Goal: Task Accomplishment & Management: Use online tool/utility

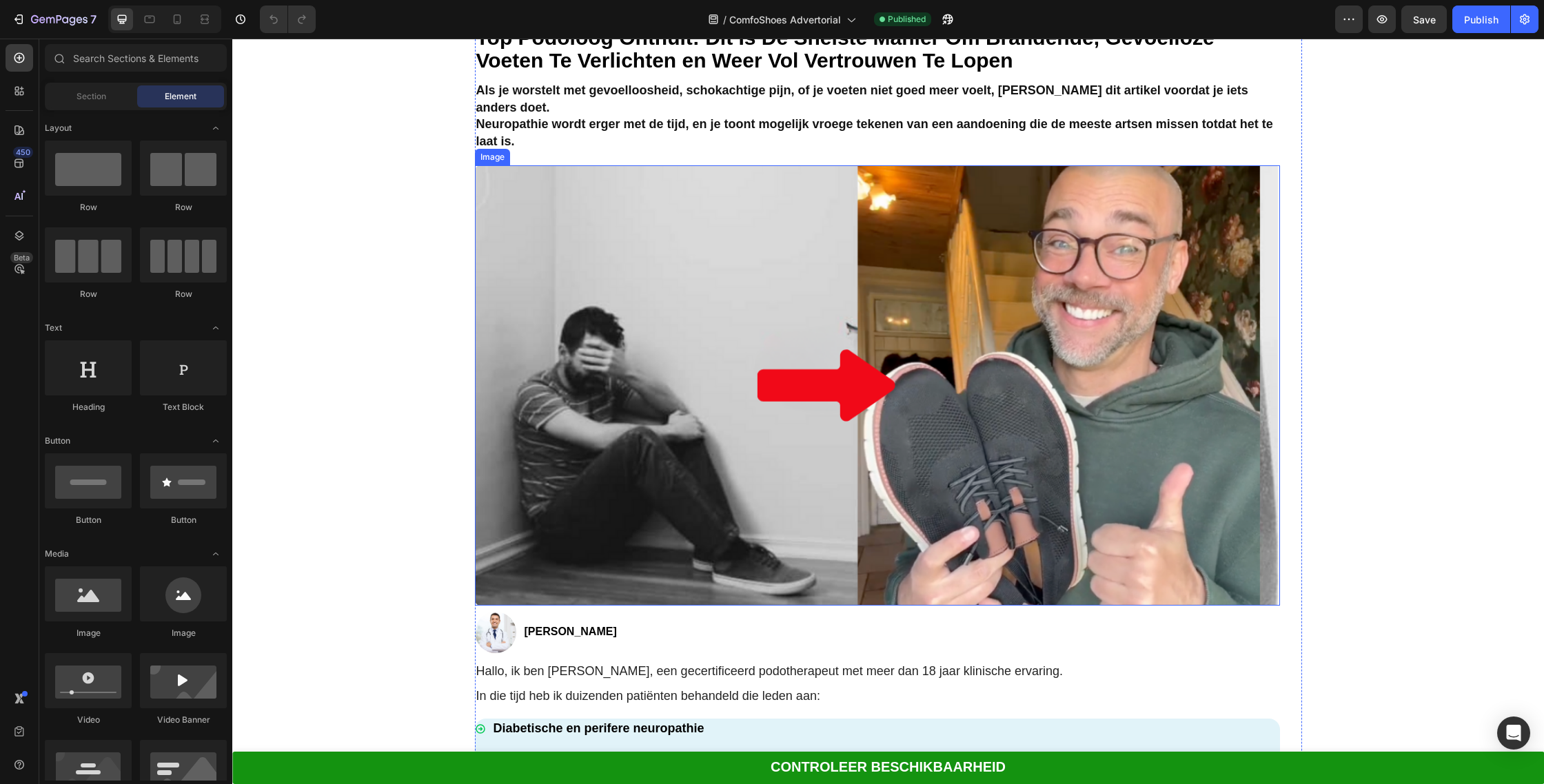
scroll to position [45, 0]
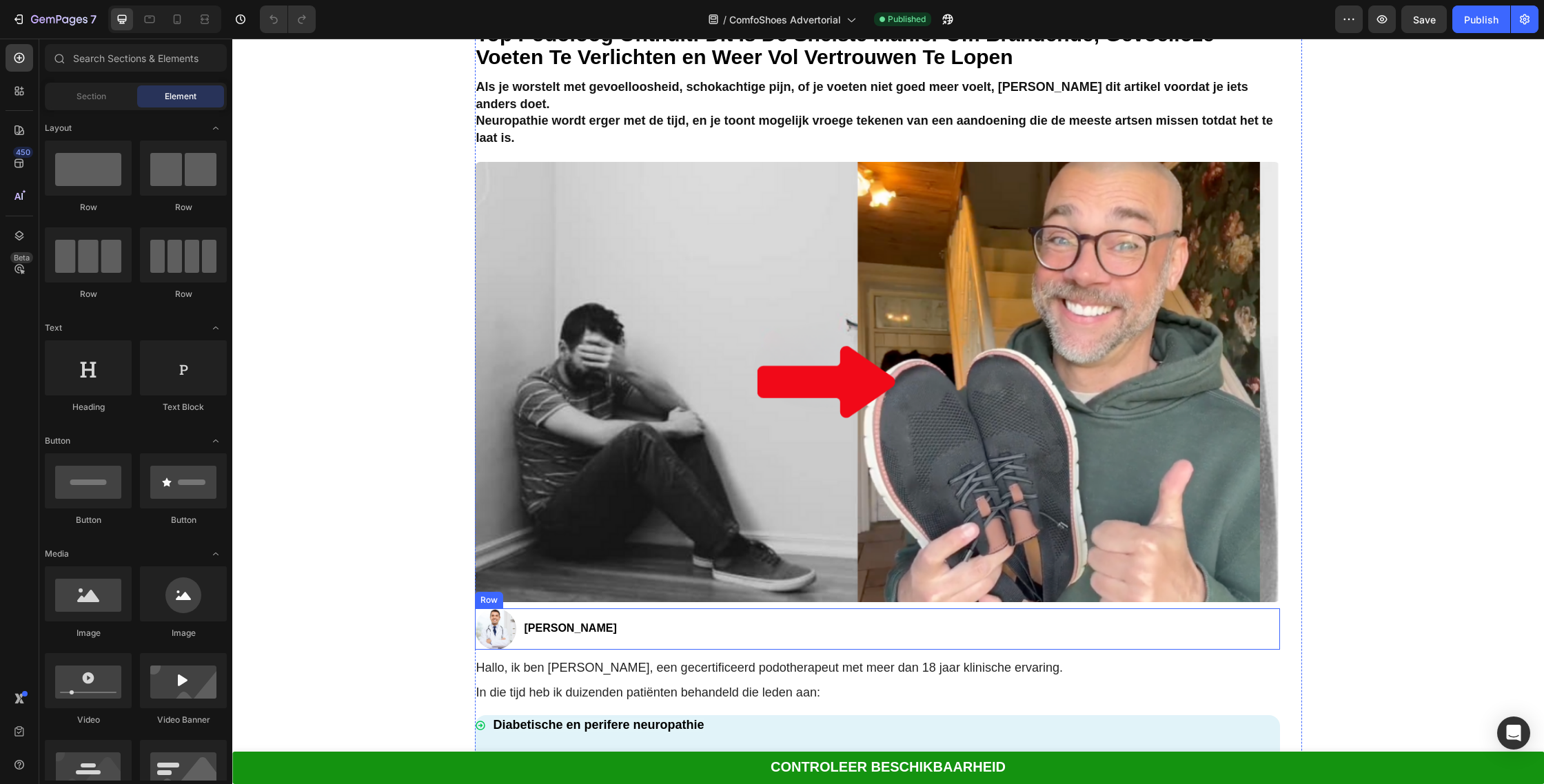
click at [568, 627] on div "[PERSON_NAME] Text Block" at bounding box center [570, 628] width 98 height 41
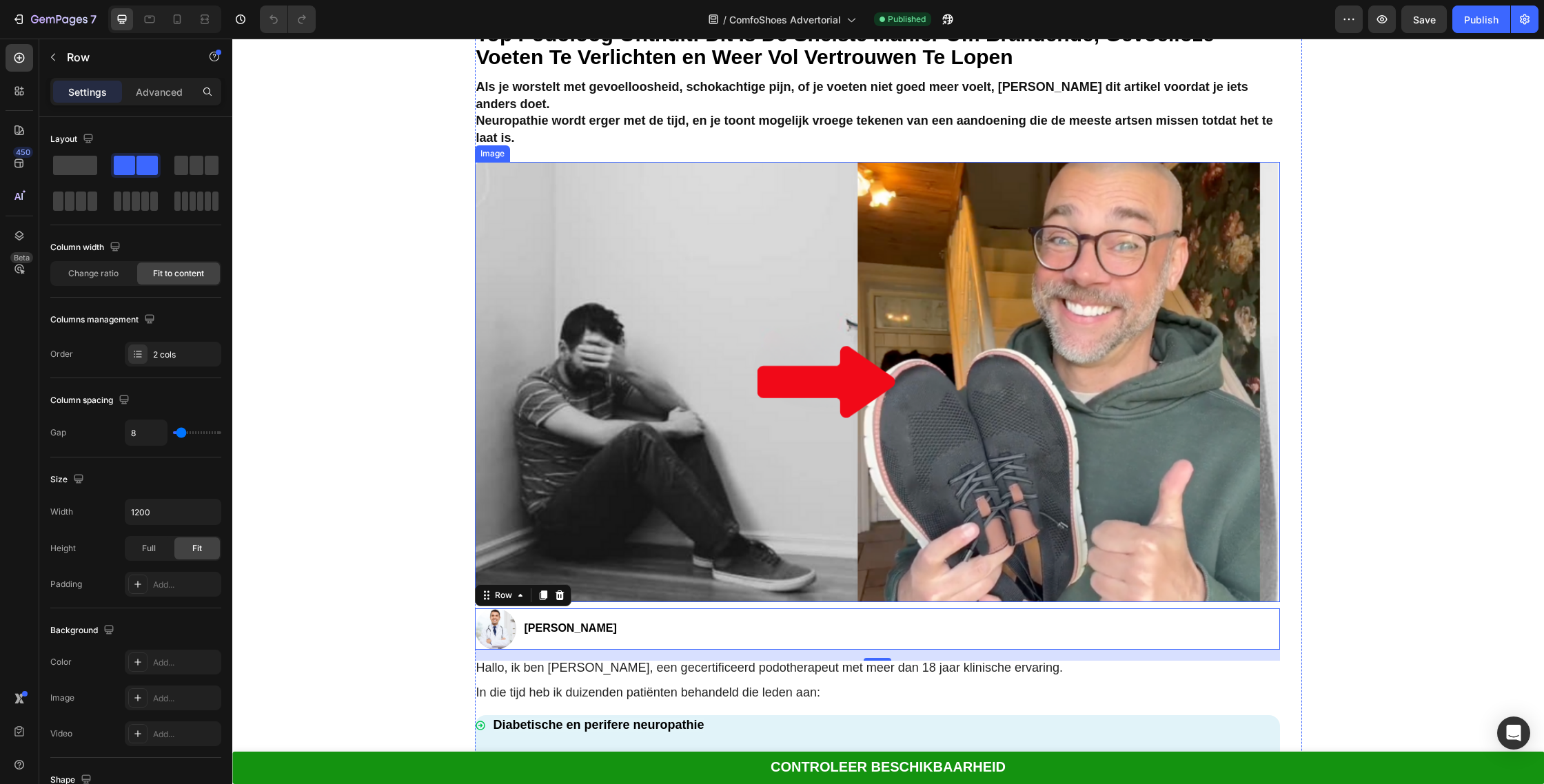
scroll to position [75, 0]
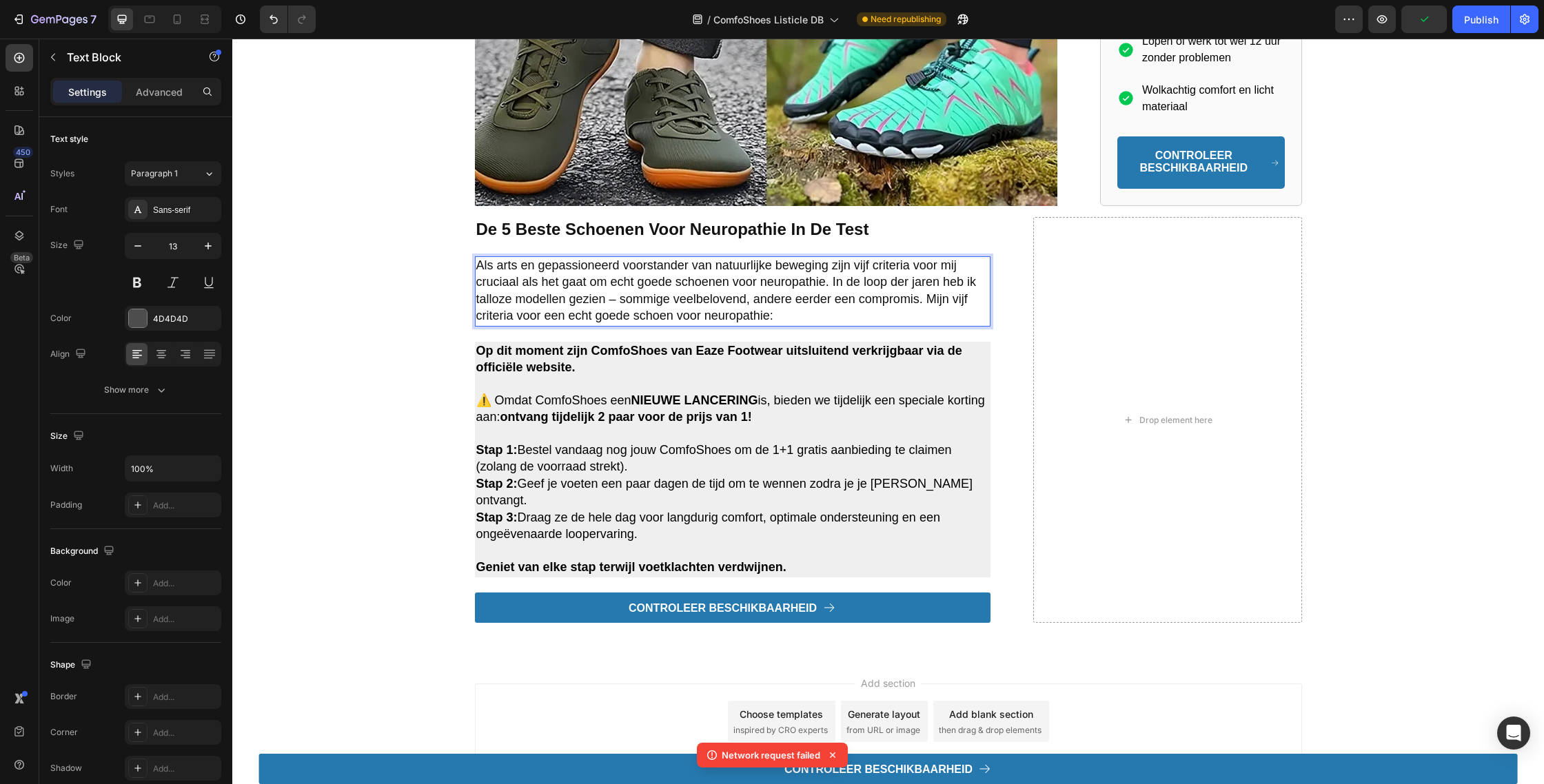
click at [774, 317] on p "Als arts en gepassioneerd voorstander van natuurlijke beweging zijn vijf criter…" at bounding box center [733, 291] width 513 height 67
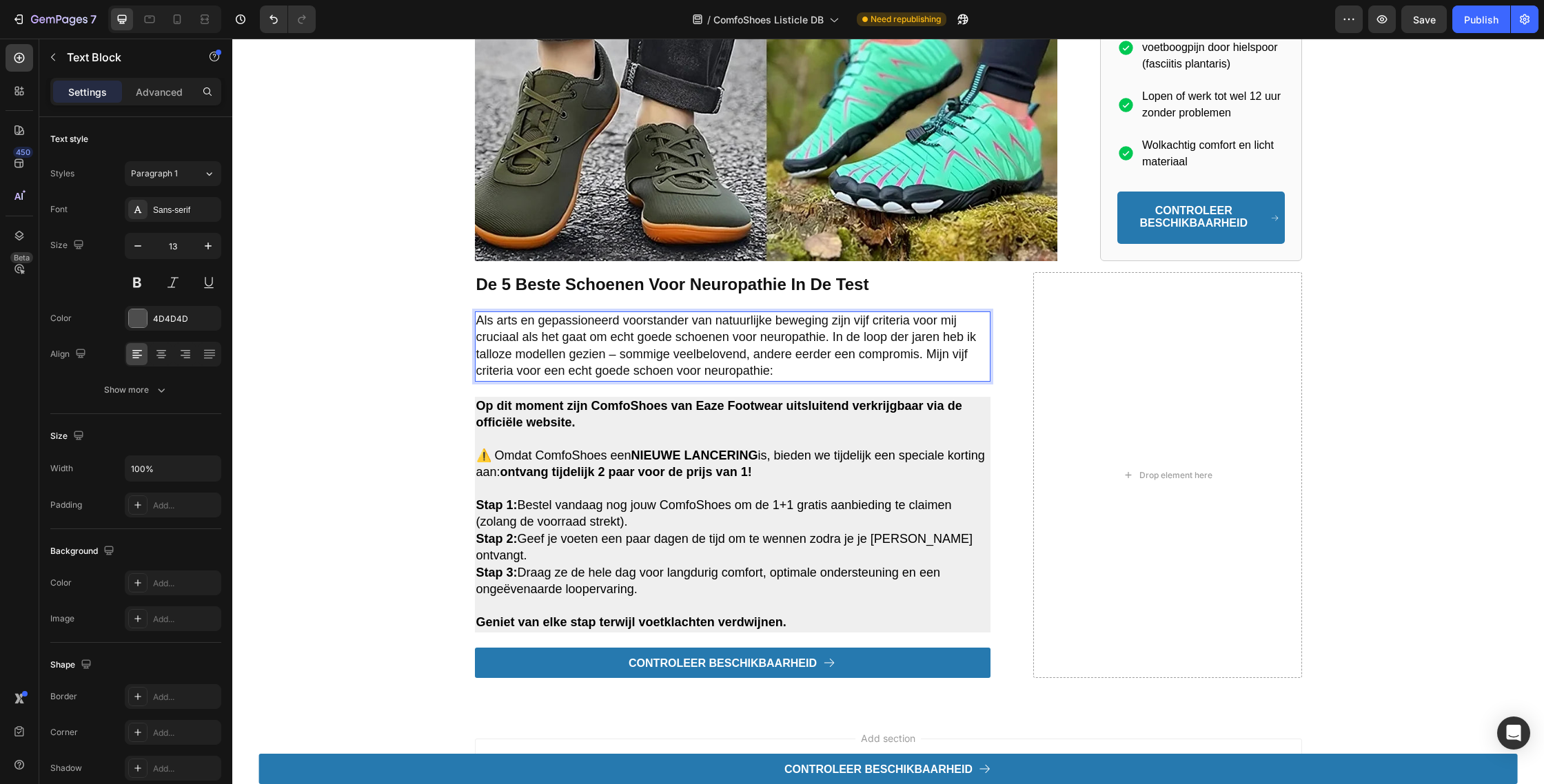
scroll to position [1447, 0]
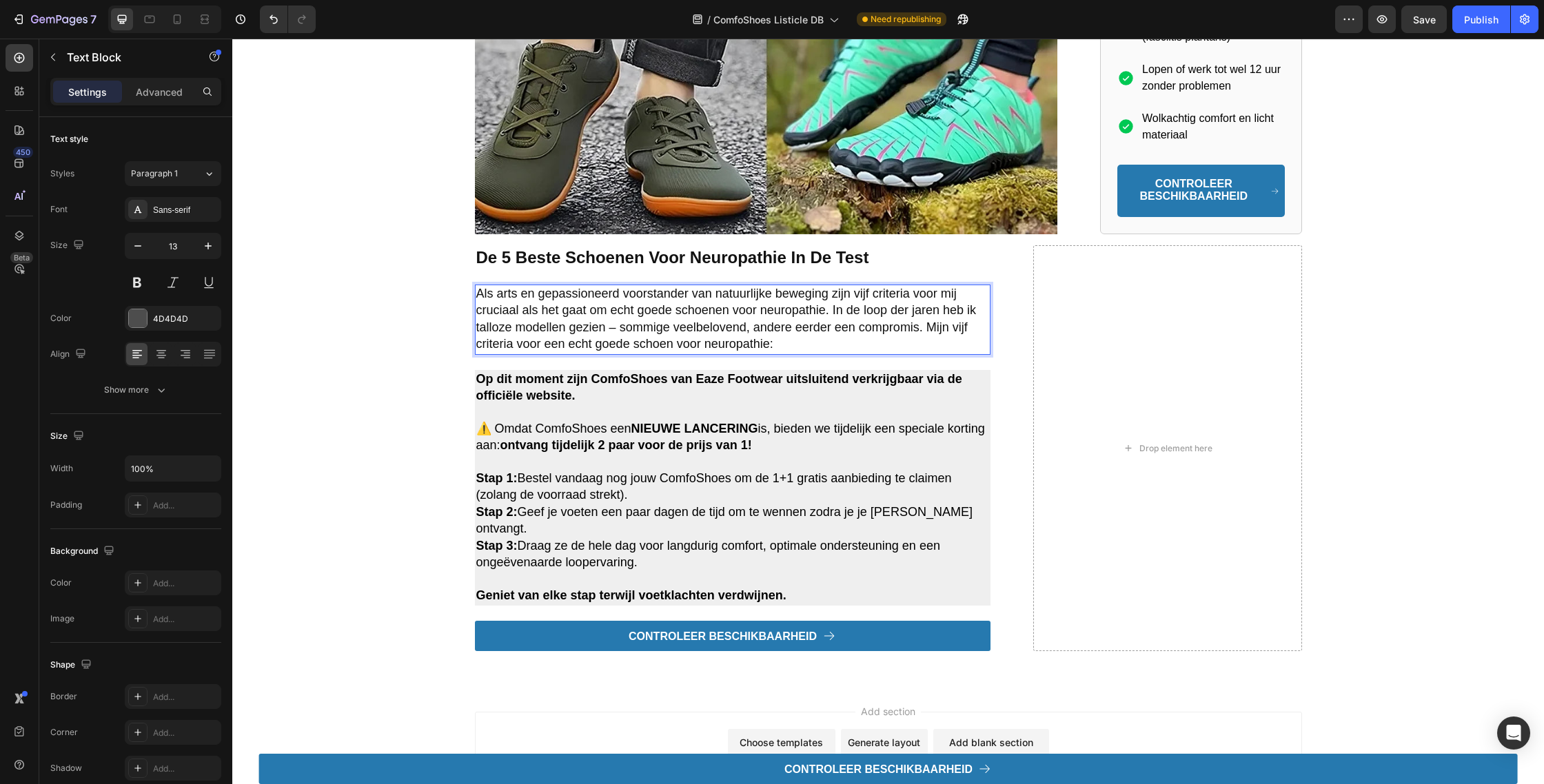
click at [809, 376] on div "de 5 beste schoenen voor neuropathie in de test Heading Als arts en gepassionee…" at bounding box center [732, 449] width 515 height 407
click at [812, 351] on p "Als arts en gepassioneerd voorstander van natuurlijke beweging zijn vijf criter…" at bounding box center [733, 319] width 513 height 67
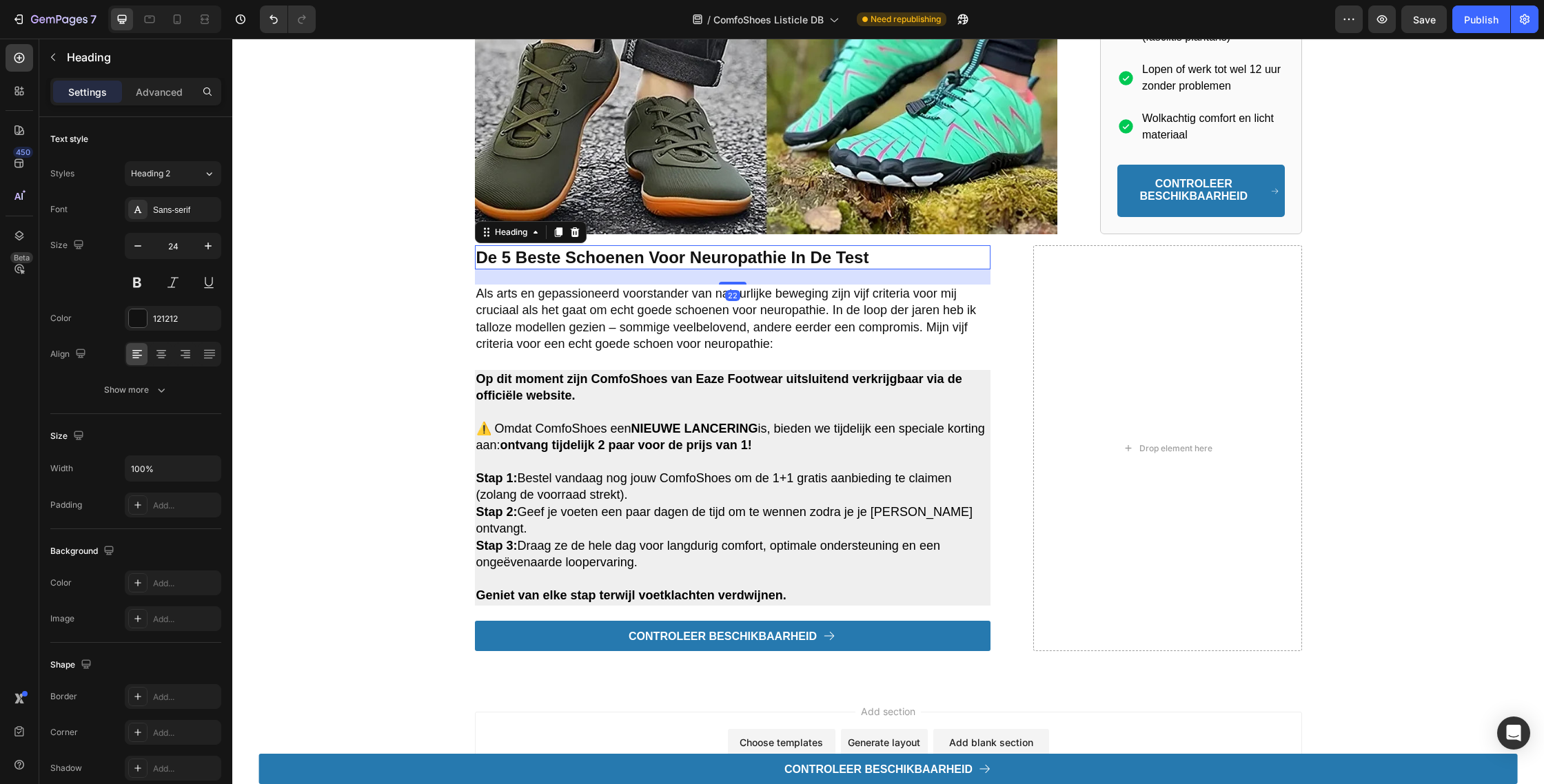
click at [706, 266] on strong "de 5 beste schoenen voor neuropathie in de test" at bounding box center [672, 257] width 393 height 19
click at [555, 240] on div at bounding box center [558, 232] width 16 height 16
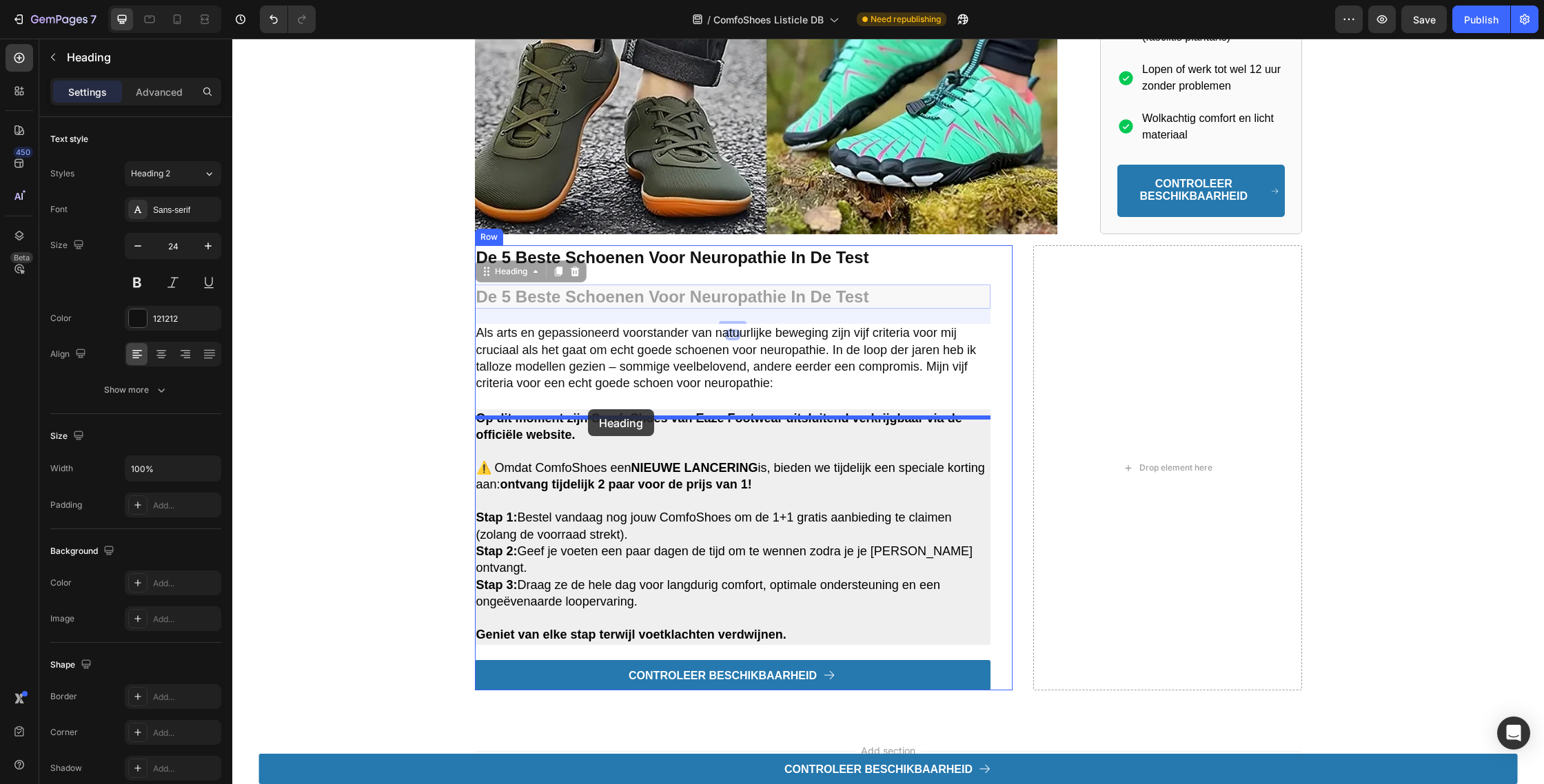
drag, startPoint x: 487, startPoint y: 280, endPoint x: 588, endPoint y: 409, distance: 163.8
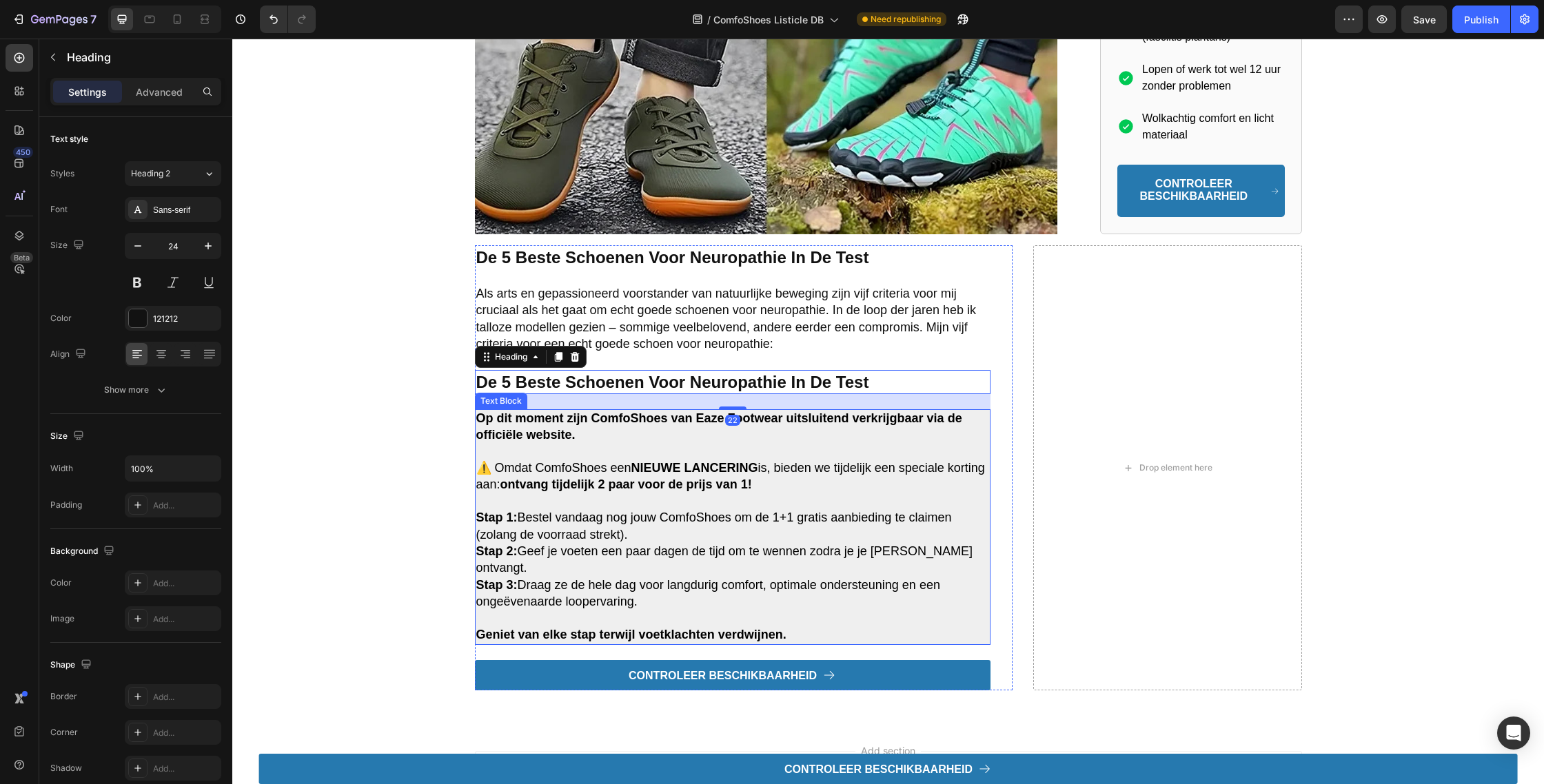
click at [659, 510] on p at bounding box center [733, 502] width 513 height 15
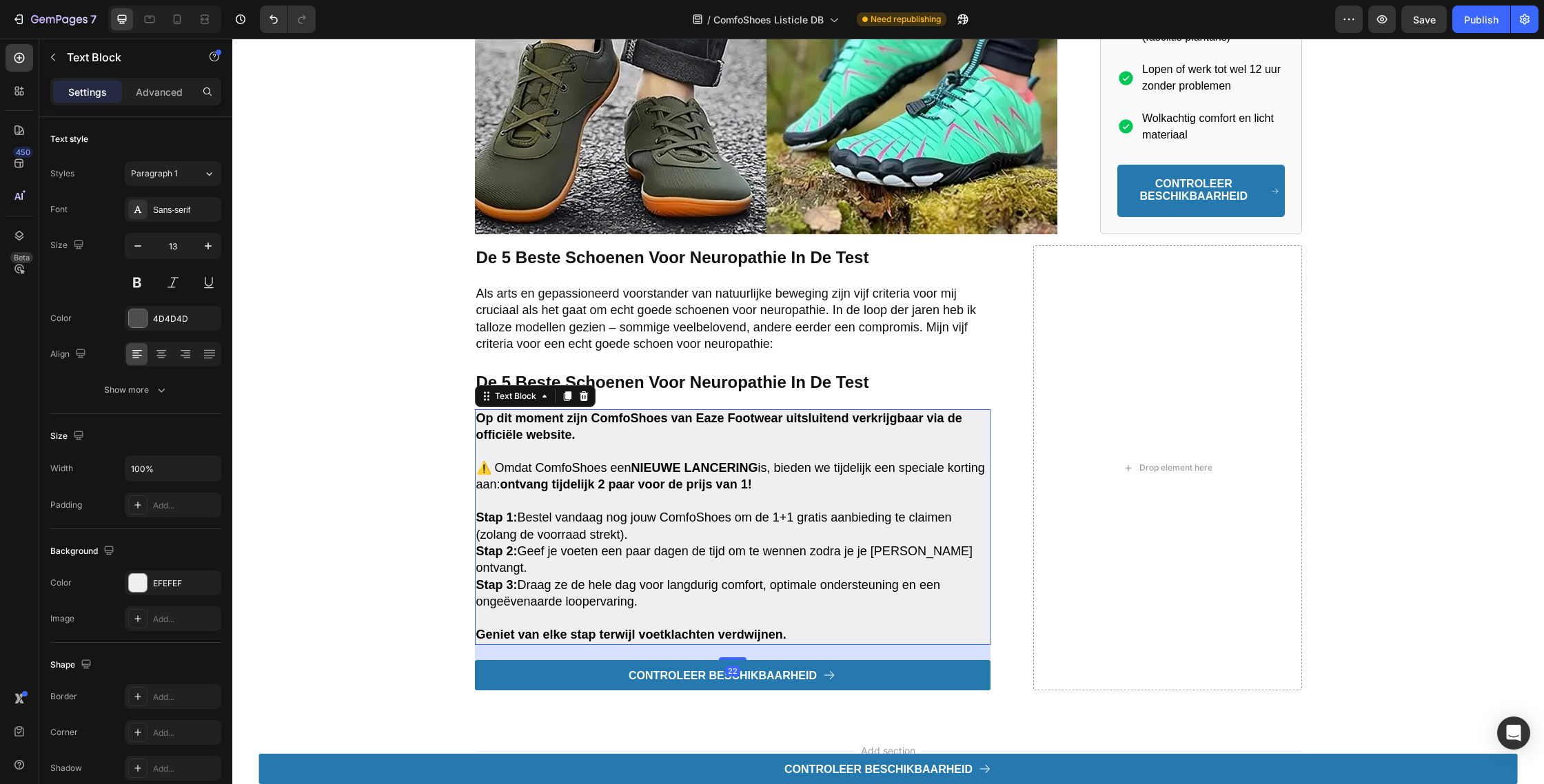
click at [588, 402] on icon at bounding box center [583, 396] width 11 height 11
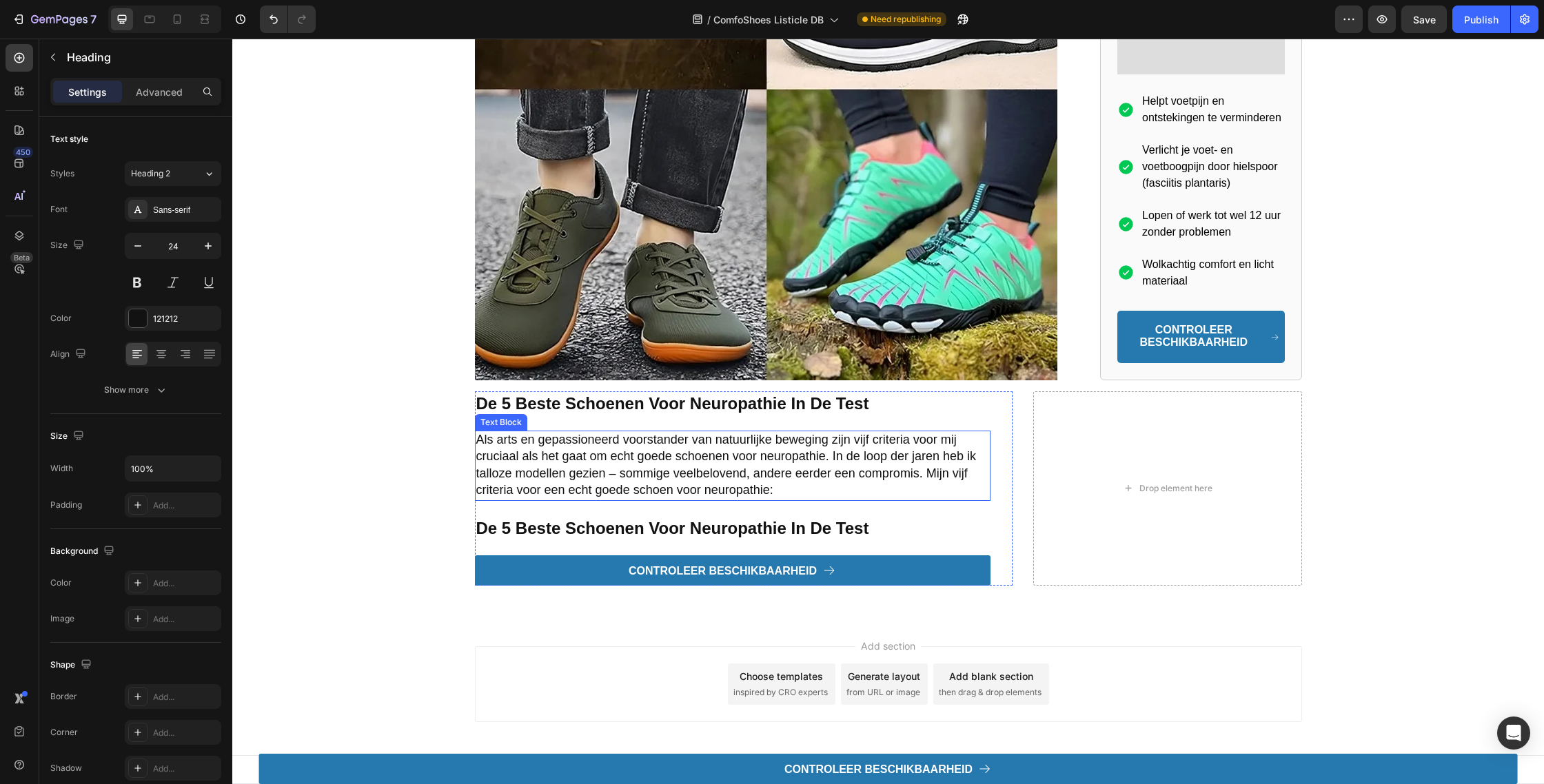
click at [617, 523] on strong "de 5 beste schoenen voor neuropathie in de test" at bounding box center [672, 528] width 393 height 19
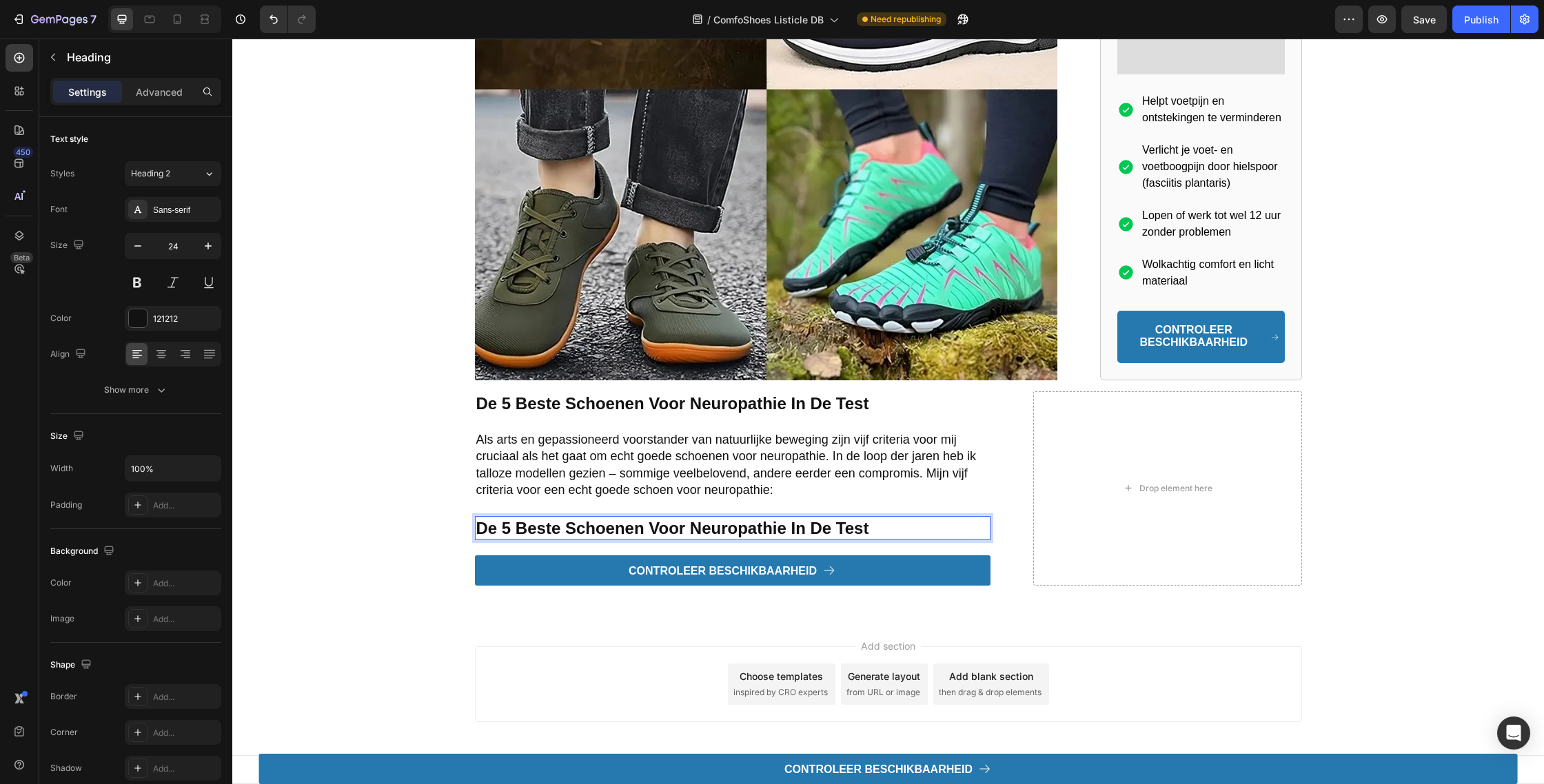
click at [617, 523] on strong "de 5 beste schoenen voor neuropathie in de test" at bounding box center [672, 528] width 393 height 19
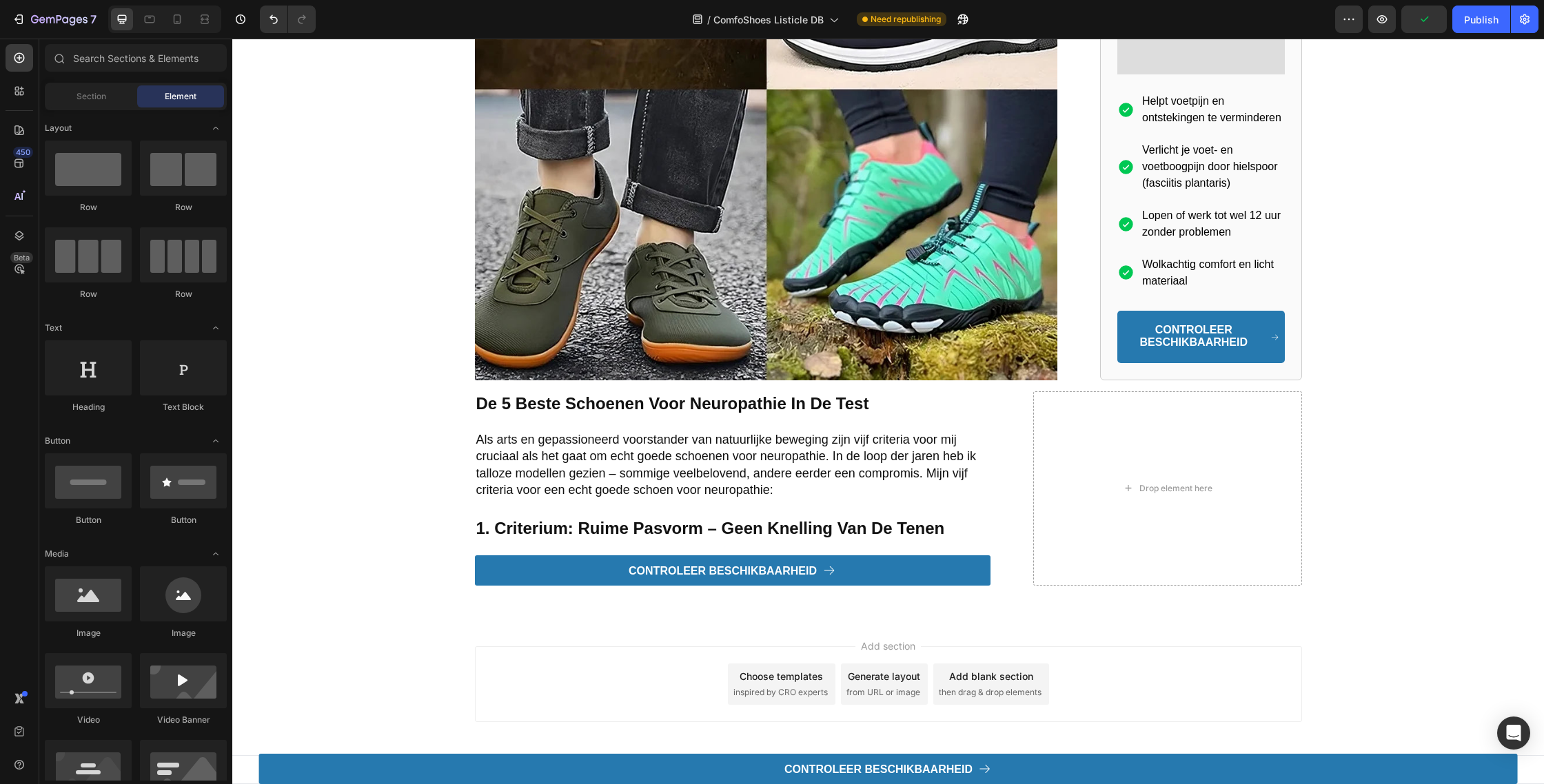
click at [590, 621] on div "Add section Choose templates inspired by CRO experts Generate layout from URL o…" at bounding box center [888, 687] width 1312 height 136
click at [604, 273] on img at bounding box center [766, 88] width 583 height 583
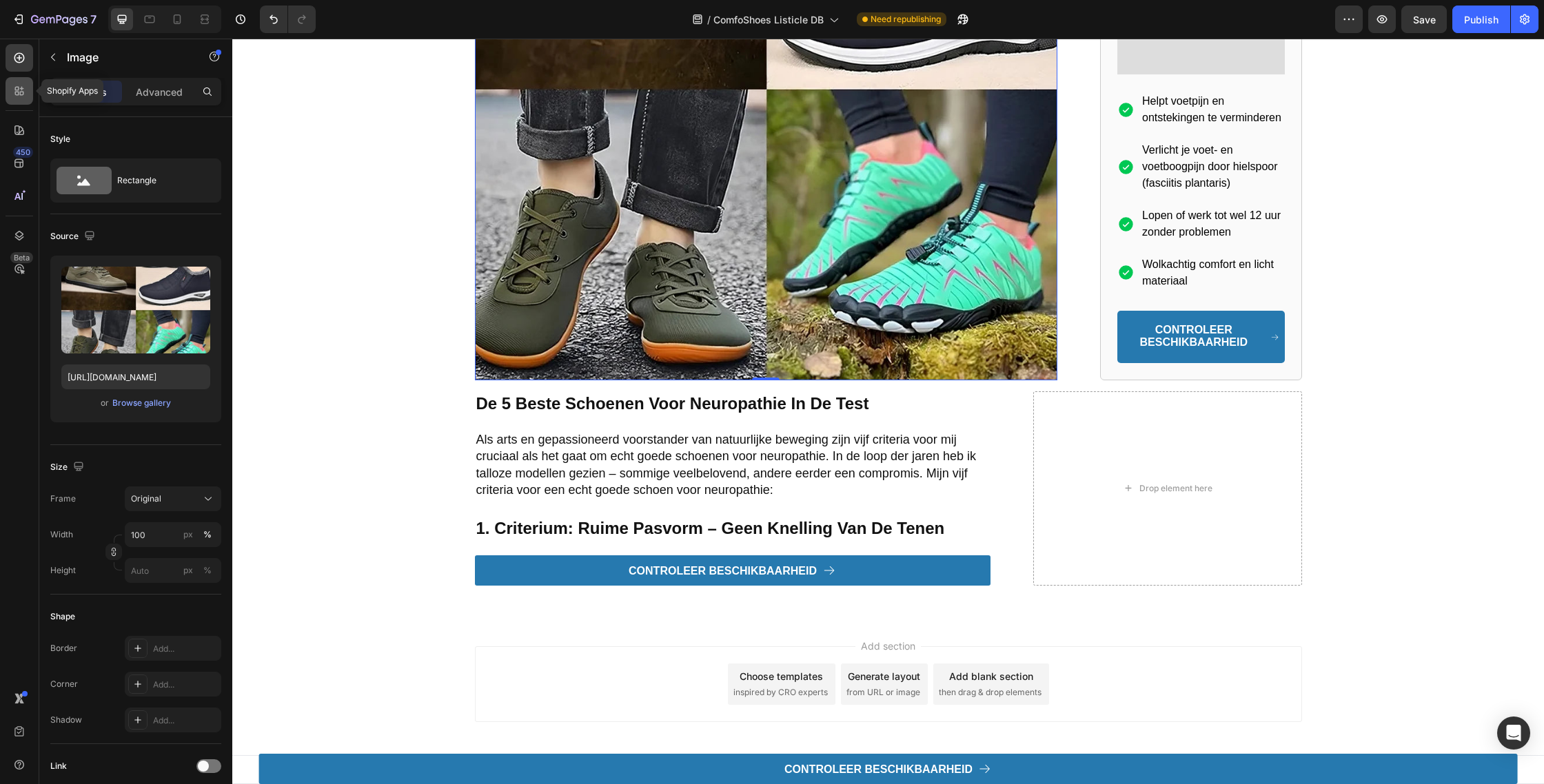
click at [22, 97] on icon at bounding box center [19, 91] width 14 height 14
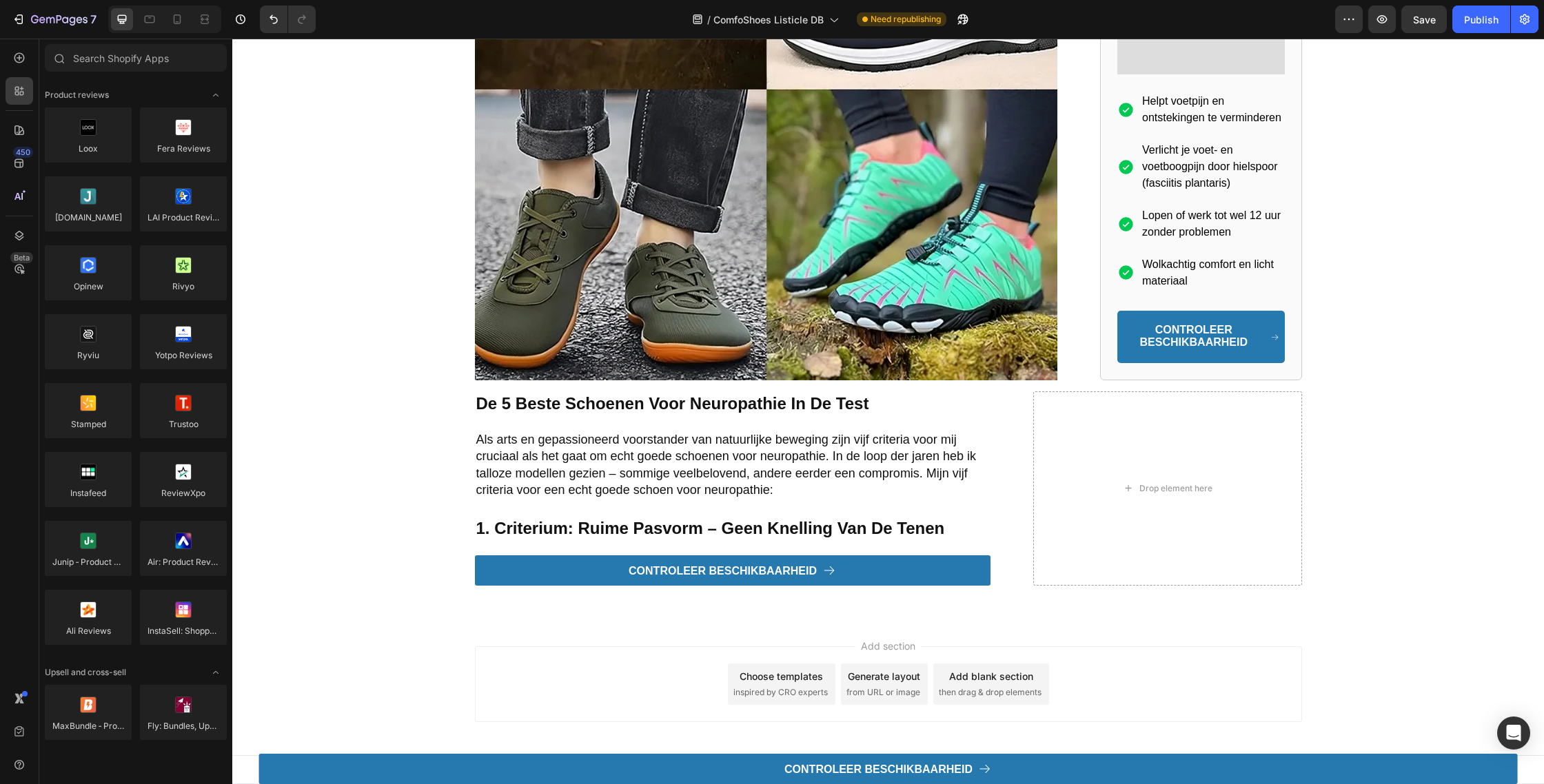
click at [18, 73] on div "450 Beta" at bounding box center [19, 364] width 28 height 641
click at [17, 64] on icon at bounding box center [19, 58] width 14 height 14
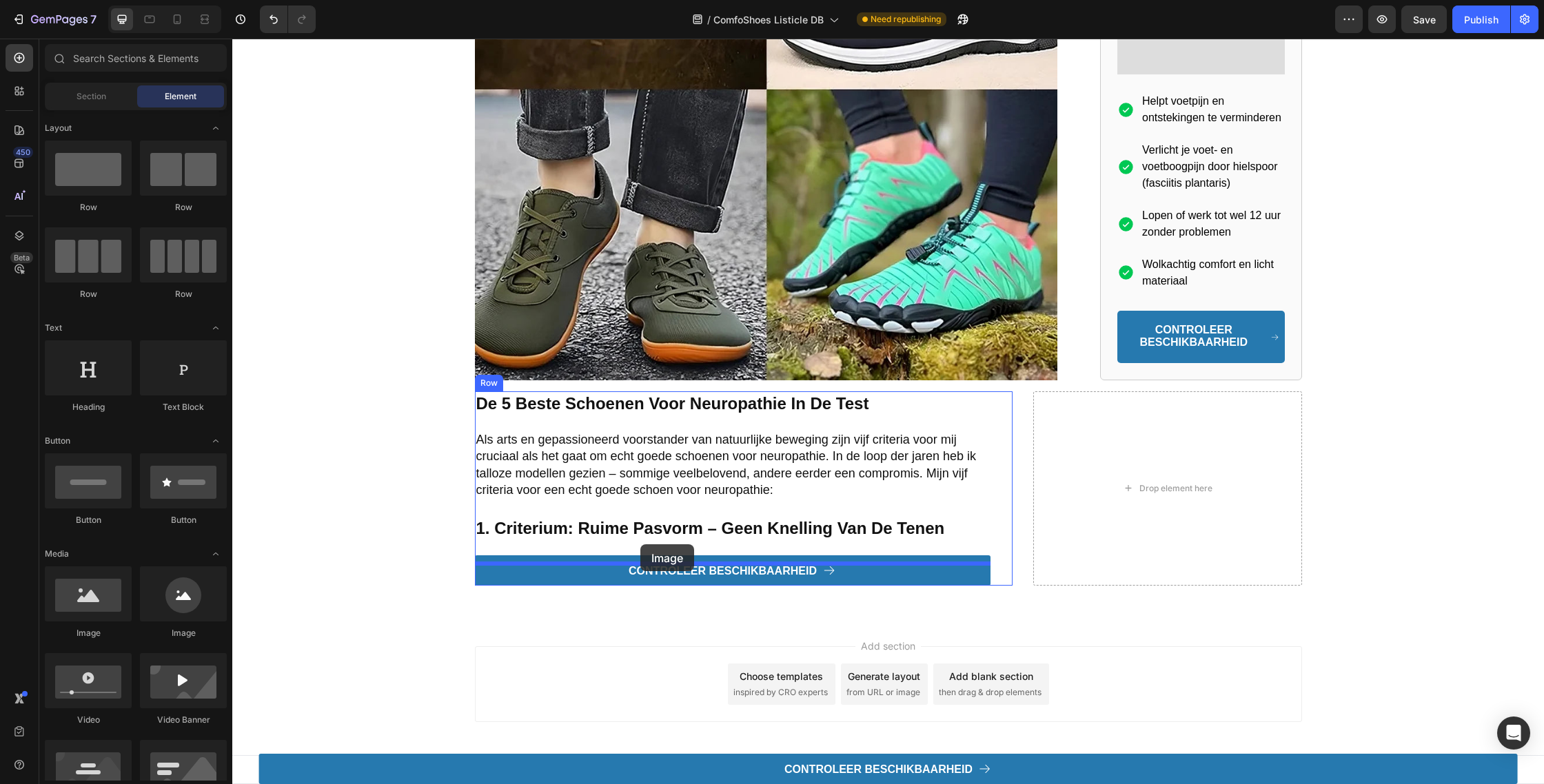
drag, startPoint x: 320, startPoint y: 497, endPoint x: 641, endPoint y: 545, distance: 324.6
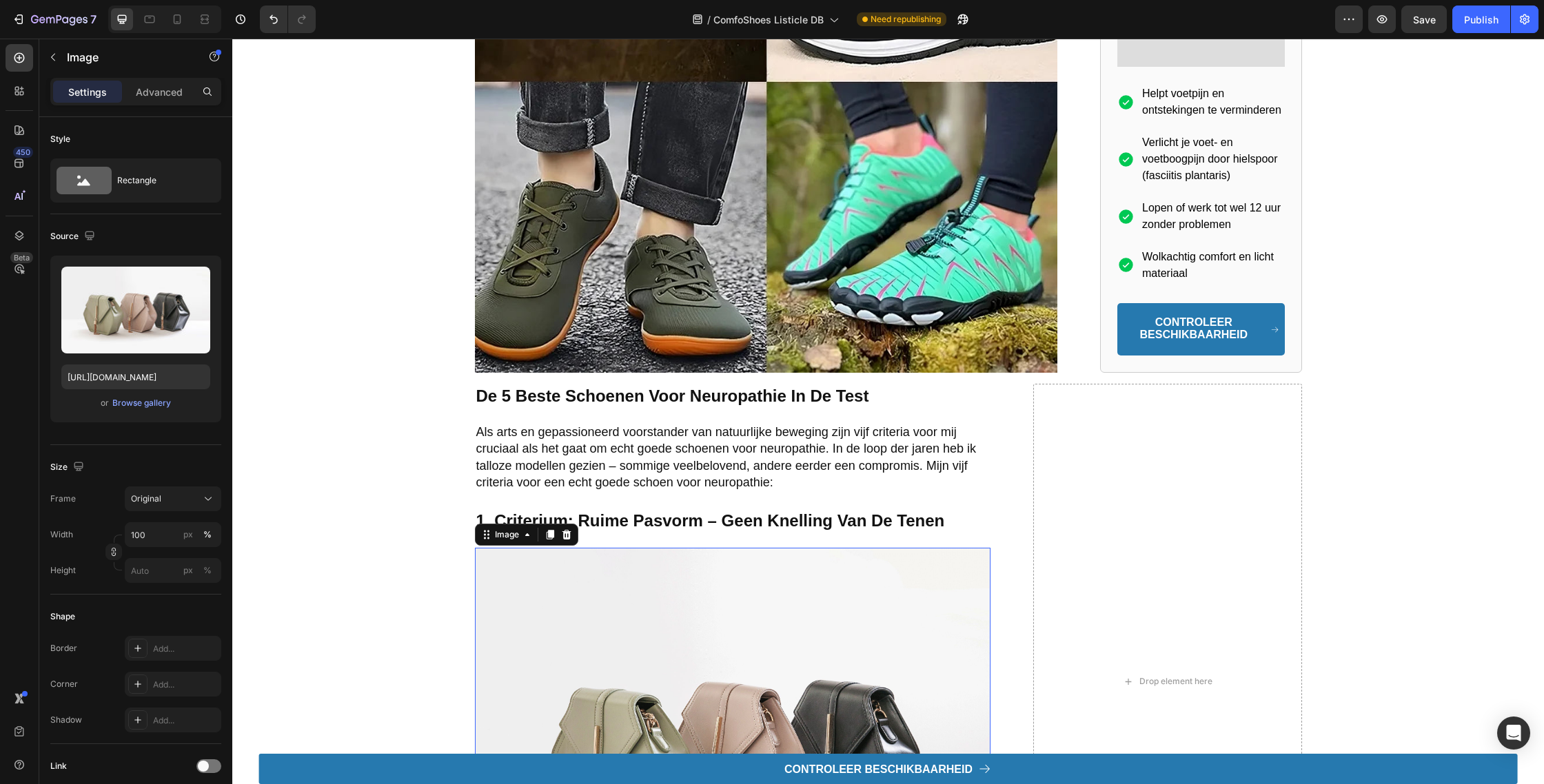
click at [667, 610] on img at bounding box center [732, 741] width 515 height 387
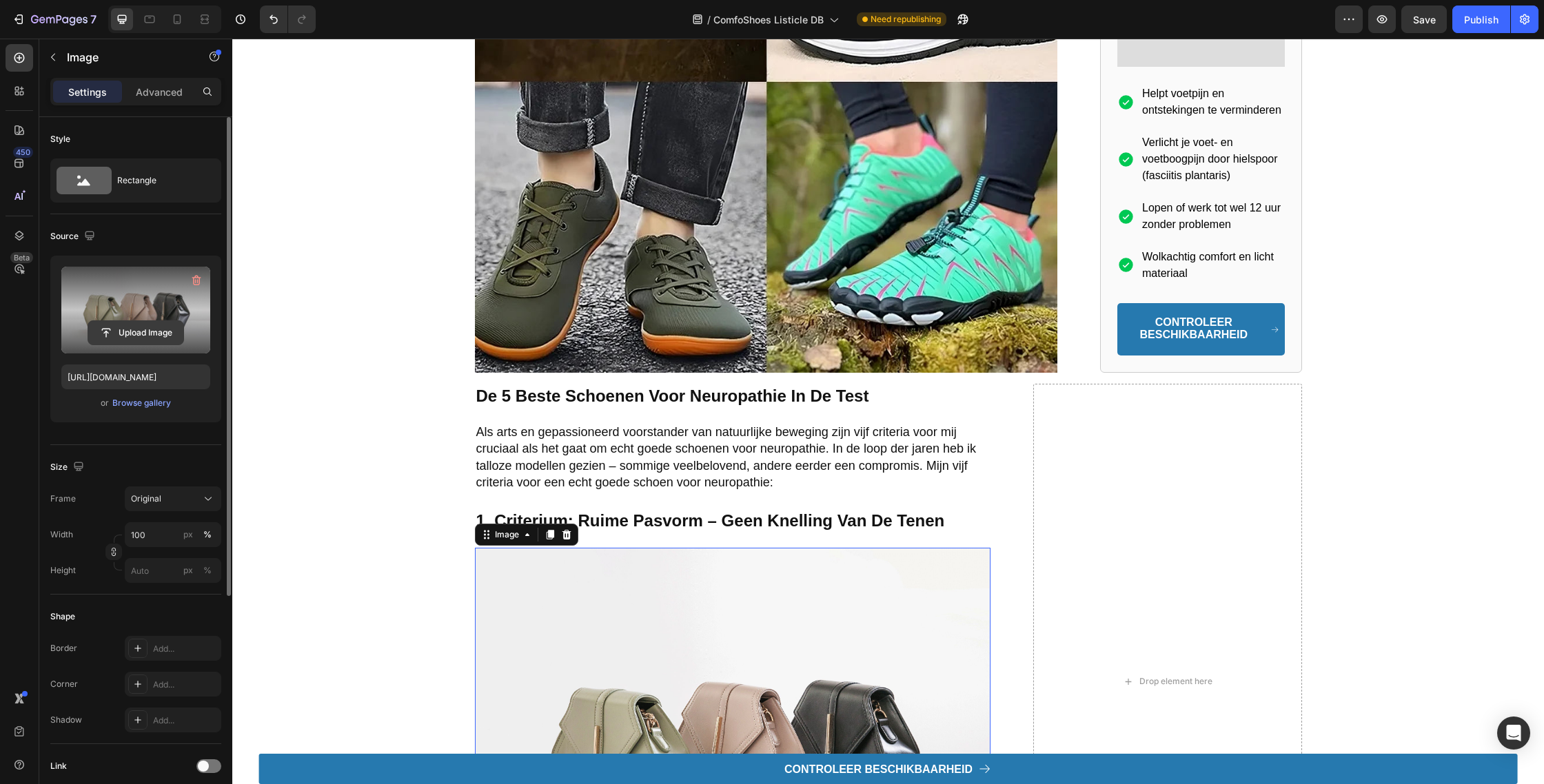
drag, startPoint x: 126, startPoint y: 320, endPoint x: 149, endPoint y: 325, distance: 23.5
click at [126, 321] on button "Upload Image" at bounding box center [136, 333] width 97 height 25
click at [152, 332] on input "file" at bounding box center [136, 333] width 95 height 23
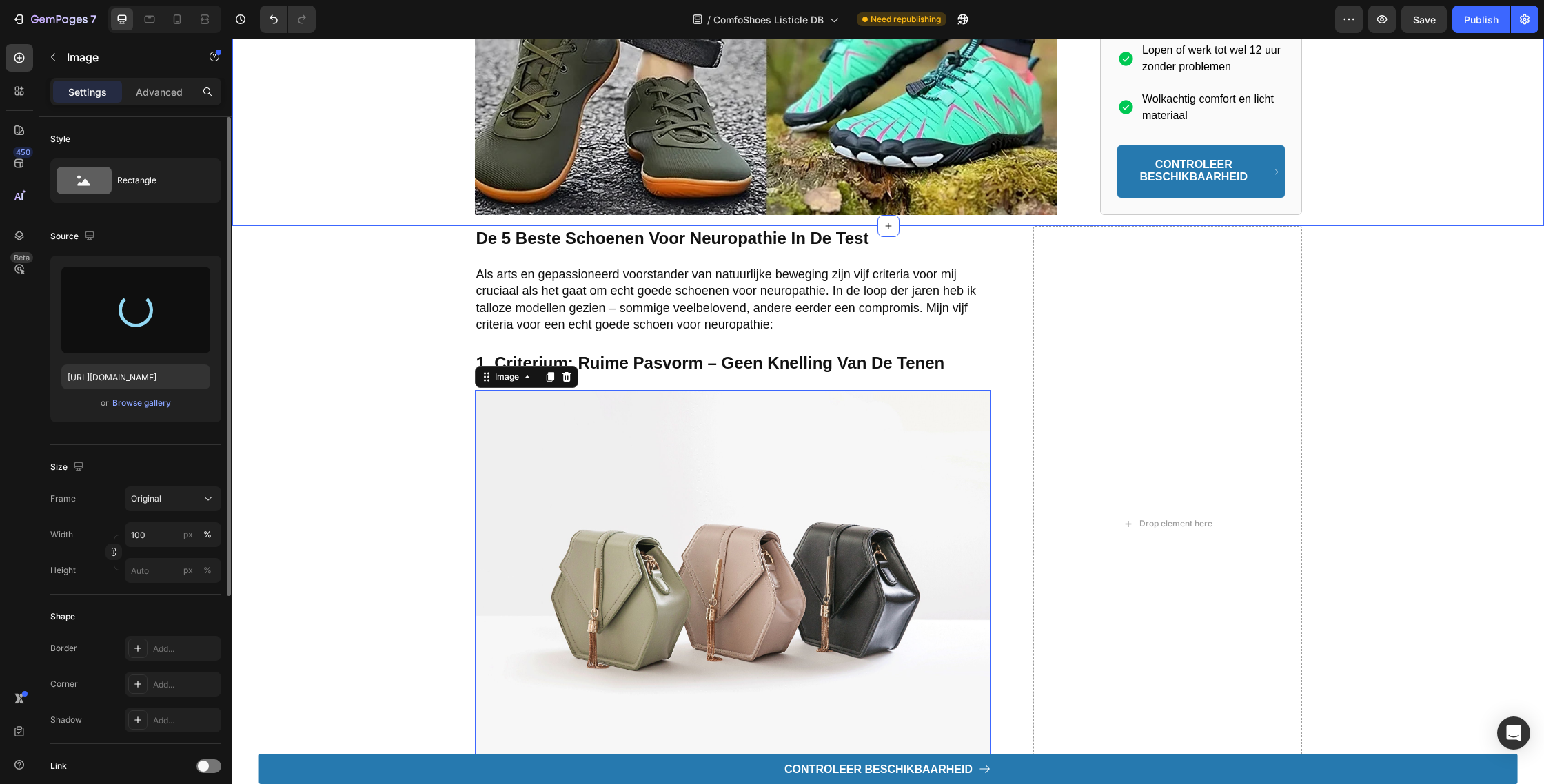
scroll to position [1597, 0]
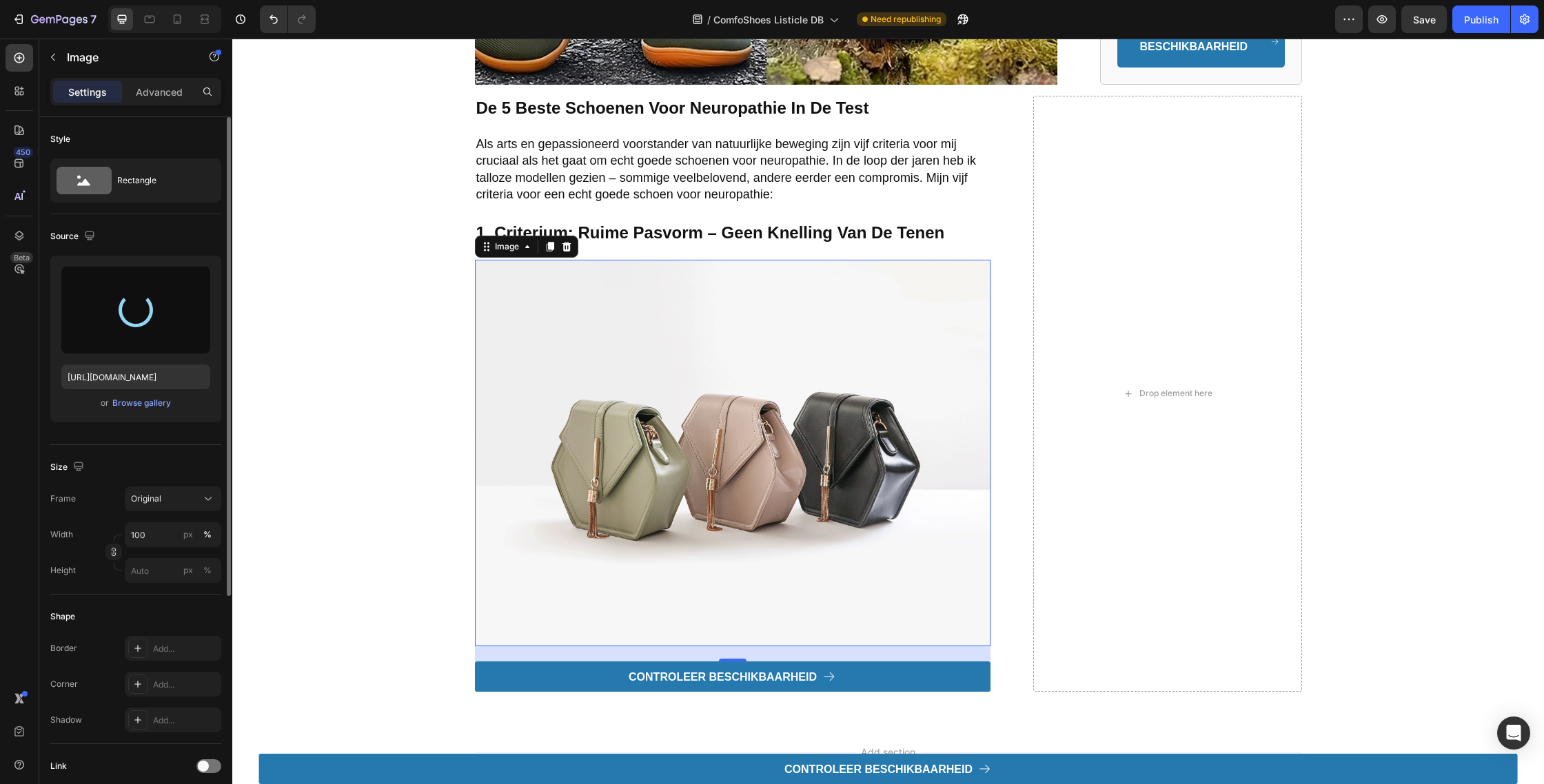
type input "https://cdn.shopify.com/s/files/1/0764/0688/2628/files/gempages_516971728346285…"
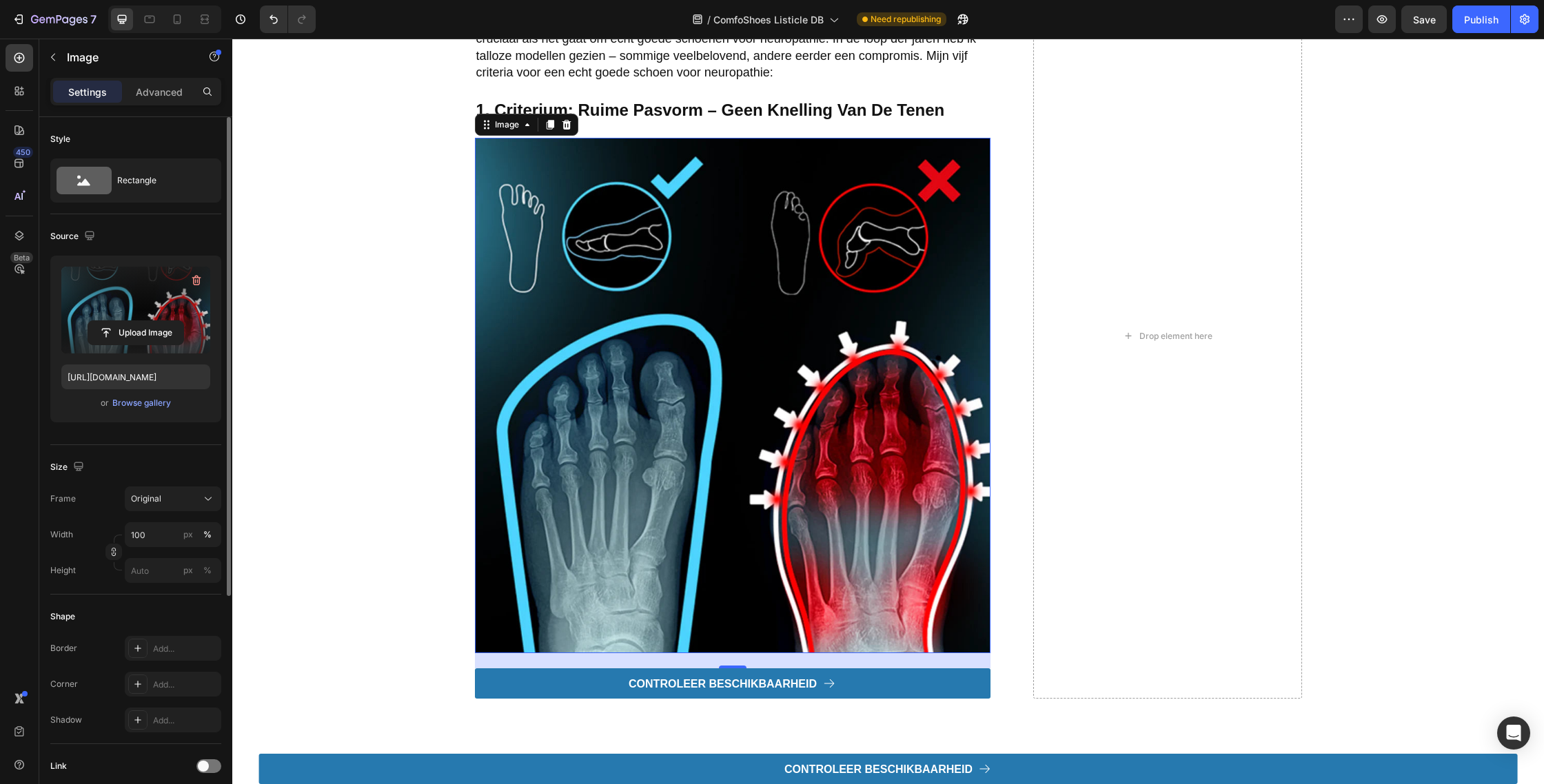
scroll to position [1839, 0]
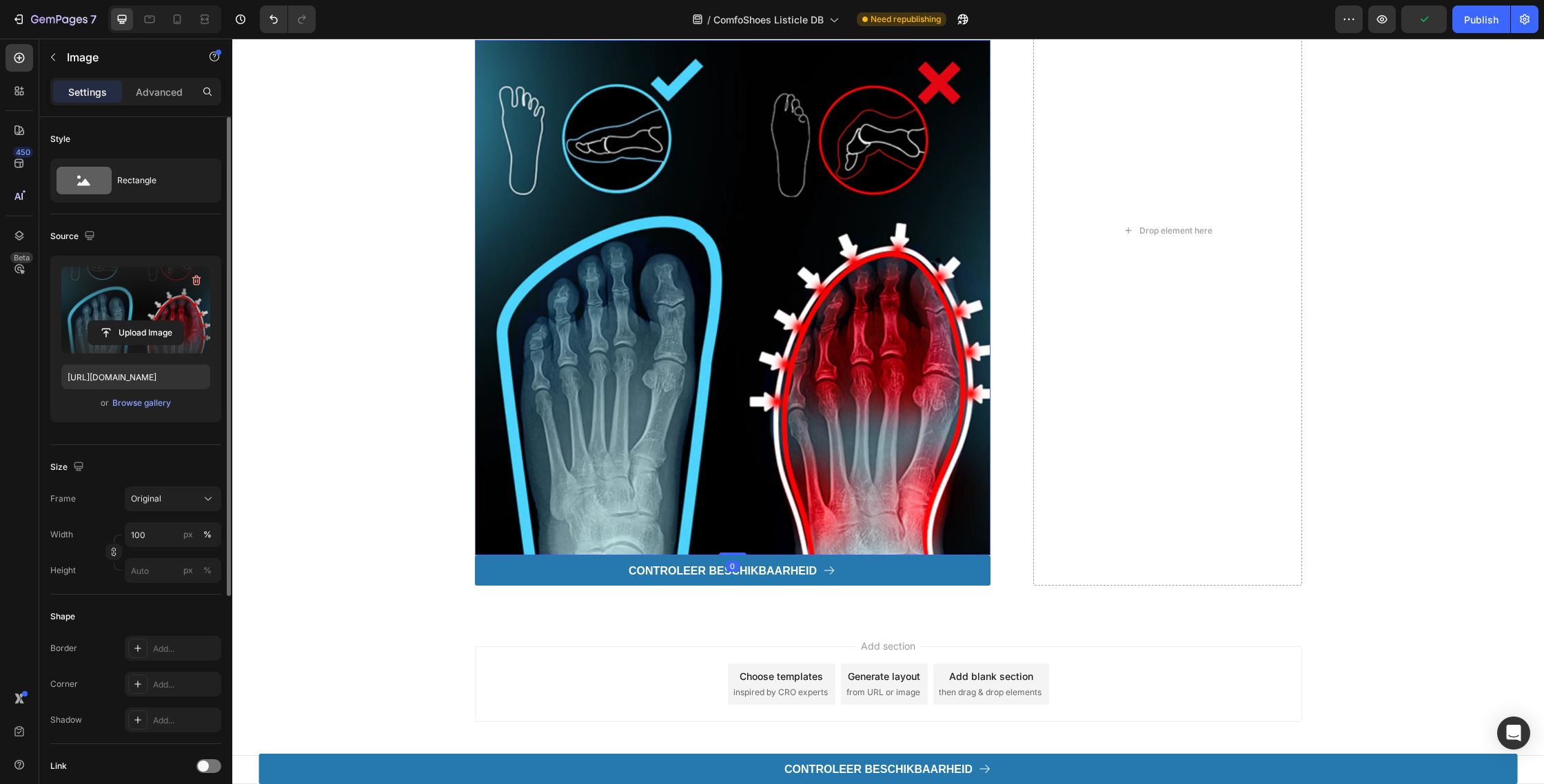
drag, startPoint x: 736, startPoint y: 553, endPoint x: 725, endPoint y: 493, distance: 61.0
click at [725, 493] on div "Image 0" at bounding box center [732, 297] width 515 height 515
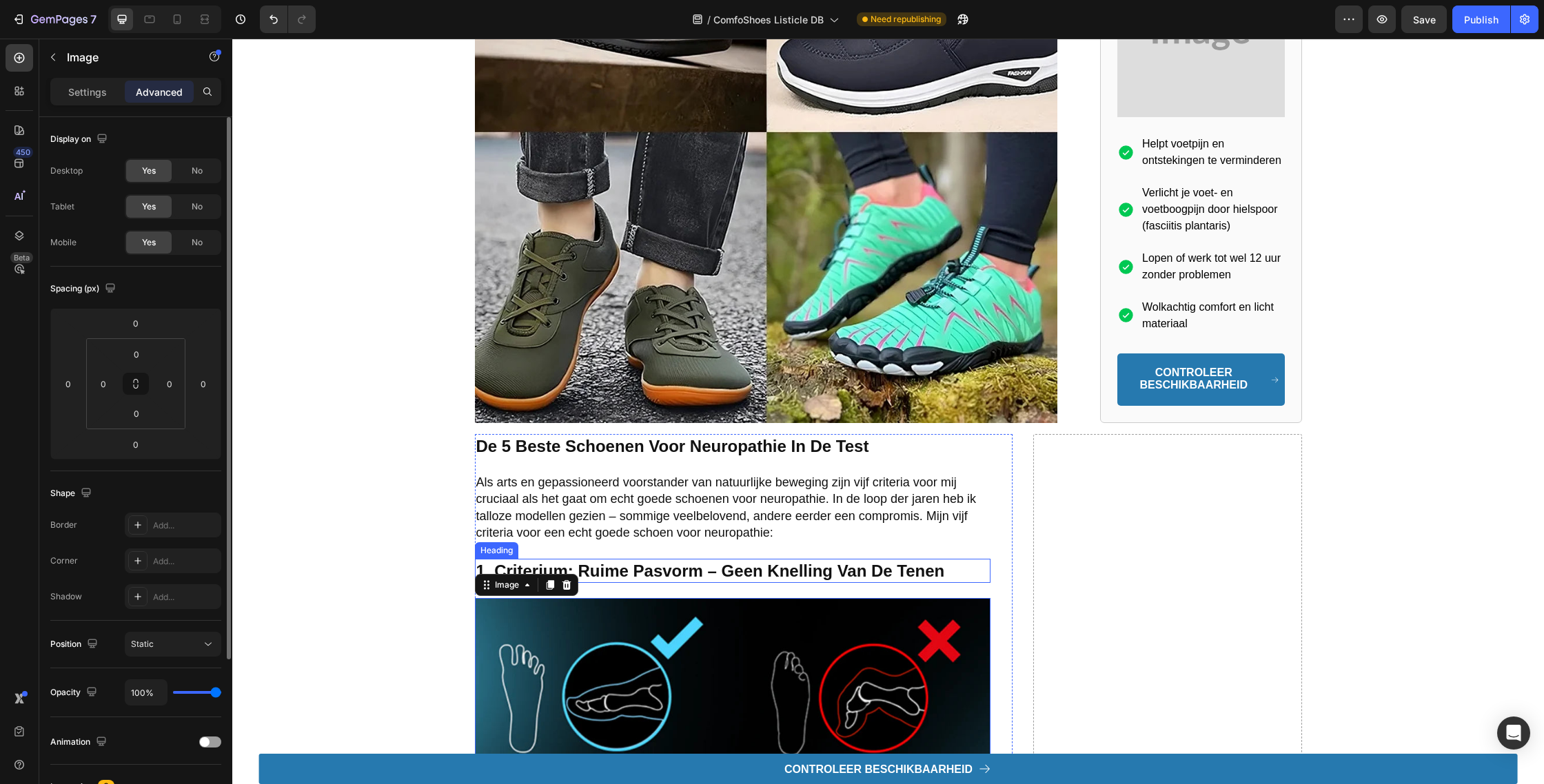
scroll to position [1264, 0]
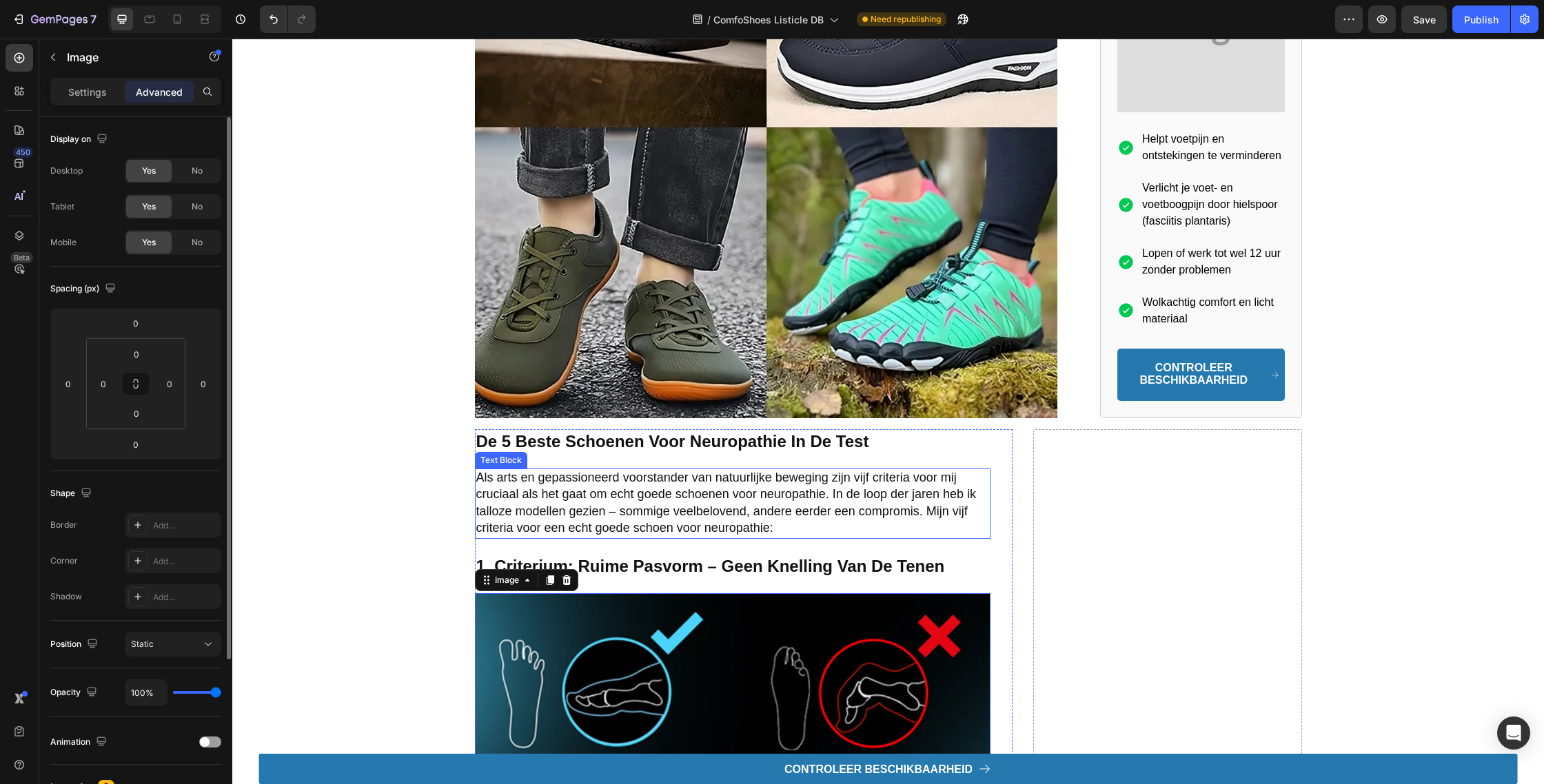
click at [672, 471] on span "Als arts en gepassioneerd voorstander van natuurlijke beweging zijn vijf criter…" at bounding box center [726, 503] width 500 height 64
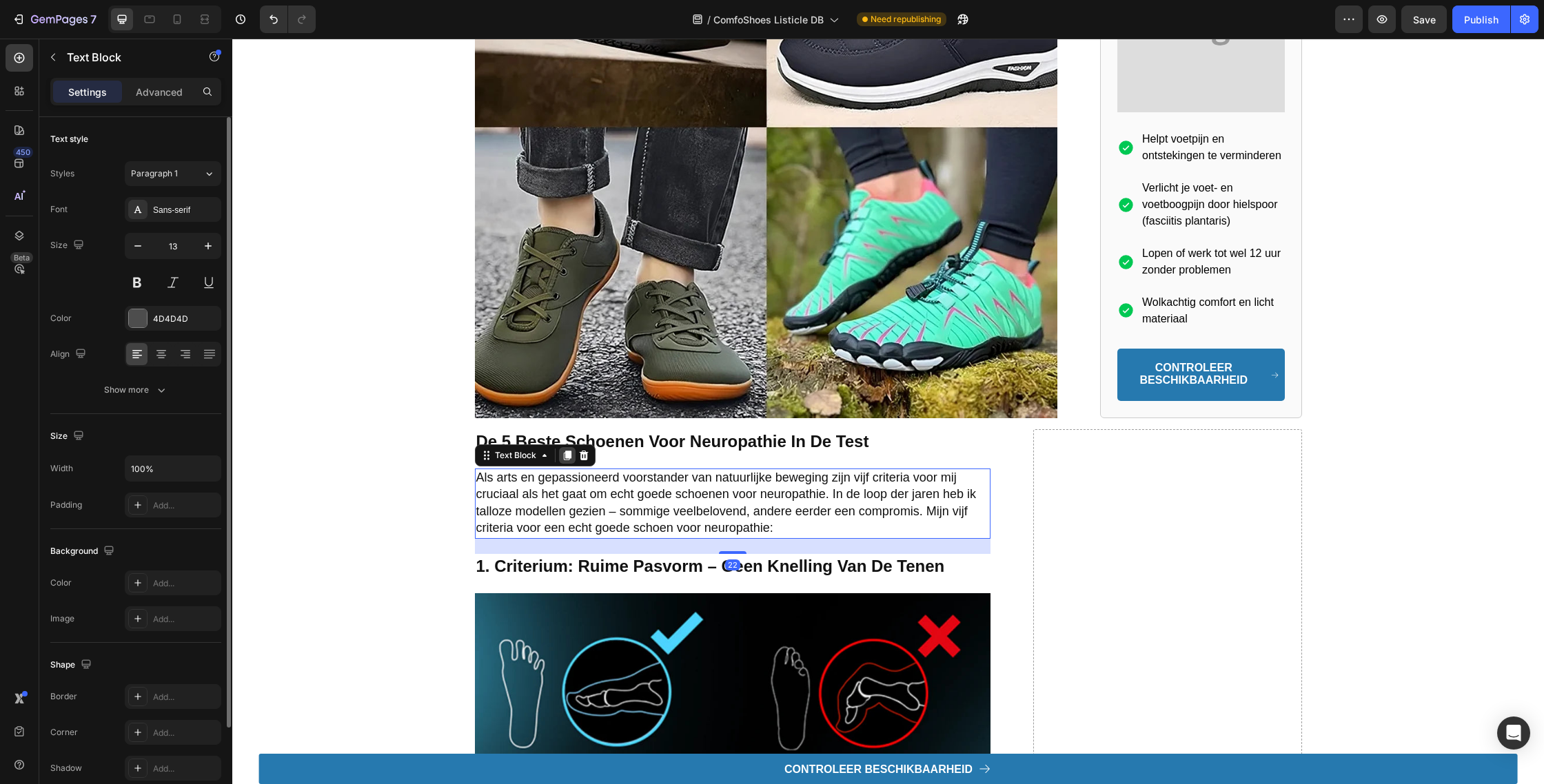
click at [560, 447] on div at bounding box center [566, 455] width 16 height 16
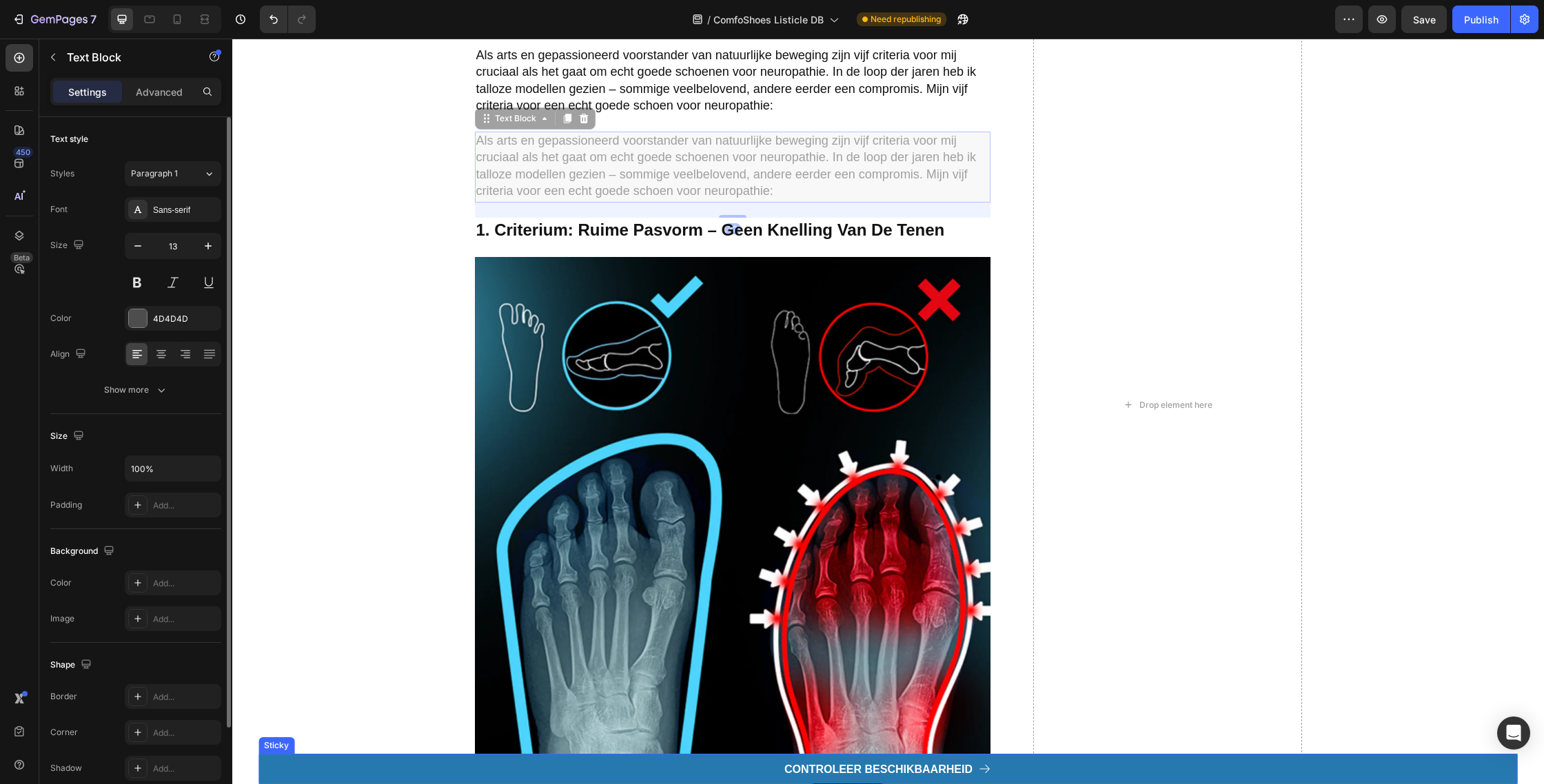
scroll to position [1401, 0]
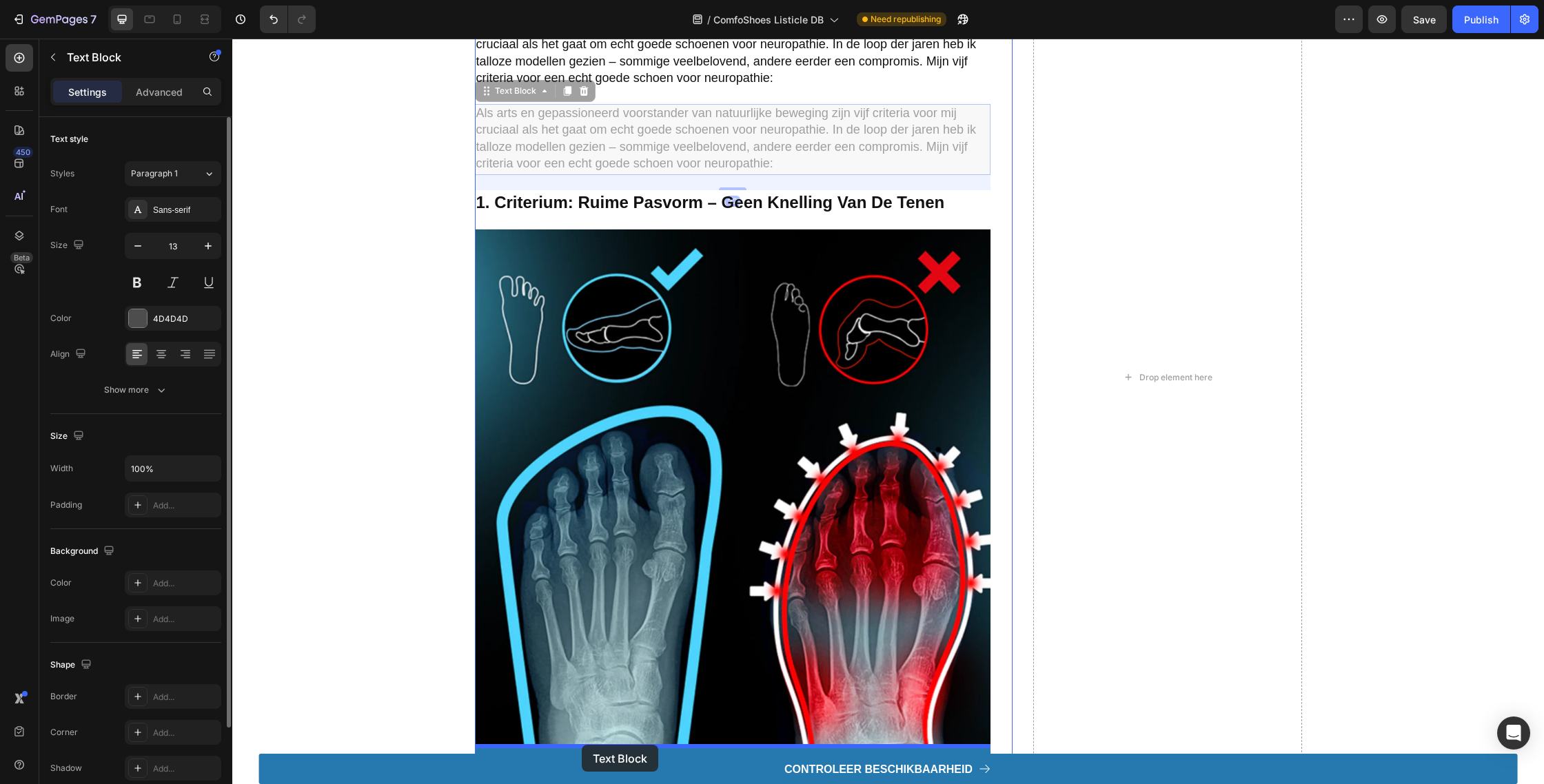
drag, startPoint x: 478, startPoint y: 225, endPoint x: 610, endPoint y: 728, distance: 520.0
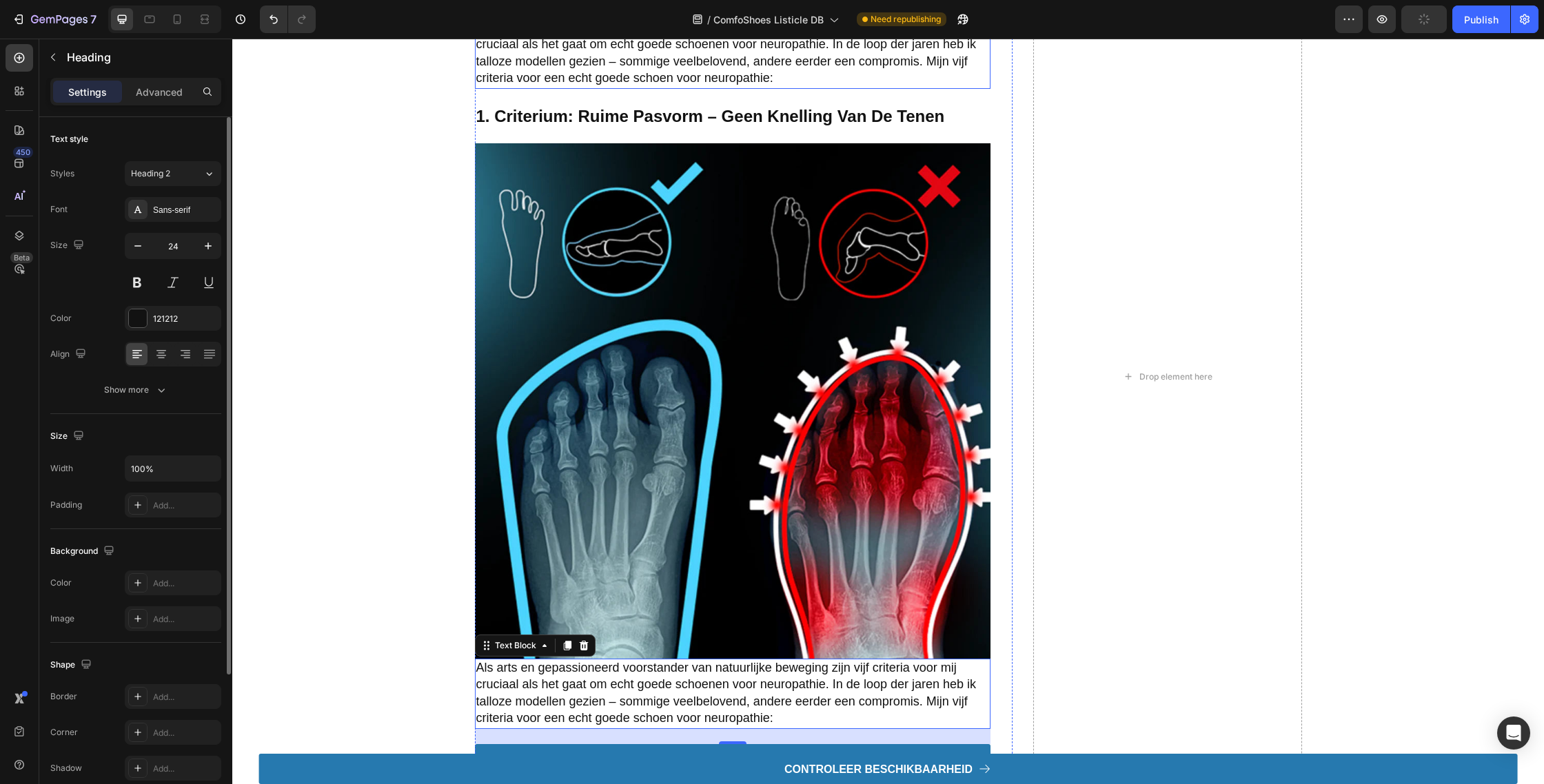
click at [589, 122] on strong "1. criterium: ruime pasvorm – geen knelling van de tenen" at bounding box center [710, 116] width 469 height 19
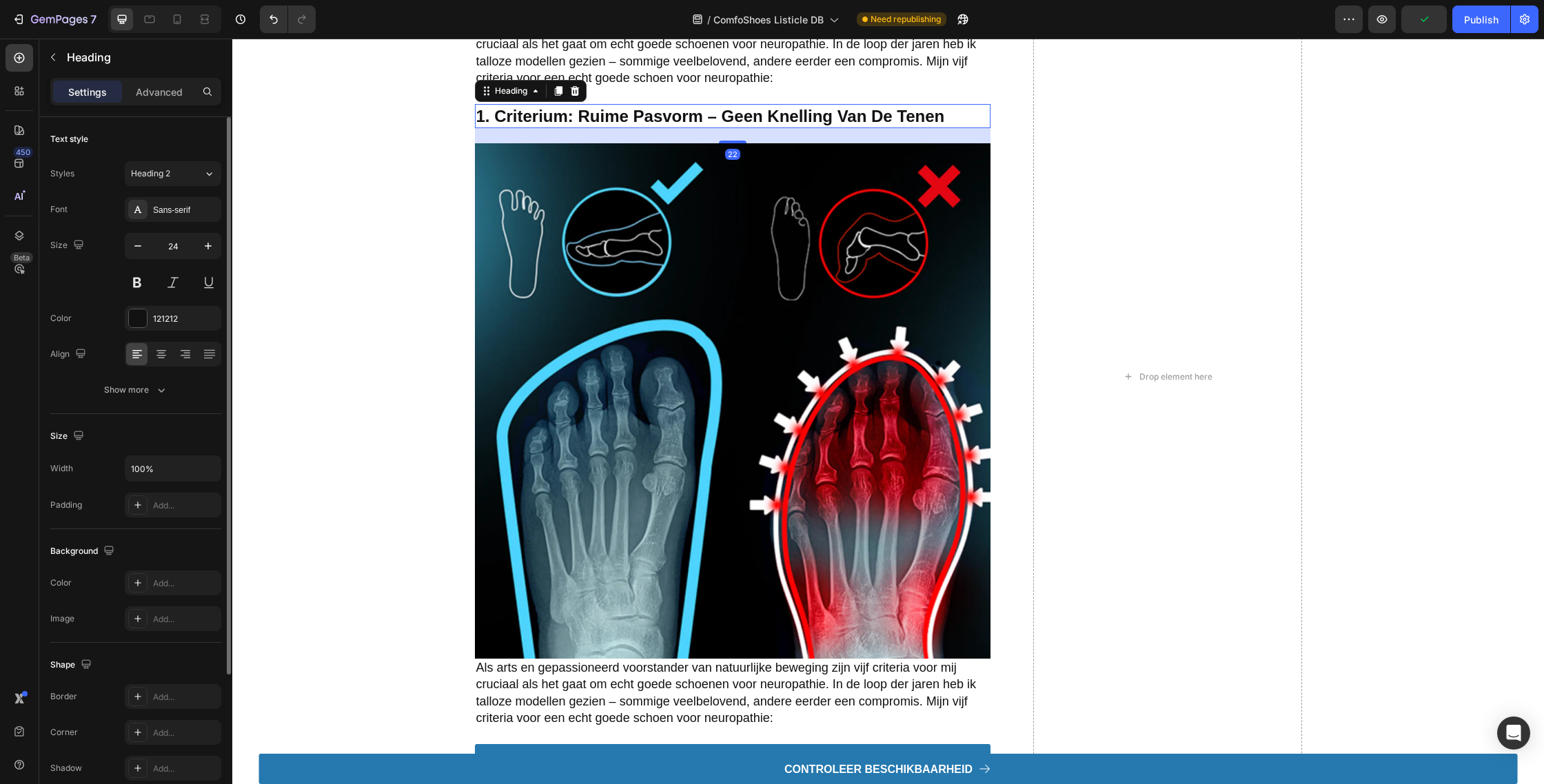
drag, startPoint x: 727, startPoint y: 144, endPoint x: 716, endPoint y: 118, distance: 28.2
click at [716, 118] on div "1. criterium: ruime pasvorm – geen knelling van de tenen Heading 22" at bounding box center [732, 115] width 515 height 24
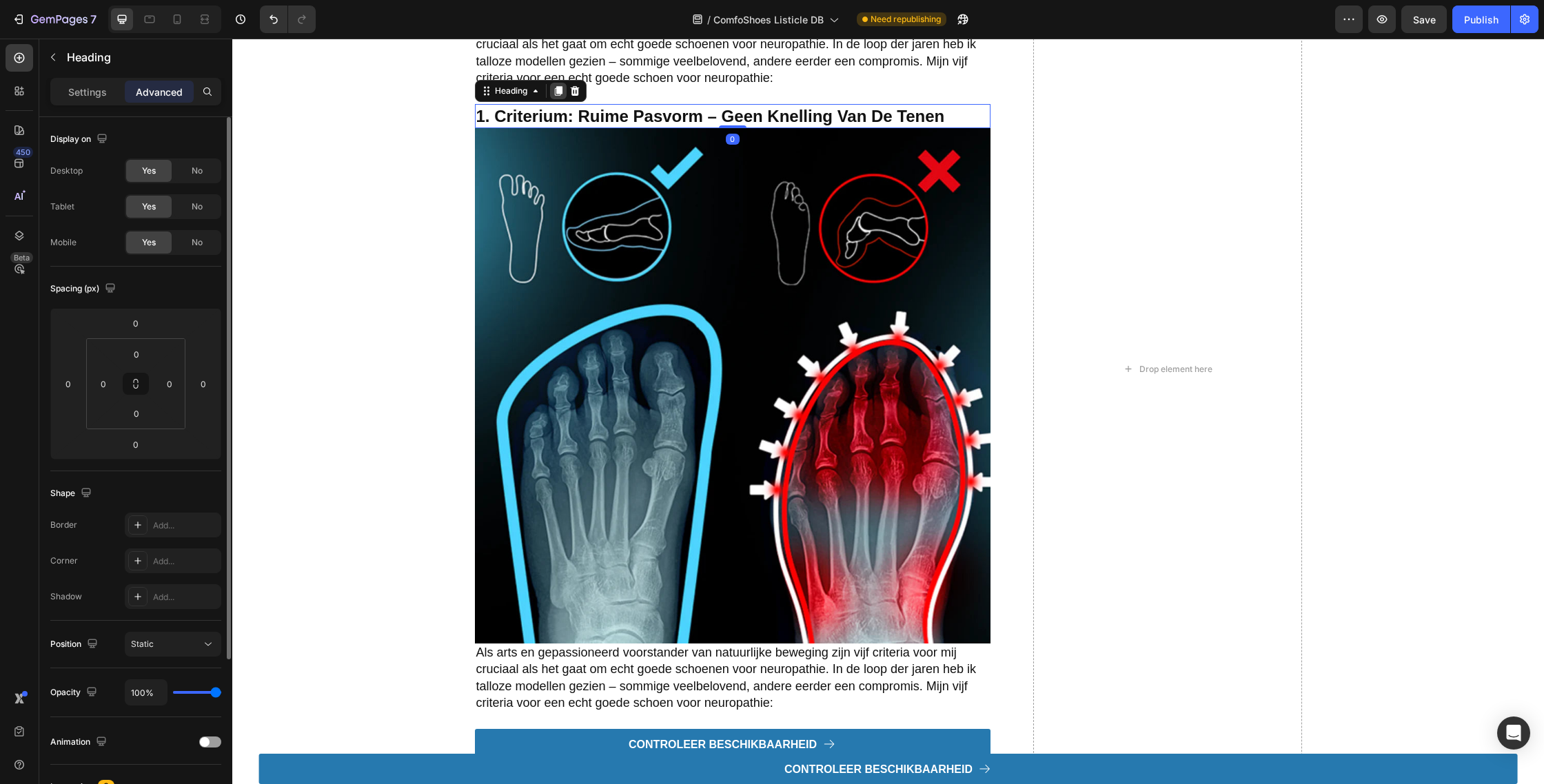
click at [555, 98] on div at bounding box center [558, 91] width 16 height 16
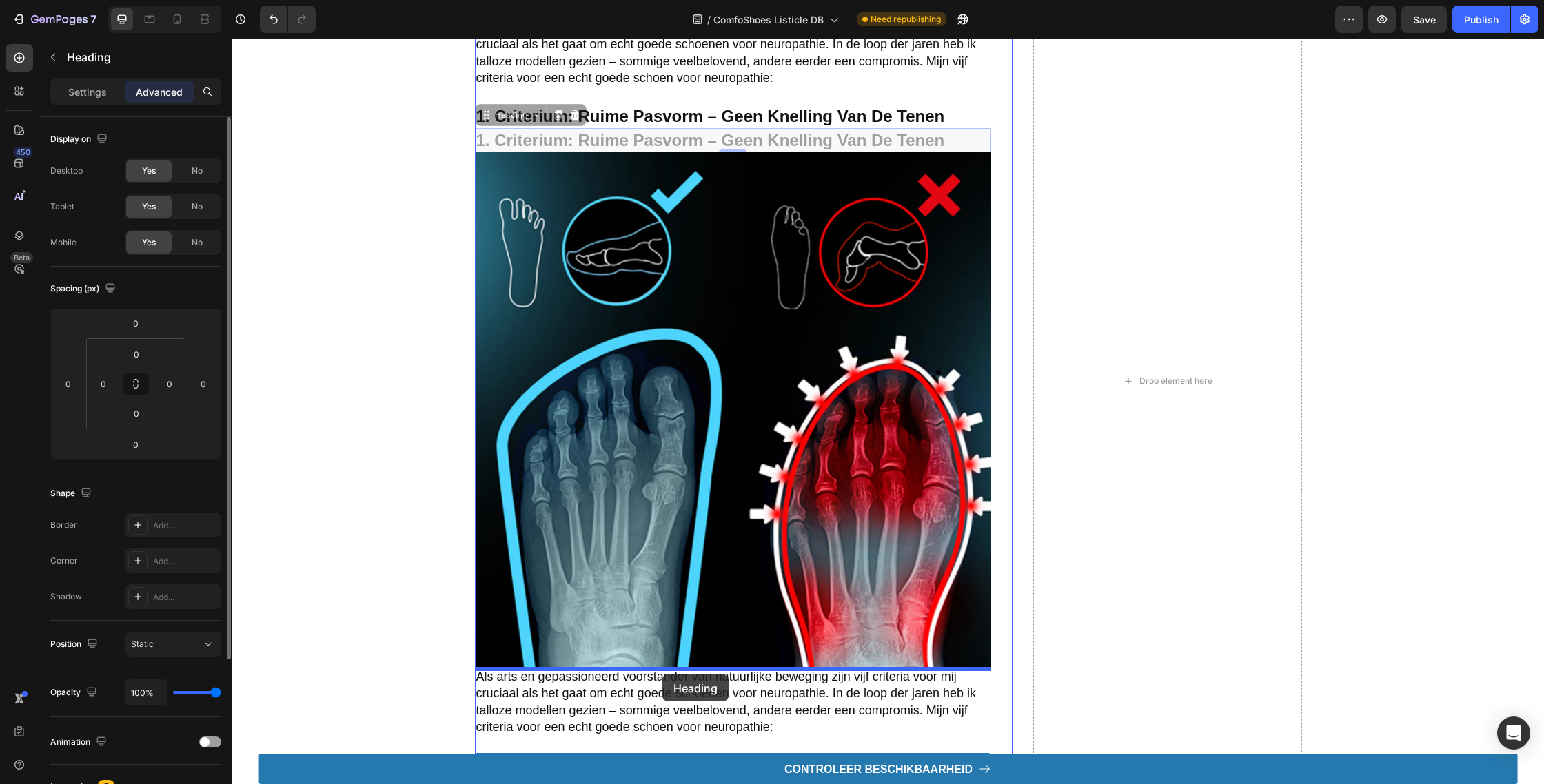
drag, startPoint x: 490, startPoint y: 124, endPoint x: 662, endPoint y: 675, distance: 577.2
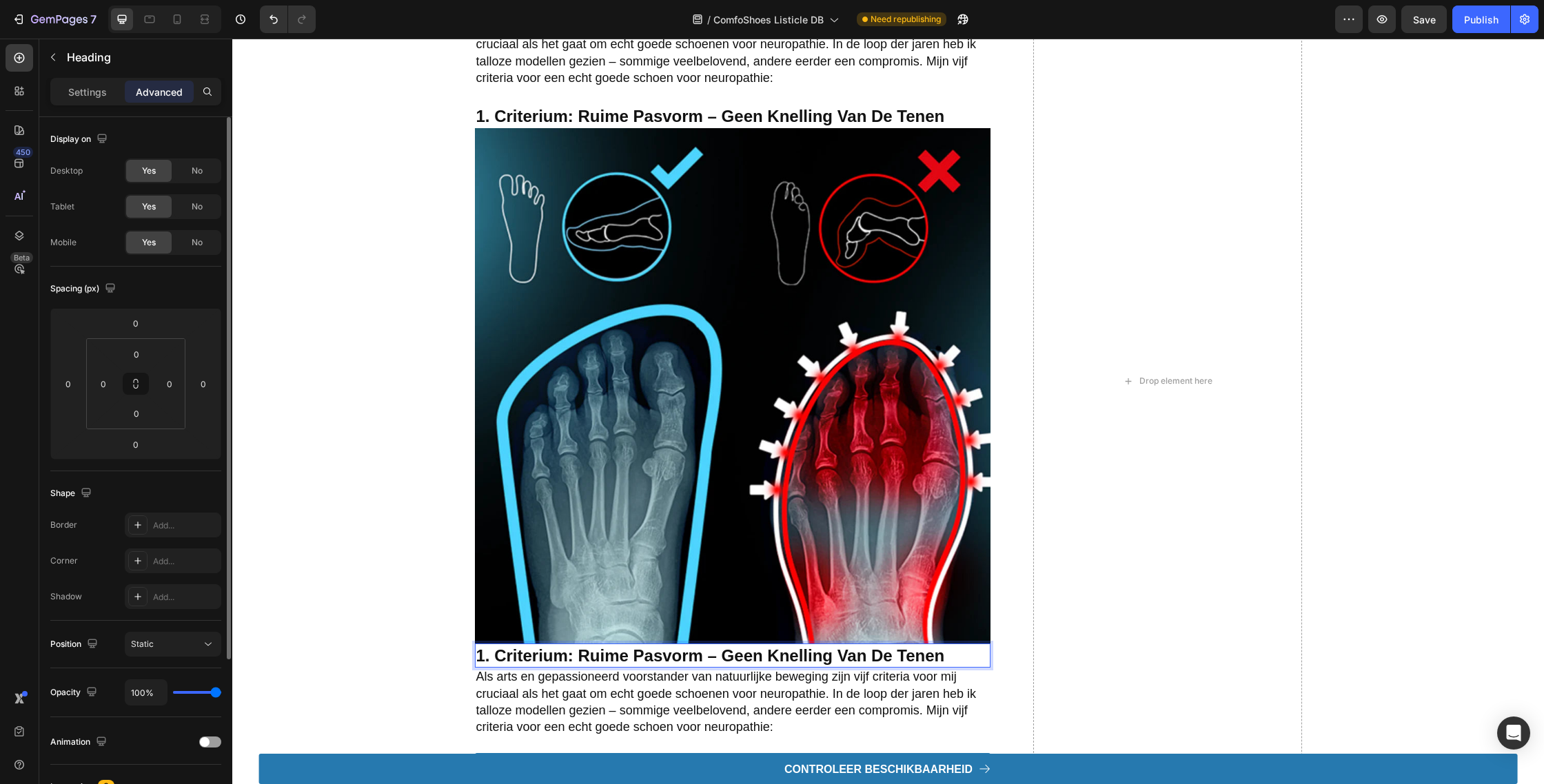
click at [536, 655] on strong "1. criterium: ruime pasvorm – geen knelling van de tenen" at bounding box center [710, 655] width 469 height 19
click at [483, 658] on strong "1. criterium: ruime pasvorm – geen knelling van de tenen" at bounding box center [710, 655] width 469 height 19
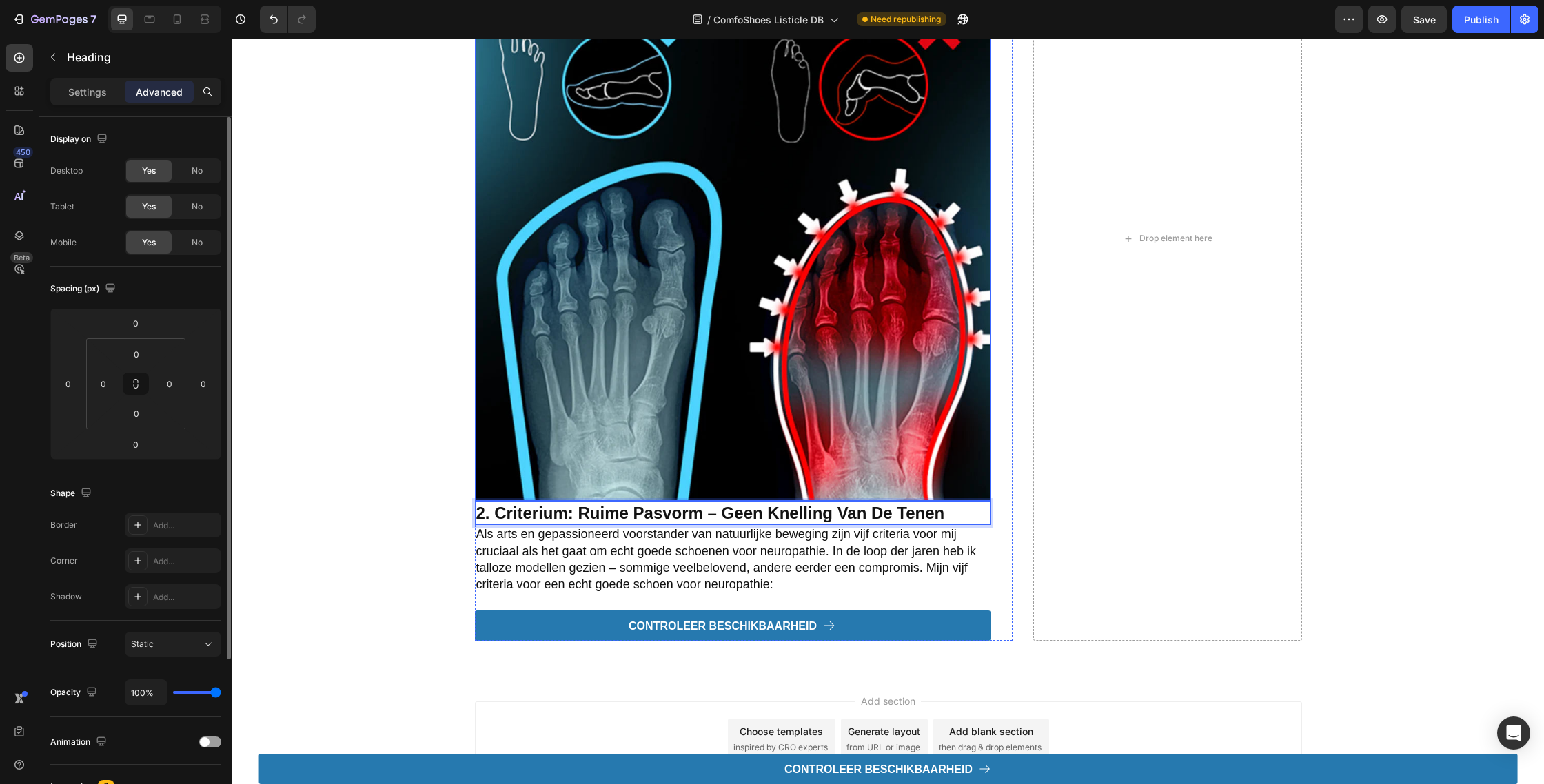
scroll to position [1601, 0]
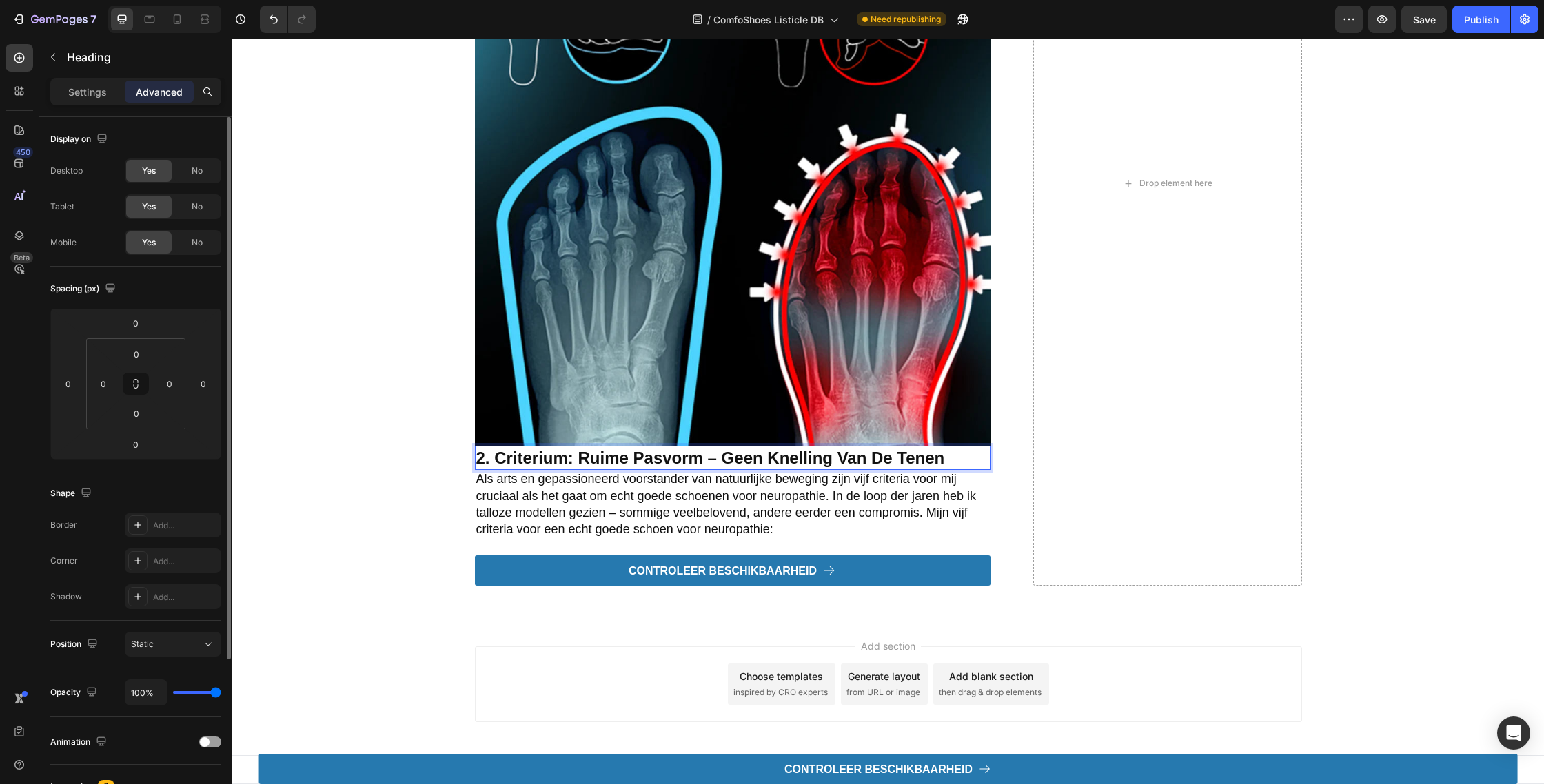
click at [621, 459] on strong "2. criterium: ruime pasvorm – geen knelling van de tenen" at bounding box center [710, 458] width 469 height 19
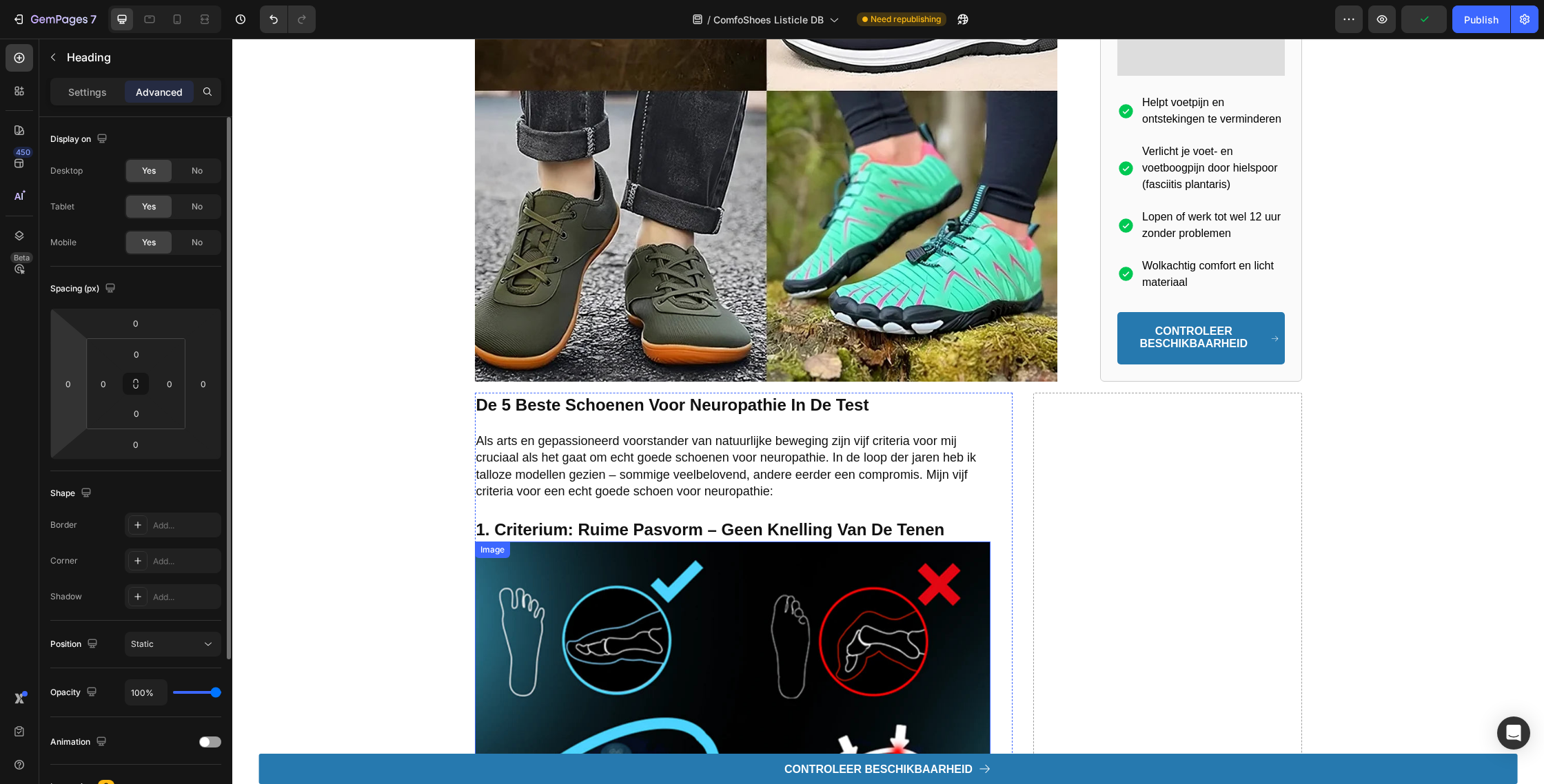
scroll to position [1321, 0]
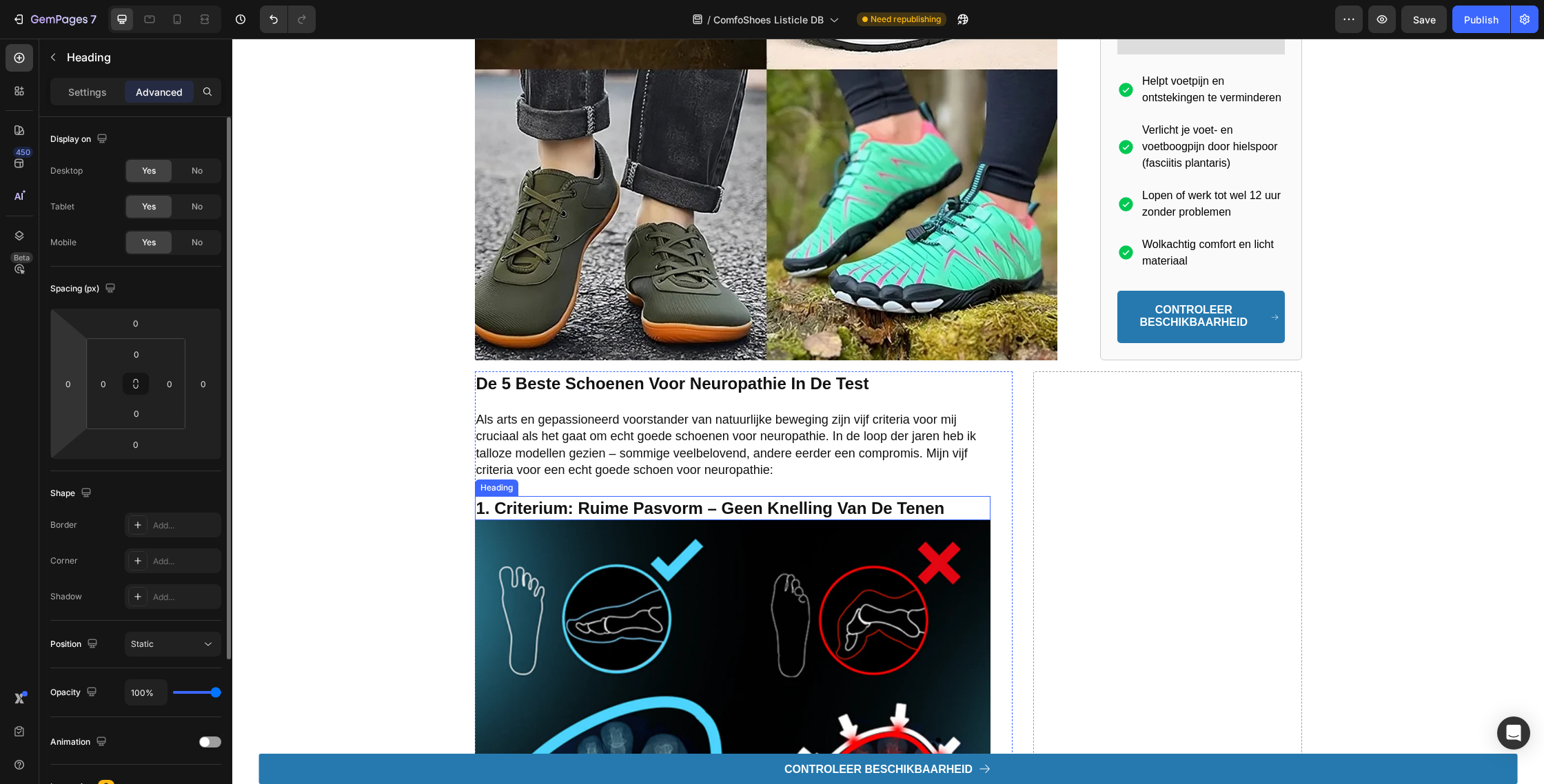
click at [496, 515] on strong "1. criterium: ruime pasvorm – geen knelling van de tenen" at bounding box center [710, 508] width 469 height 19
click at [496, 514] on strong "1. criterium: ruime pasvorm – geen knelling van de tenen" at bounding box center [710, 508] width 469 height 19
click at [493, 515] on strong "1ecriterium: ruime pasvorm – geen knelling van de tenen" at bounding box center [709, 508] width 466 height 19
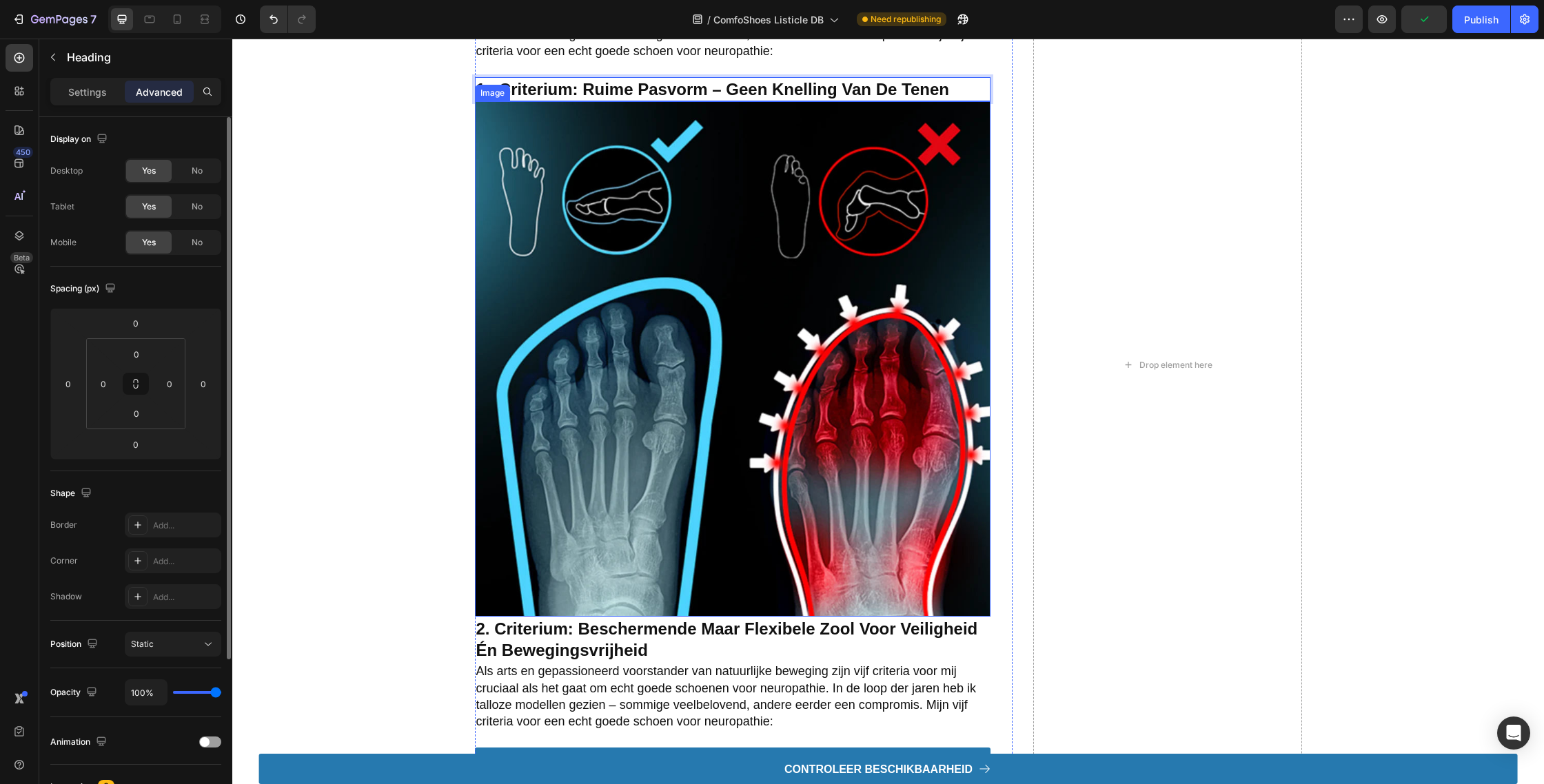
scroll to position [1941, 0]
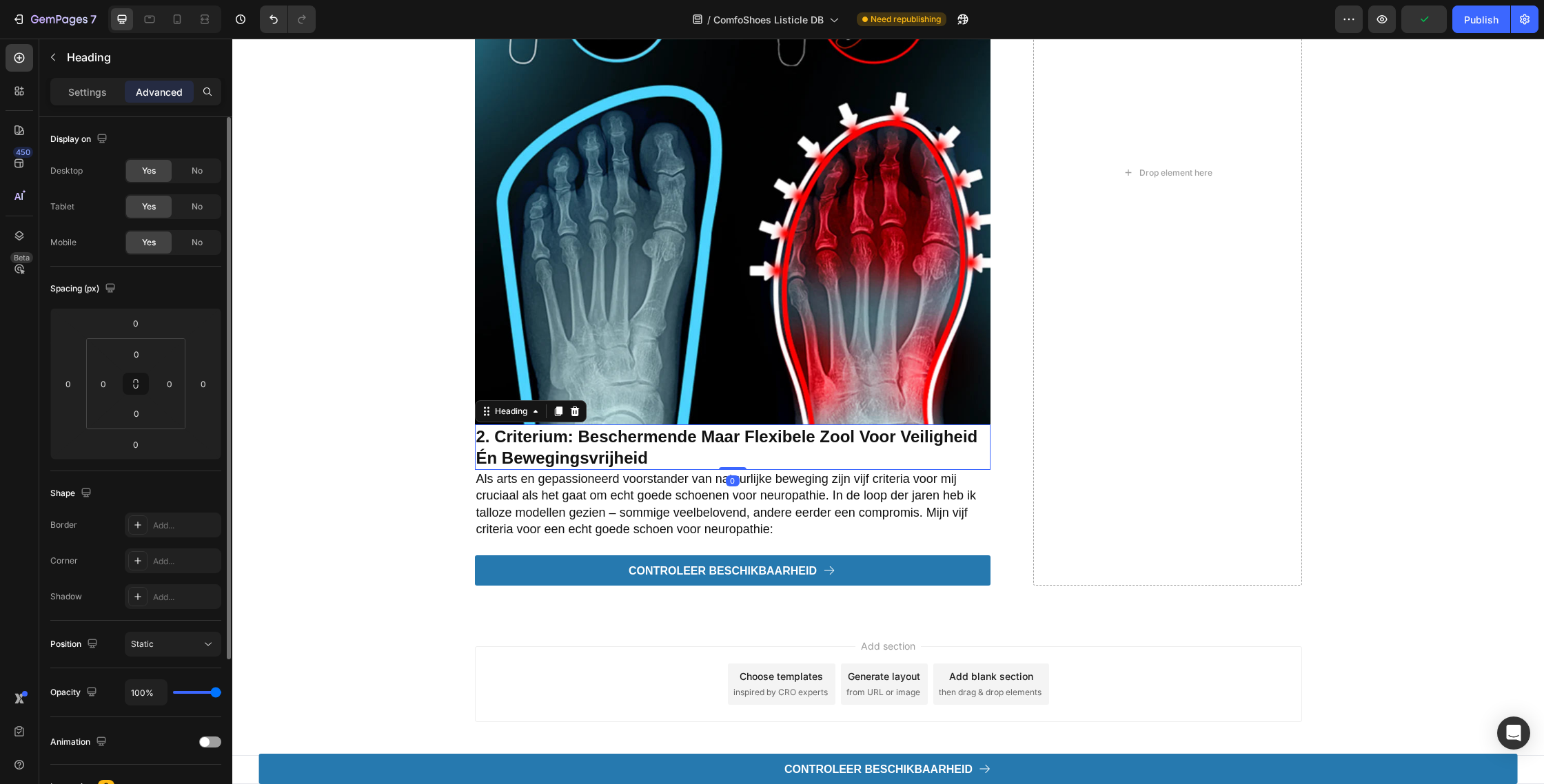
click at [497, 440] on strong "2. Criterium: Beschermende maar flexibele zool voor veiligheid én bewegingsvrij…" at bounding box center [727, 448] width 502 height 40
click at [492, 438] on strong "2. Criterium: Beschermende maar flexibele zool voor veiligheid én bewegingsvrij…" at bounding box center [727, 448] width 502 height 40
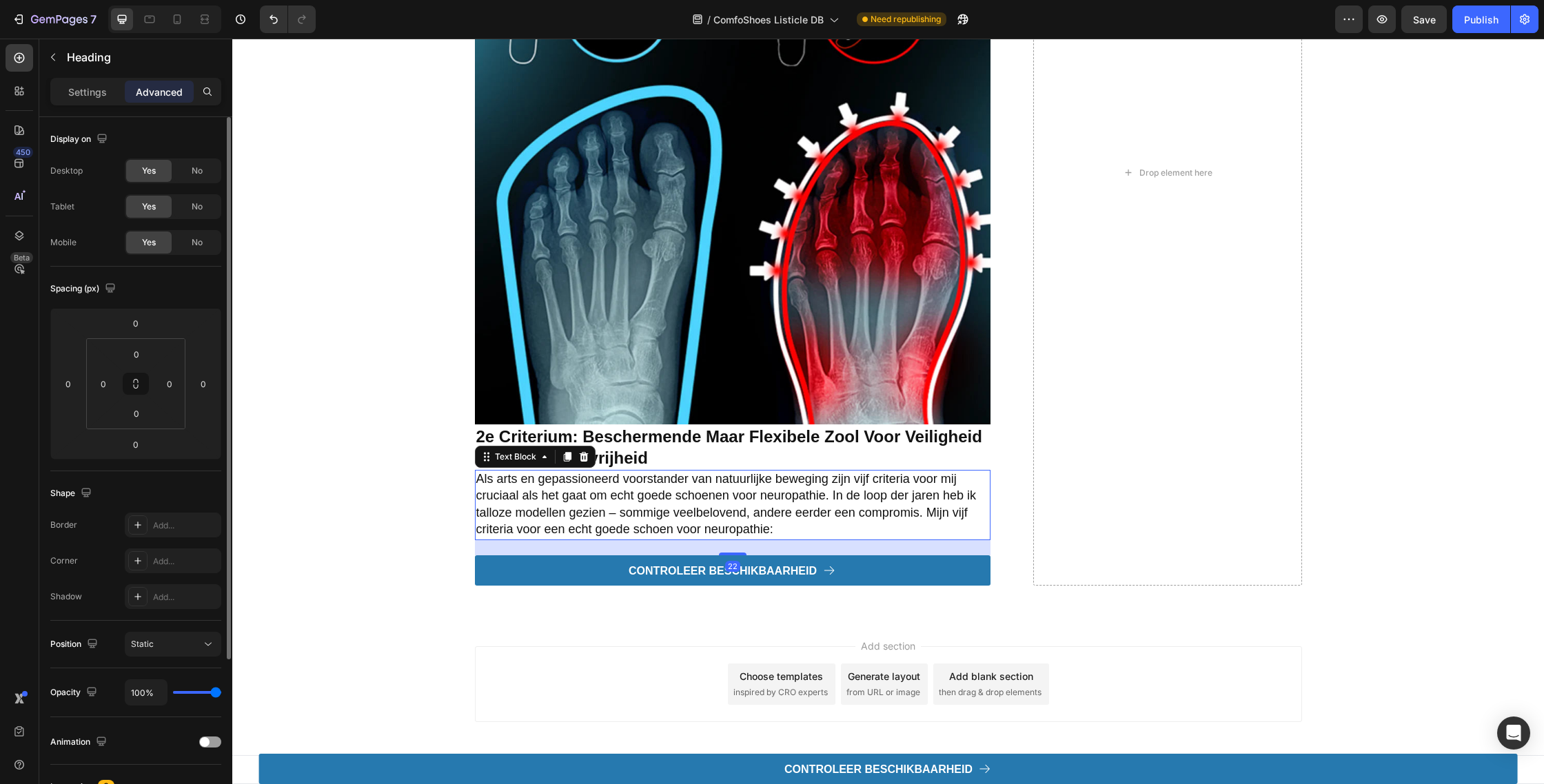
click at [659, 511] on span "Als arts en gepassioneerd voorstander van natuurlijke beweging zijn vijf criter…" at bounding box center [726, 504] width 500 height 64
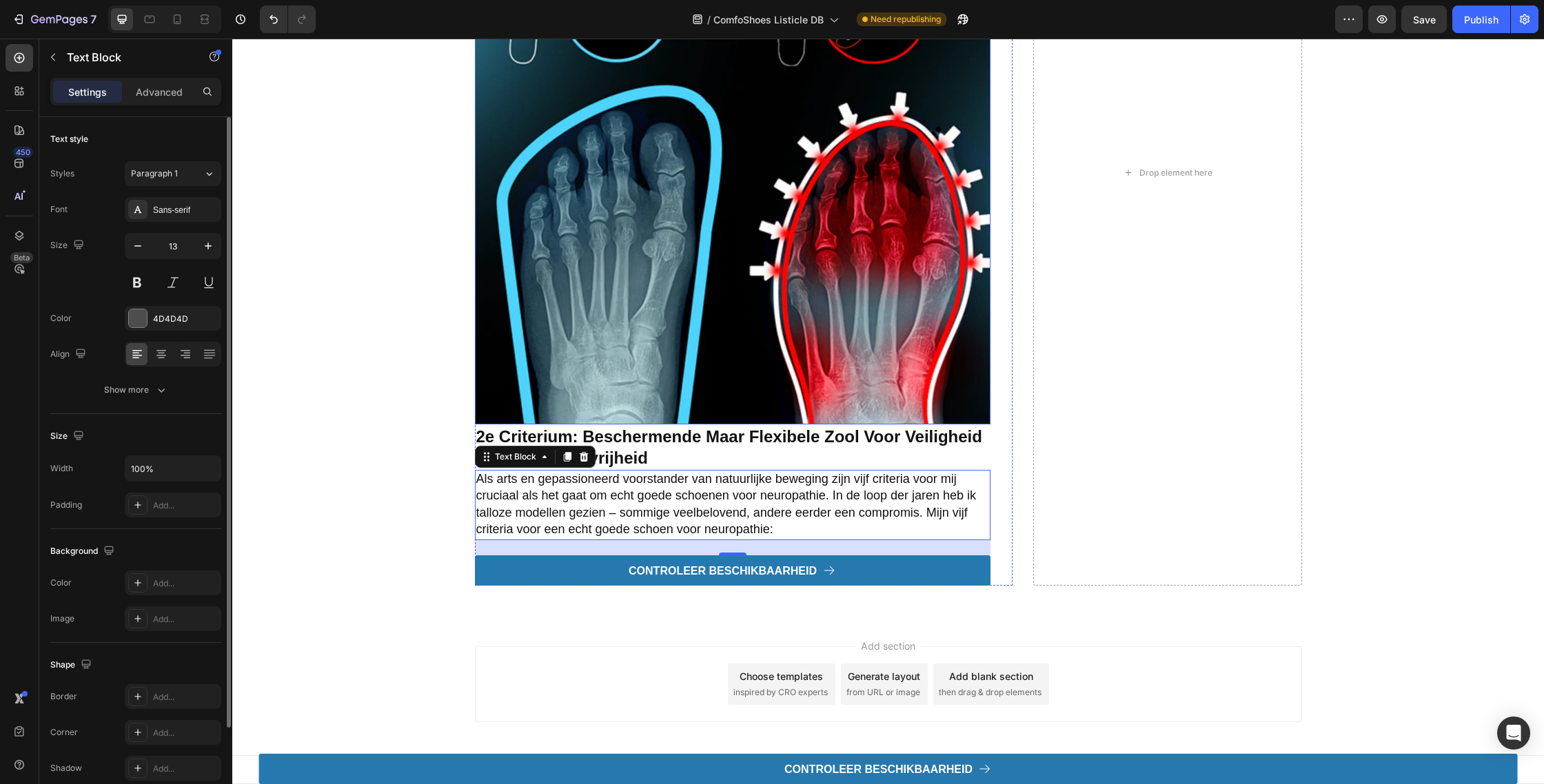
click at [640, 297] on img at bounding box center [732, 167] width 515 height 515
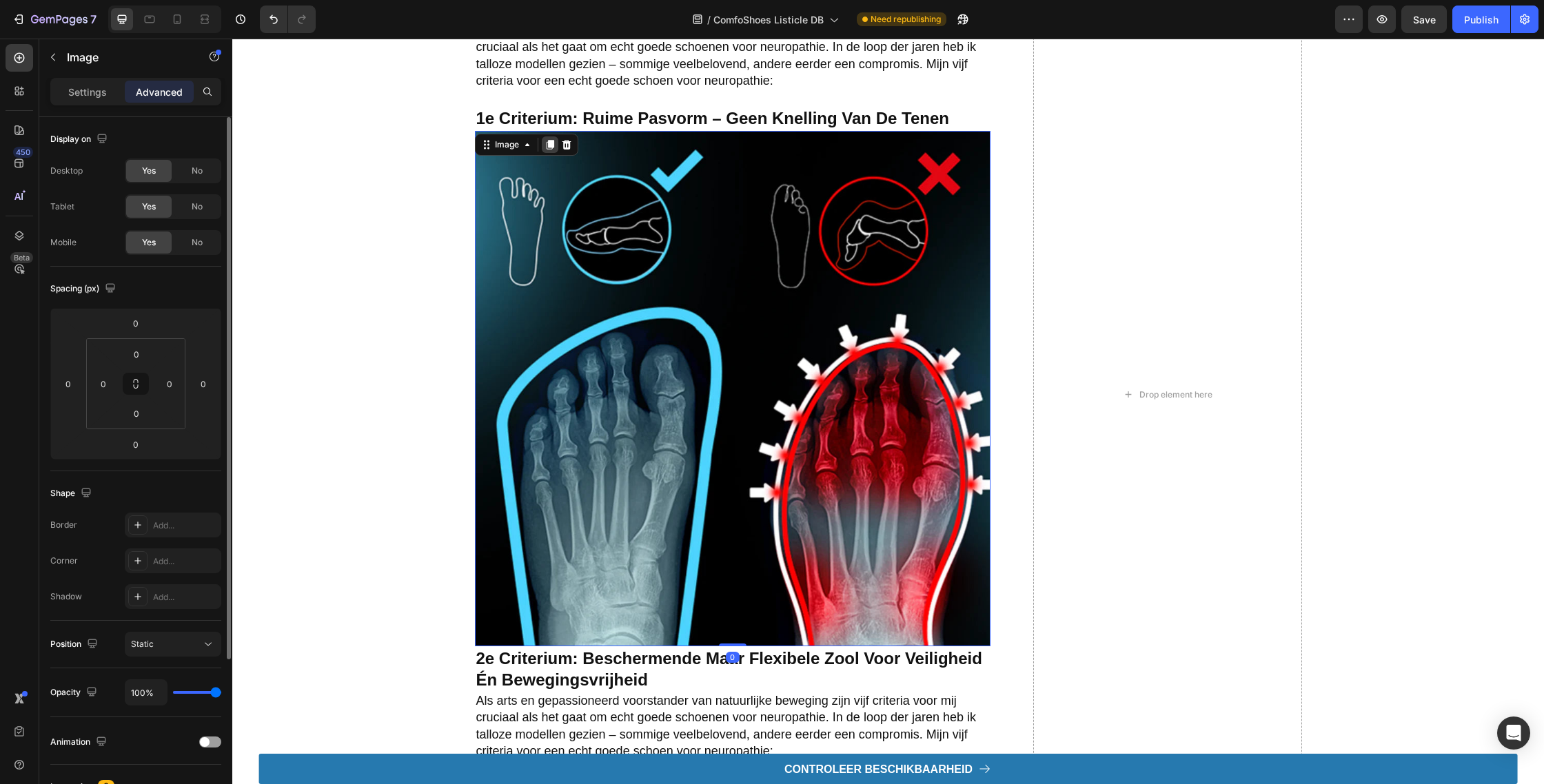
click at [552, 141] on icon at bounding box center [550, 145] width 8 height 9
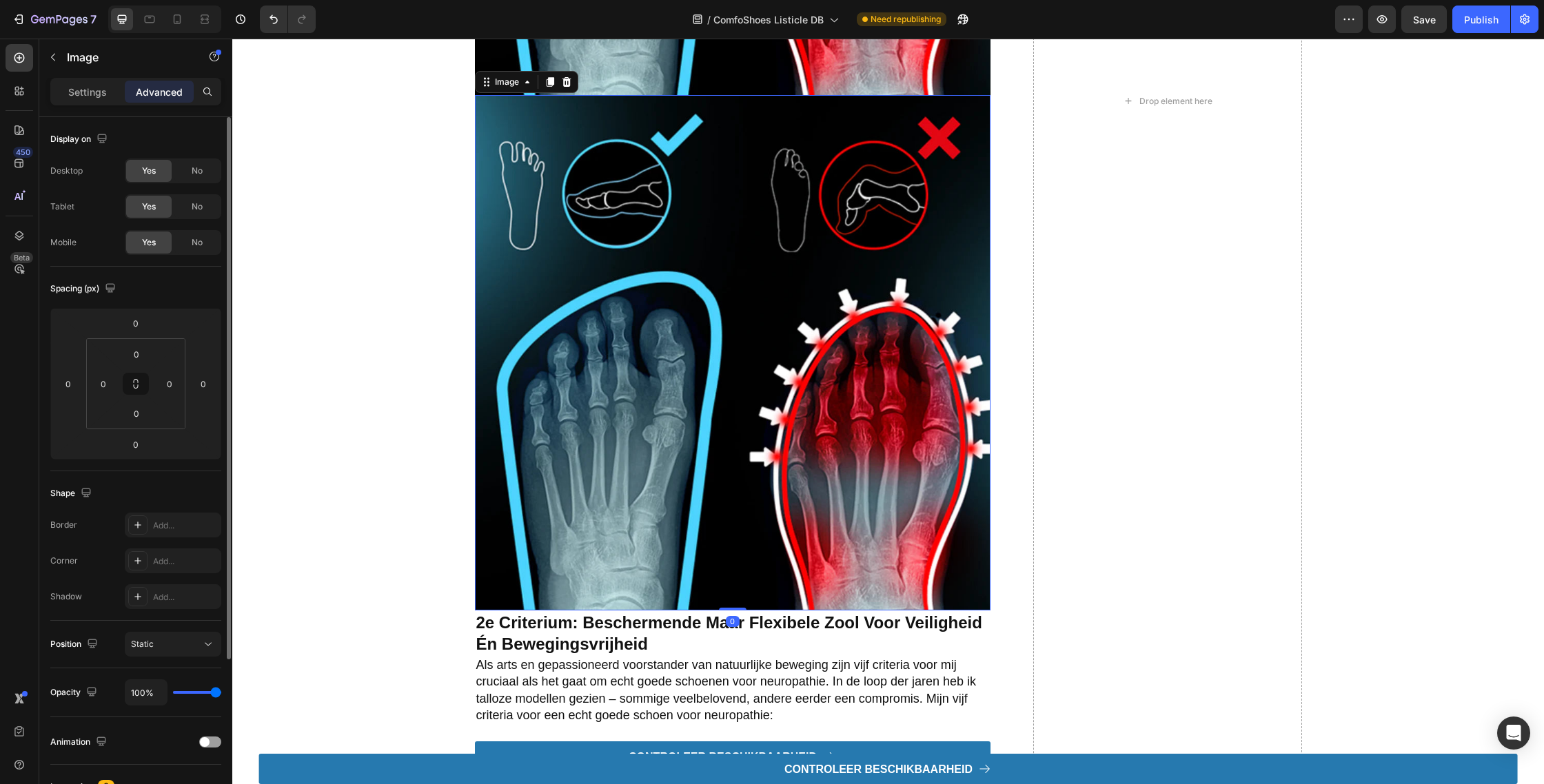
scroll to position [2278, 0]
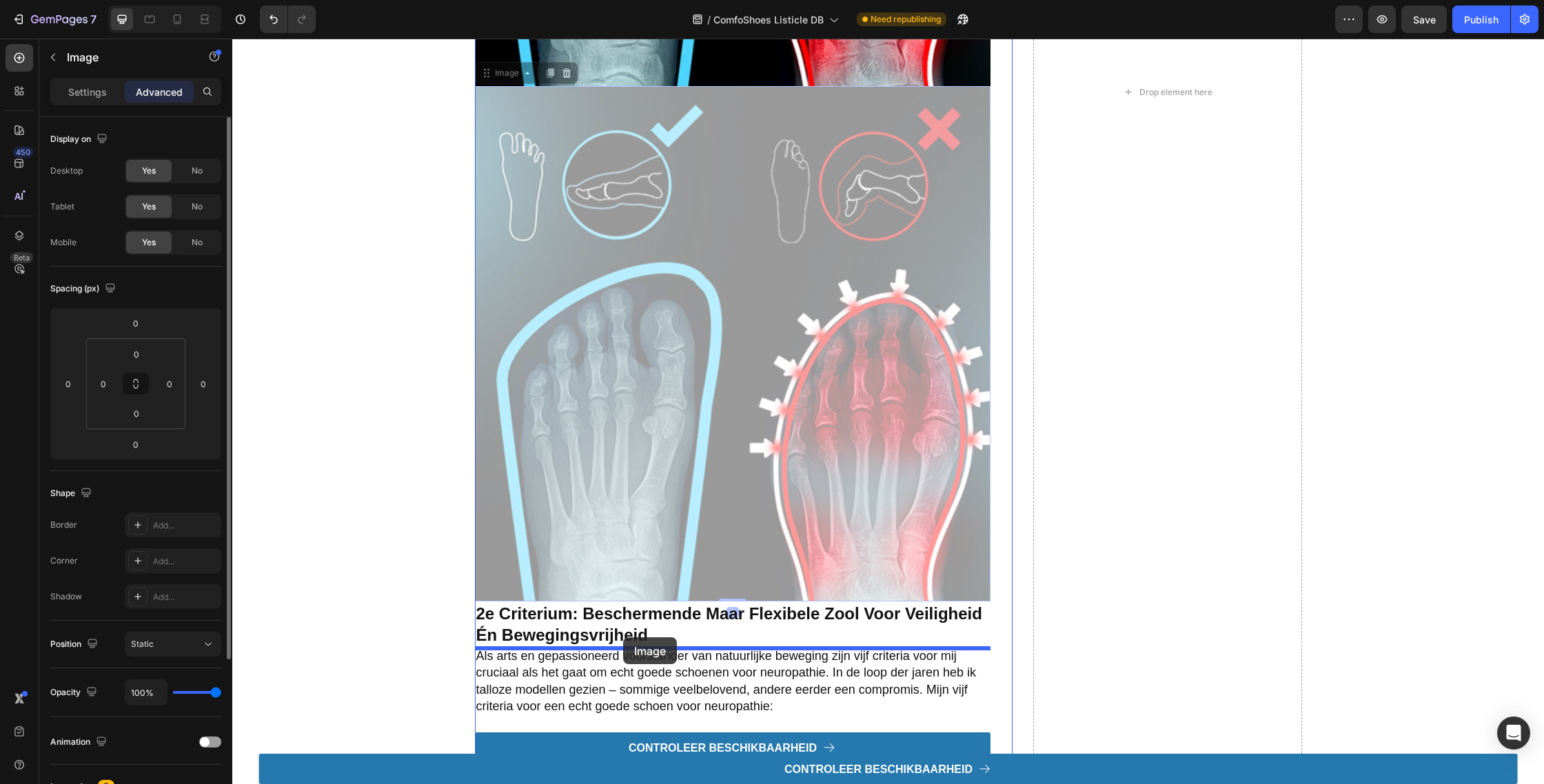
drag, startPoint x: 484, startPoint y: 73, endPoint x: 624, endPoint y: 637, distance: 581.1
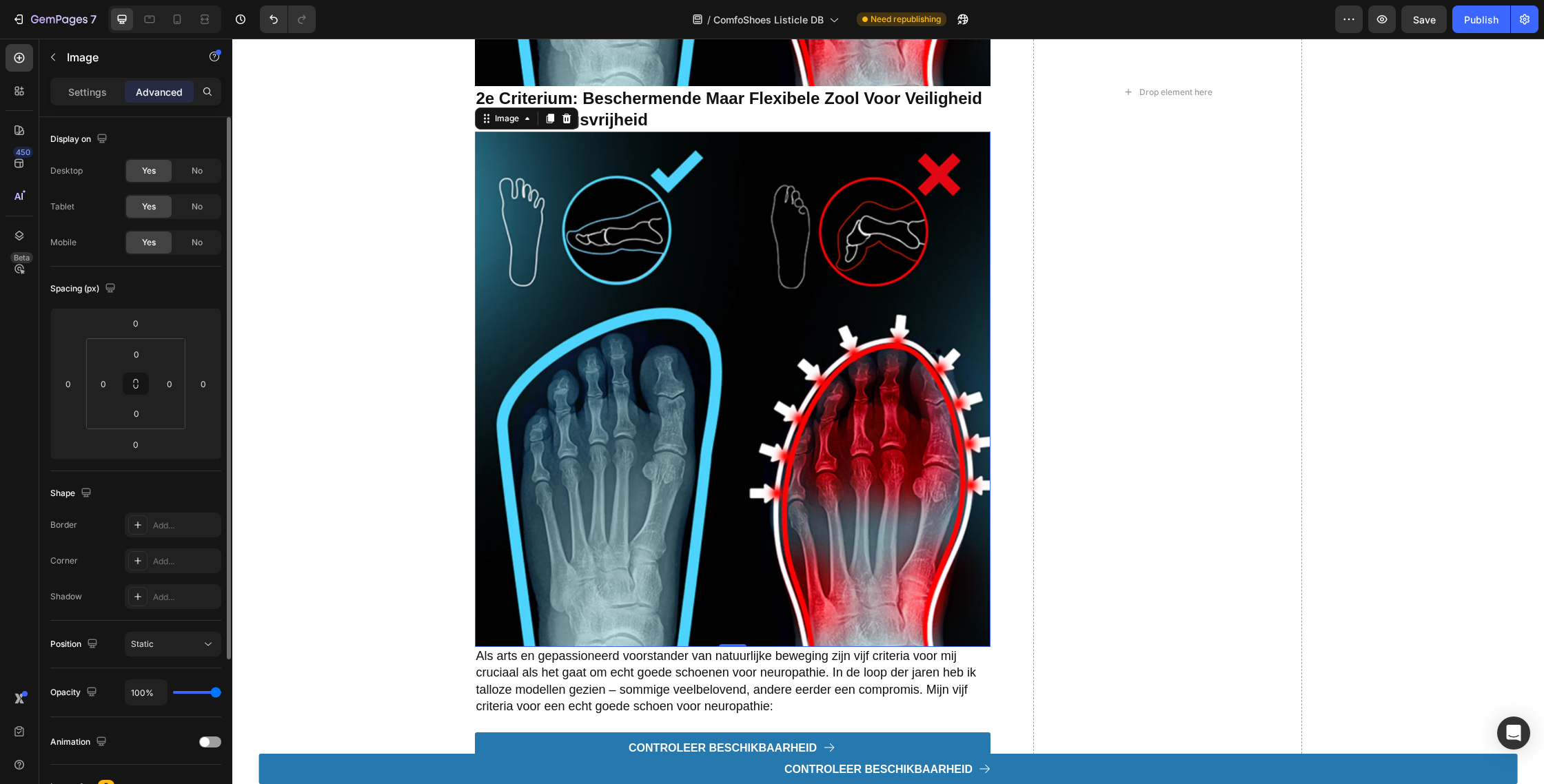
click at [666, 527] on img at bounding box center [732, 389] width 515 height 515
click at [93, 103] on div "Settings Advanced" at bounding box center [136, 92] width 171 height 28
click at [101, 96] on p "Settings" at bounding box center [88, 91] width 39 height 15
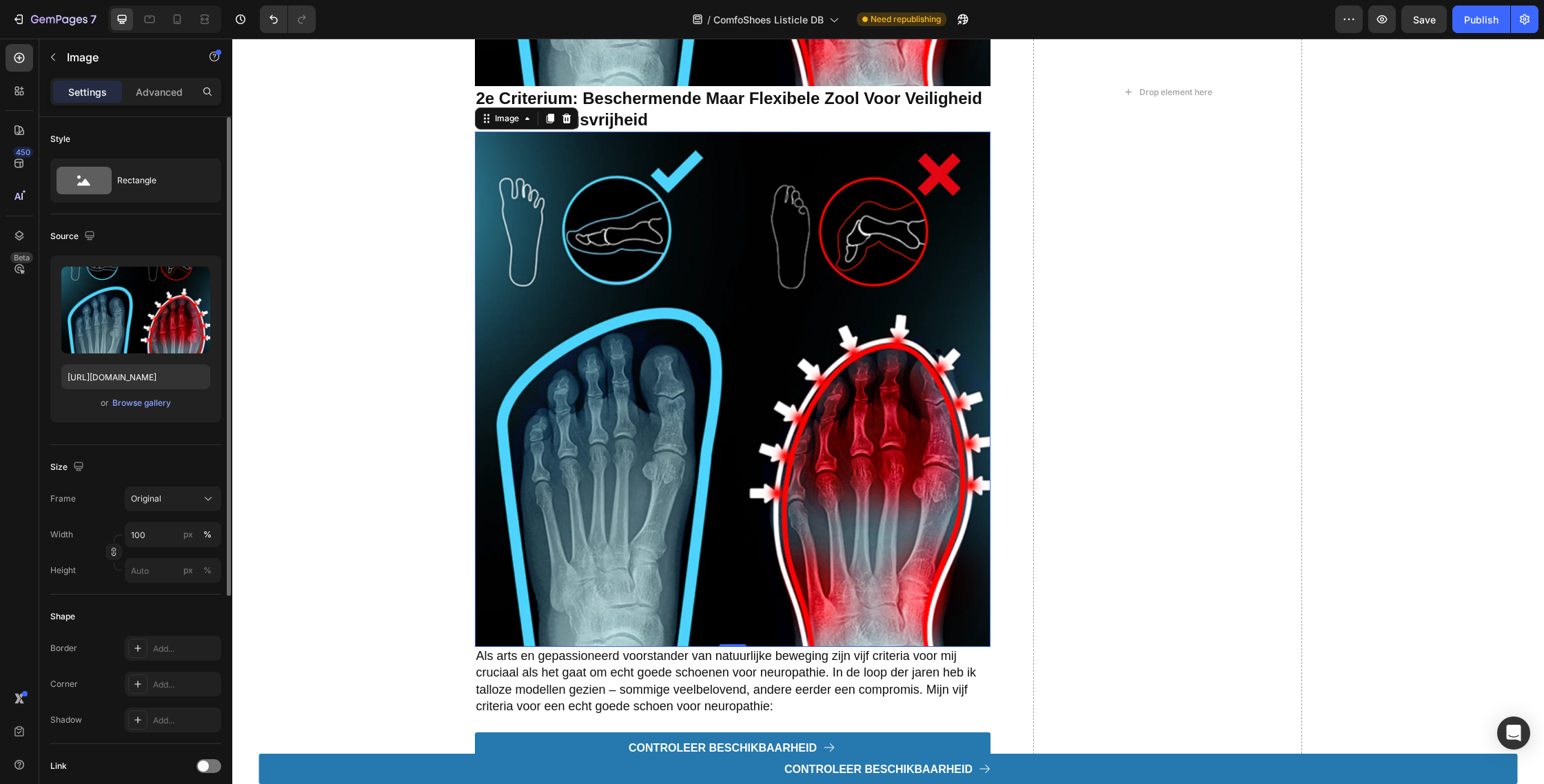
click at [663, 386] on img at bounding box center [732, 389] width 515 height 515
click at [109, 319] on label at bounding box center [136, 310] width 149 height 87
click at [109, 322] on input "file" at bounding box center [136, 333] width 95 height 23
type input "https://cdn.shopify.com/s/files/1/0764/0688/2628/files/gempages_516971728346285…"
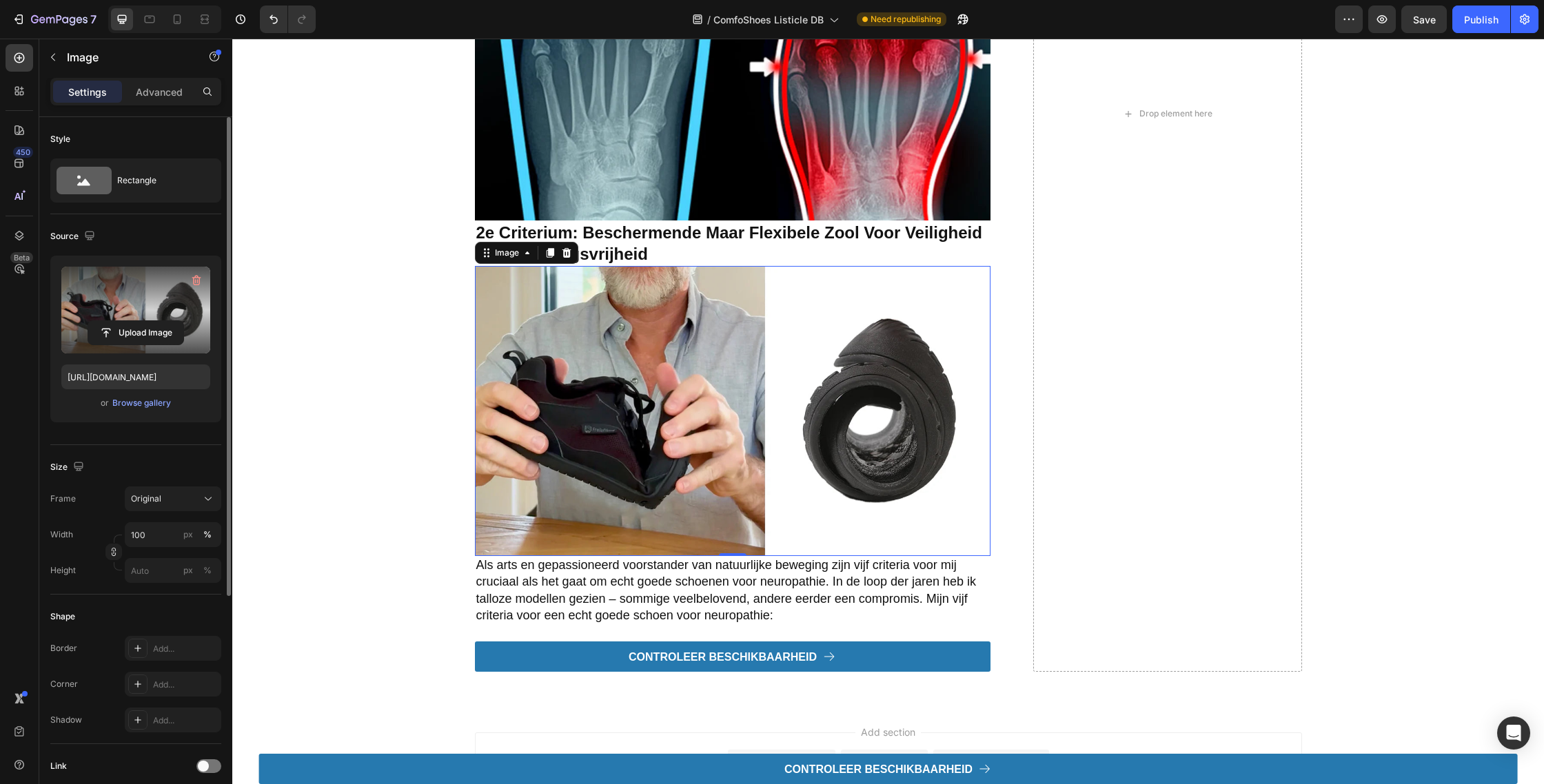
scroll to position [1758, 0]
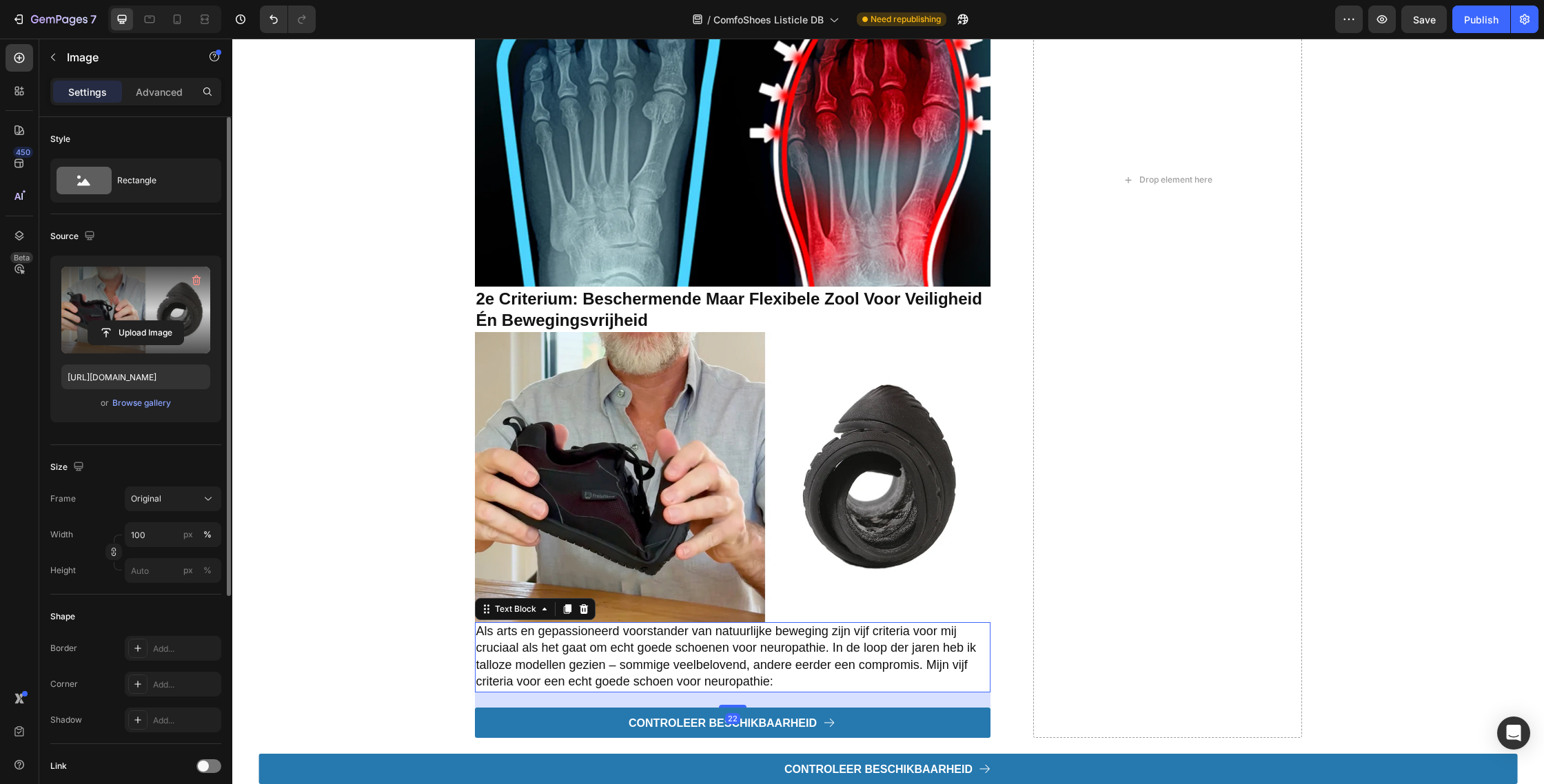
click at [720, 640] on p "Als arts en gepassioneerd voorstander van natuurlijke beweging zijn vijf criter…" at bounding box center [733, 657] width 513 height 67
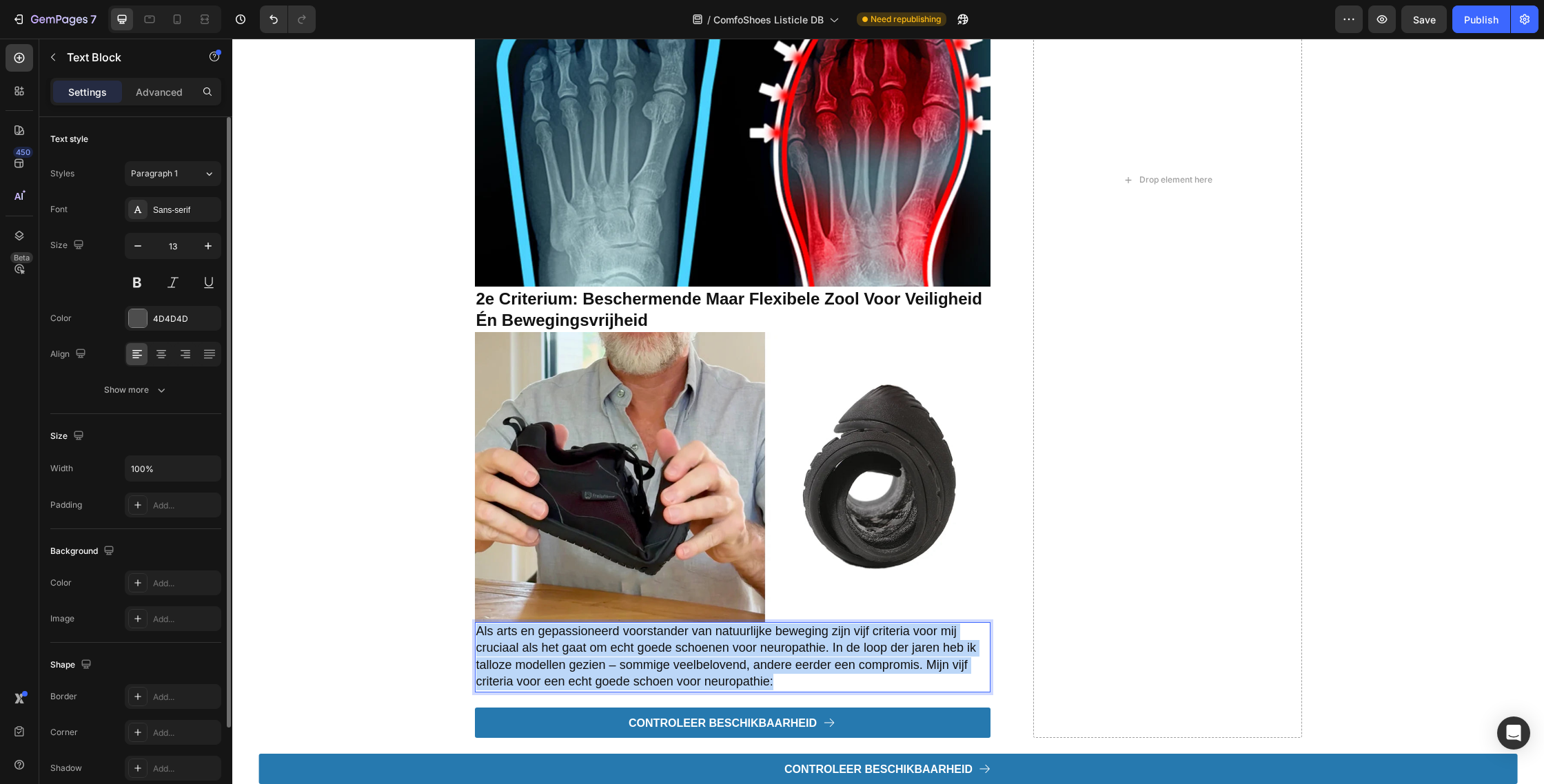
click at [720, 640] on p "Als arts en gepassioneerd voorstander van natuurlijke beweging zijn vijf criter…" at bounding box center [733, 657] width 513 height 67
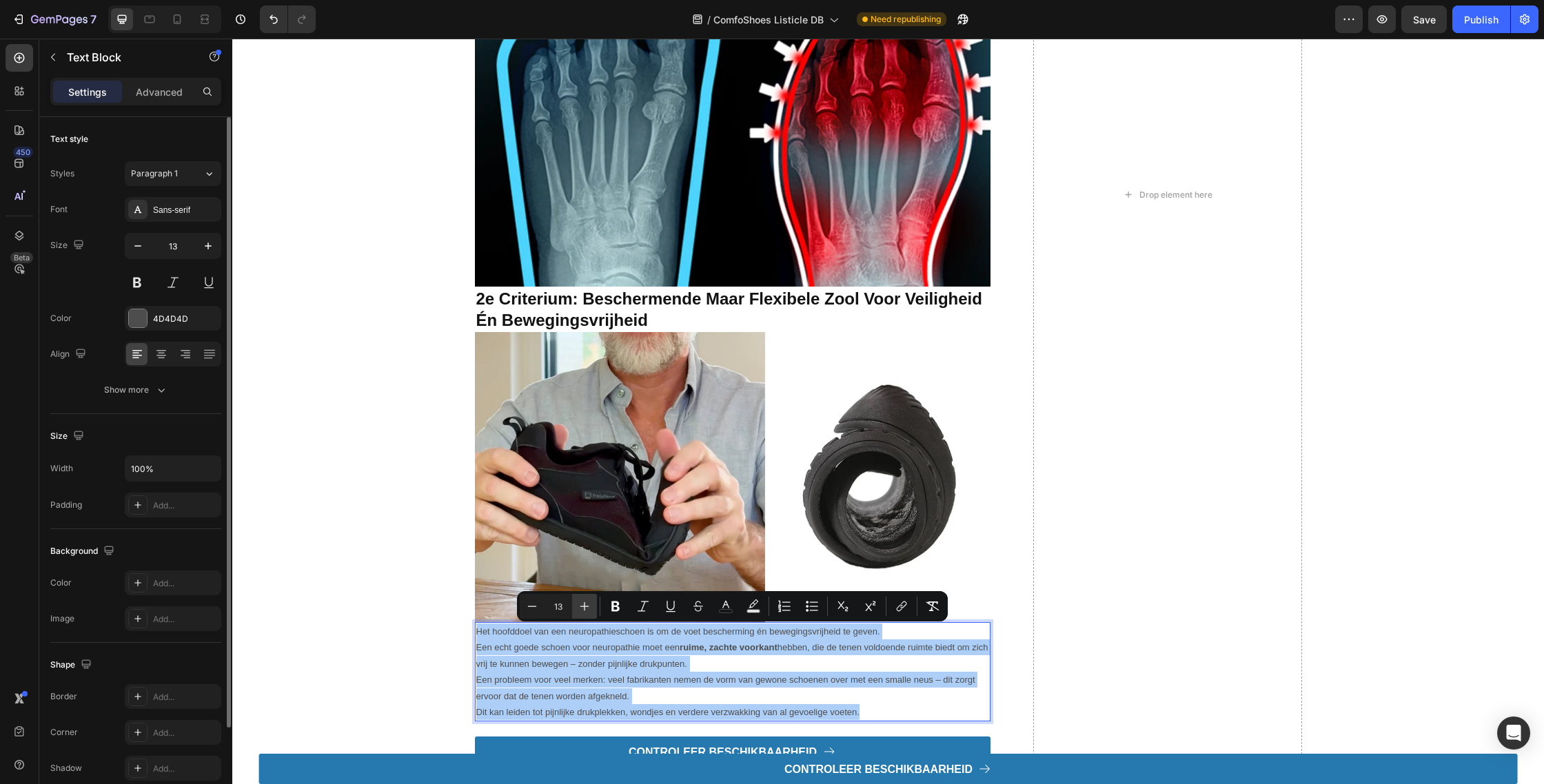
click at [577, 617] on button "Plus" at bounding box center [584, 607] width 25 height 25
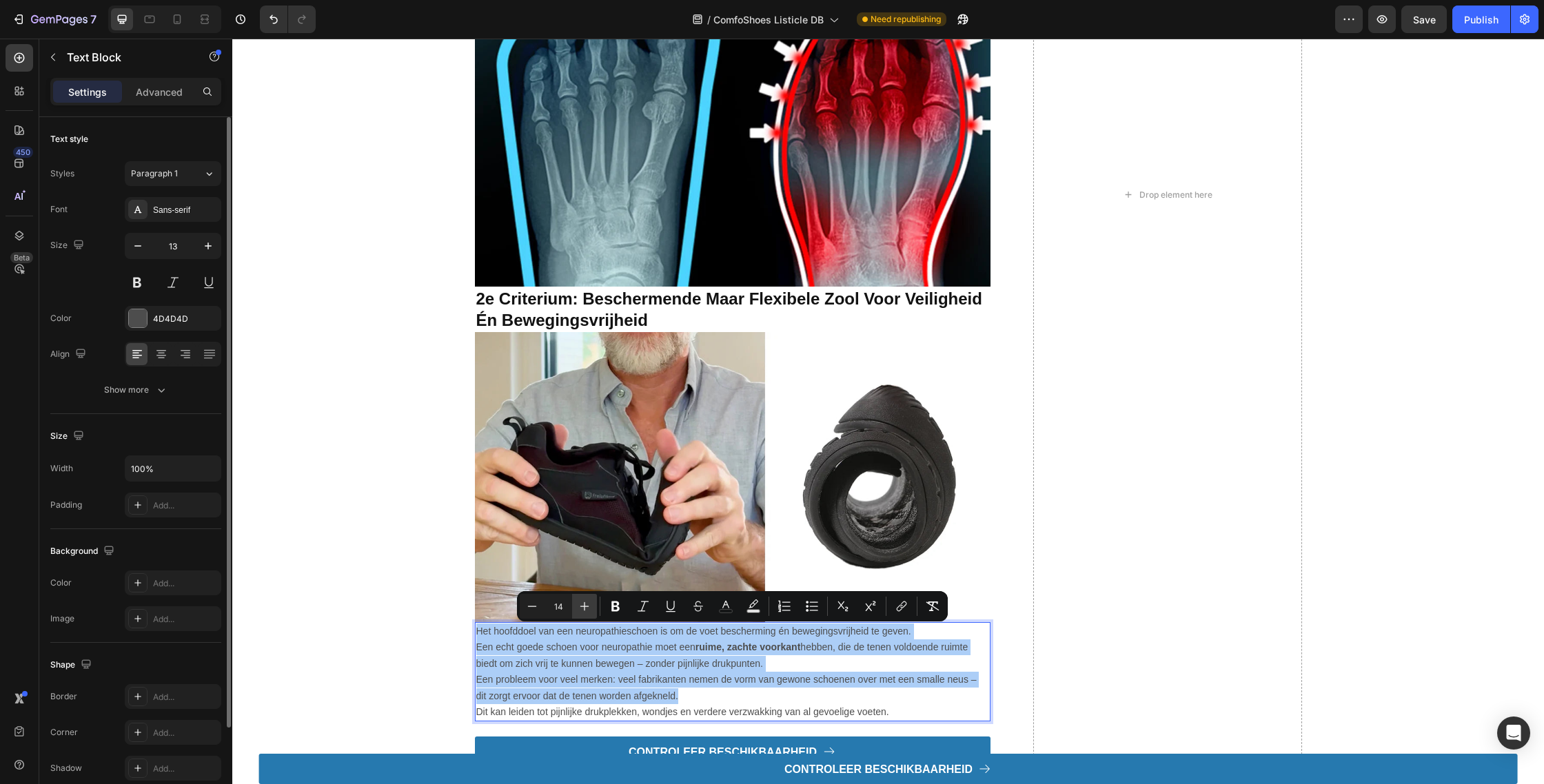
click at [577, 617] on button "Plus" at bounding box center [584, 607] width 25 height 25
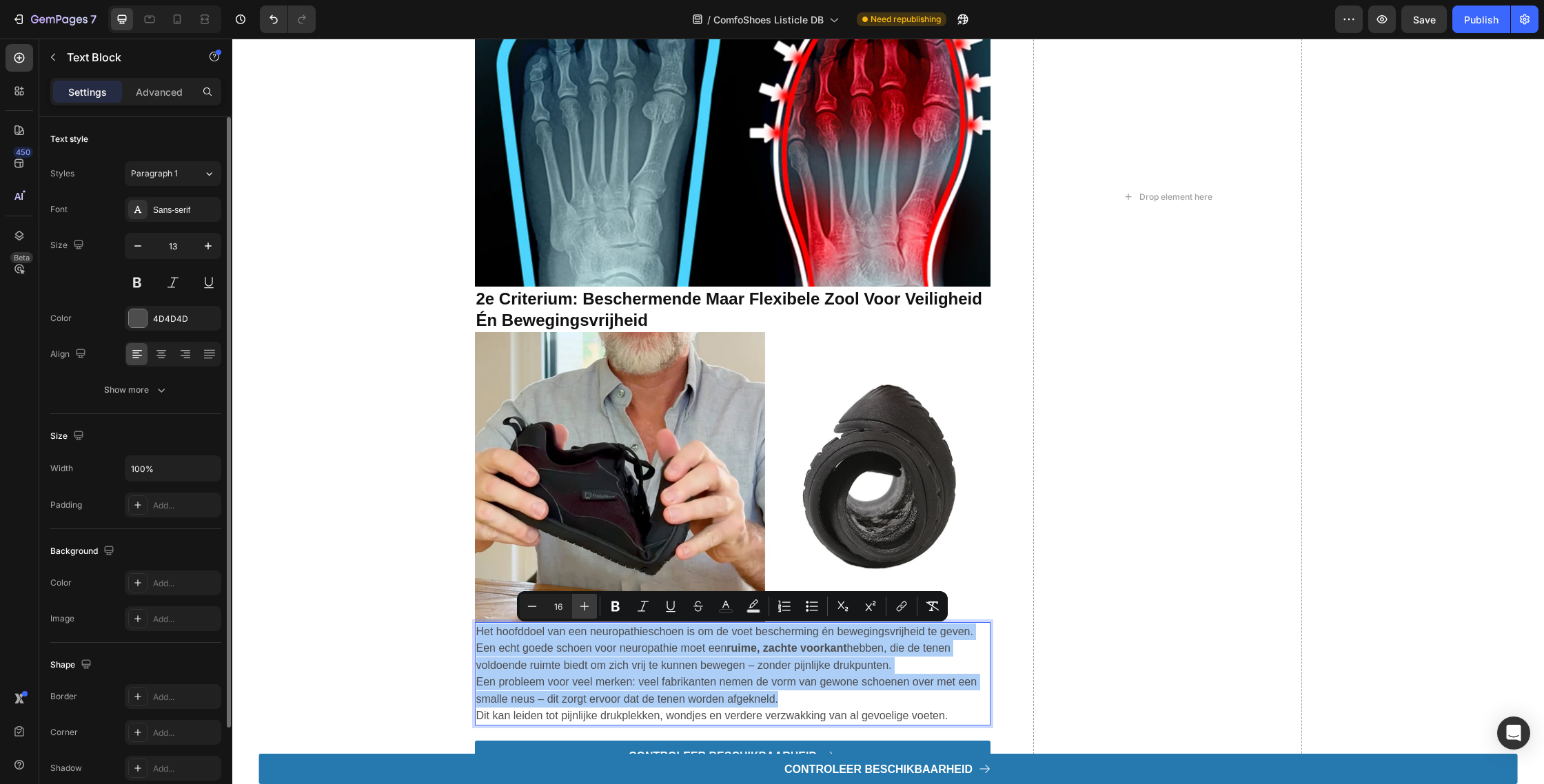
click at [577, 617] on button "Plus" at bounding box center [584, 607] width 25 height 25
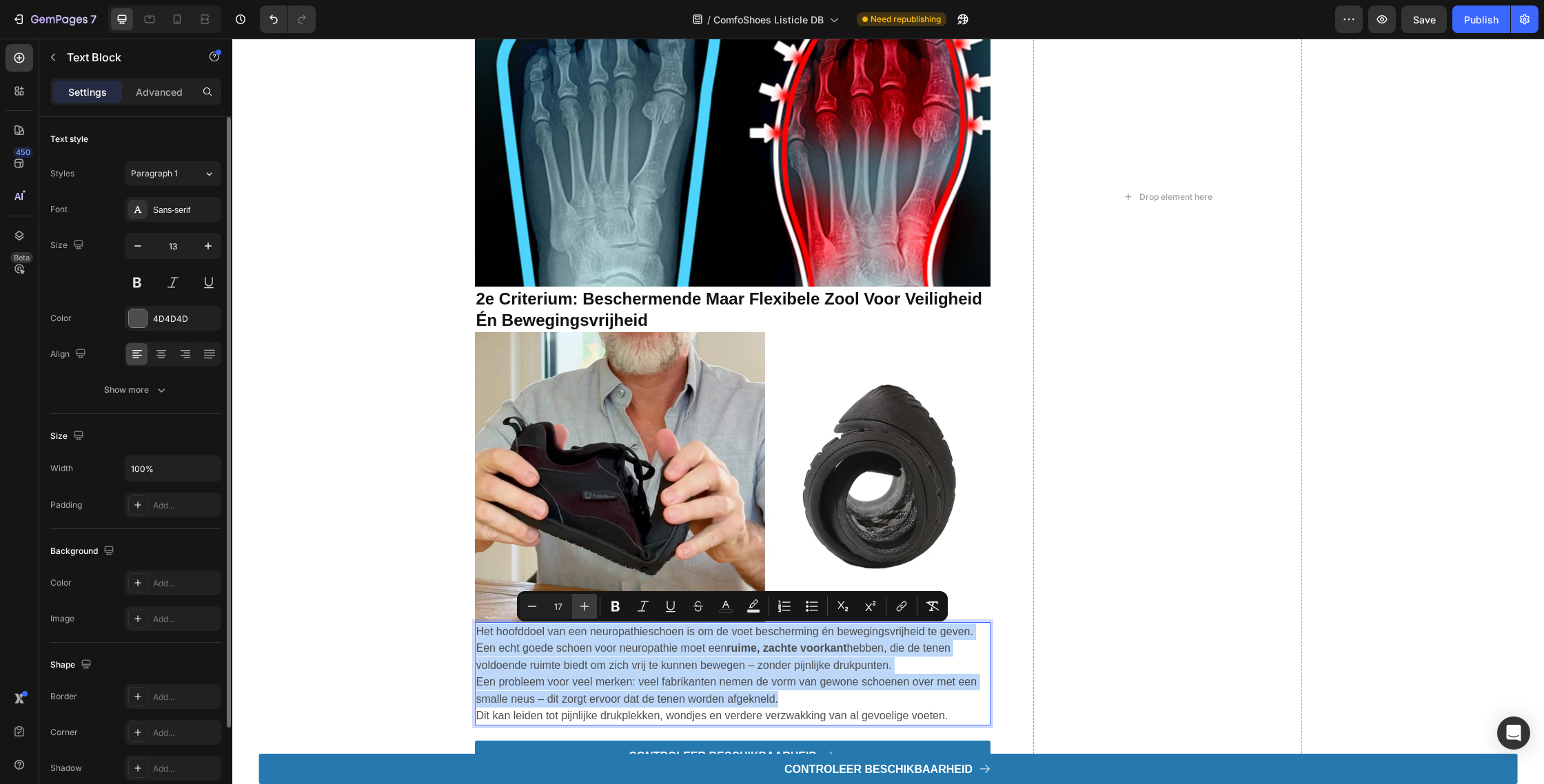
type input "18"
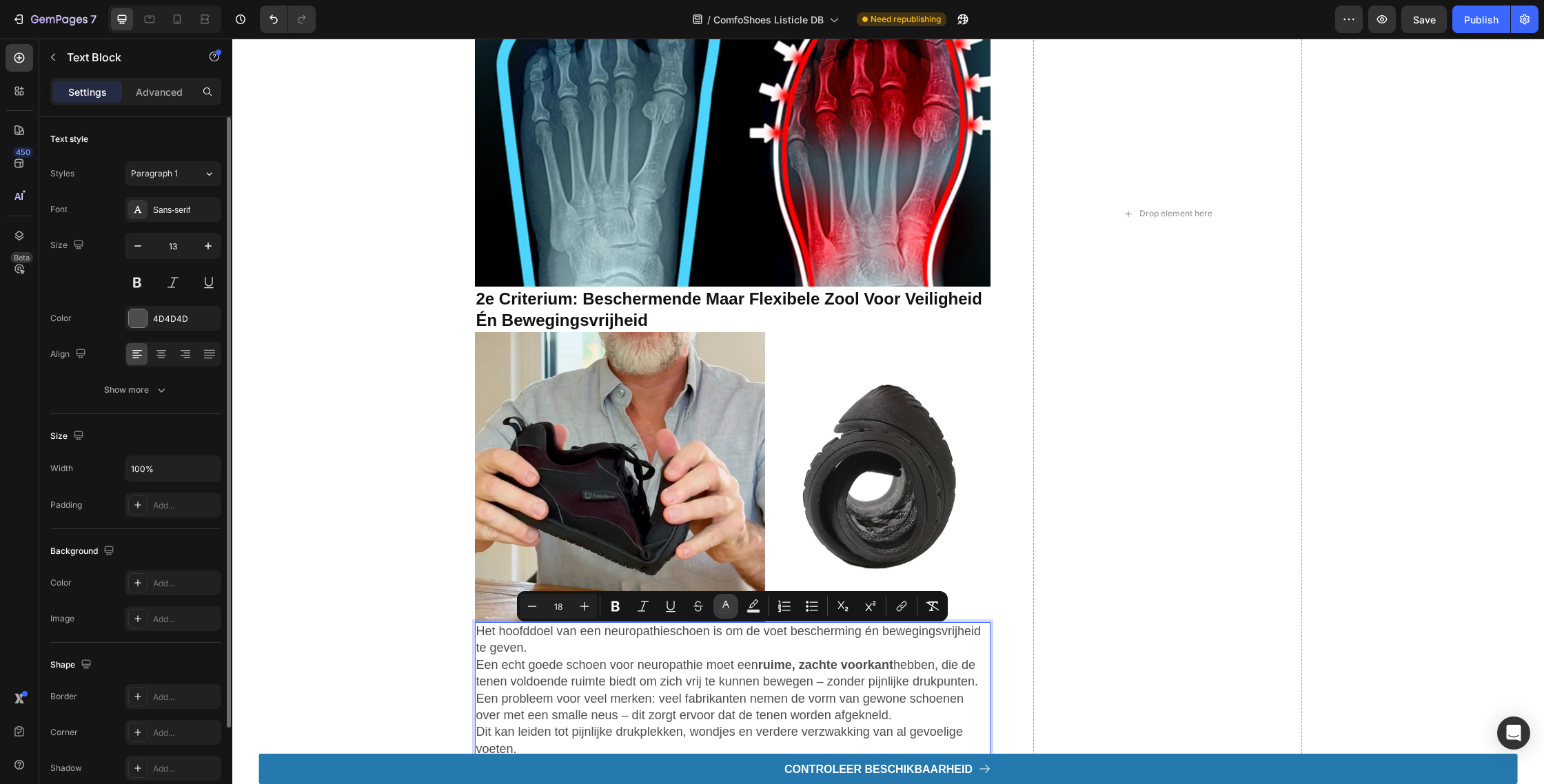
click at [722, 610] on rect "Editor contextual toolbar" at bounding box center [726, 611] width 13 height 3
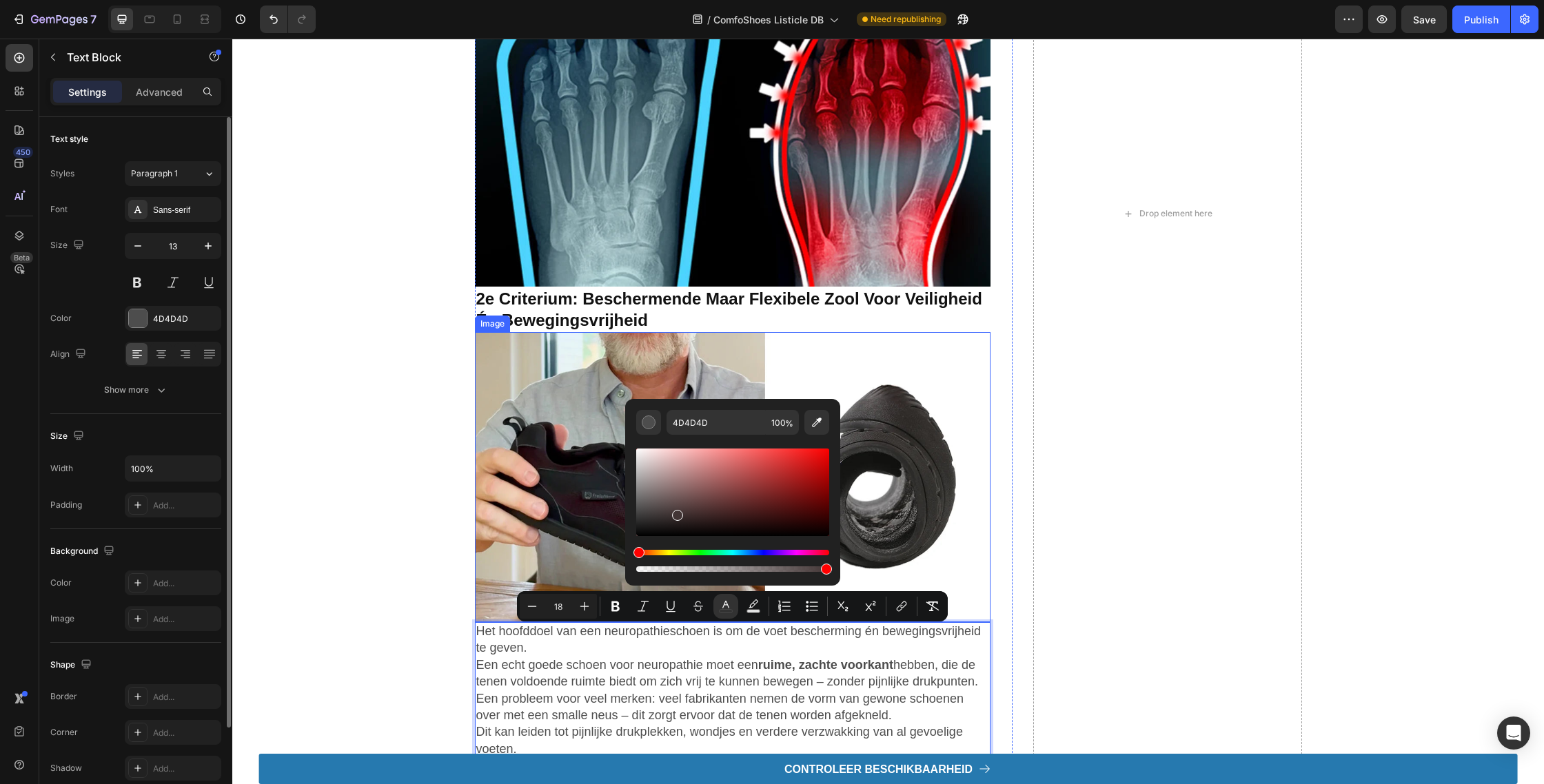
type input "070707"
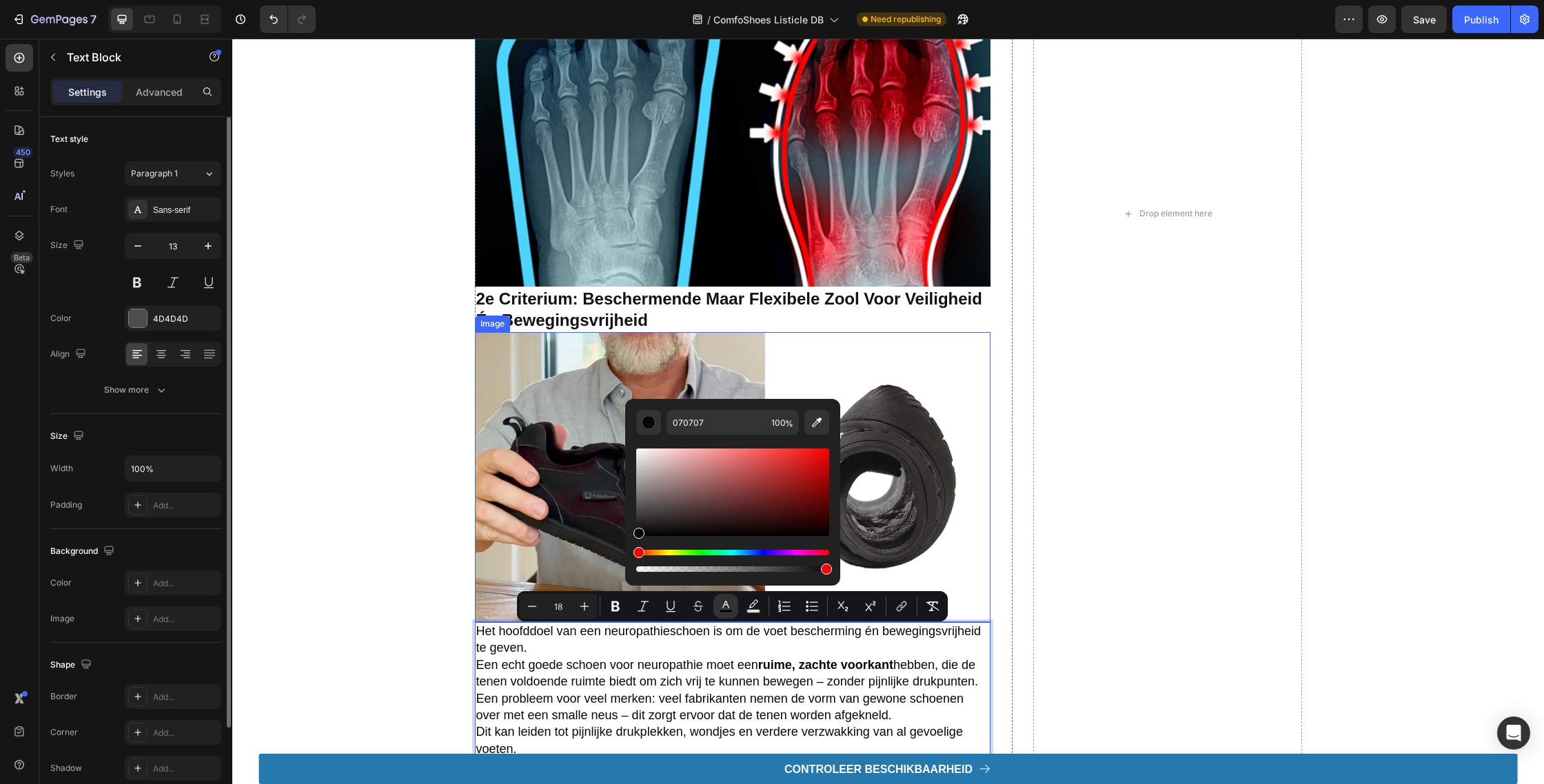
drag, startPoint x: 908, startPoint y: 552, endPoint x: 565, endPoint y: 581, distance: 344.2
click at [507, 658] on p "Een echt goede schoen voor neuropathie moet een ruime, zachte voorkant hebben, …" at bounding box center [733, 675] width 513 height 34
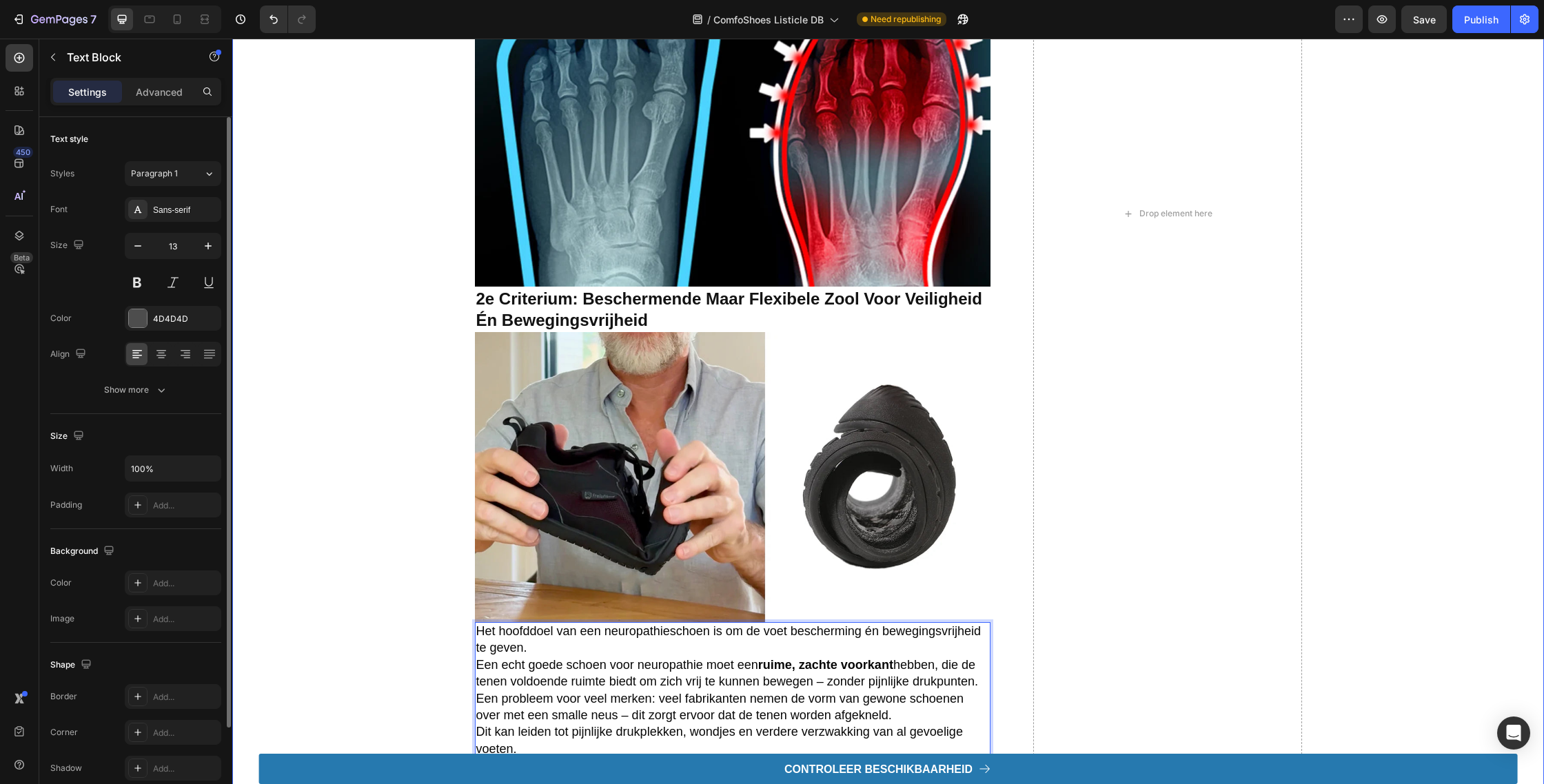
click at [385, 624] on div "de 5 beste schoenen voor neuropathie in de test Heading Als arts en gepassionee…" at bounding box center [888, 214] width 1284 height 1183
click at [602, 649] on p "Het hoofddoel van een neuropathieschoen is om de voet bescherming én bewegingsv…" at bounding box center [733, 641] width 513 height 34
click at [559, 612] on div at bounding box center [566, 609] width 16 height 16
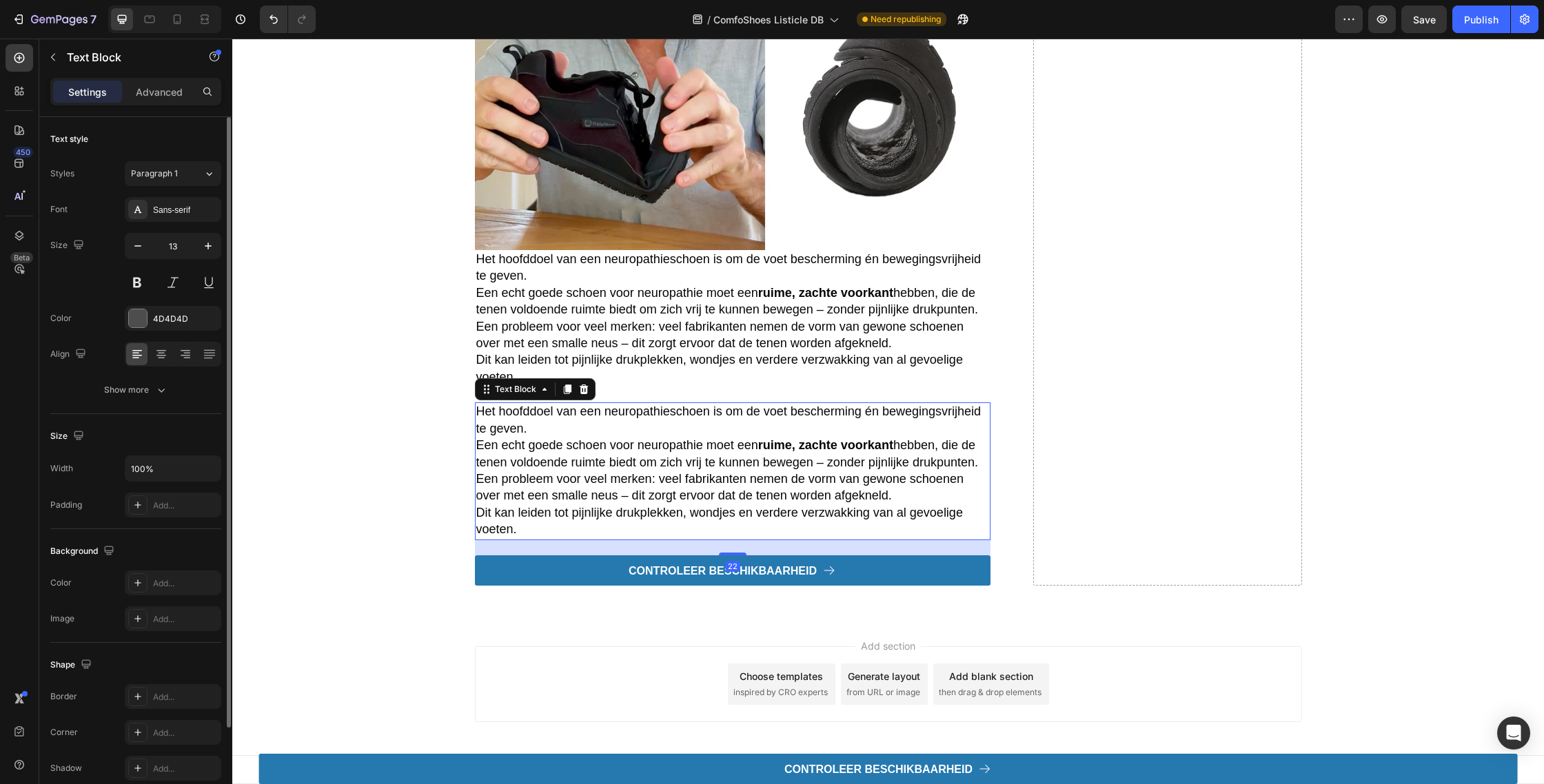
scroll to position [2137, 0]
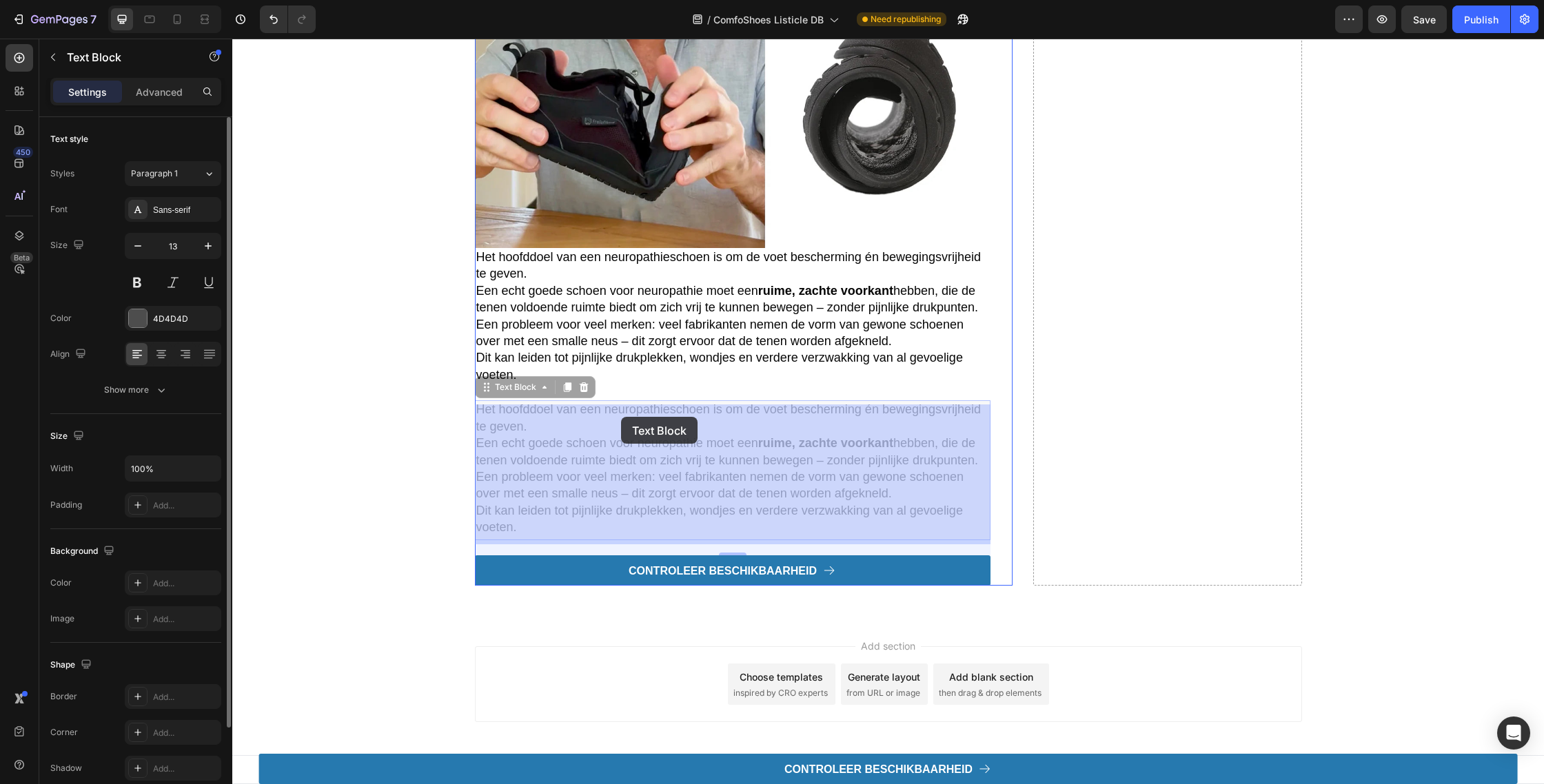
drag, startPoint x: 548, startPoint y: 325, endPoint x: 629, endPoint y: 464, distance: 160.9
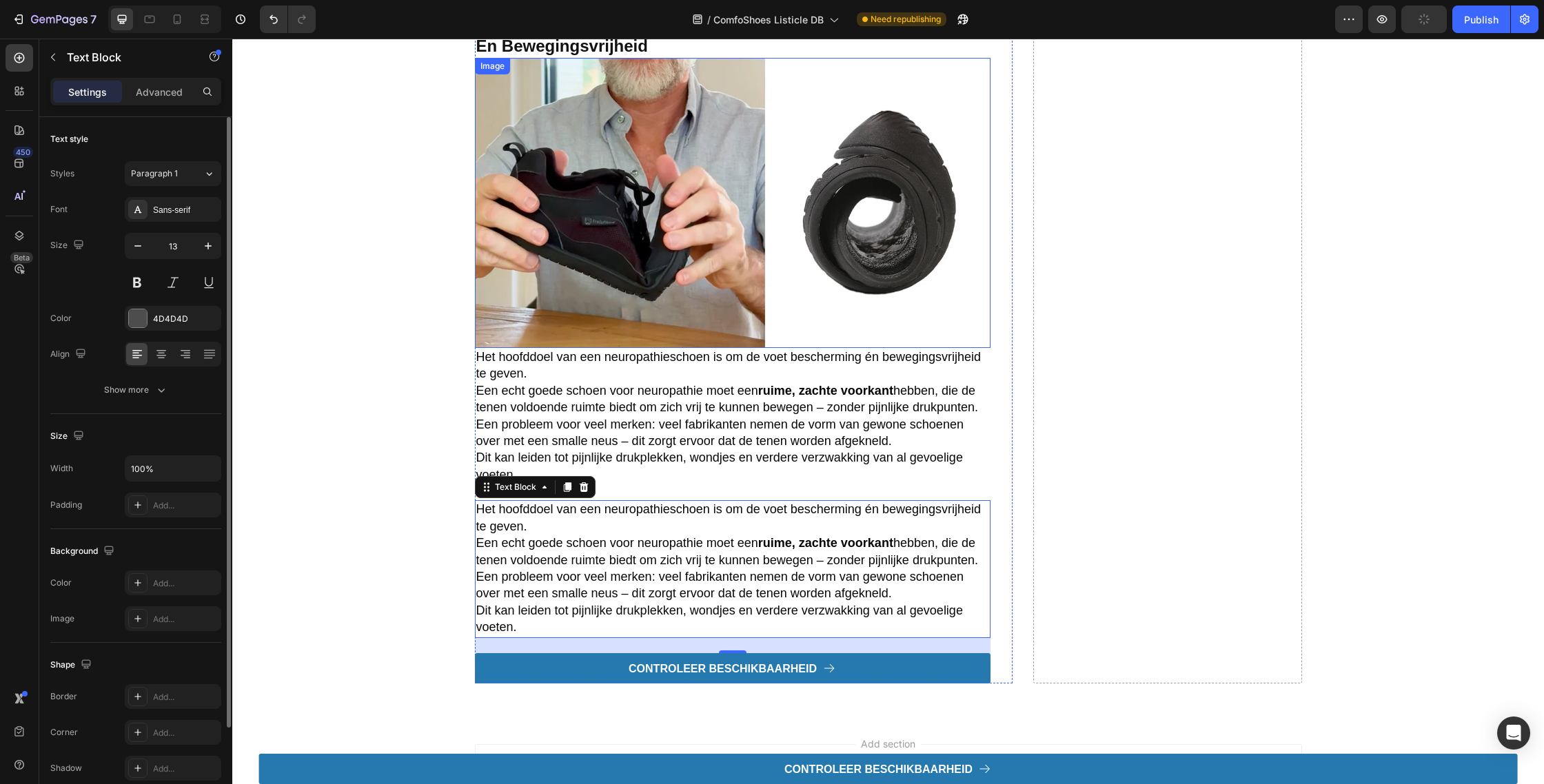
scroll to position [2006, 0]
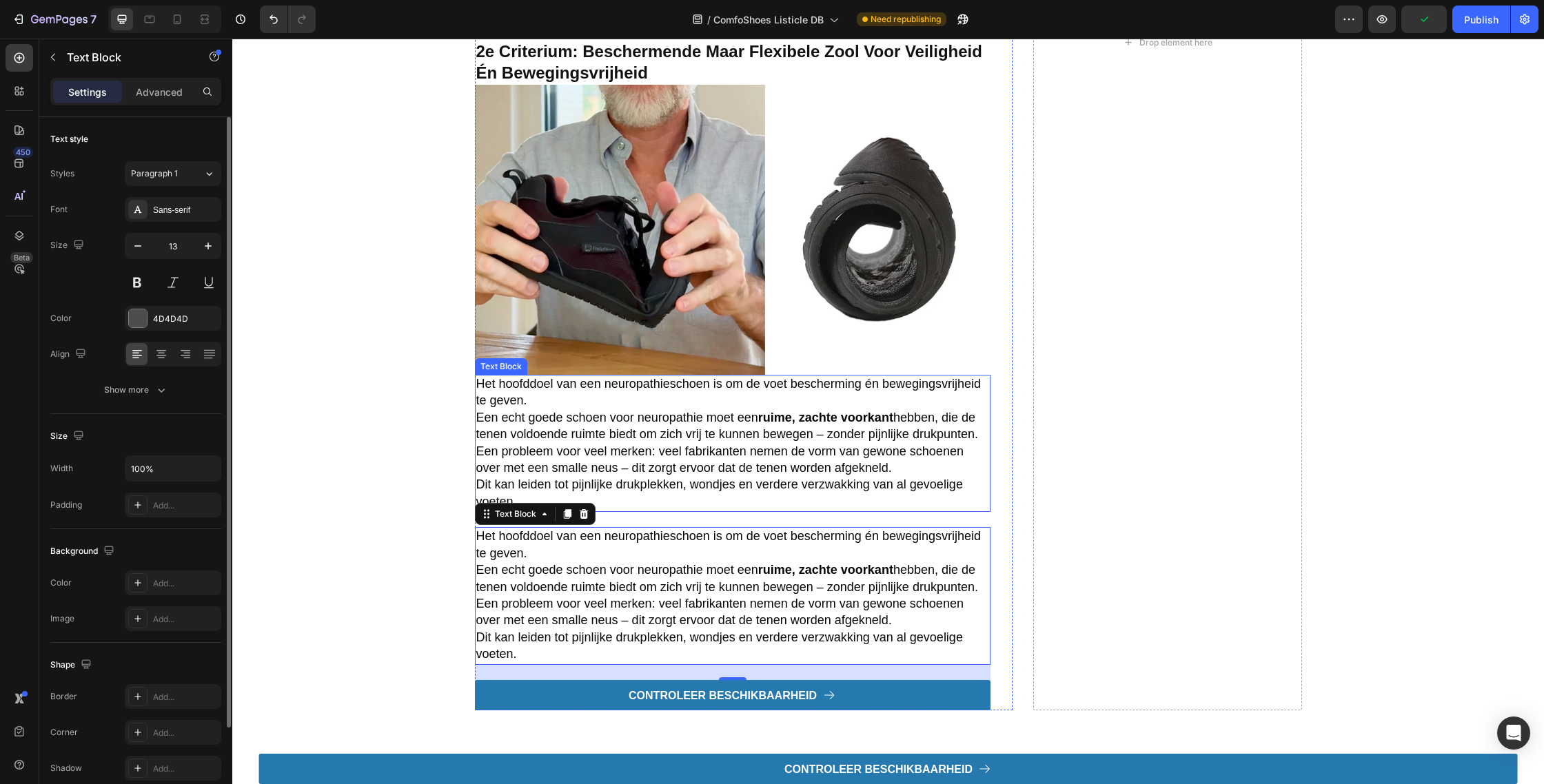
click at [604, 465] on span "Een probleem voor veel merken: veel fabrikanten nemen de vorm van gewone schoen…" at bounding box center [720, 459] width 487 height 30
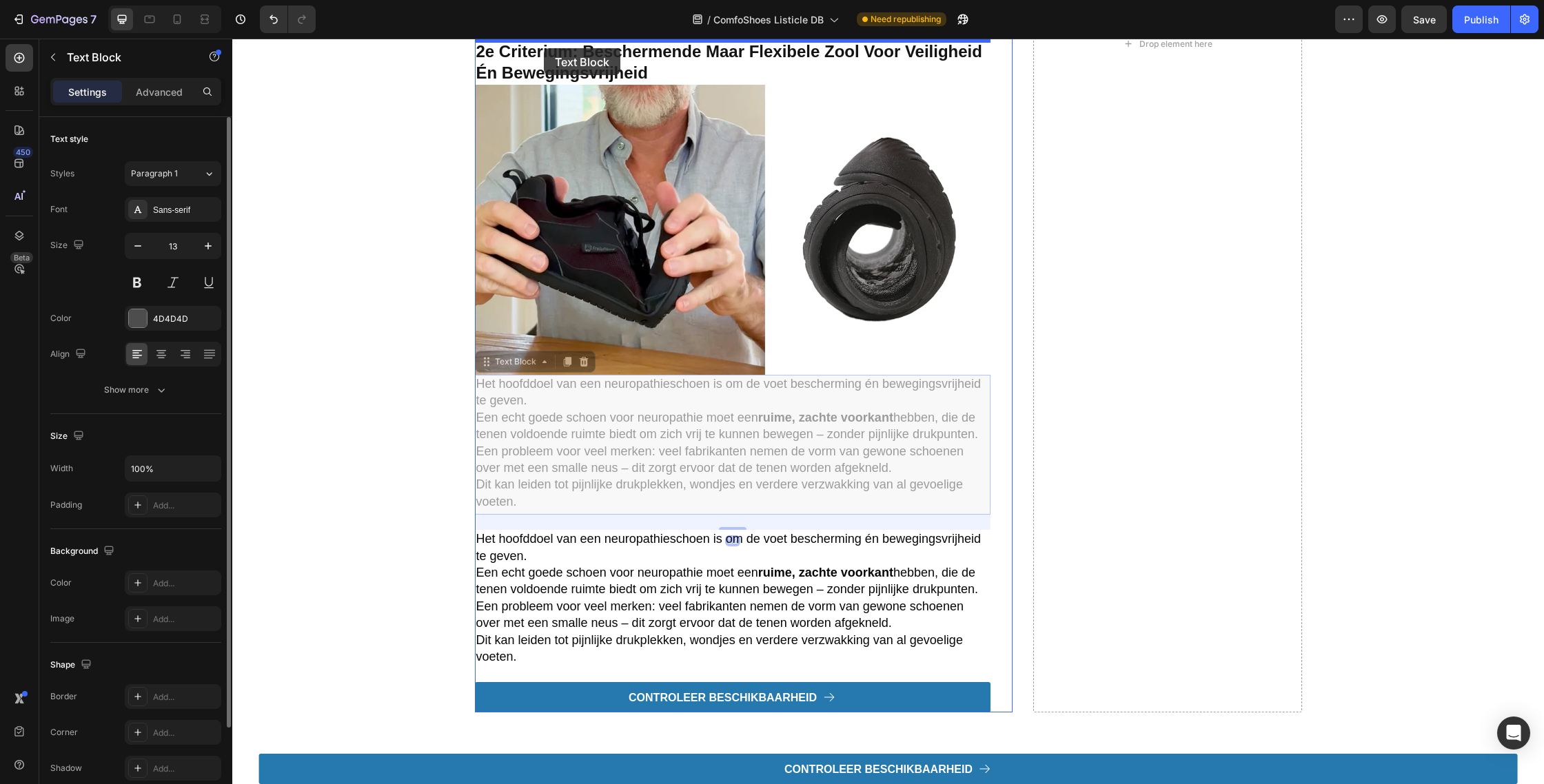
drag, startPoint x: 478, startPoint y: 362, endPoint x: 544, endPoint y: 48, distance: 320.9
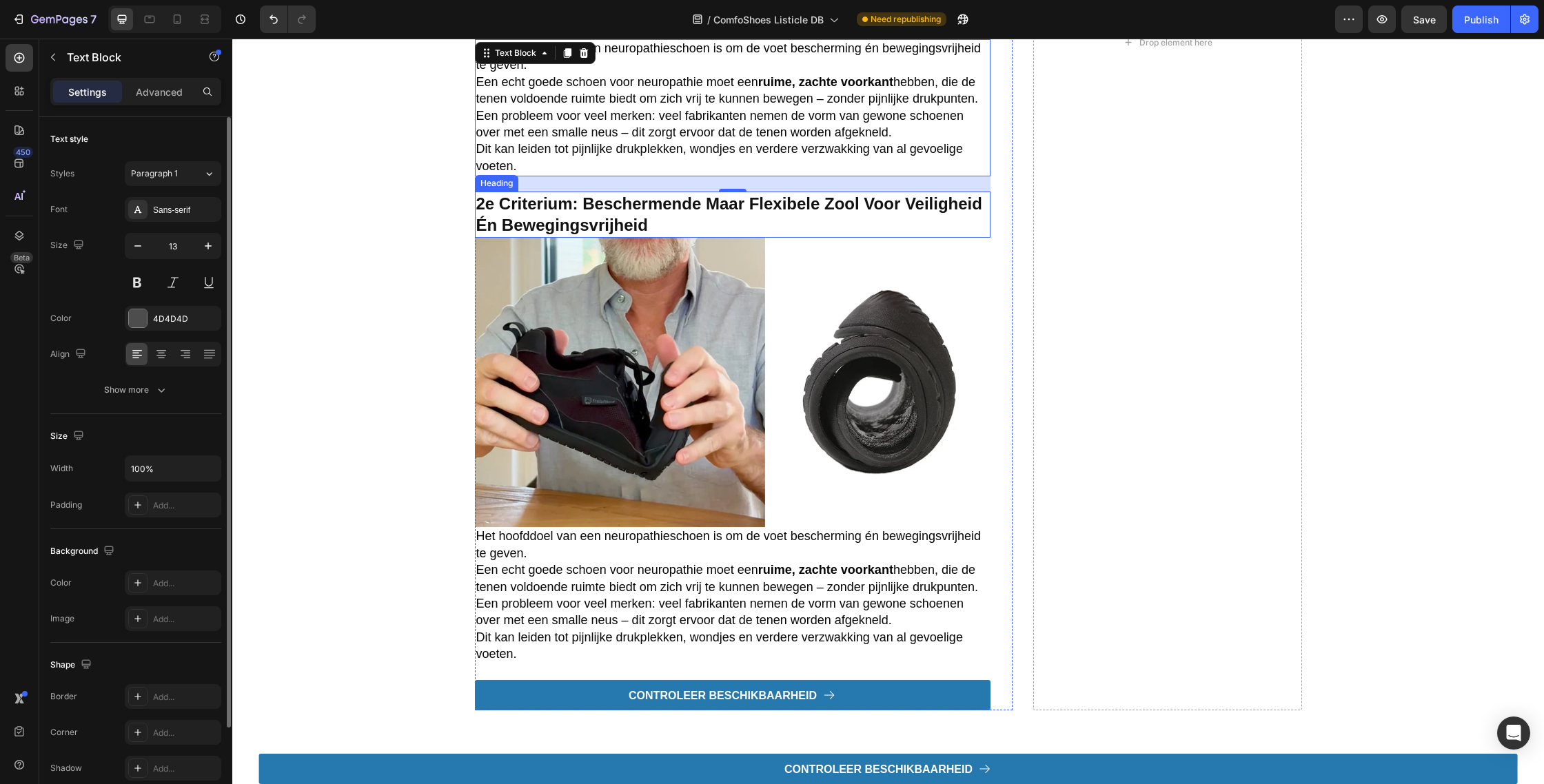
scroll to position [1856, 0]
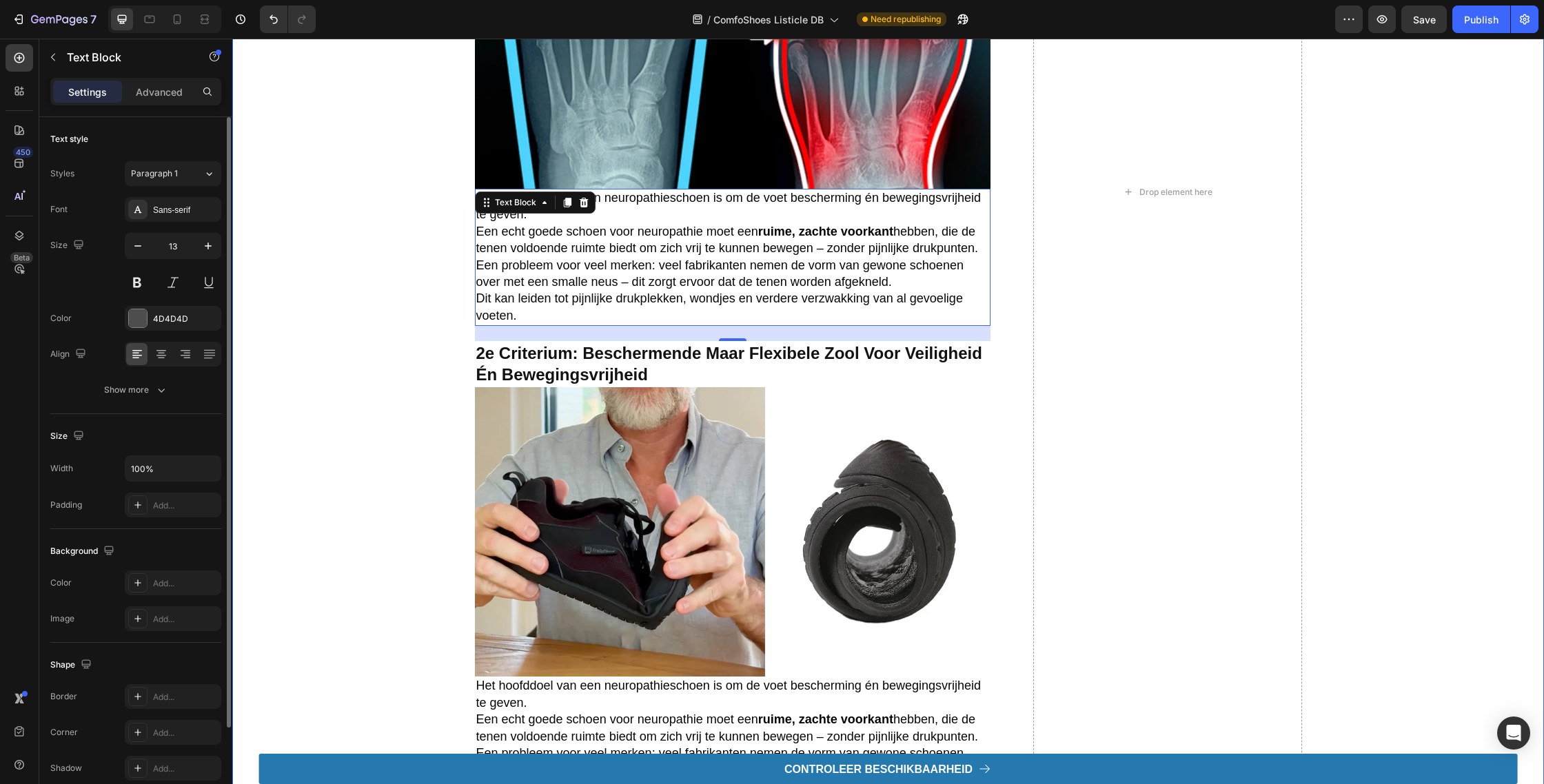
click at [408, 304] on div "de 5 beste schoenen voor neuropathie in de test Heading Als arts en gepassionee…" at bounding box center [888, 192] width 1284 height 1336
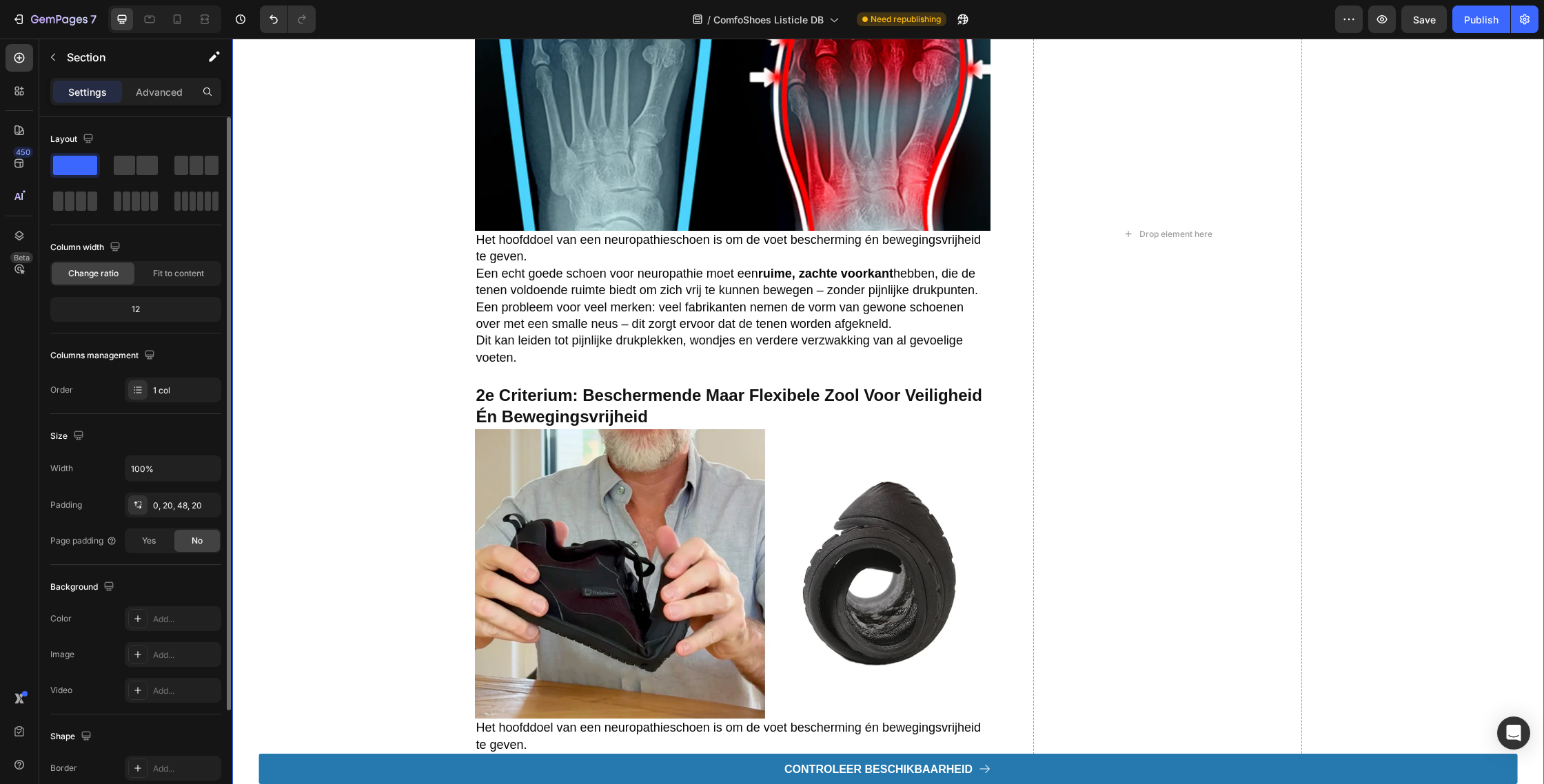
scroll to position [1819, 0]
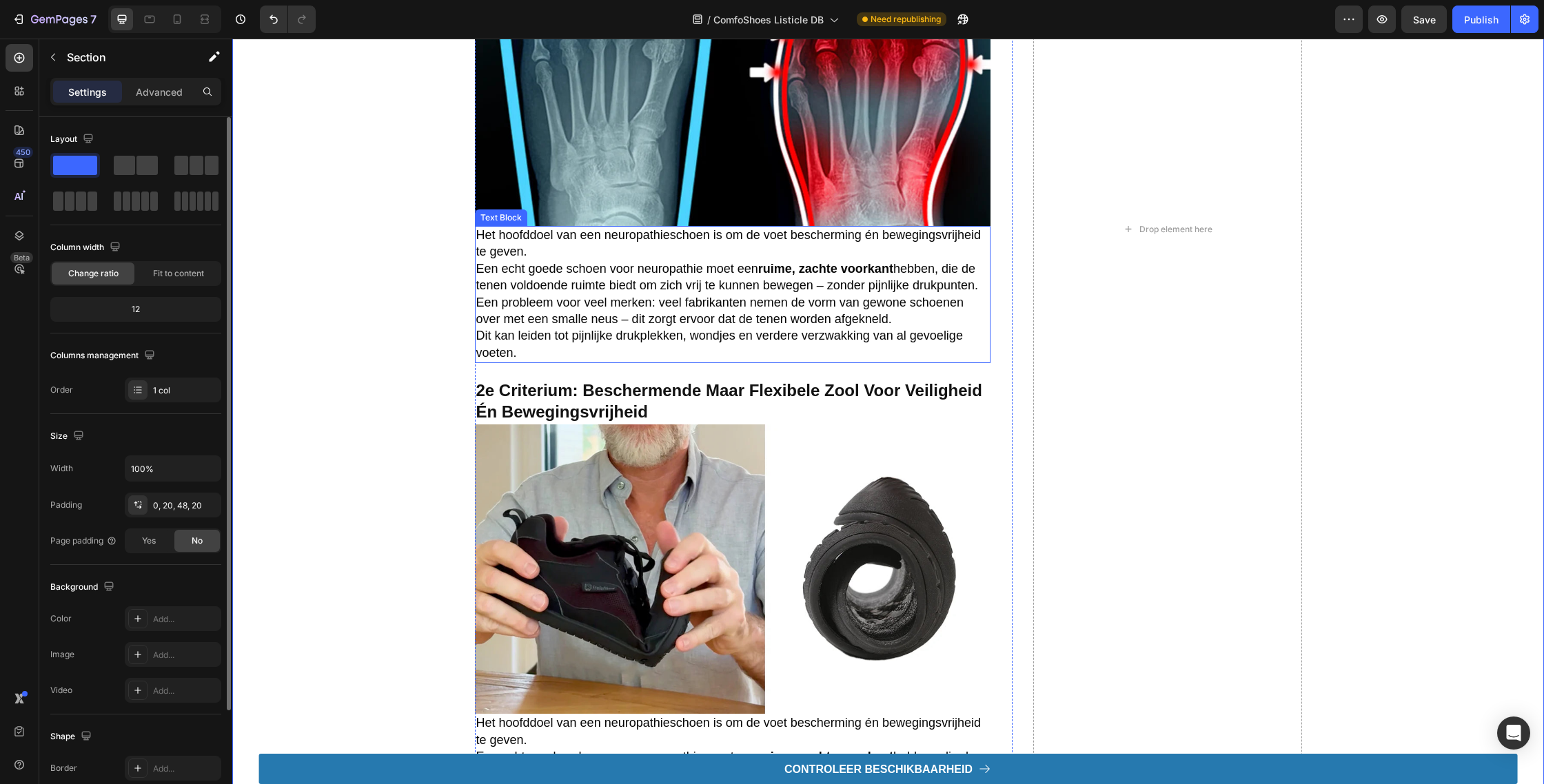
click at [532, 267] on span "Een echt goede schoen voor neuropathie moet een ruime, zachte voorkant hebben, …" at bounding box center [727, 277] width 502 height 30
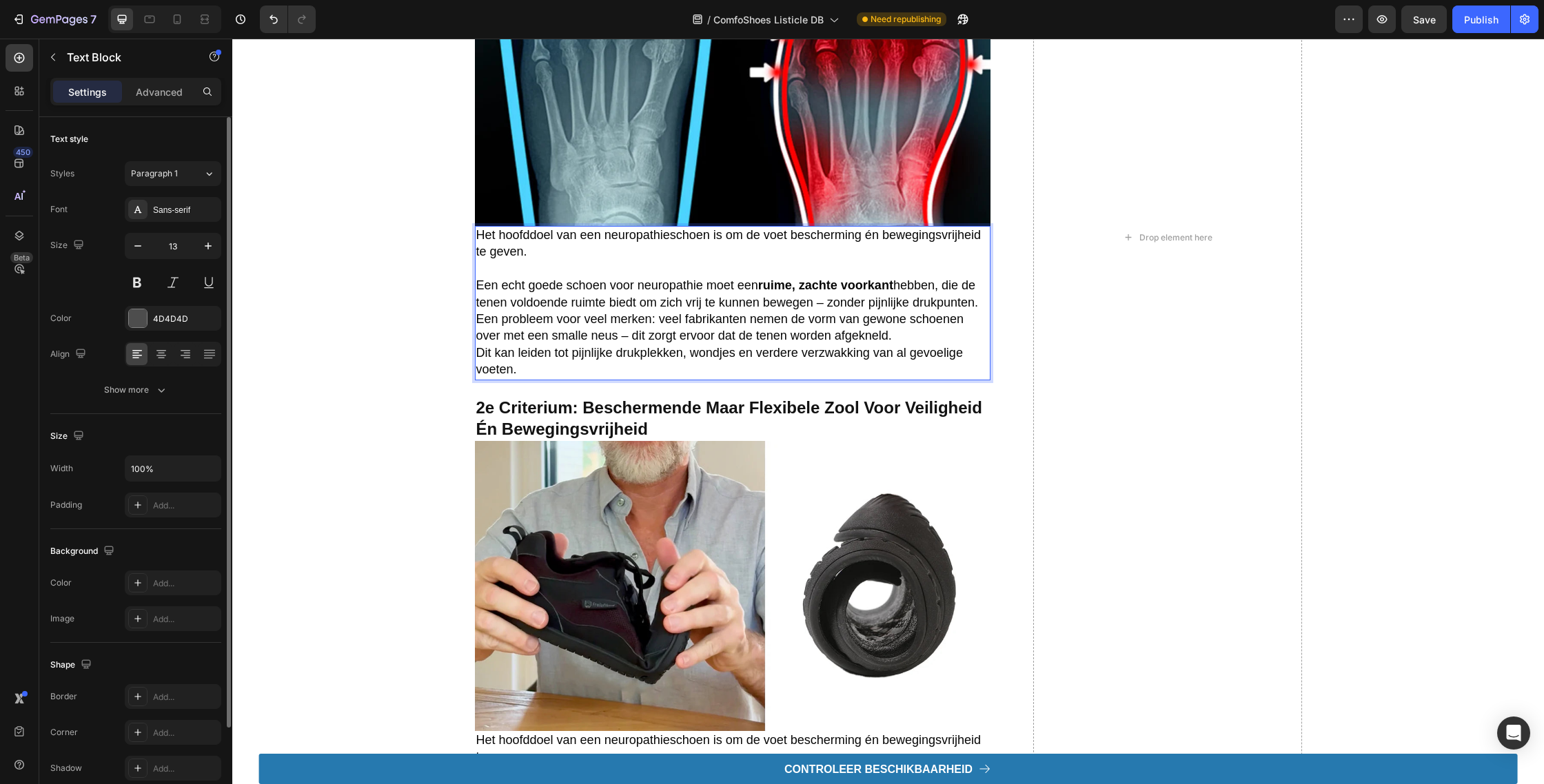
click at [975, 303] on span "Een echt goede schoen voor neuropathie moet een ruime, zachte voorkant hebben, …" at bounding box center [727, 293] width 502 height 30
click at [979, 304] on p "Een echt goede schoen voor neuropathie moet een ruime, zachte voorkant hebben, …" at bounding box center [733, 294] width 513 height 34
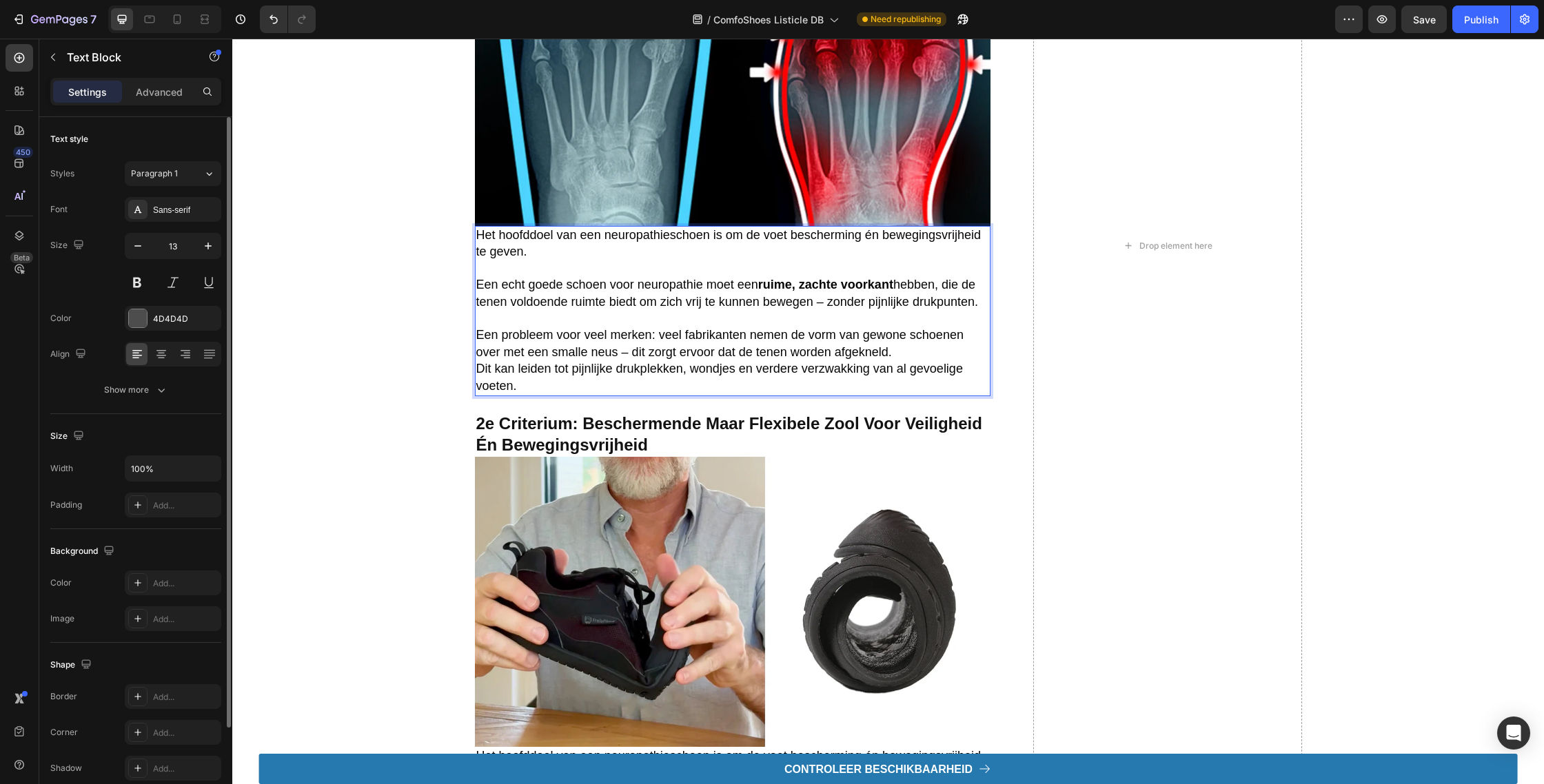
click at [931, 350] on p "Een probleem voor veel merken: veel fabrikanten nemen de vorm van gewone schoen…" at bounding box center [733, 345] width 513 height 34
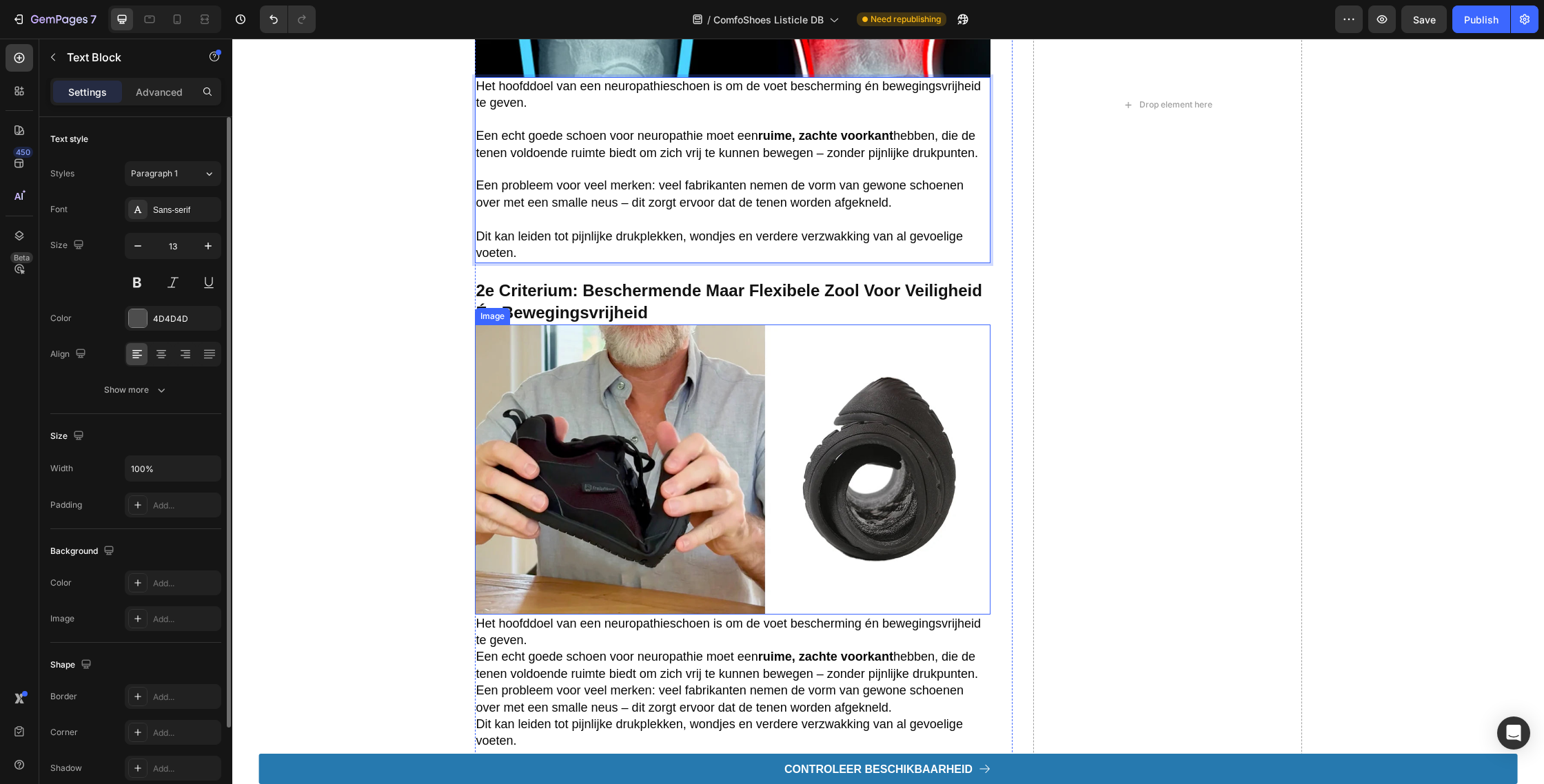
scroll to position [2186, 0]
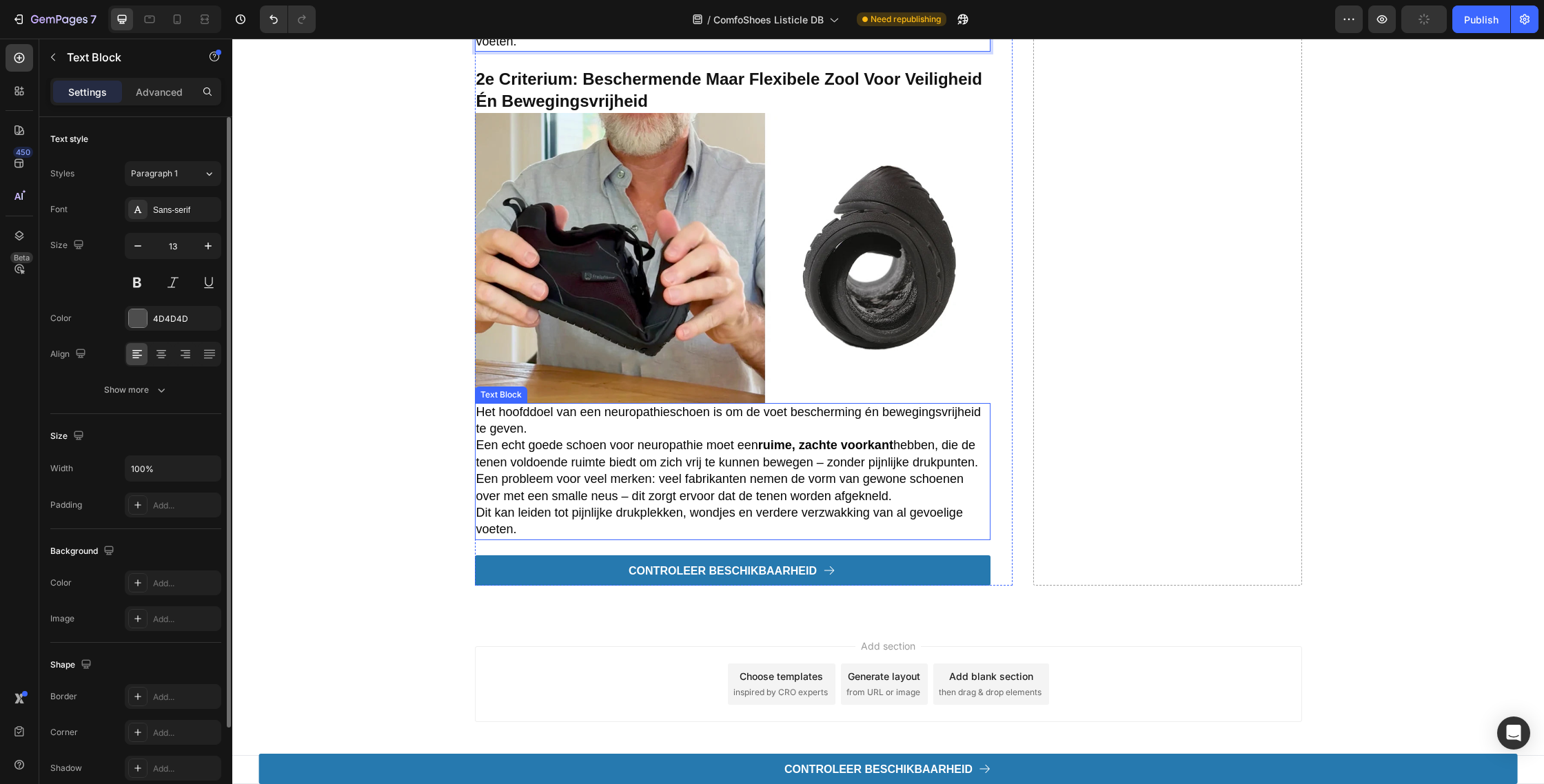
click at [647, 427] on p "Het hoofddoel van een neuropathieschoen is om de voet bescherming én bewegingsv…" at bounding box center [733, 421] width 513 height 34
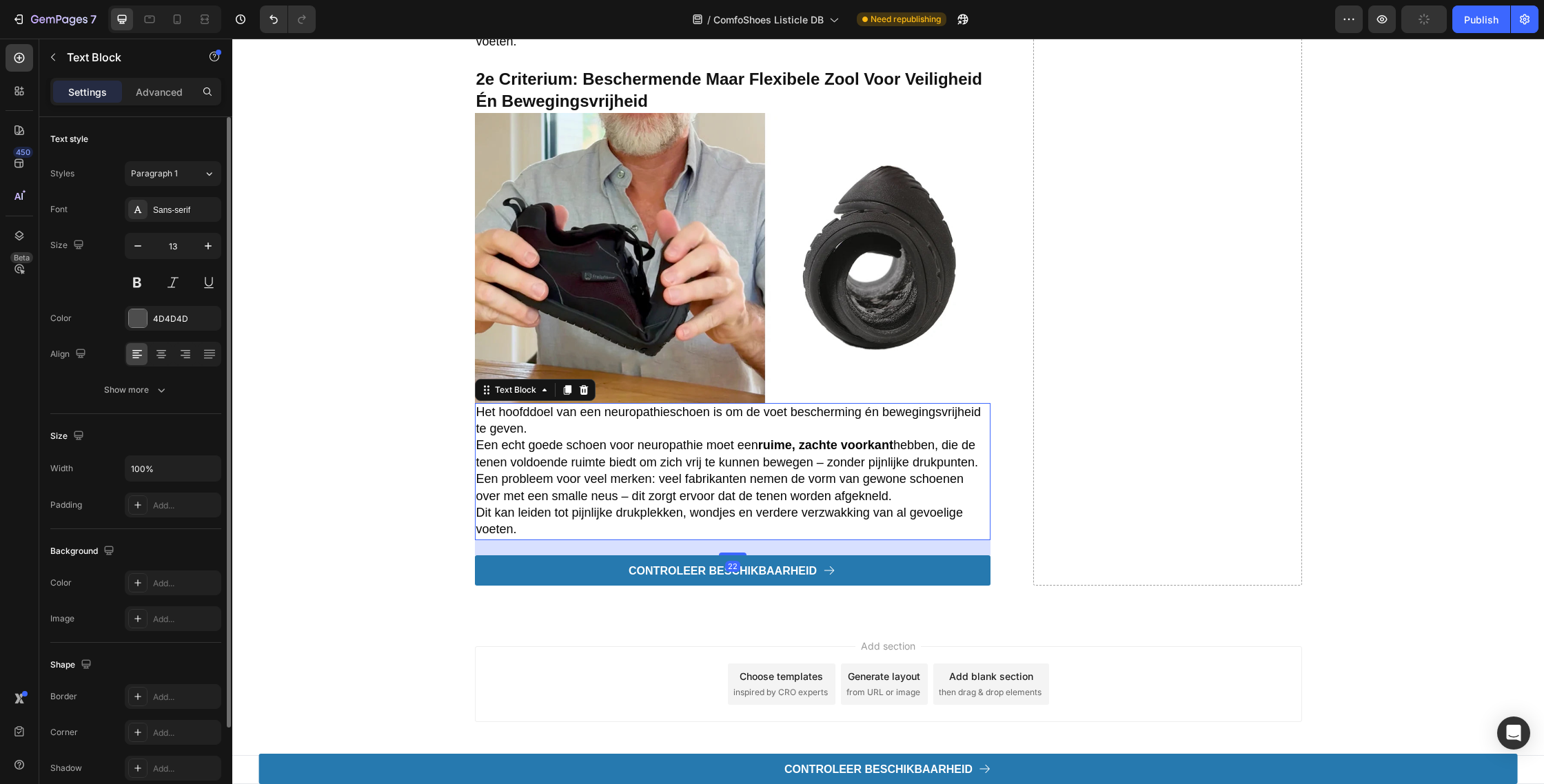
click at [647, 427] on p "Het hoofddoel van een neuropathieschoen is om de voet bescherming én bewegingsv…" at bounding box center [733, 421] width 513 height 34
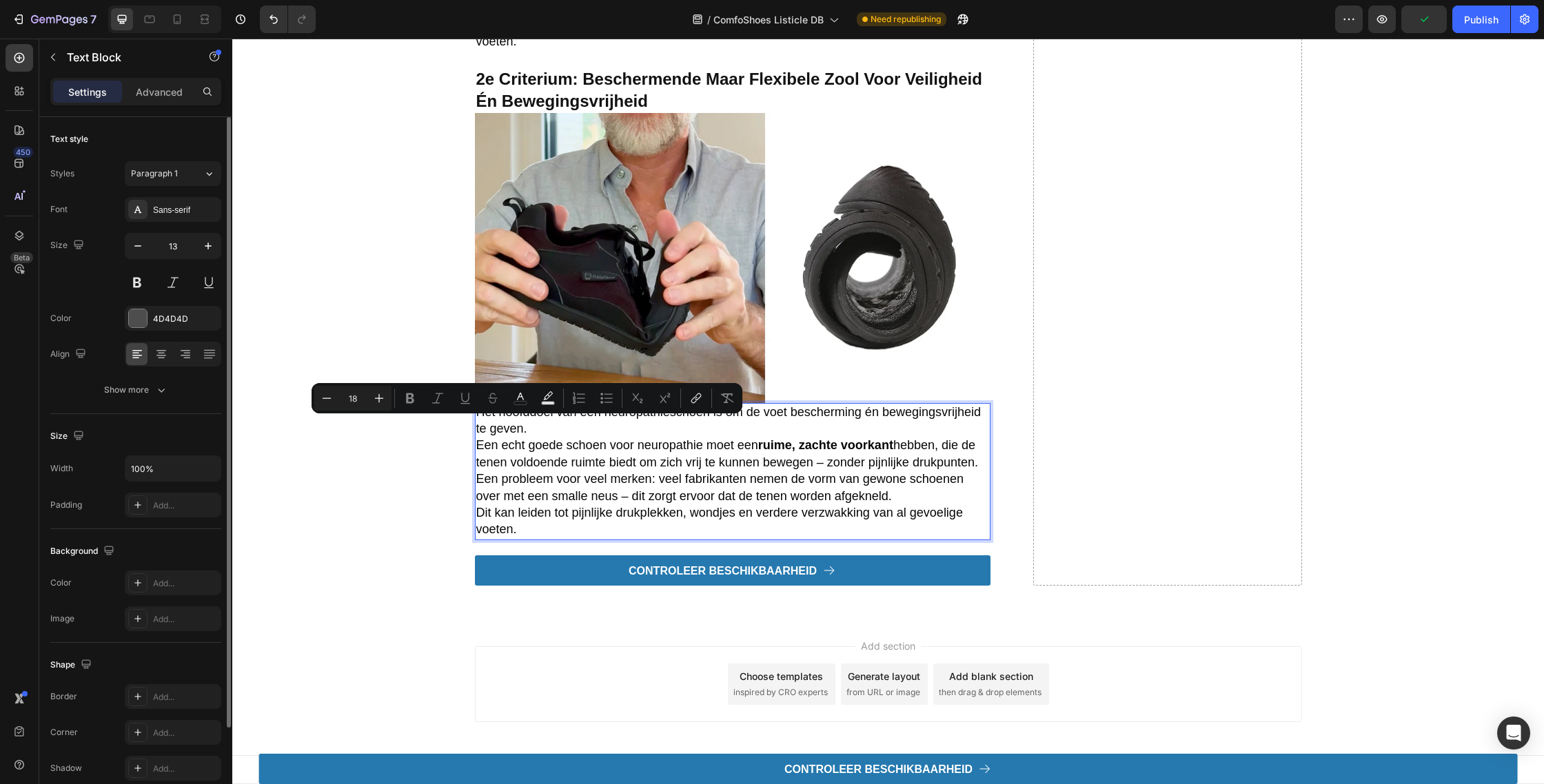
click at [652, 431] on p "Het hoofddoel van een neuropathieschoen is om de voet bescherming én bewegingsv…" at bounding box center [733, 421] width 513 height 34
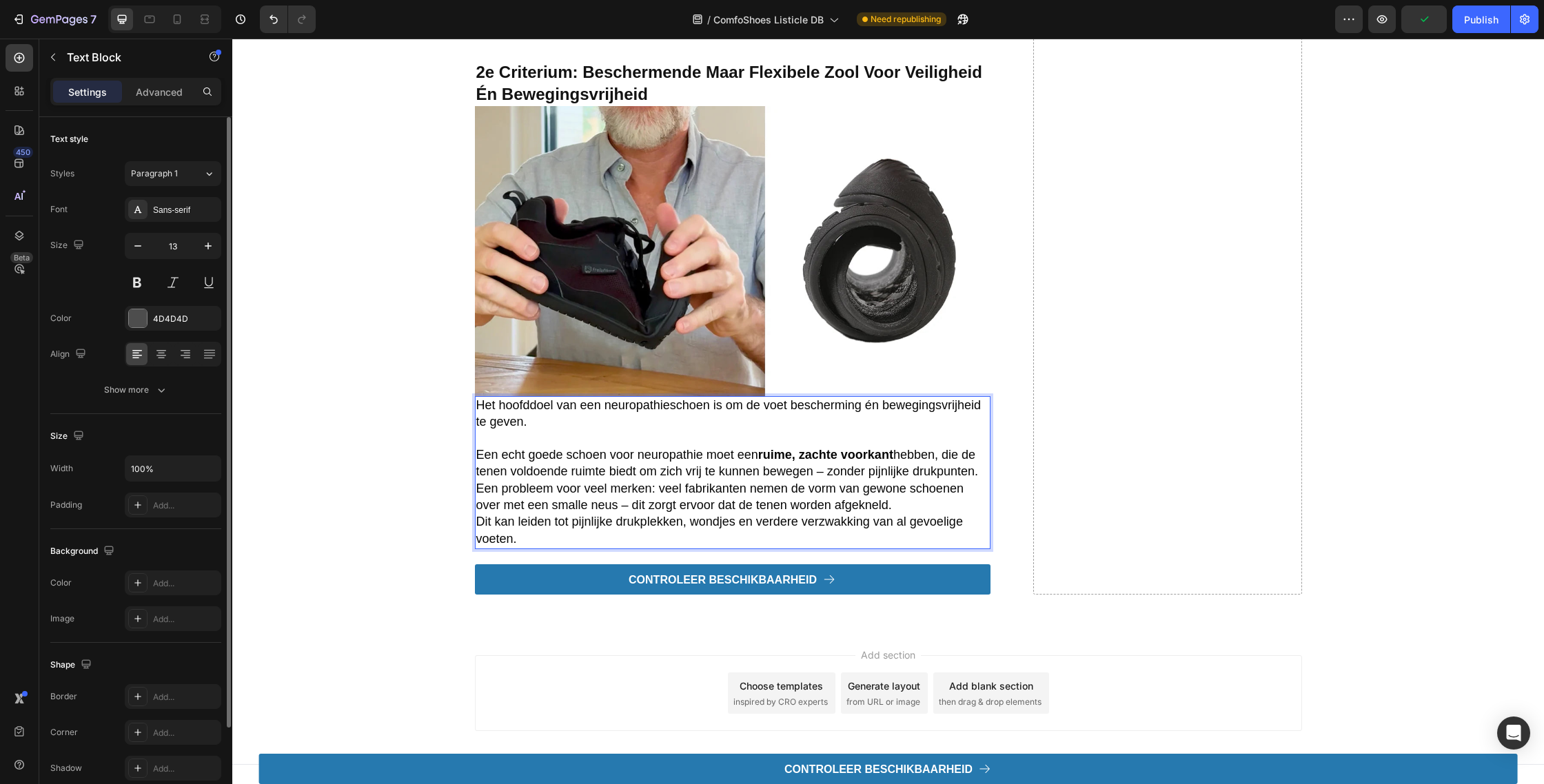
click at [978, 480] on p "Een echt goede schoen voor neuropathie moet een ruime, zachte voorkant hebben, …" at bounding box center [733, 464] width 513 height 34
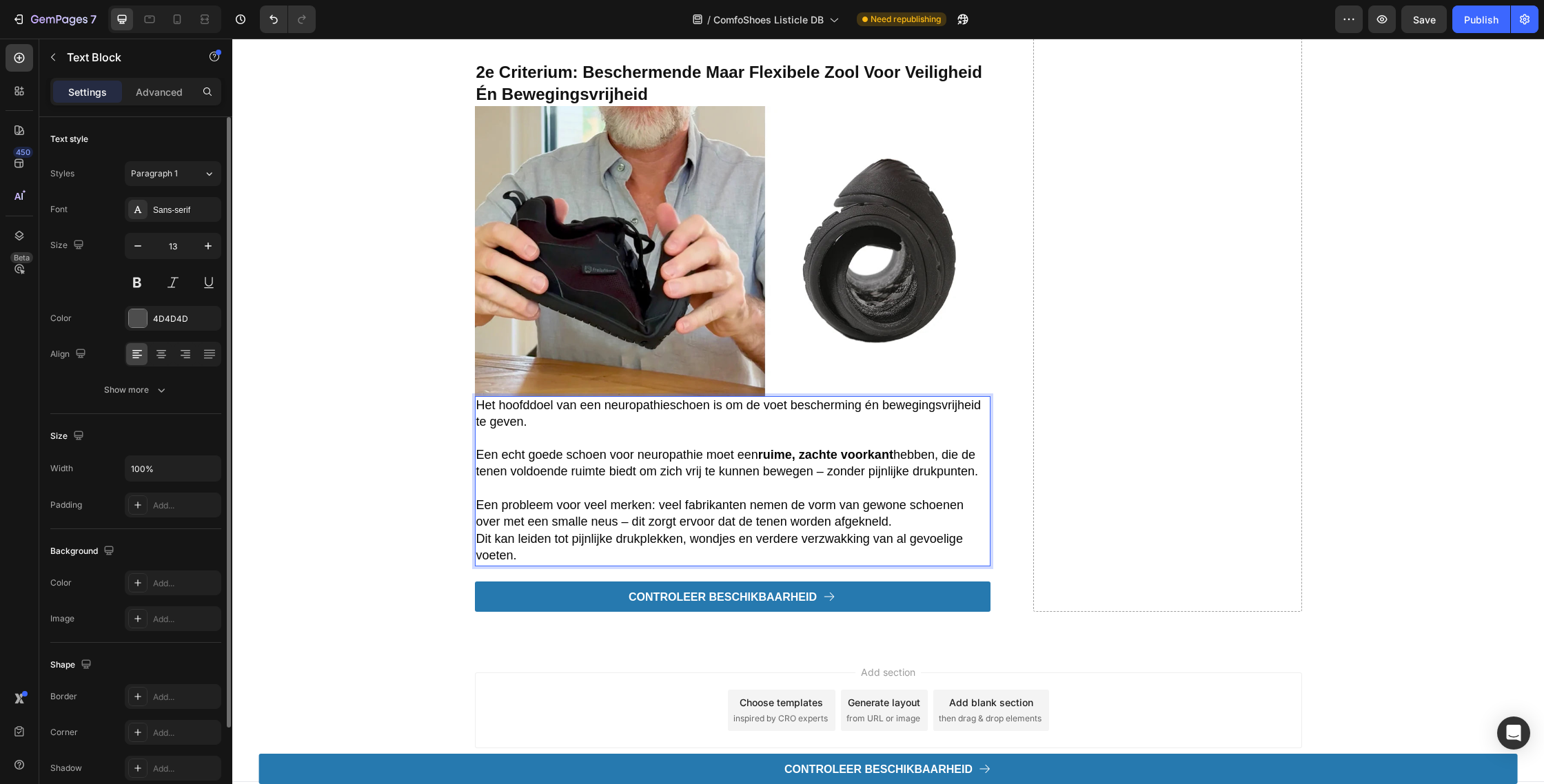
click at [920, 531] on p "Een probleem voor veel merken: veel fabrikanten nemen de vorm van gewone schoen…" at bounding box center [733, 514] width 513 height 34
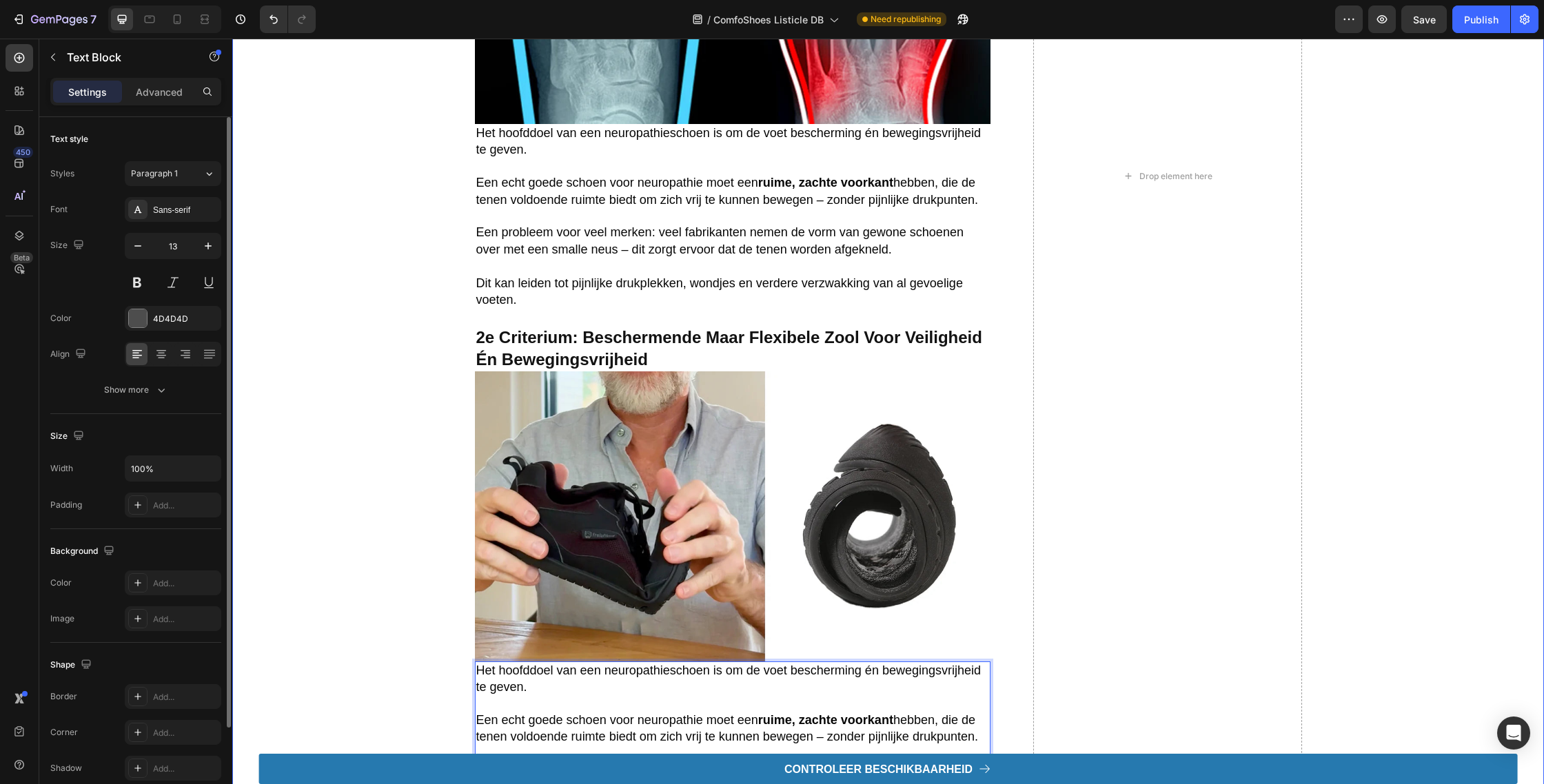
scroll to position [2108, 0]
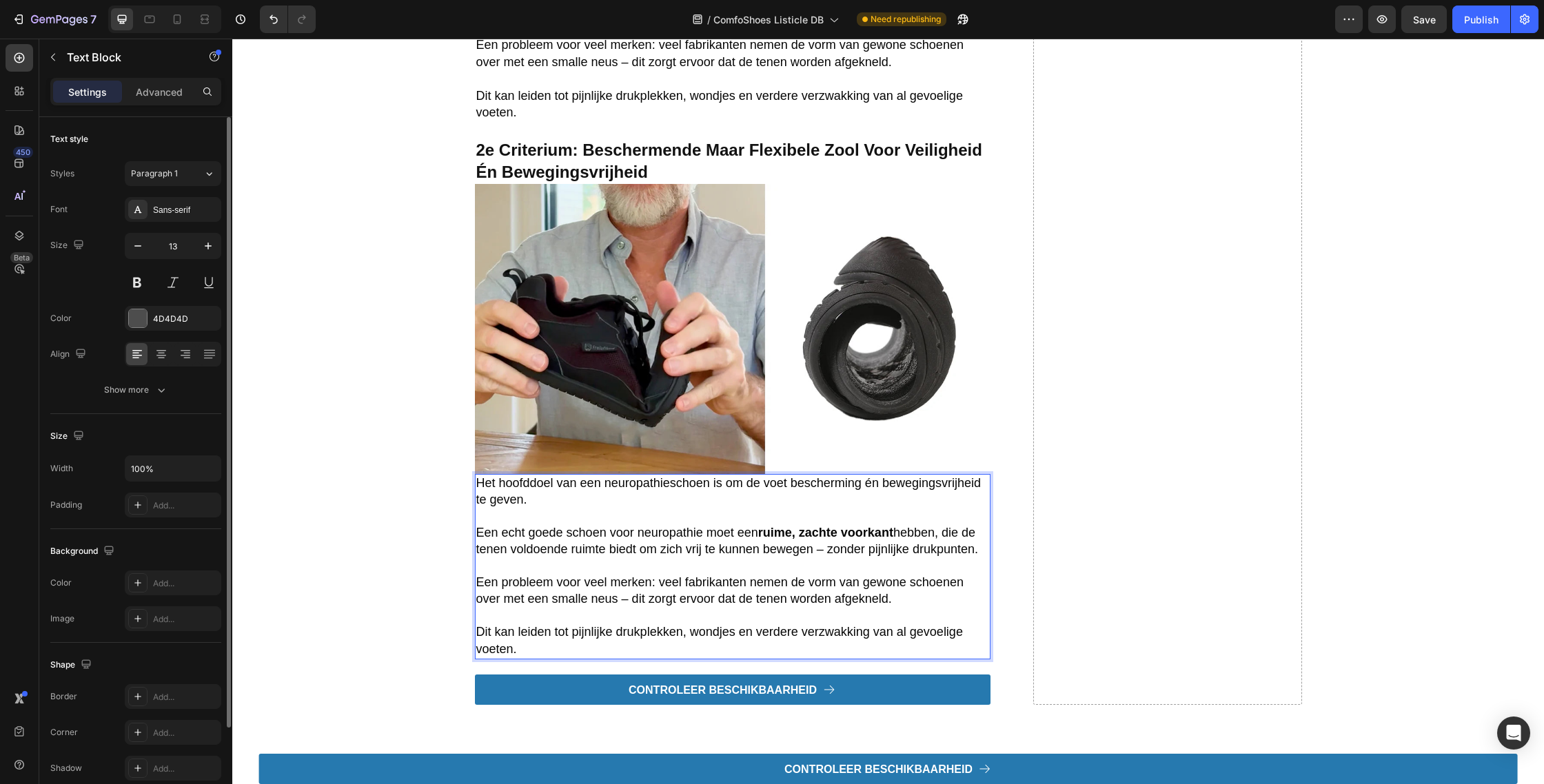
click at [689, 509] on p "Het hoofddoel van een neuropathieschoen is om de voet bescherming én bewegingsv…" at bounding box center [733, 493] width 513 height 34
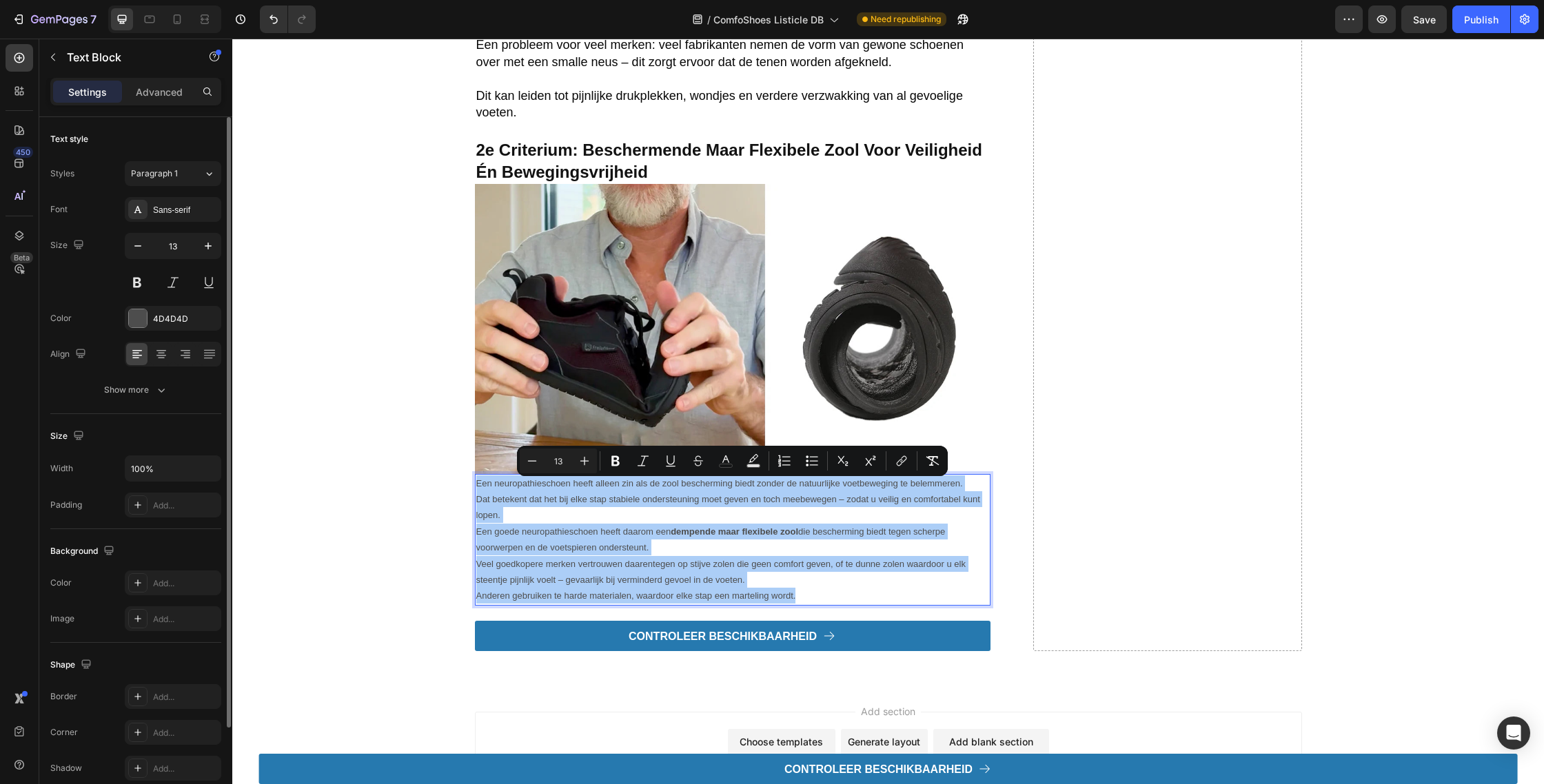
click at [599, 458] on div "Minus 13 Plus Bold Italic Underline Strikethrough color Text Background Color N…" at bounding box center [732, 461] width 425 height 25
click at [583, 459] on icon "Editor contextual toolbar" at bounding box center [584, 461] width 14 height 14
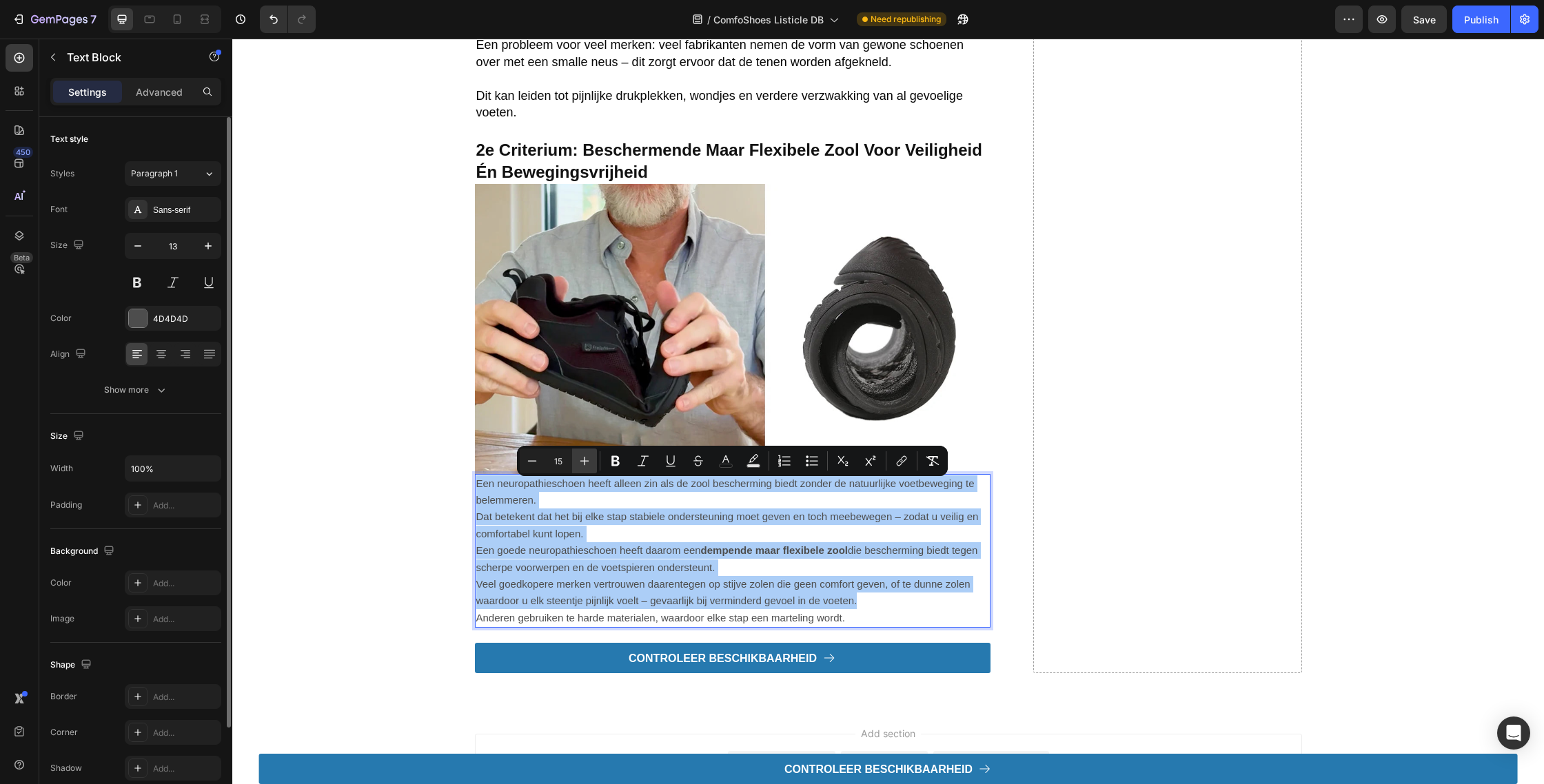
click at [583, 459] on icon "Editor contextual toolbar" at bounding box center [584, 461] width 14 height 14
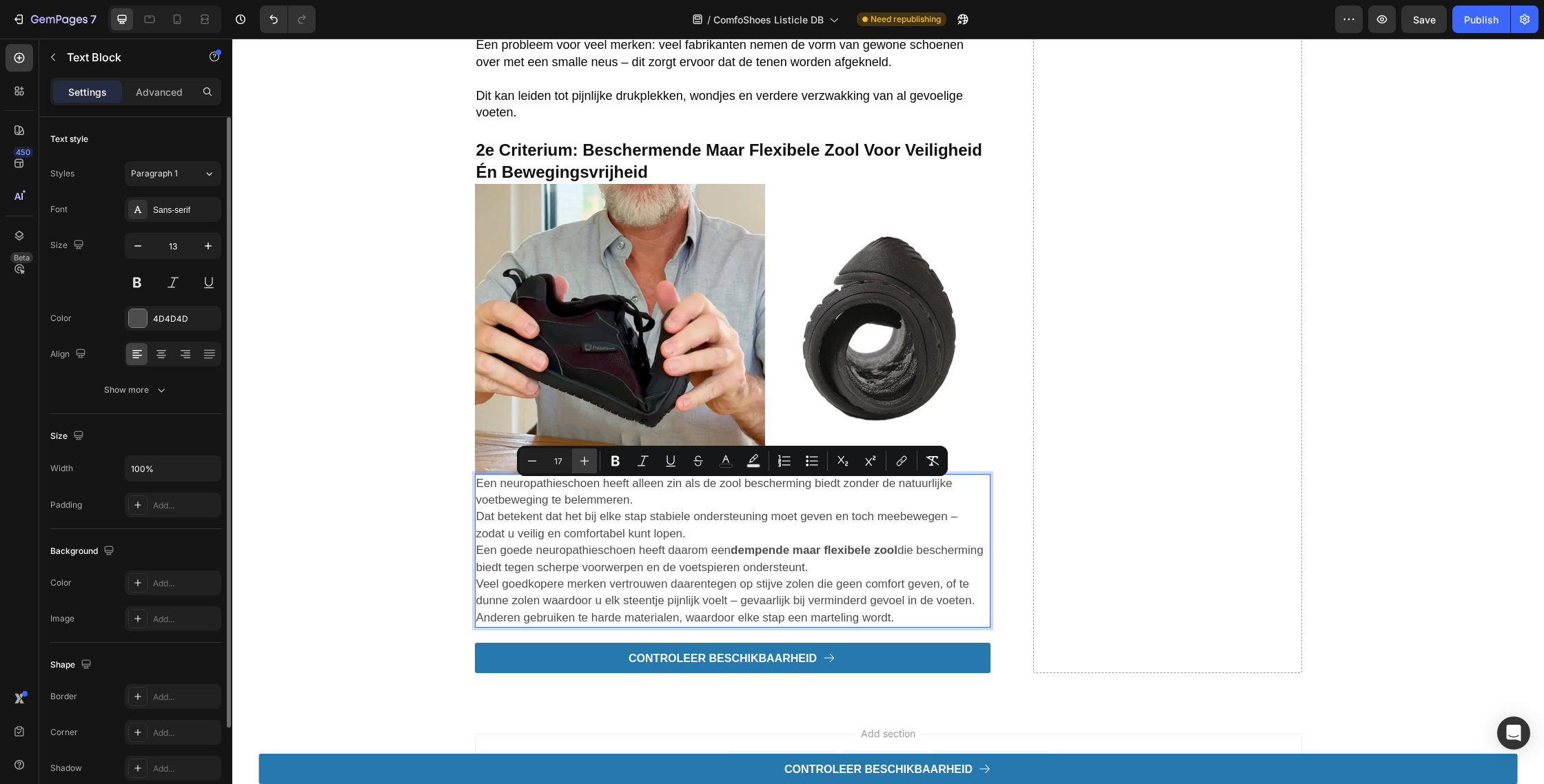
click at [582, 465] on icon "Editor contextual toolbar" at bounding box center [584, 461] width 14 height 14
type input "18"
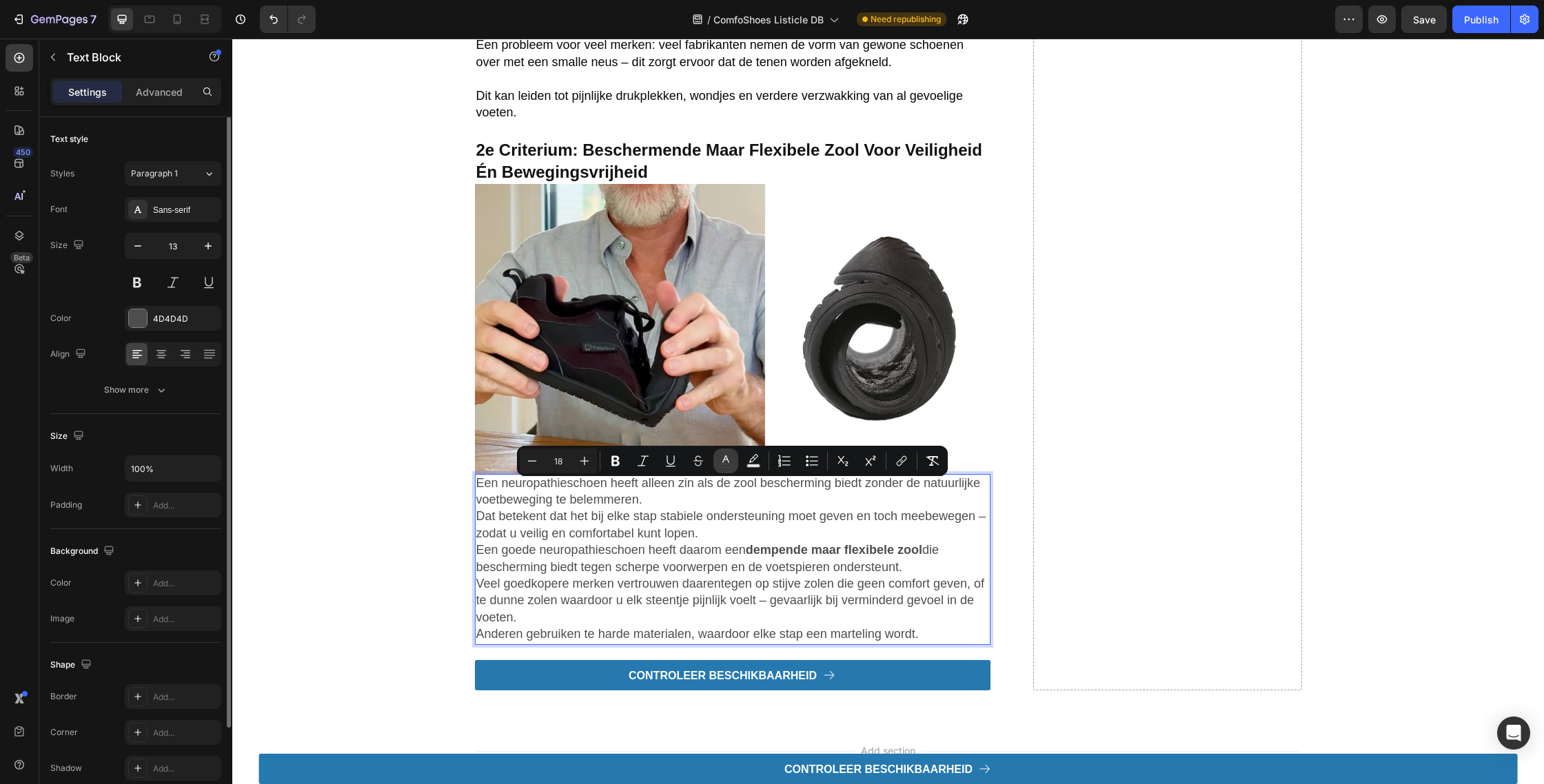
click at [727, 466] on icon "Editor contextual toolbar" at bounding box center [726, 461] width 14 height 14
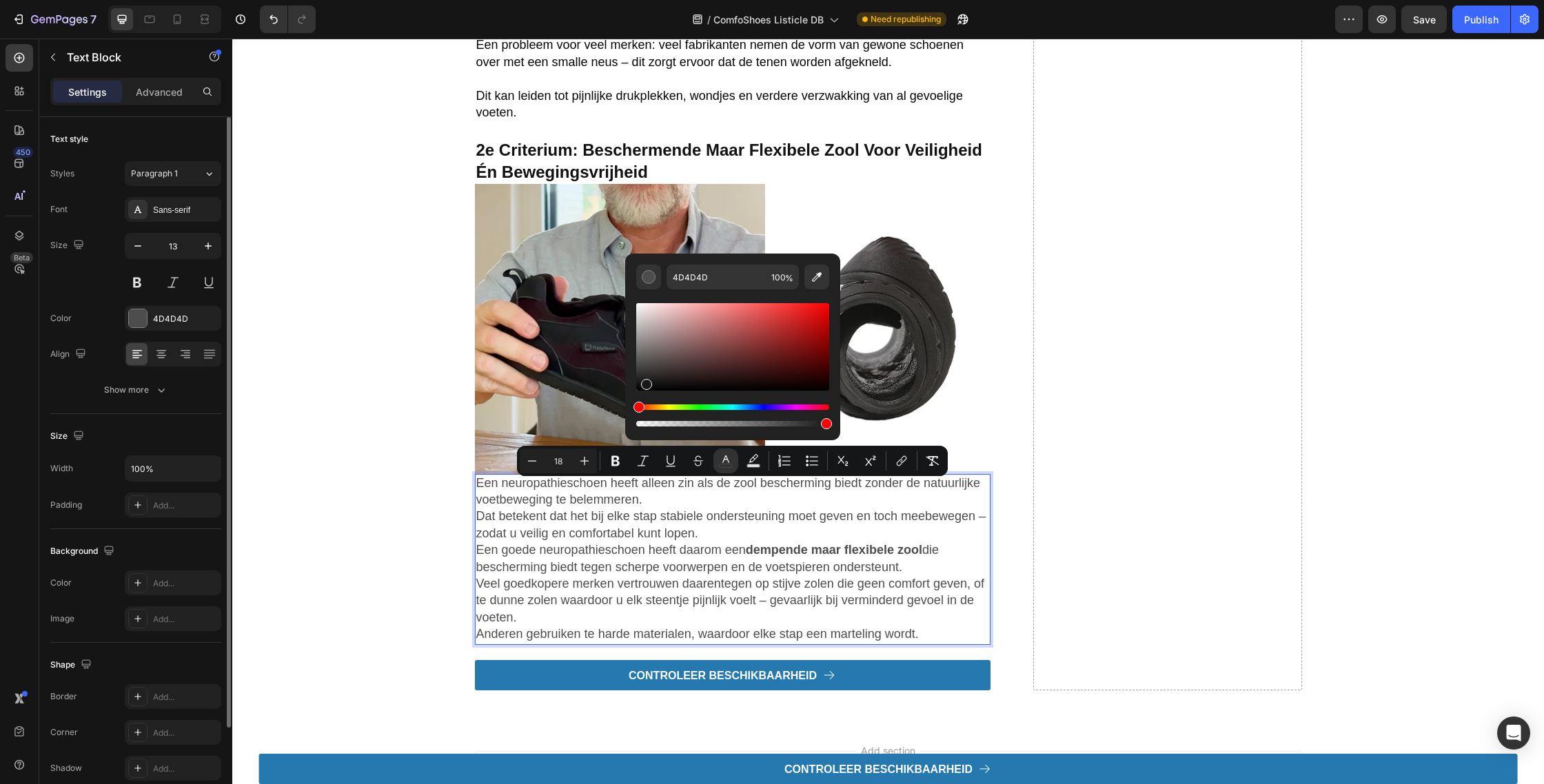
type input "000000"
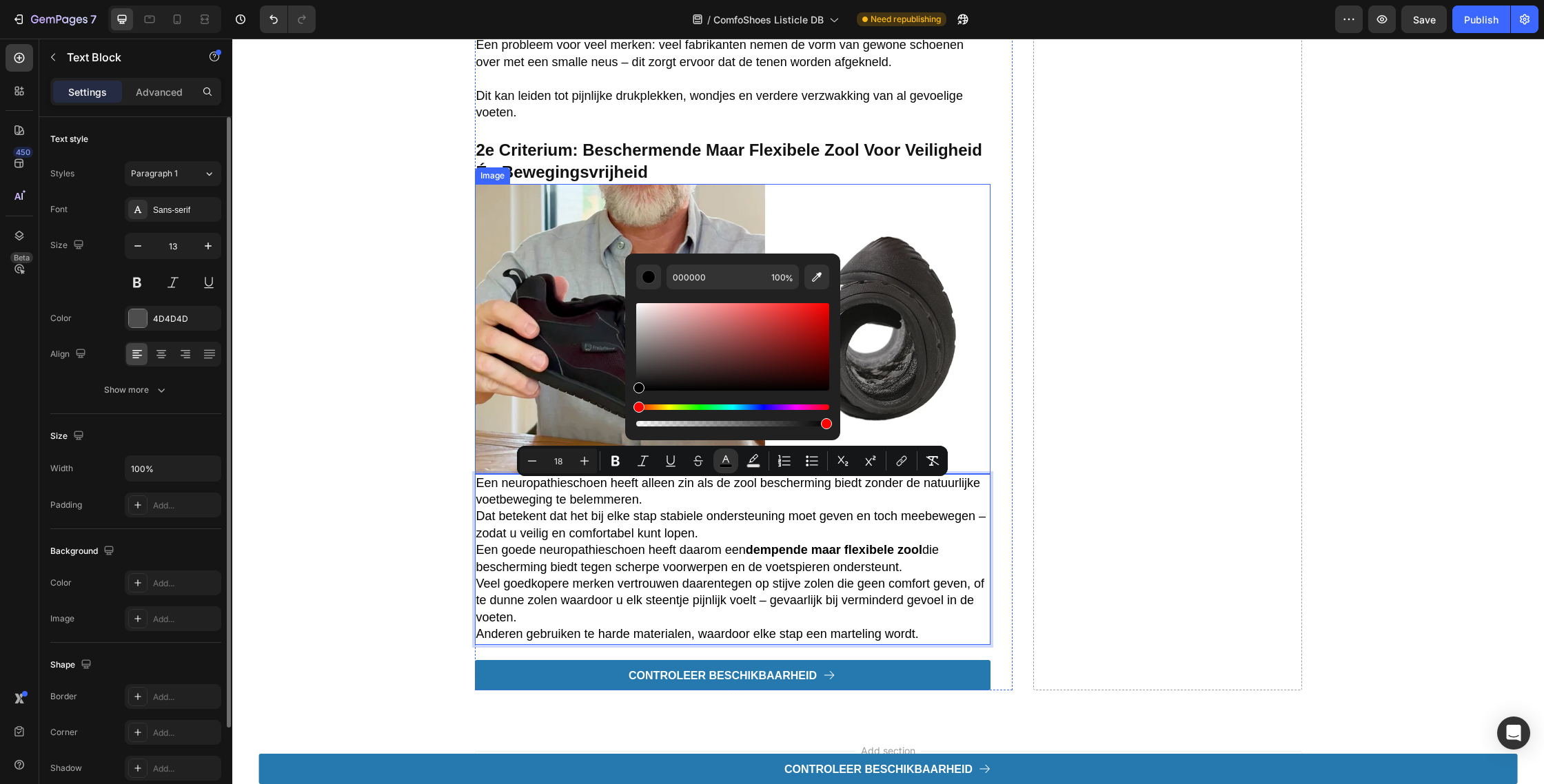
drag, startPoint x: 877, startPoint y: 421, endPoint x: 540, endPoint y: 494, distance: 344.8
click at [525, 521] on span "Dat betekent dat het bij elke stap stabiele ondersteuning moet geven en toch me…" at bounding box center [731, 524] width 510 height 30
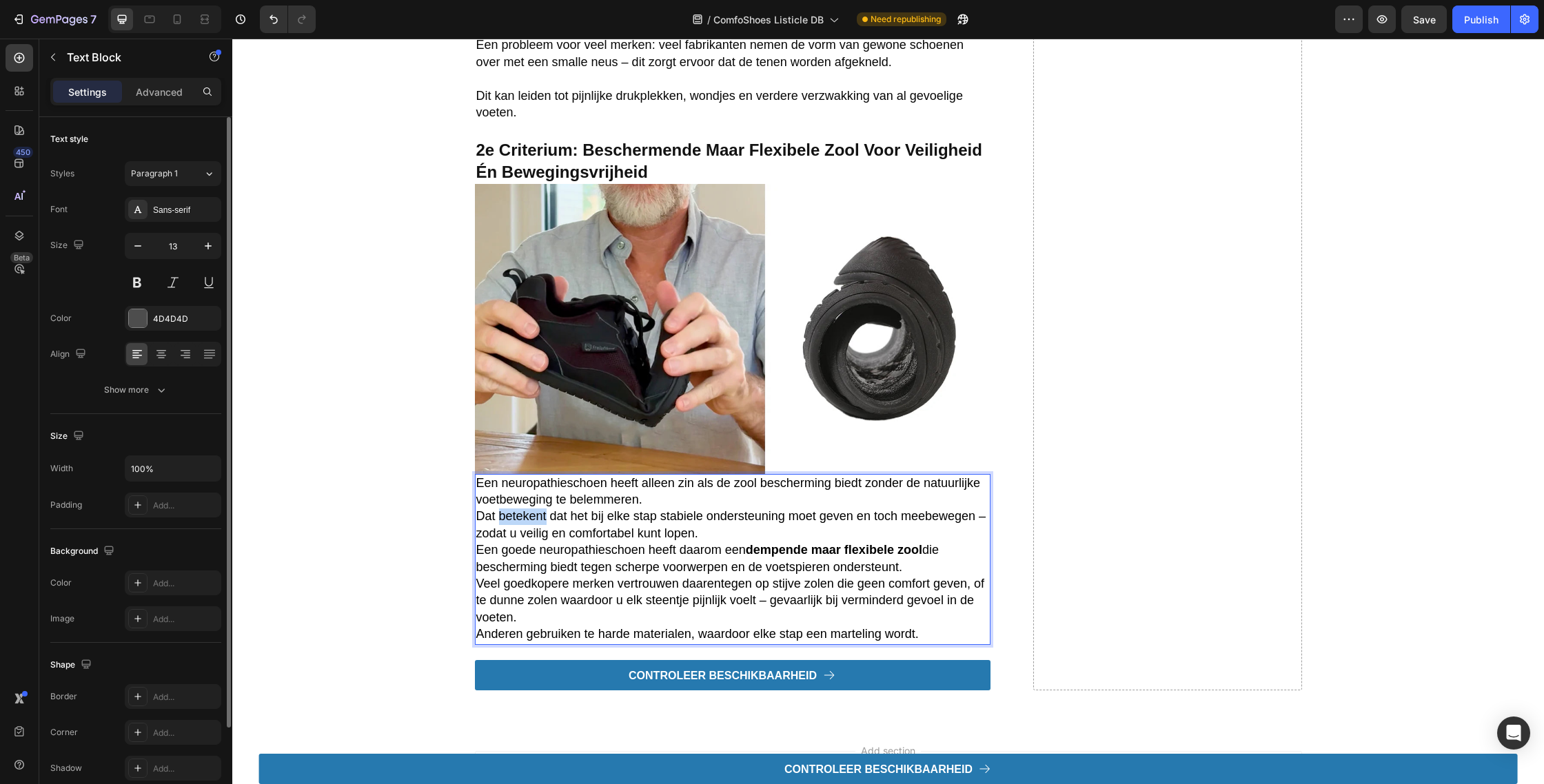
click at [525, 521] on span "Dat betekent dat het bij elke stap stabiele ondersteuning moet geven en toch me…" at bounding box center [731, 524] width 510 height 30
click at [784, 509] on p "Een neuropathieschoen heeft alleen zin als de zool bescherming biedt zonder de …" at bounding box center [733, 493] width 513 height 34
click at [783, 503] on p "Een neuropathieschoen heeft alleen zin als de zool bescherming biedt zonder de …" at bounding box center [733, 493] width 513 height 34
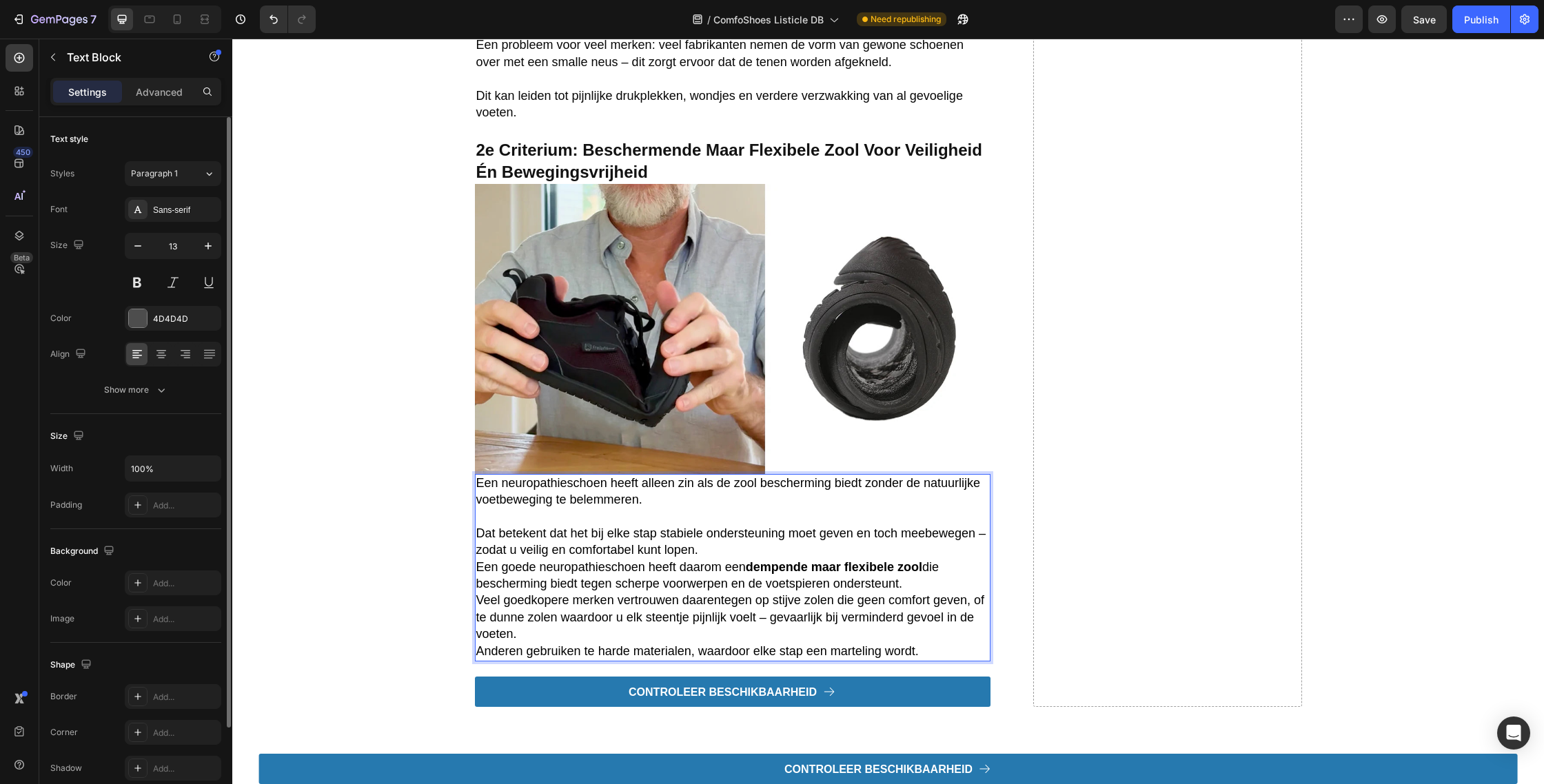
click at [757, 552] on p "Dat betekent dat het bij elke stap stabiele ondersteuning moet geven en toch me…" at bounding box center [733, 543] width 513 height 34
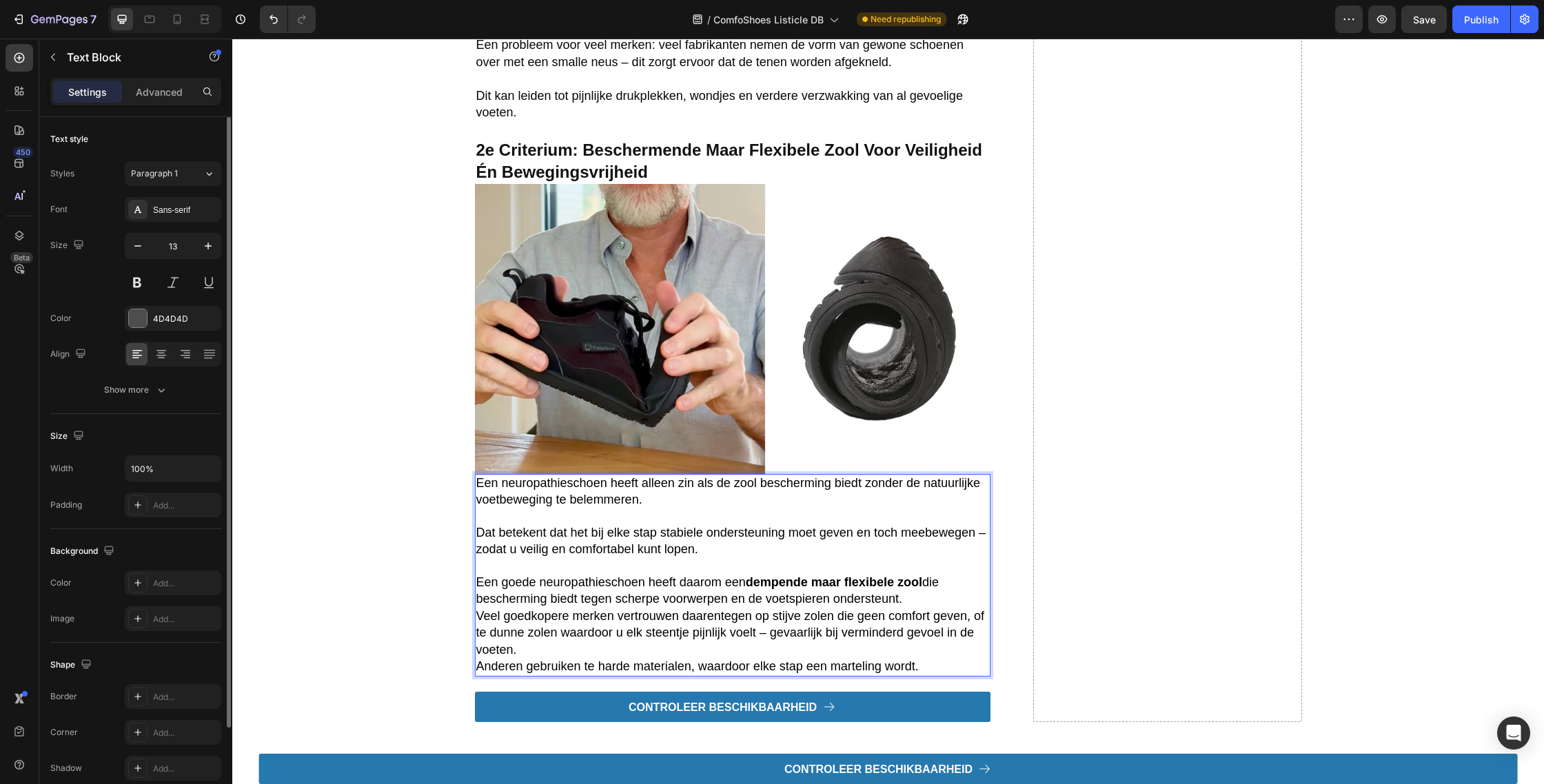
click at [934, 603] on p "Een goede neuropathieschoen heeft daarom een dempende maar flexibele zool die b…" at bounding box center [733, 592] width 513 height 34
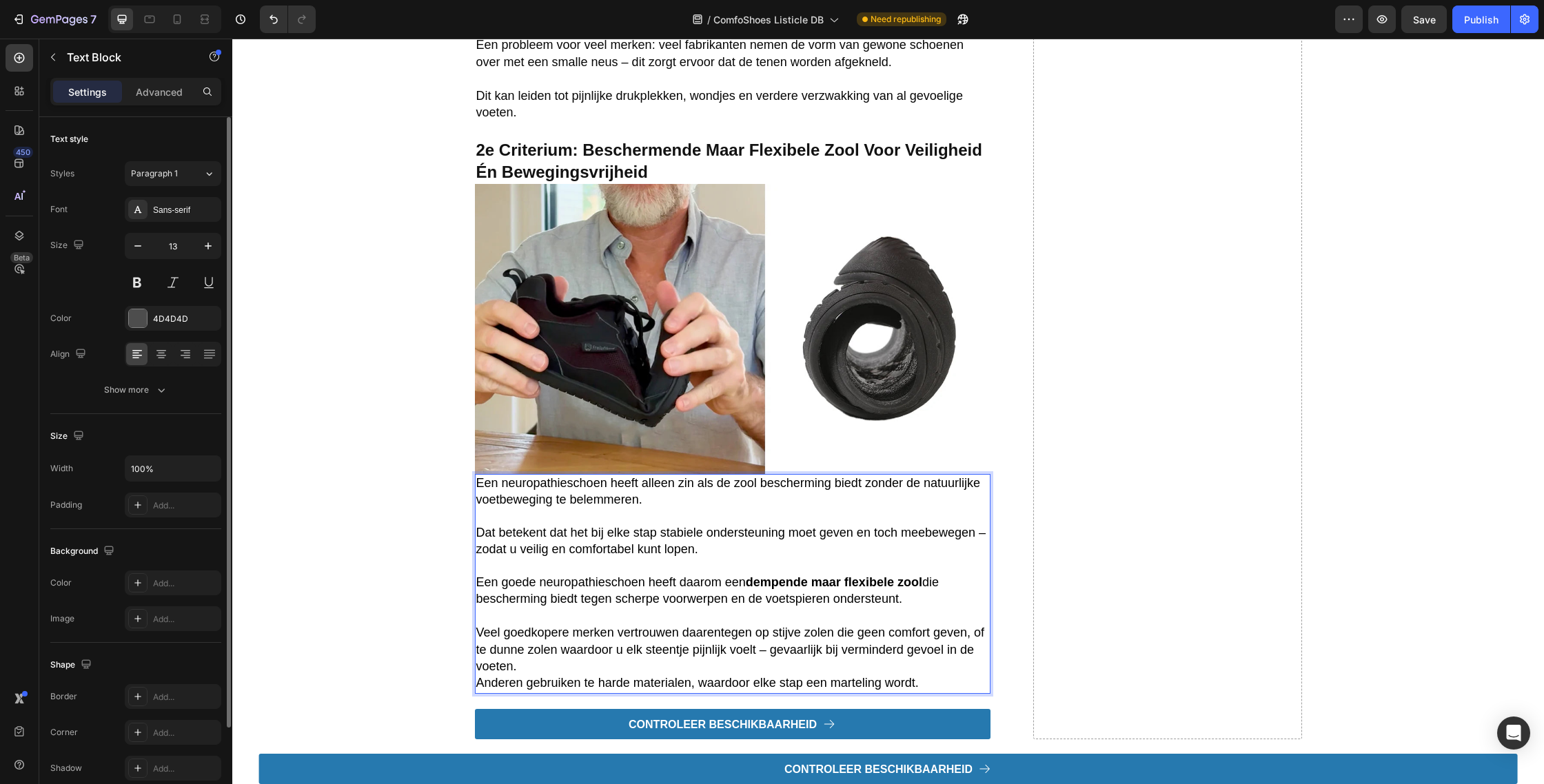
click at [741, 676] on p "Veel goedkopere merken vertrouwen daarentegen op stijve zolen die geen comfort …" at bounding box center [733, 650] width 513 height 50
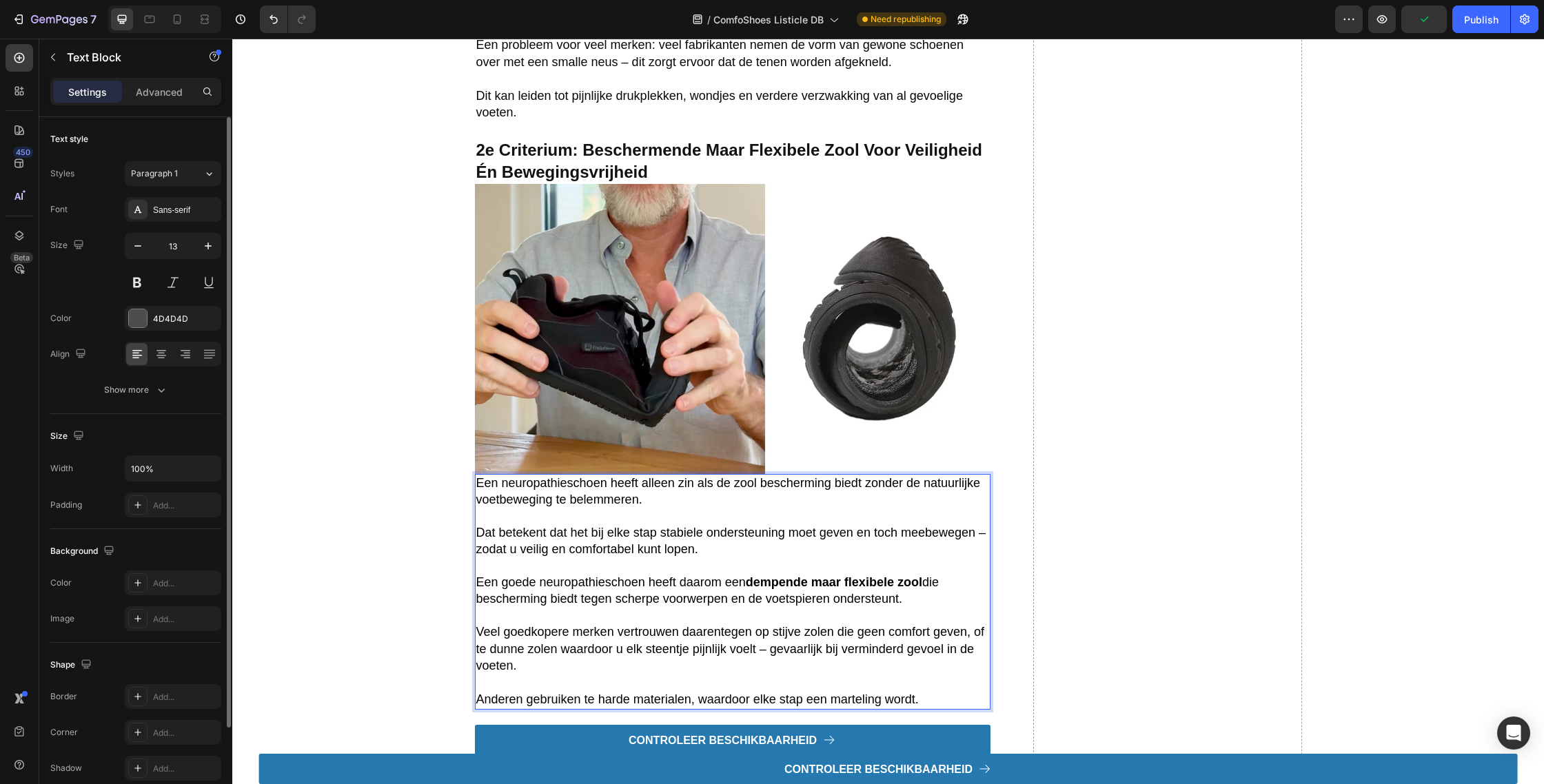
scroll to position [2106, 0]
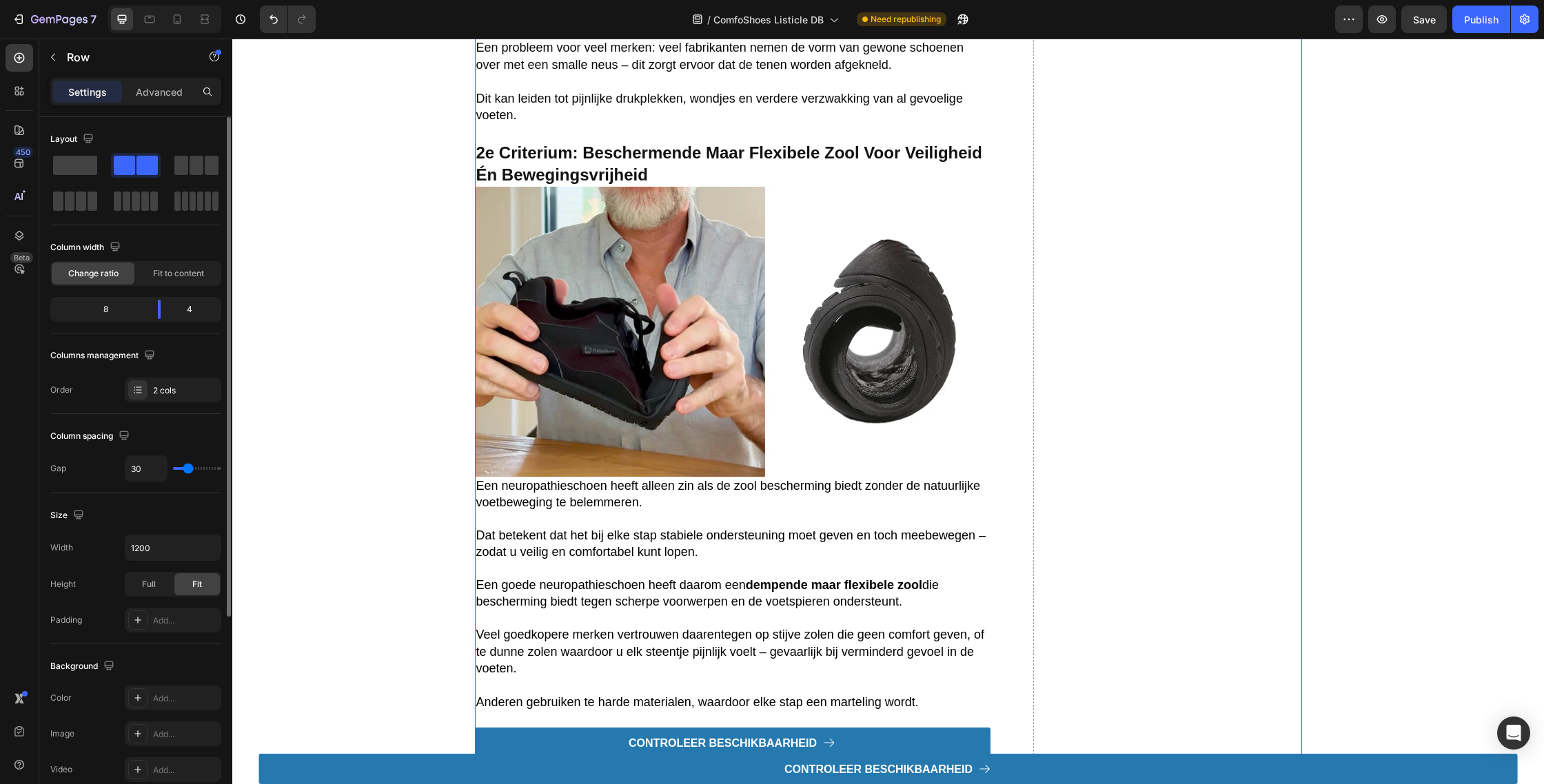
click at [1202, 483] on div "Drop element here" at bounding box center [1167, 16] width 269 height 1483
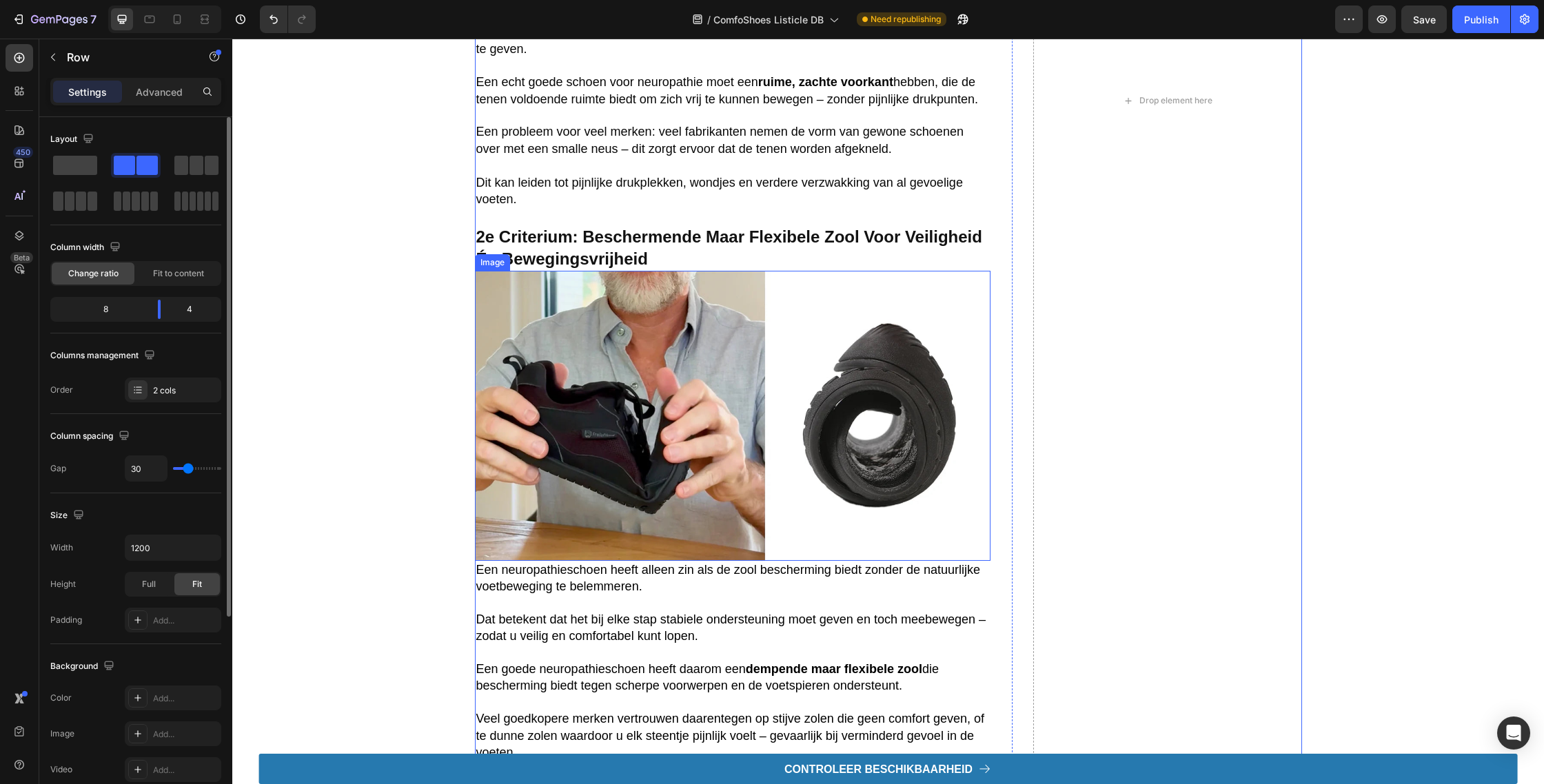
scroll to position [1990, 0]
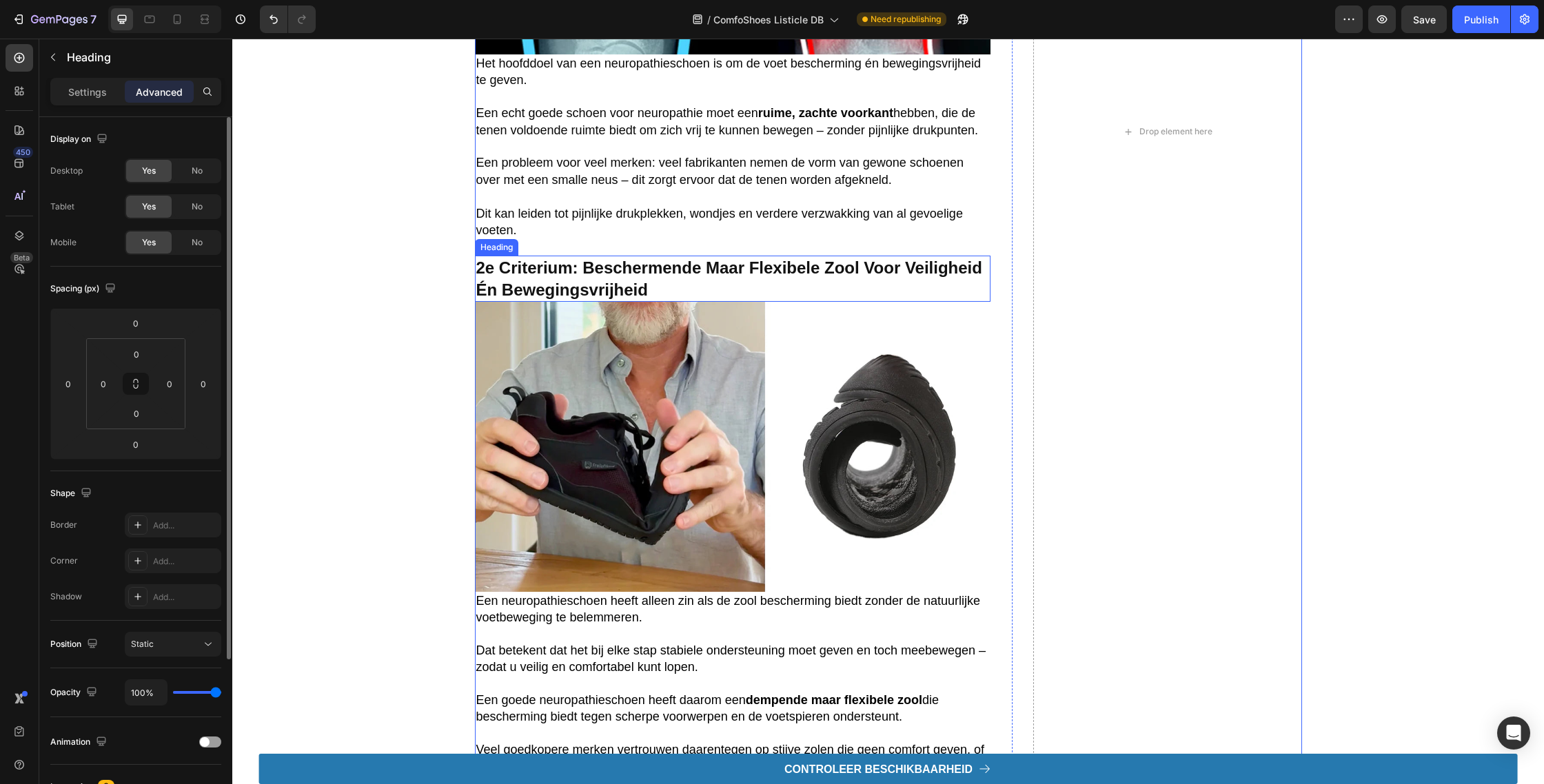
click at [590, 291] on strong "2e Criterium: Beschermende maar flexibele zool voor veiligheid én bewegingsvrij…" at bounding box center [729, 279] width 506 height 40
click at [486, 248] on icon at bounding box center [487, 242] width 11 height 11
click at [553, 242] on icon at bounding box center [558, 242] width 11 height 11
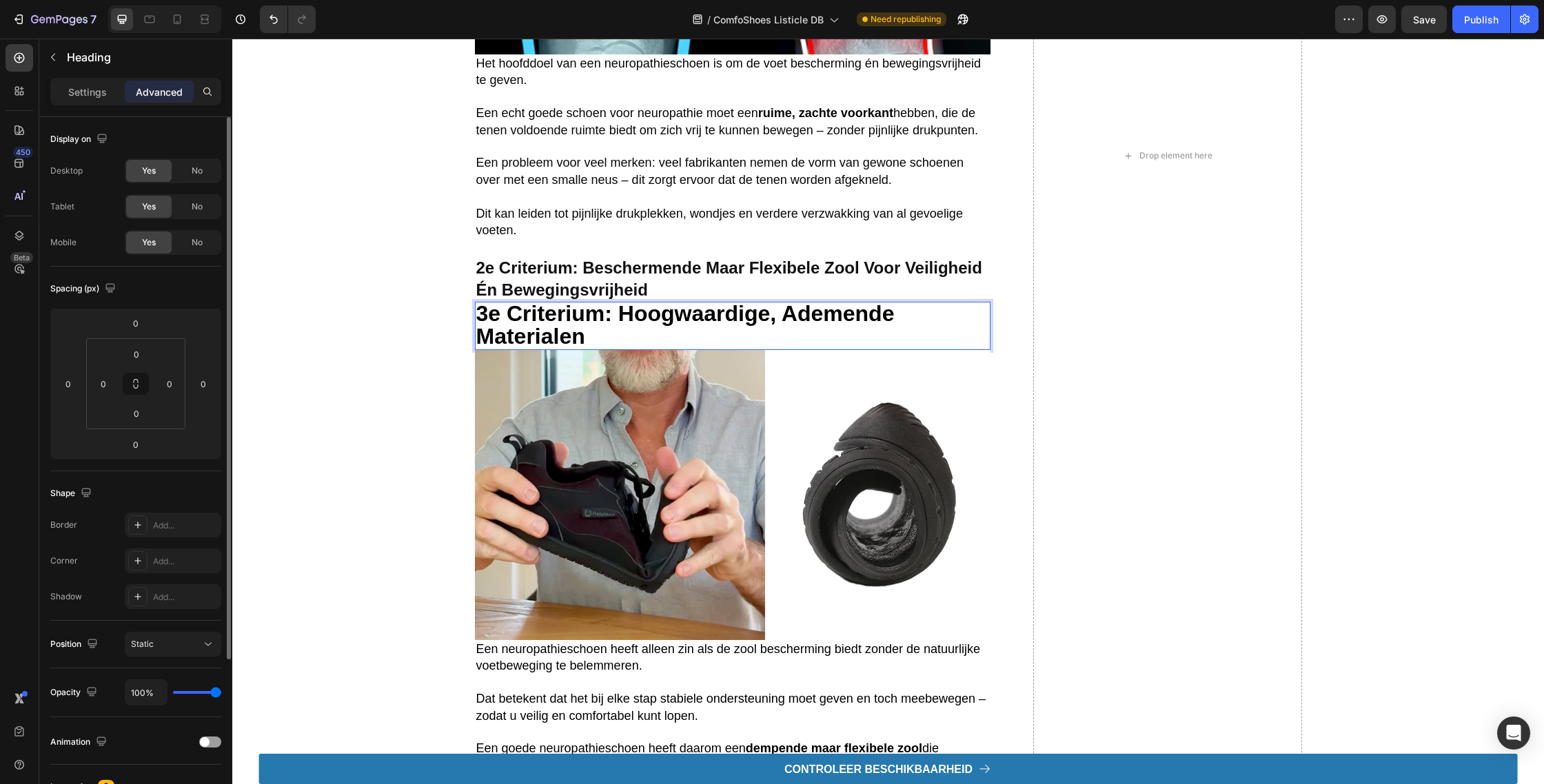
click at [576, 330] on strong "3e criterium: Hoogwaardige, ademende materialen" at bounding box center [686, 325] width 418 height 47
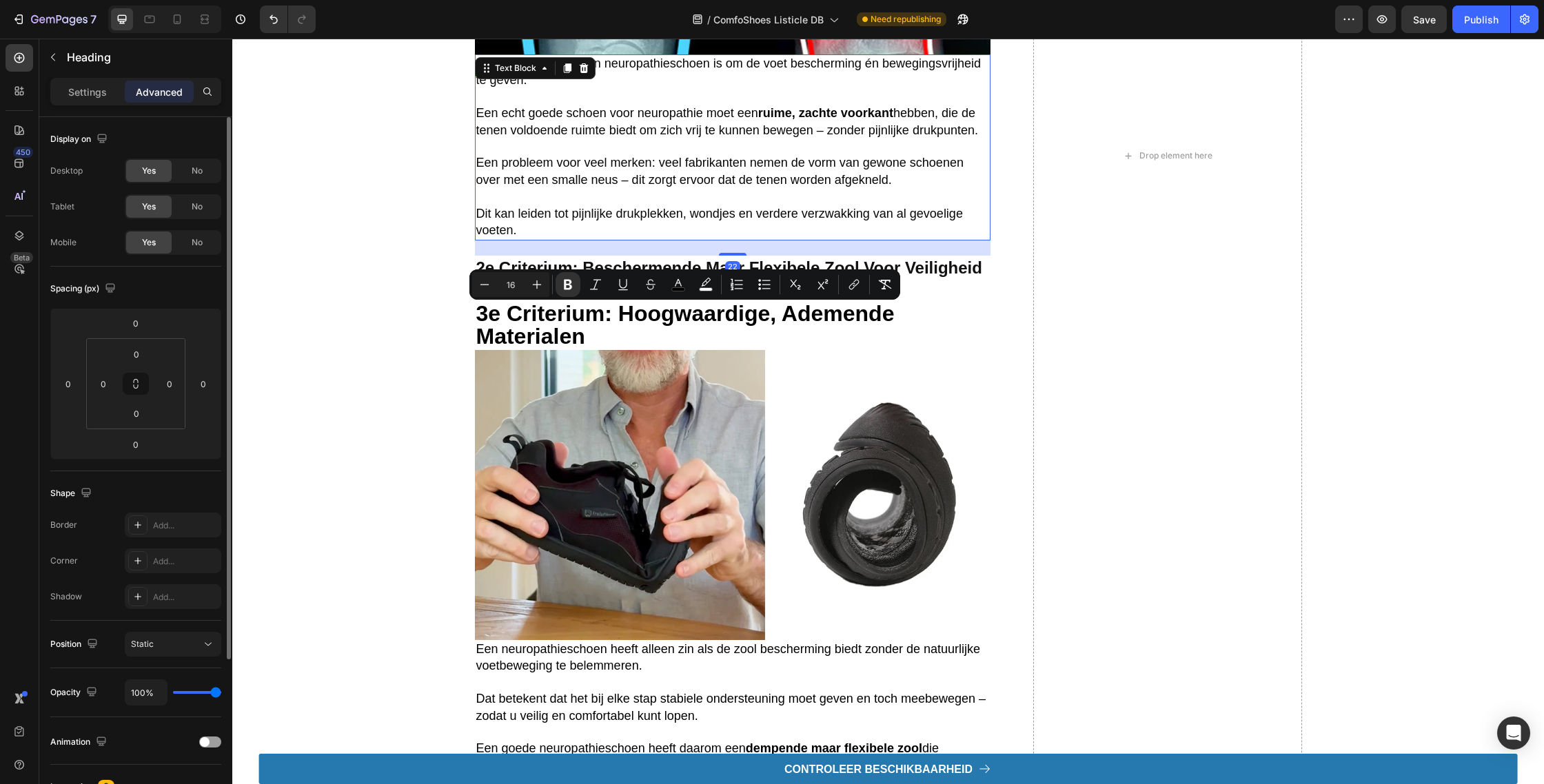
click at [573, 236] on p "Dit kan leiden tot pijnlijke drukplekken, wondjes en verdere verzwakking van al…" at bounding box center [733, 223] width 513 height 34
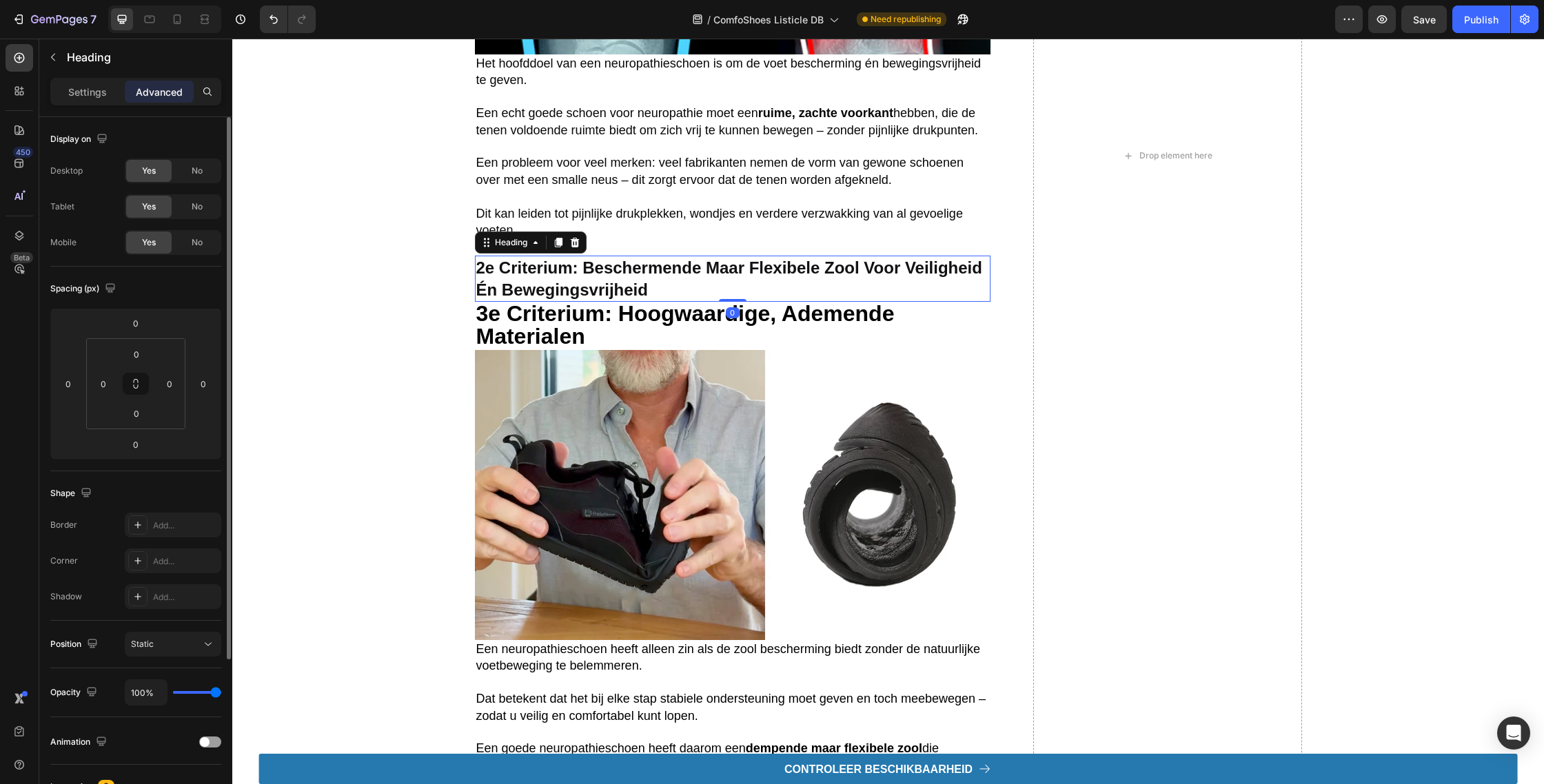
click at [583, 287] on strong "2e Criterium: Beschermende maar flexibele zool voor veiligheid én bewegingsvrij…" at bounding box center [729, 279] width 506 height 40
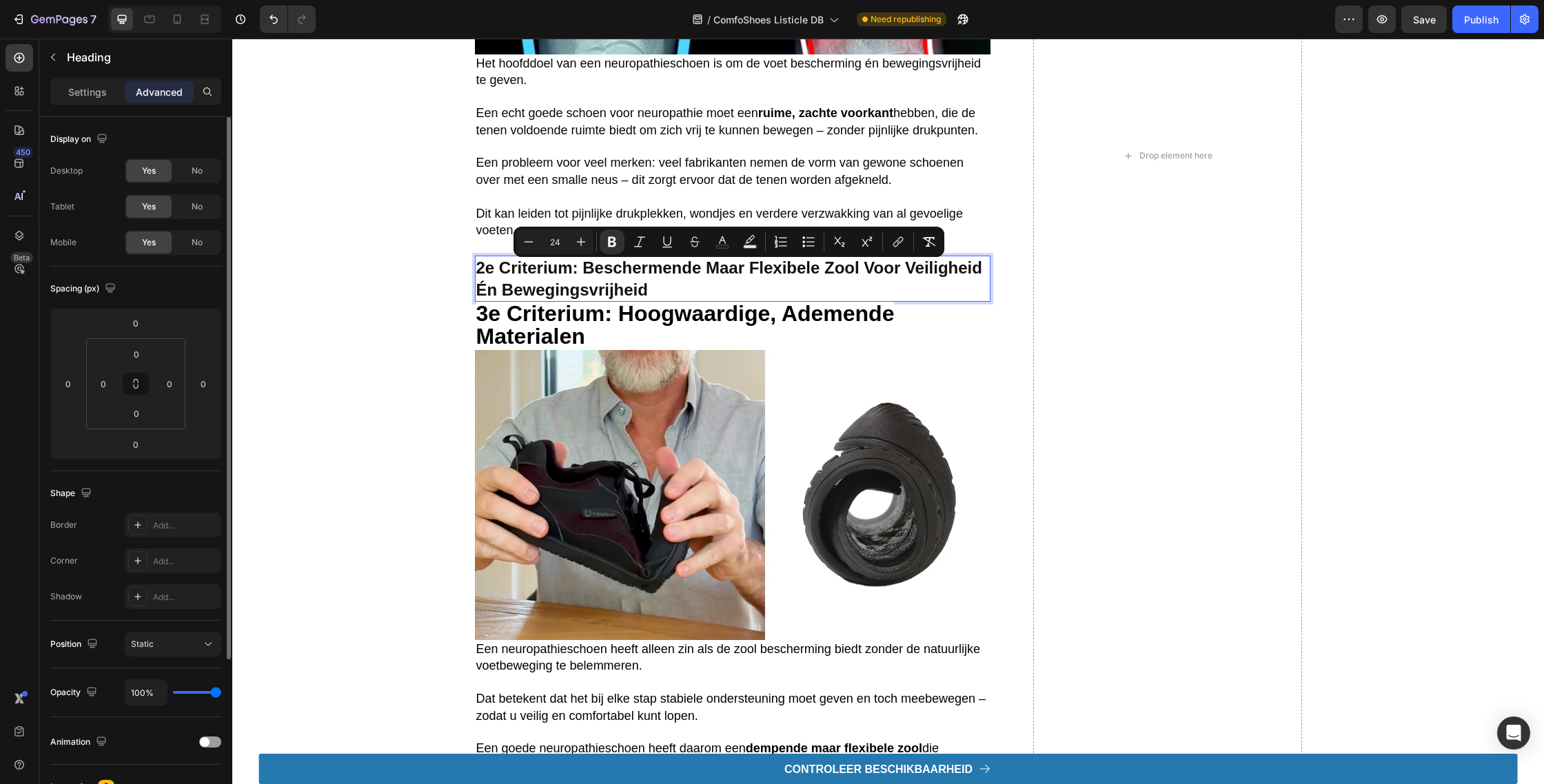
click at [565, 243] on input "24" at bounding box center [555, 242] width 28 height 16
type input "32"
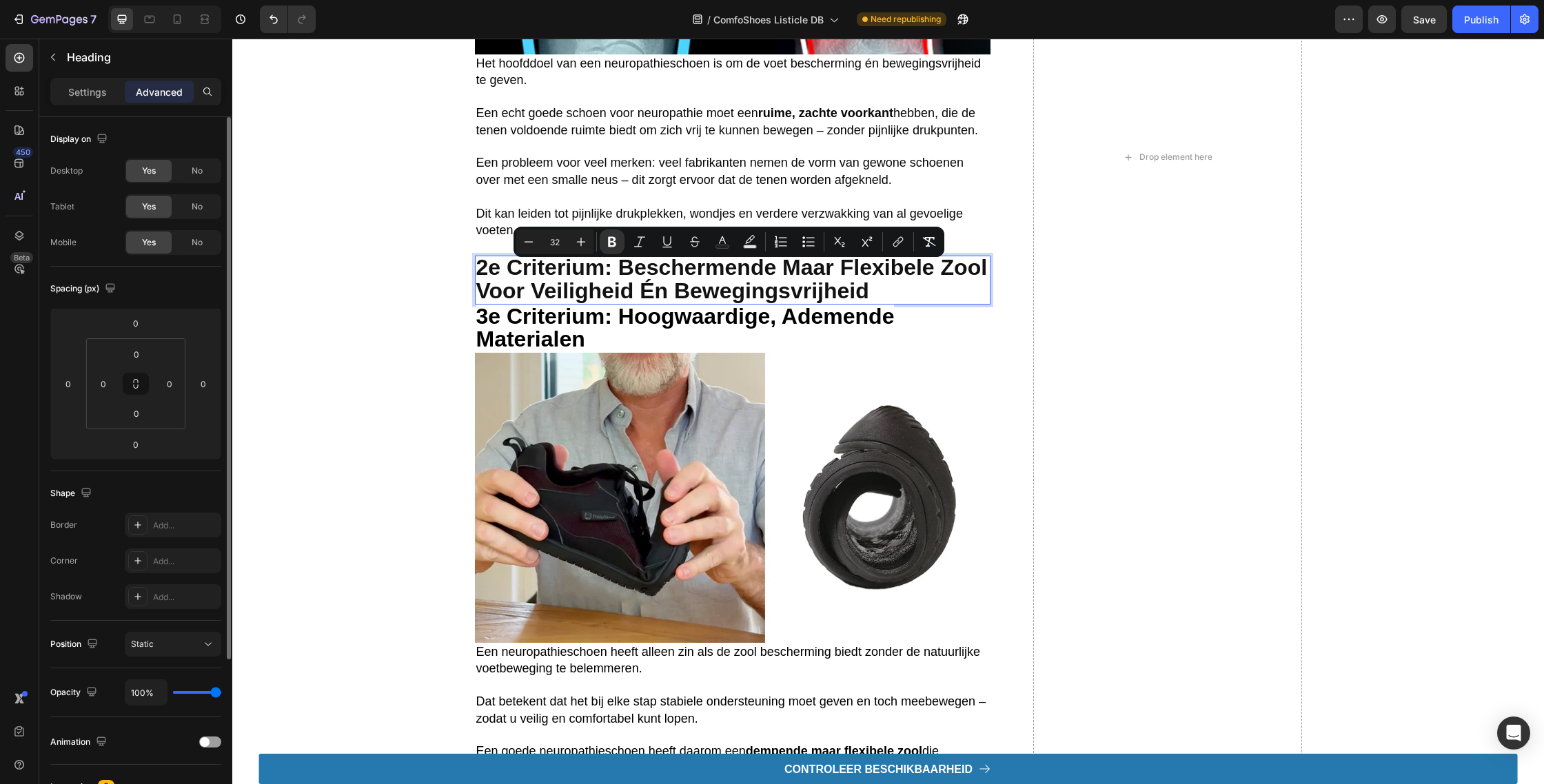
click at [699, 303] on strong "2e Criterium: Beschermende maar flexibele zool voor veiligheid én bewegingsvrij…" at bounding box center [732, 278] width 511 height 47
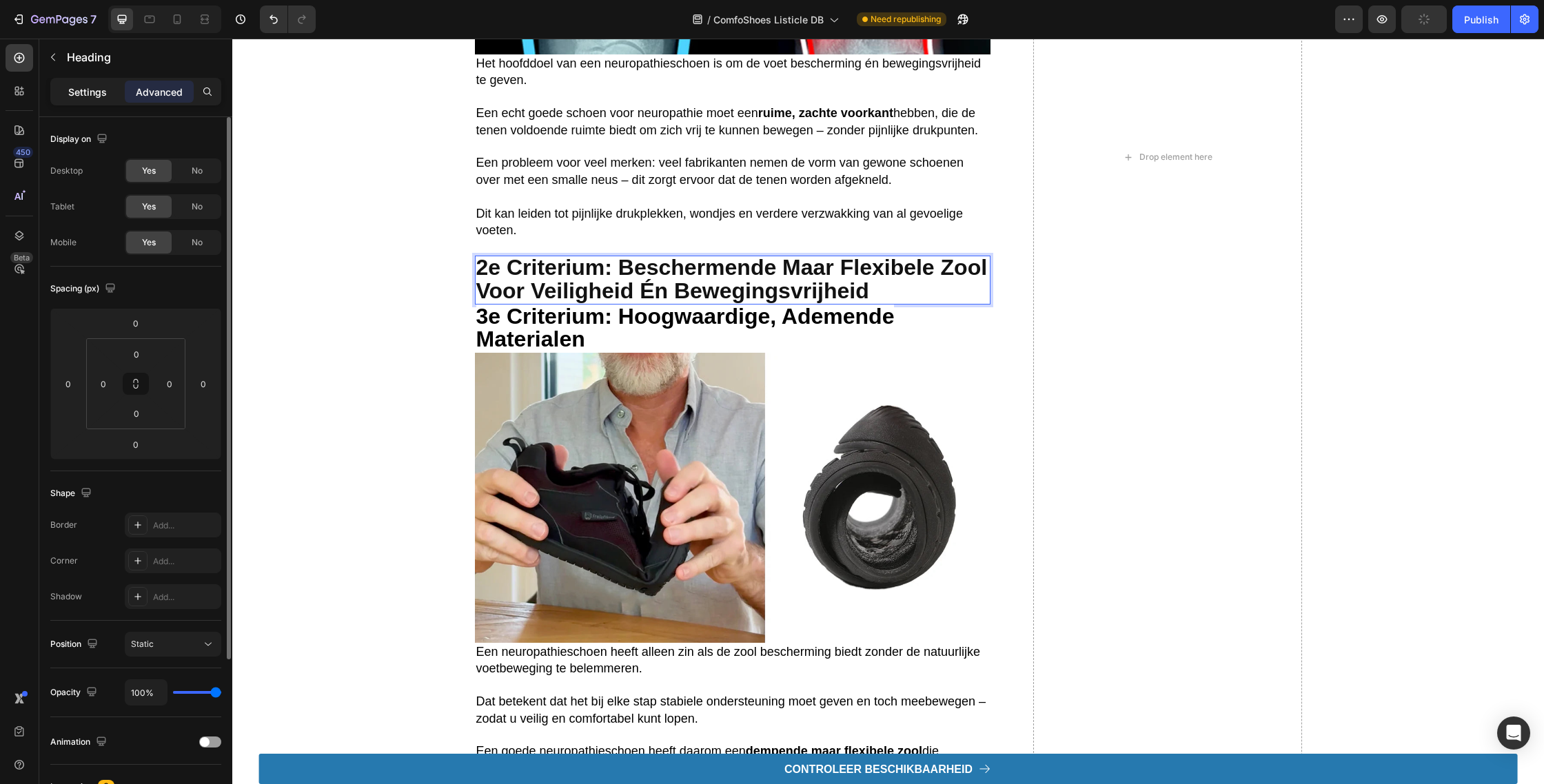
click at [83, 96] on p "Settings" at bounding box center [88, 91] width 39 height 15
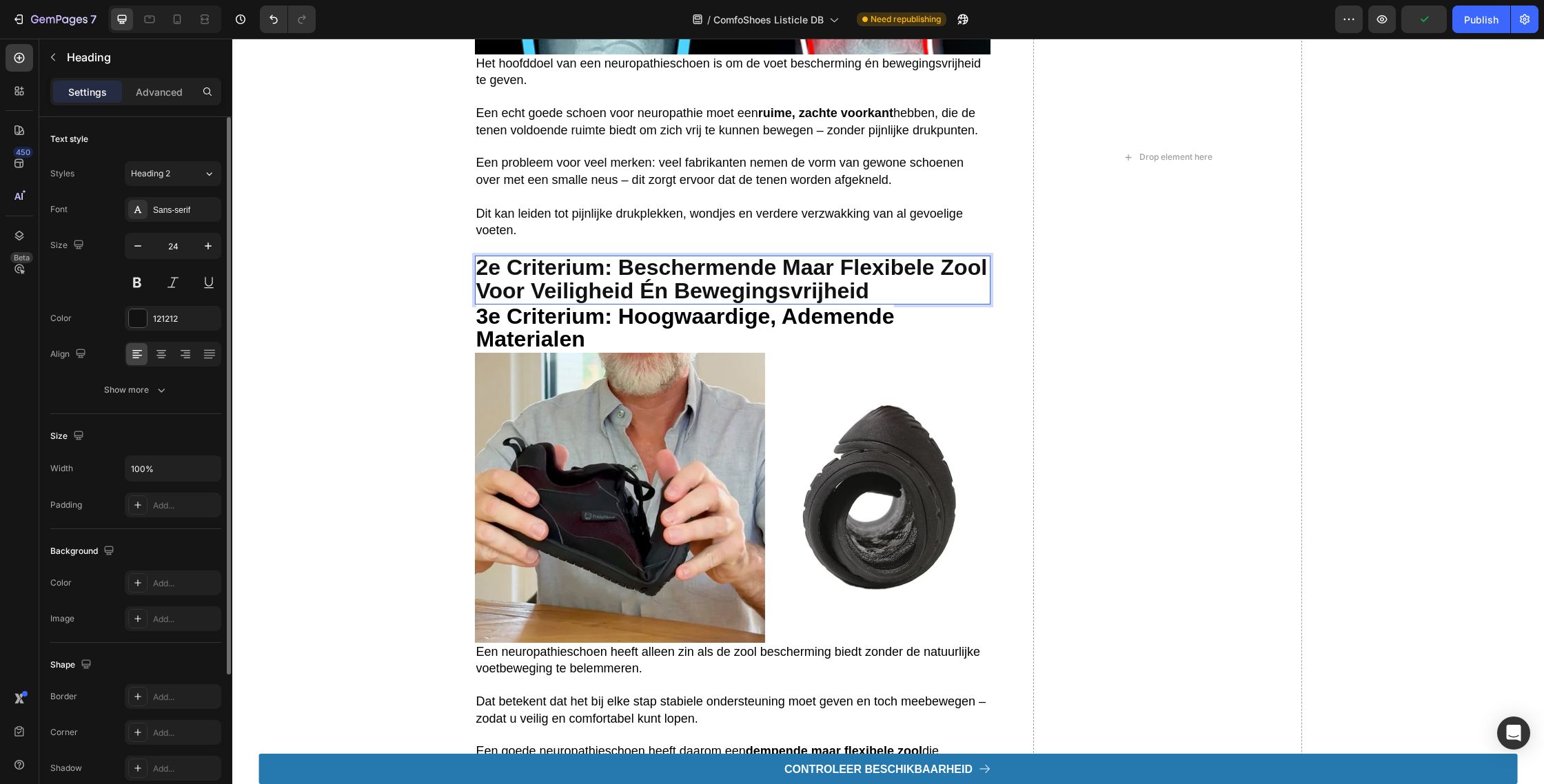
click at [550, 287] on strong "2e Criterium: Beschermende maar flexibele zool voor veiligheid én bewegingsvrij…" at bounding box center [732, 278] width 511 height 47
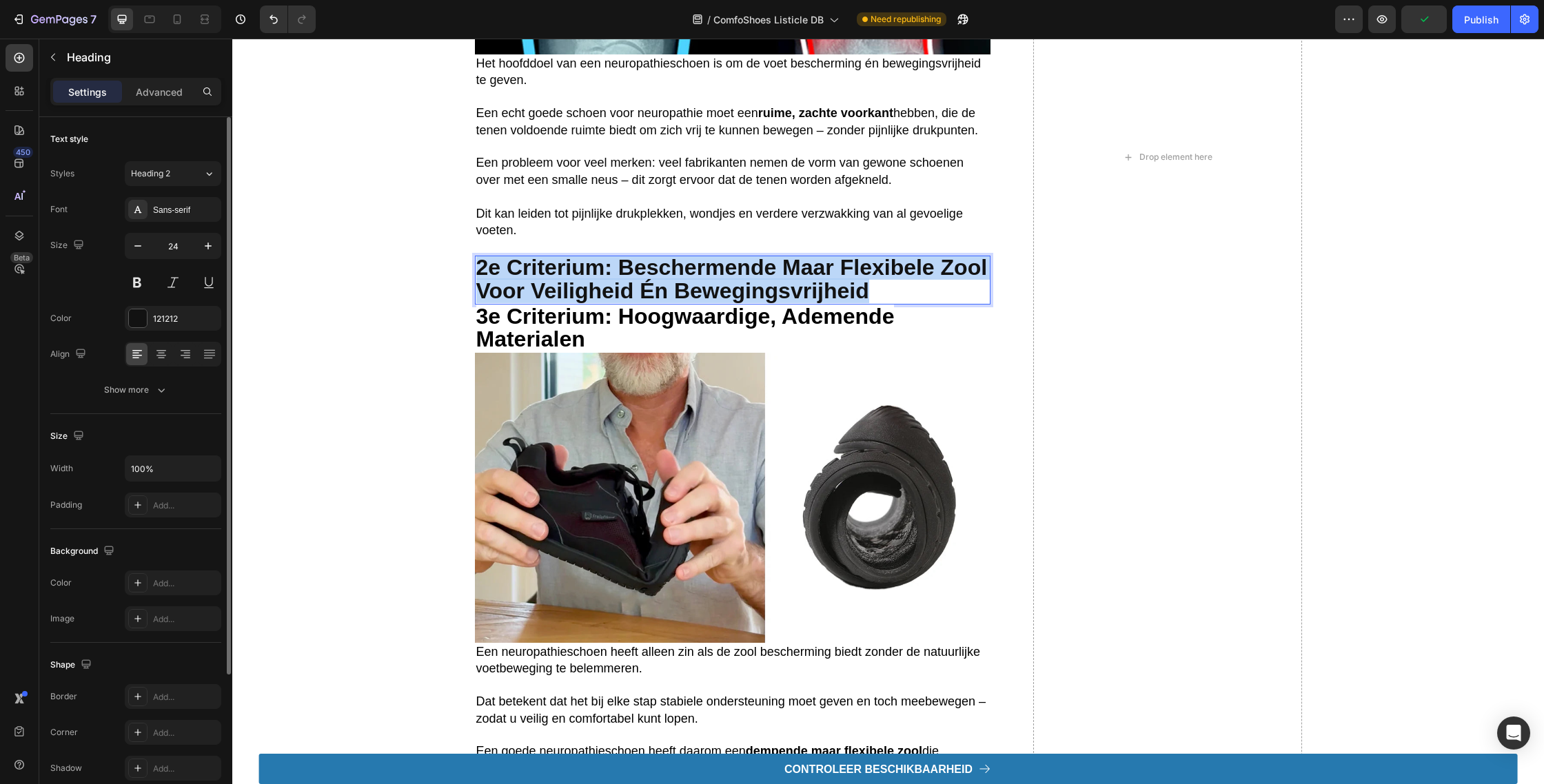
click at [550, 287] on strong "2e Criterium: Beschermende maar flexibele zool voor veiligheid én bewegingsvrij…" at bounding box center [732, 278] width 511 height 47
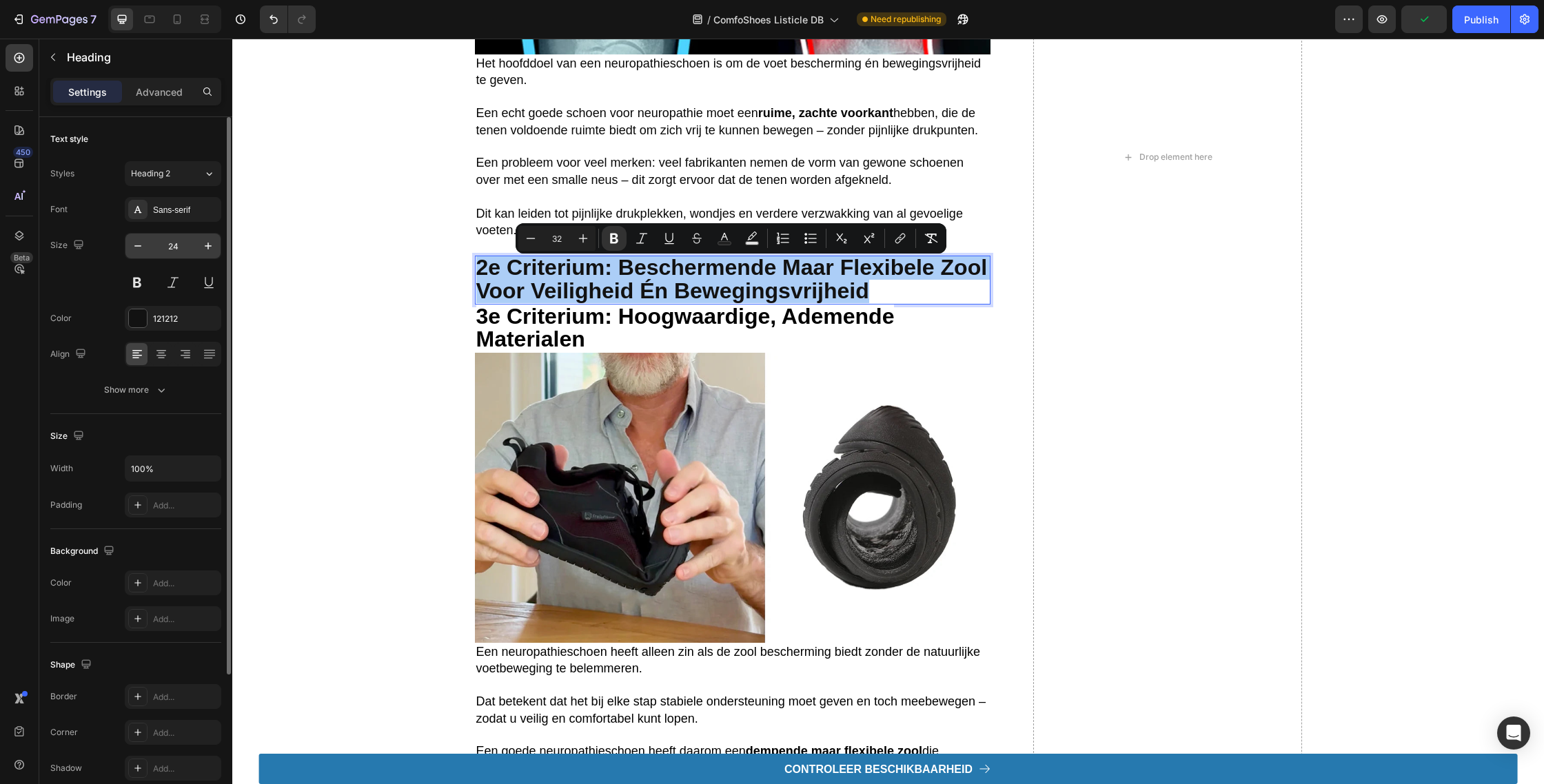
click at [179, 246] on input "24" at bounding box center [173, 246] width 46 height 25
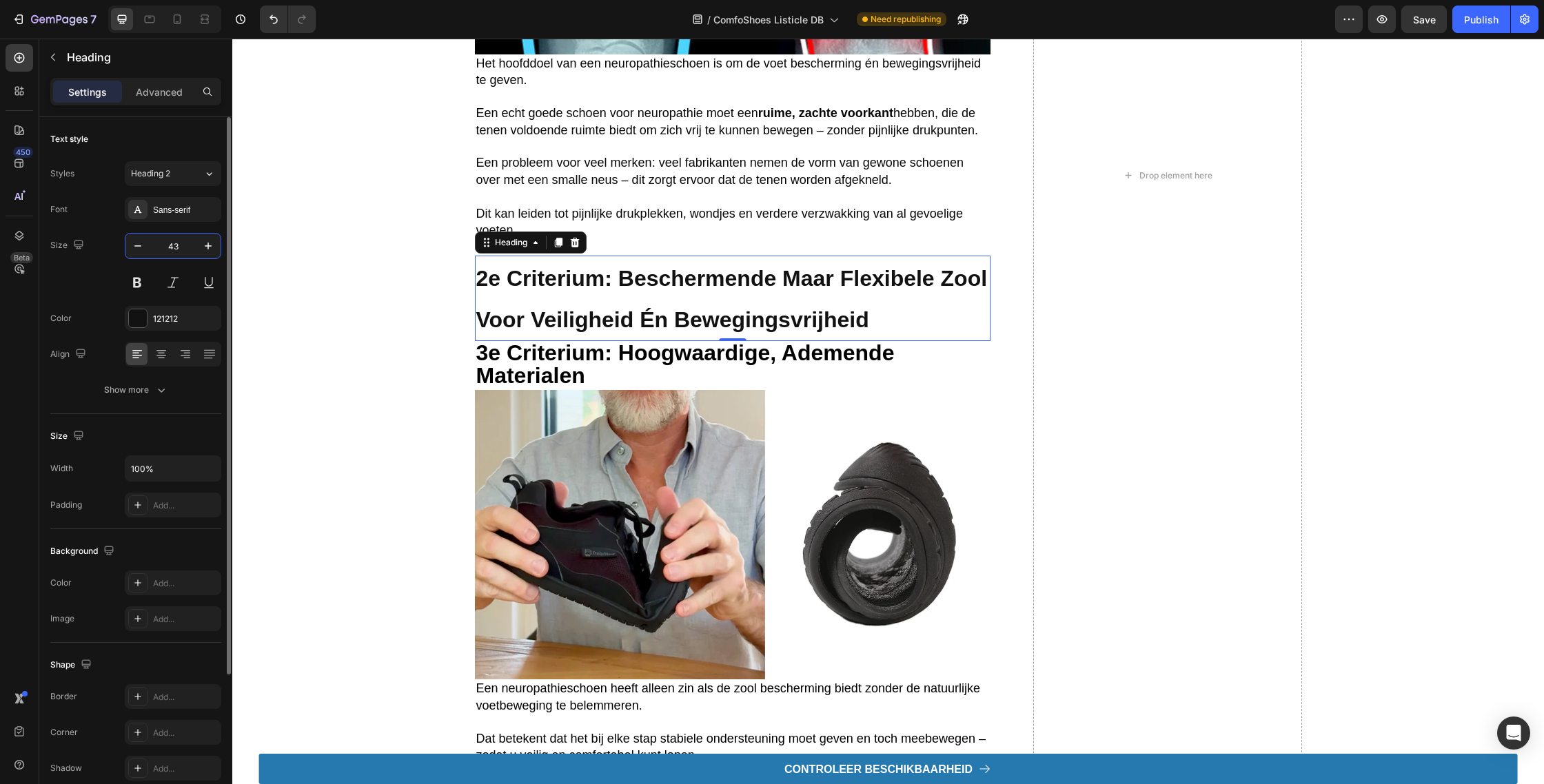
type input "4"
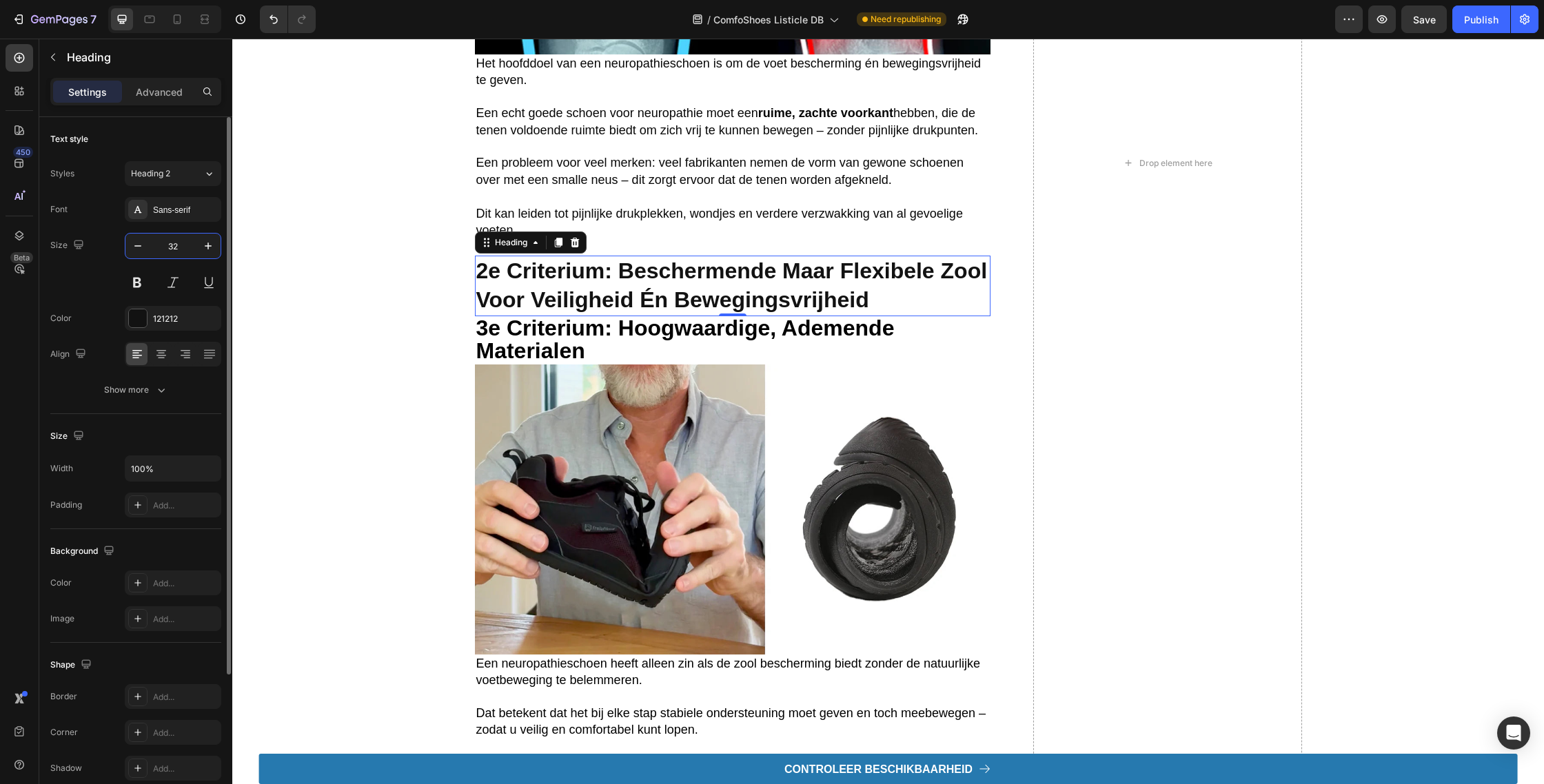
type input "32"
click at [549, 329] on strong "3e criterium: Hoogwaardige, ademende materialen" at bounding box center [686, 339] width 418 height 47
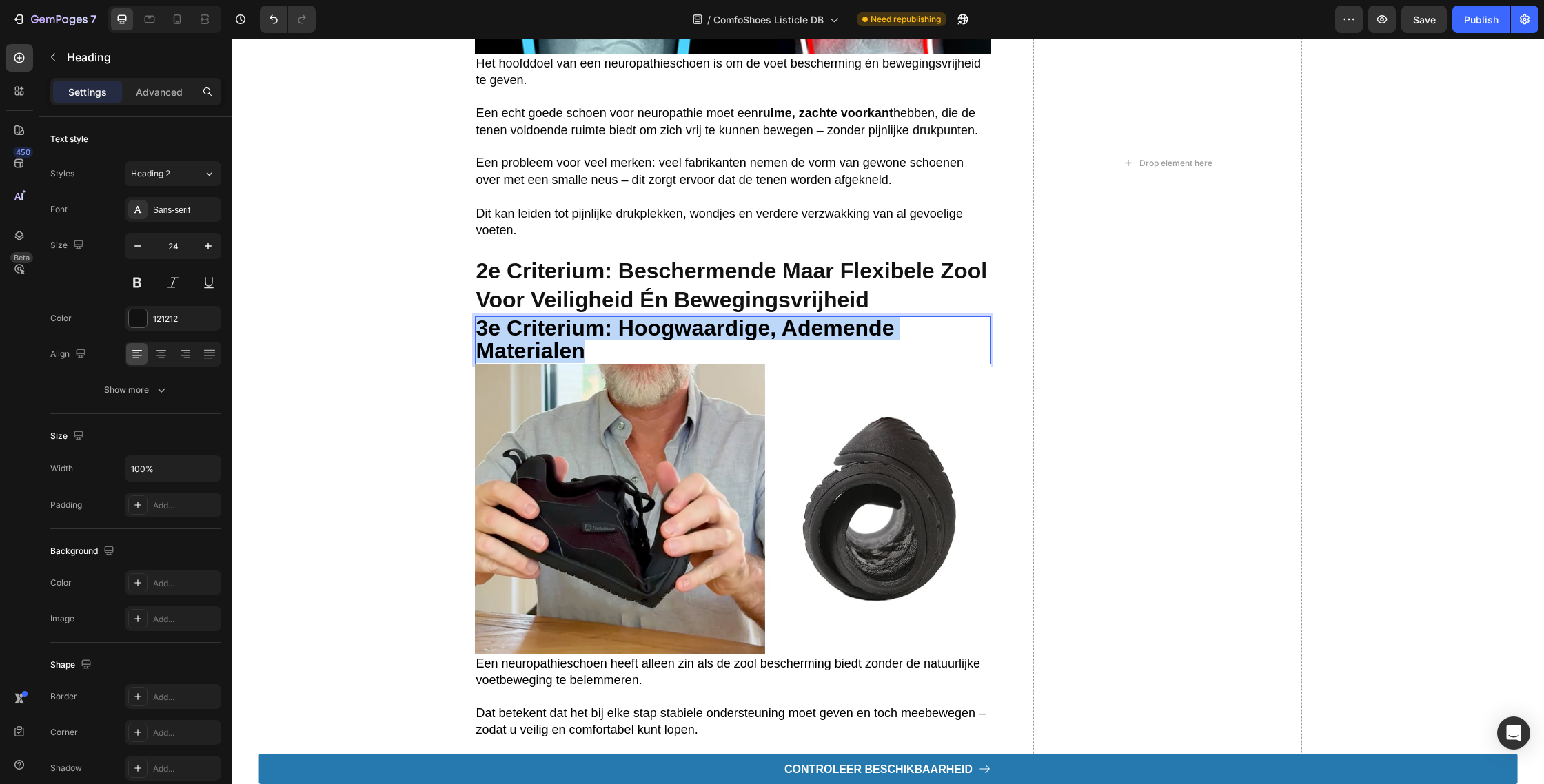
click at [549, 329] on strong "3e criterium: Hoogwaardige, ademende materialen" at bounding box center [686, 339] width 418 height 47
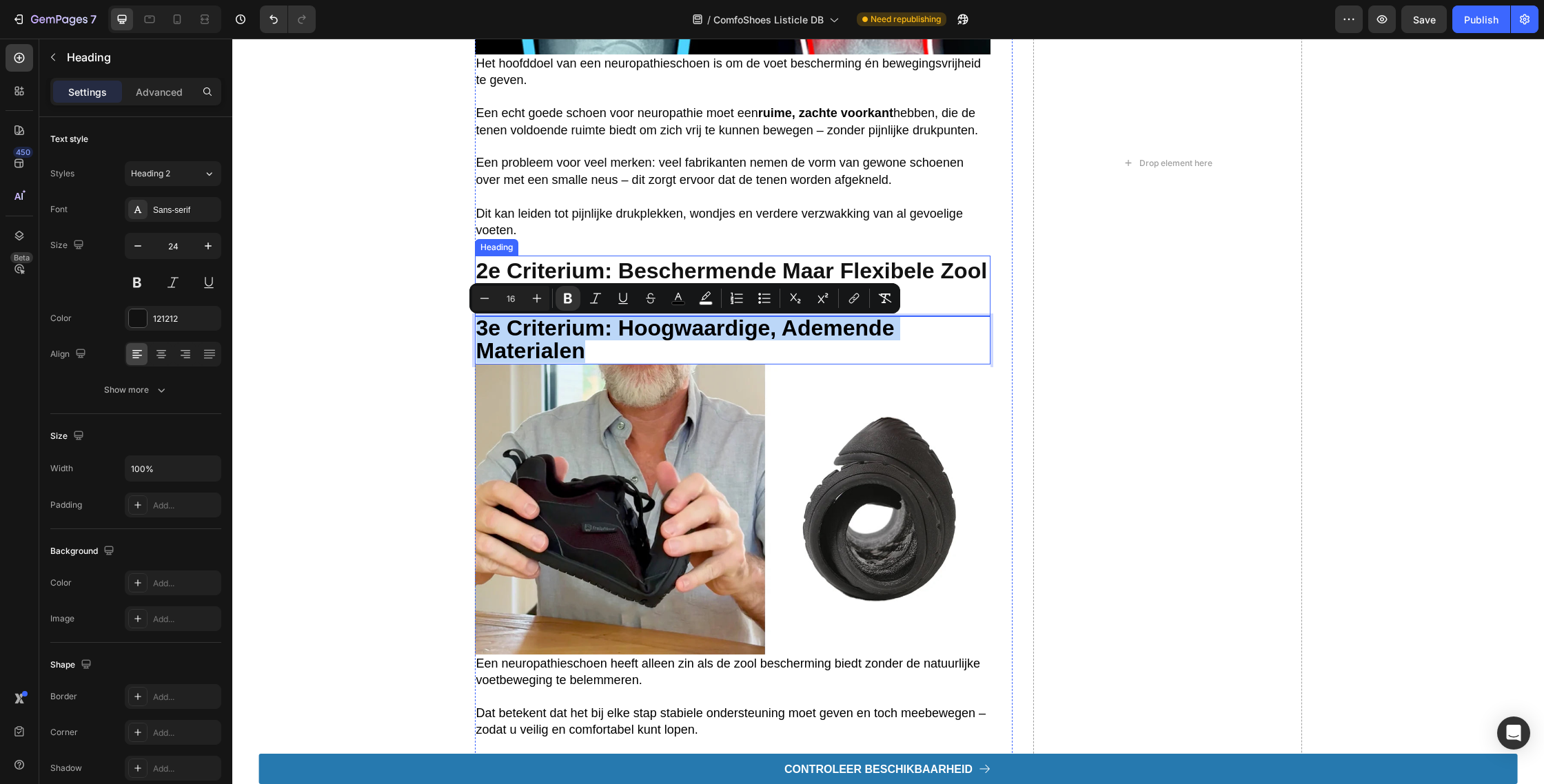
click at [557, 271] on strong "2e Criterium: Beschermende maar flexibele zool voor veiligheid én bewegingsvrij…" at bounding box center [732, 285] width 511 height 53
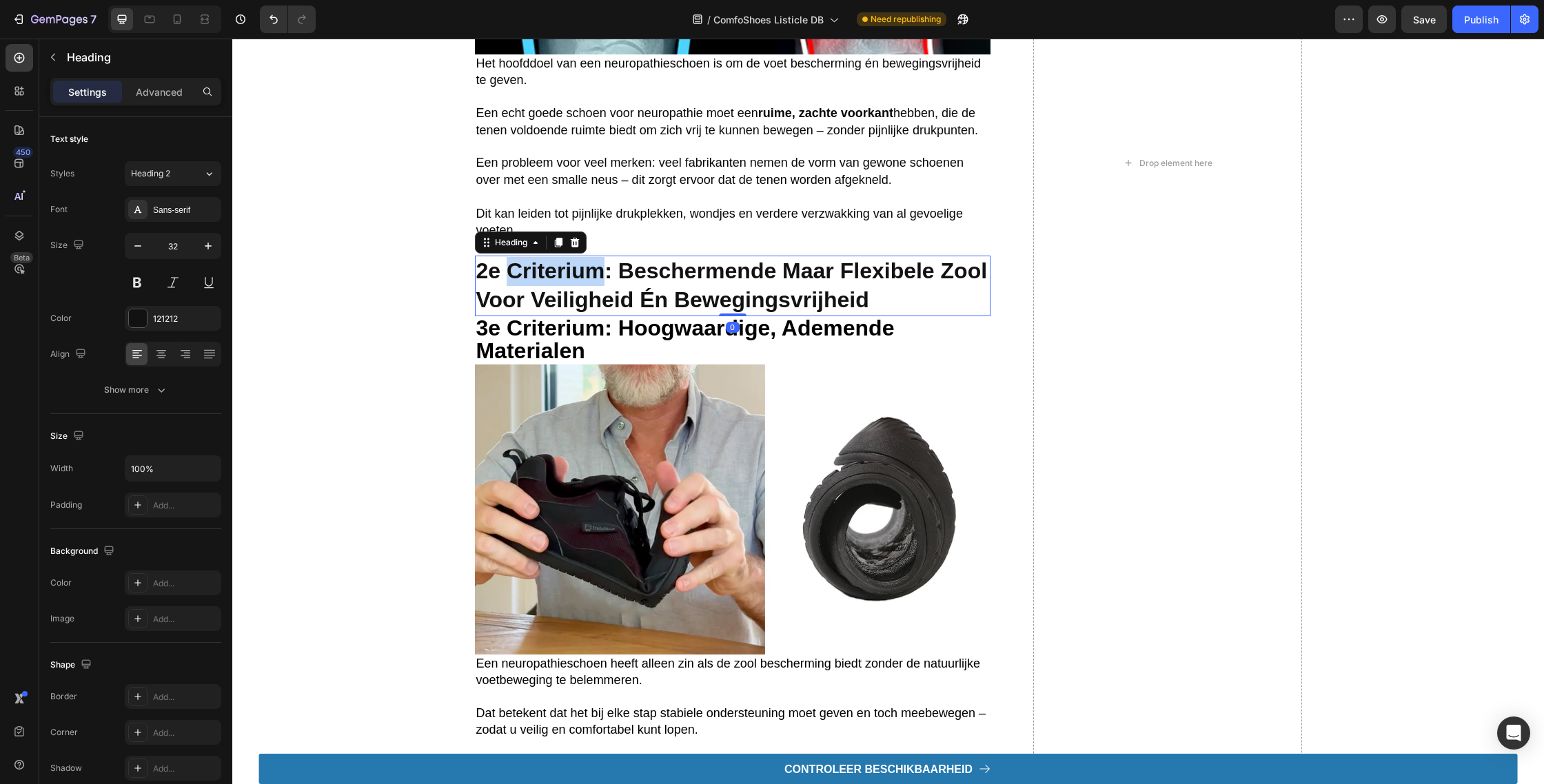
click at [555, 262] on p "2e Criterium: Beschermende maar flexibele zool voor veiligheid én bewegingsvrij…" at bounding box center [733, 286] width 513 height 57
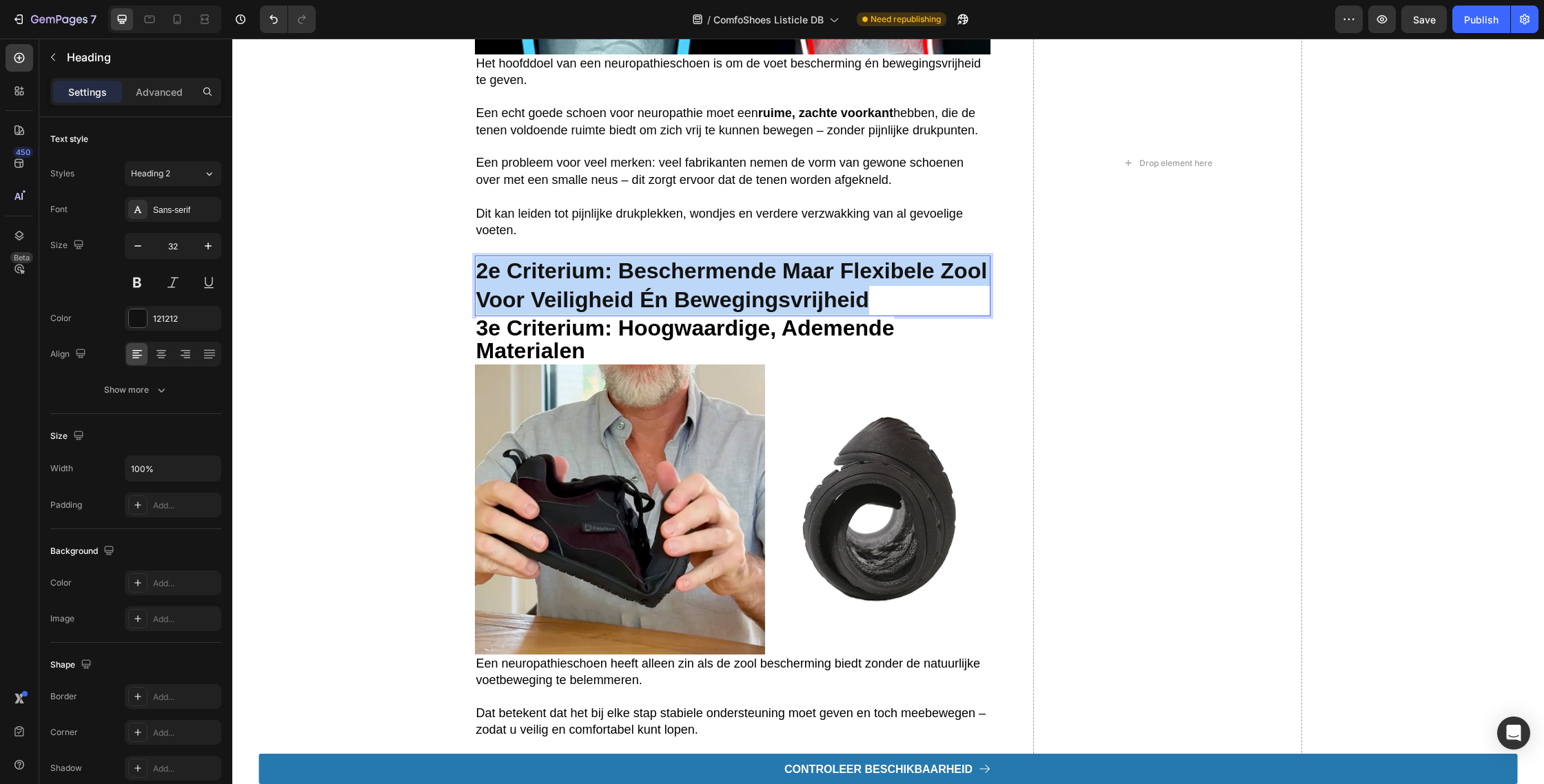
drag, startPoint x: 555, startPoint y: 262, endPoint x: 421, endPoint y: 270, distance: 134.2
click at [555, 262] on p "2e Criterium: Beschermende maar flexibele zool voor veiligheid én bewegingsvrij…" at bounding box center [733, 286] width 513 height 57
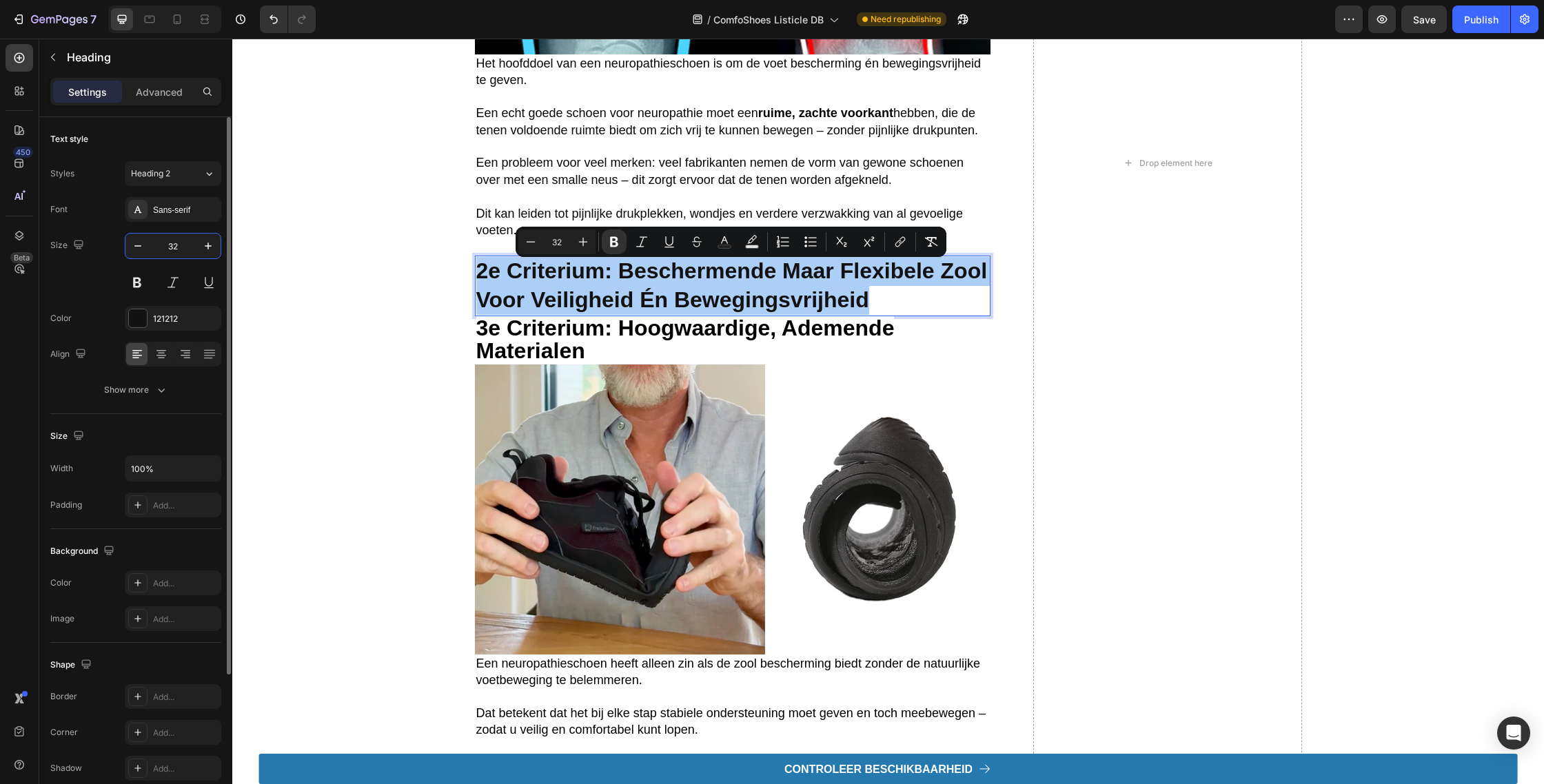
click at [180, 253] on input "32" at bounding box center [173, 246] width 46 height 25
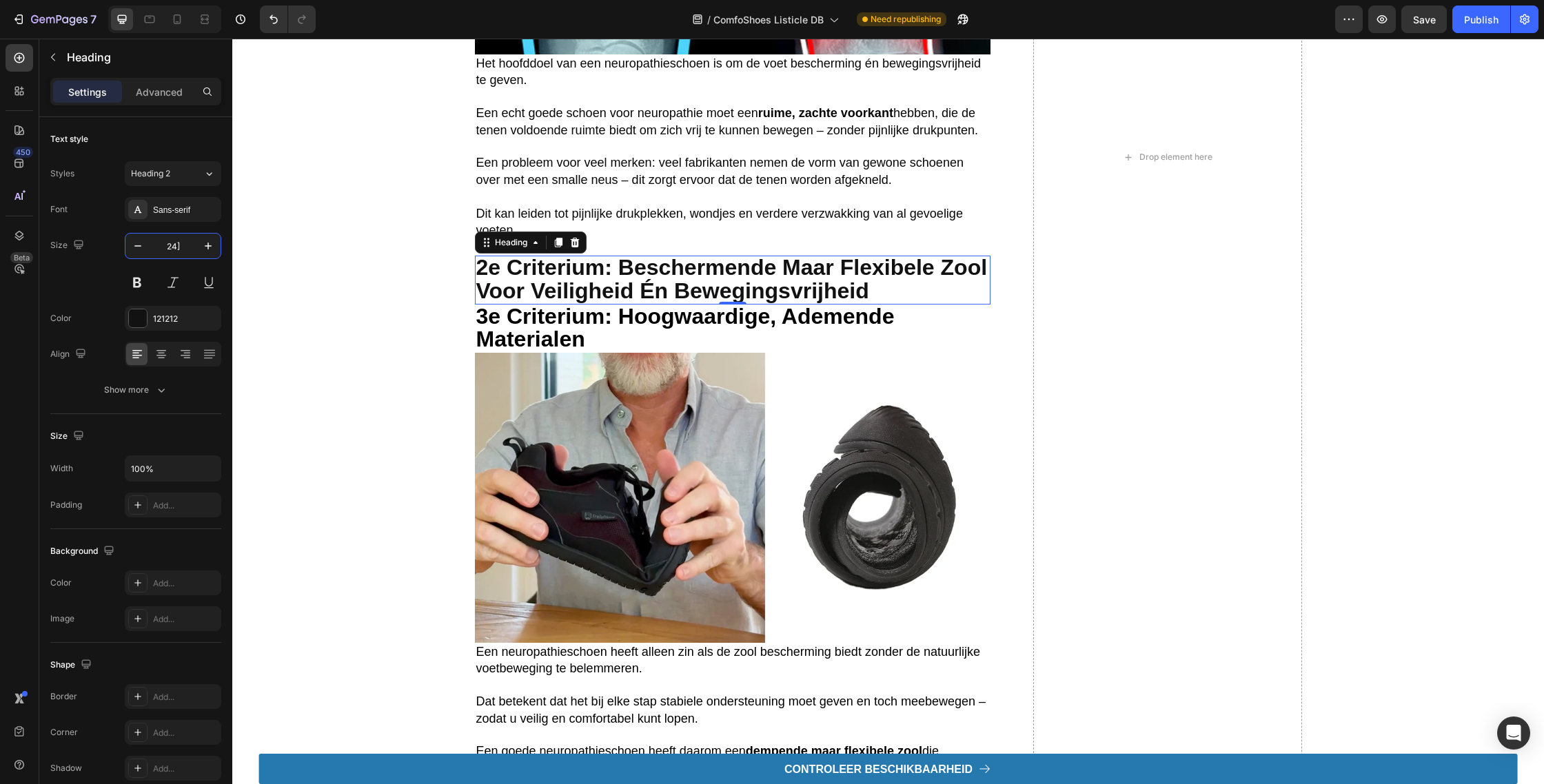
type input "24"
click at [582, 311] on strong "3e criterium: Hoogwaardige, ademende materialen" at bounding box center [686, 327] width 418 height 47
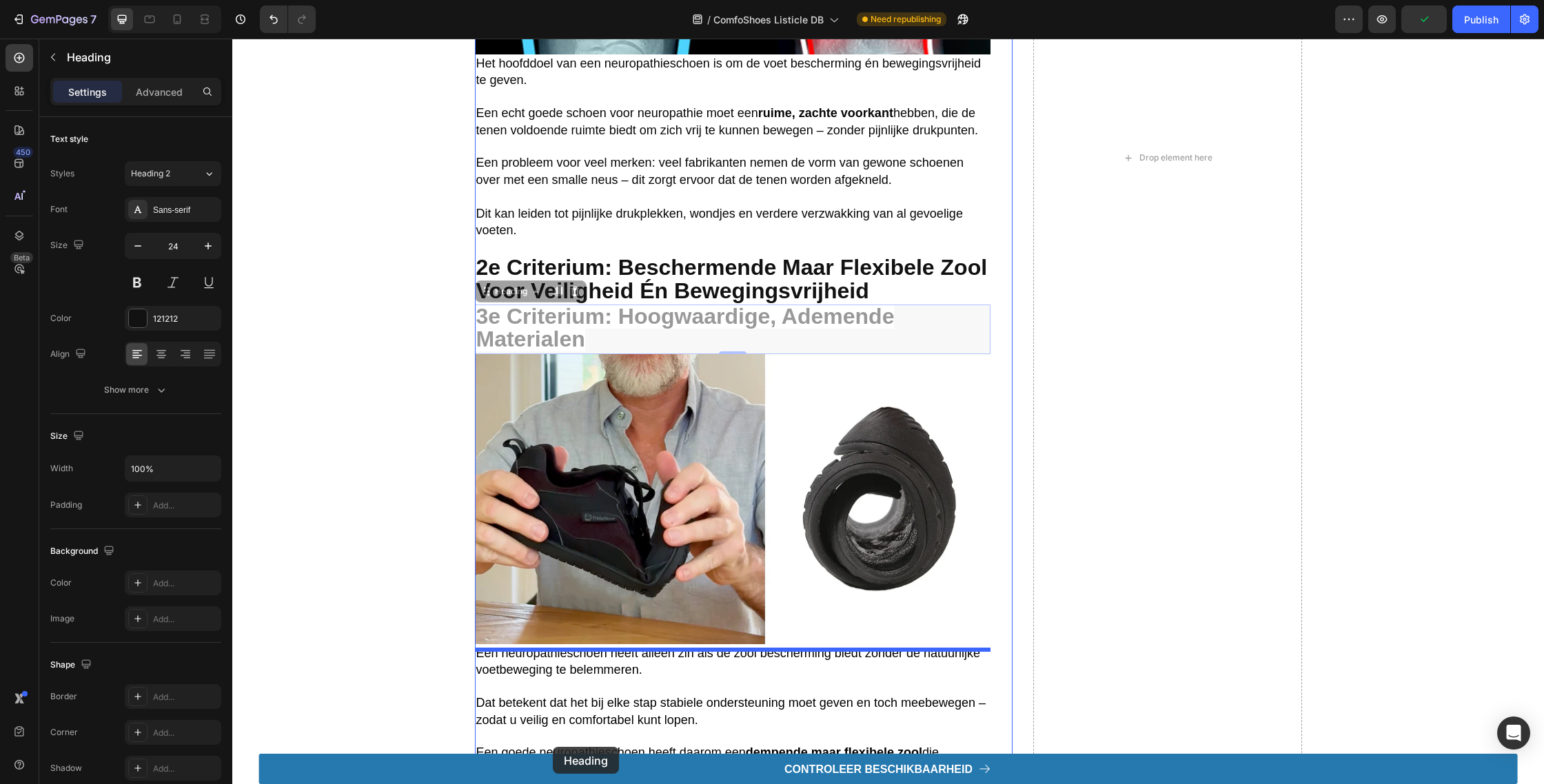
drag, startPoint x: 485, startPoint y: 303, endPoint x: 557, endPoint y: 737, distance: 439.9
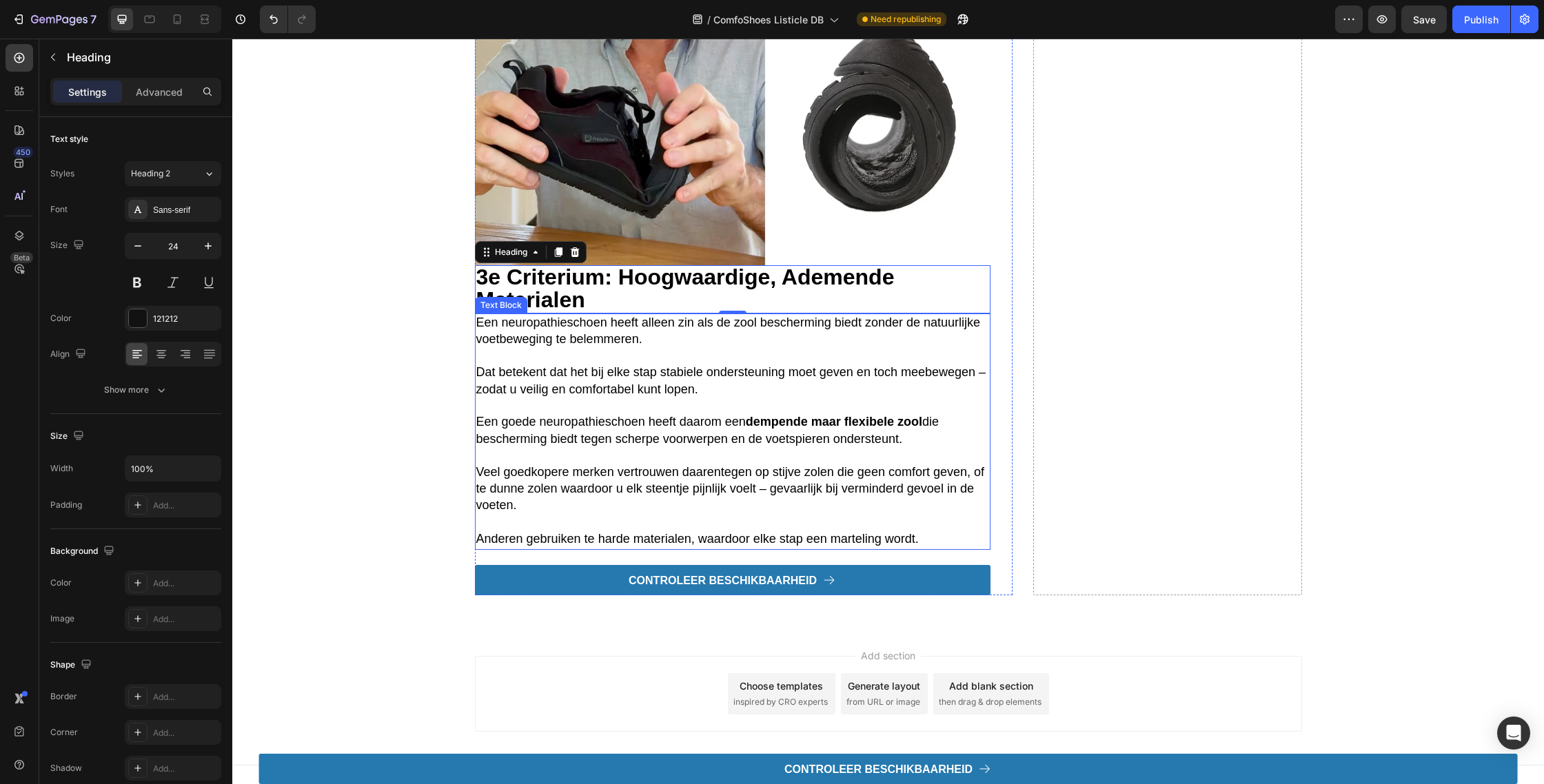
scroll to position [2340, 0]
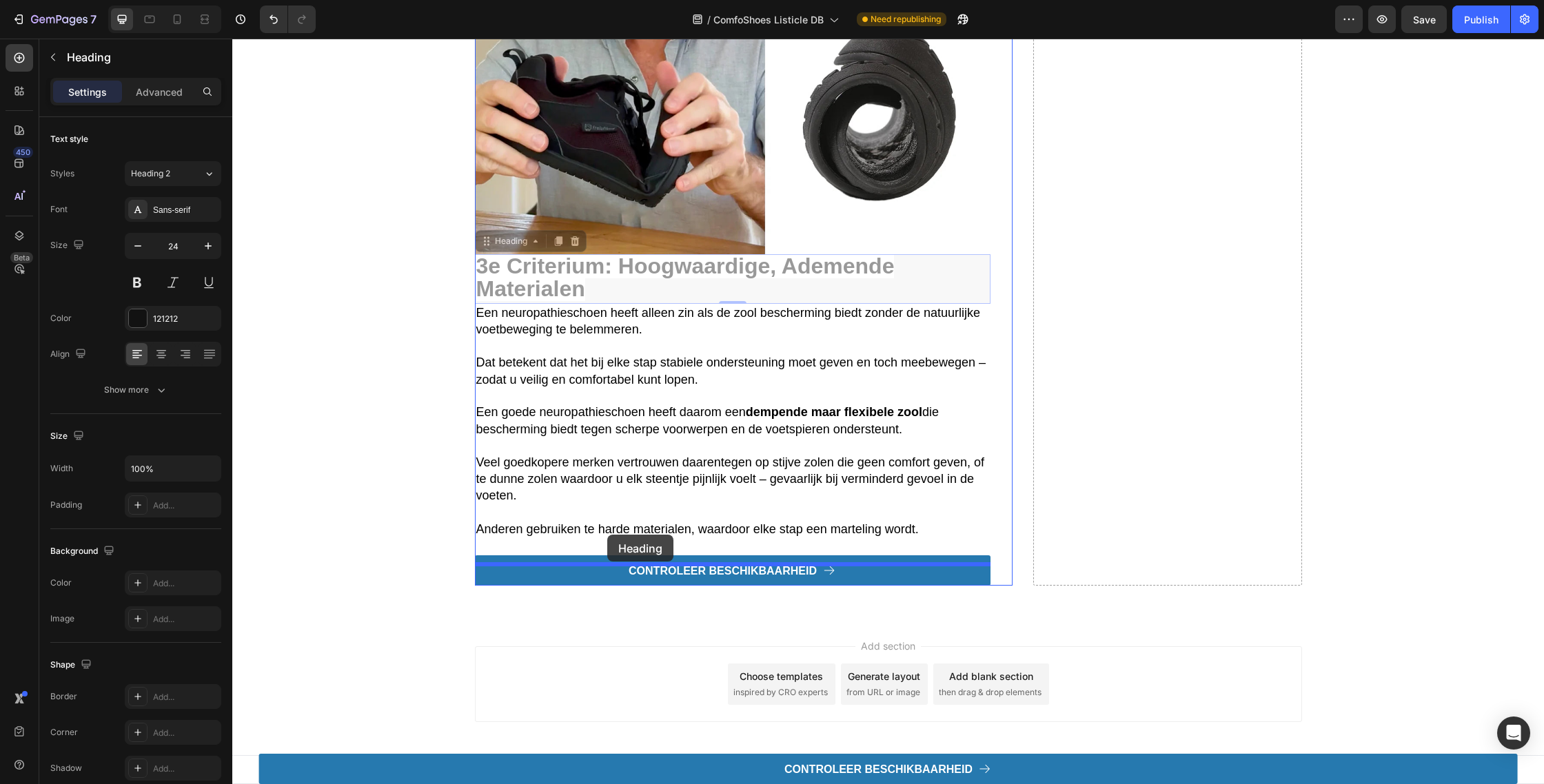
drag, startPoint x: 480, startPoint y: 233, endPoint x: 610, endPoint y: 535, distance: 328.8
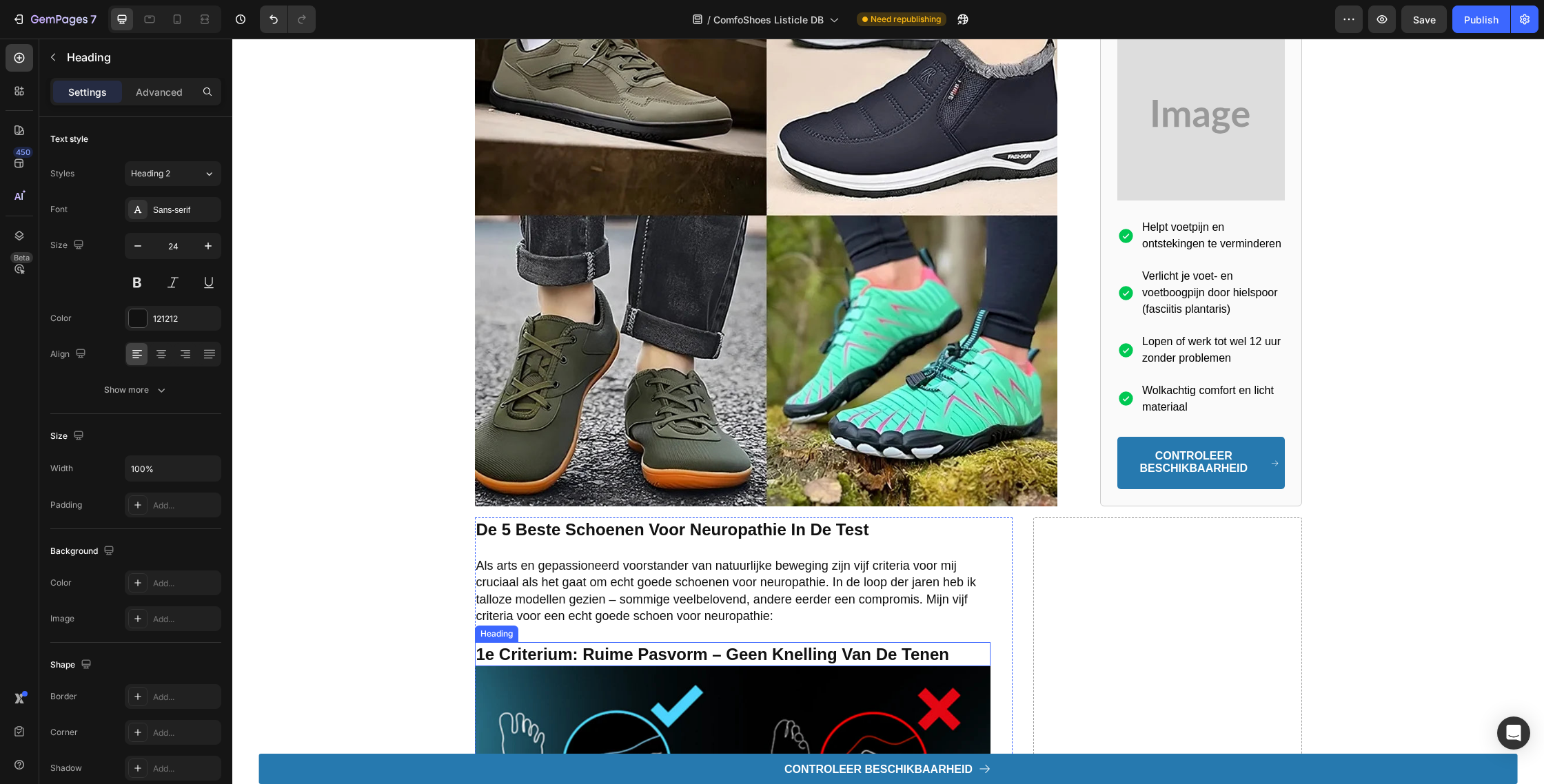
scroll to position [1179, 0]
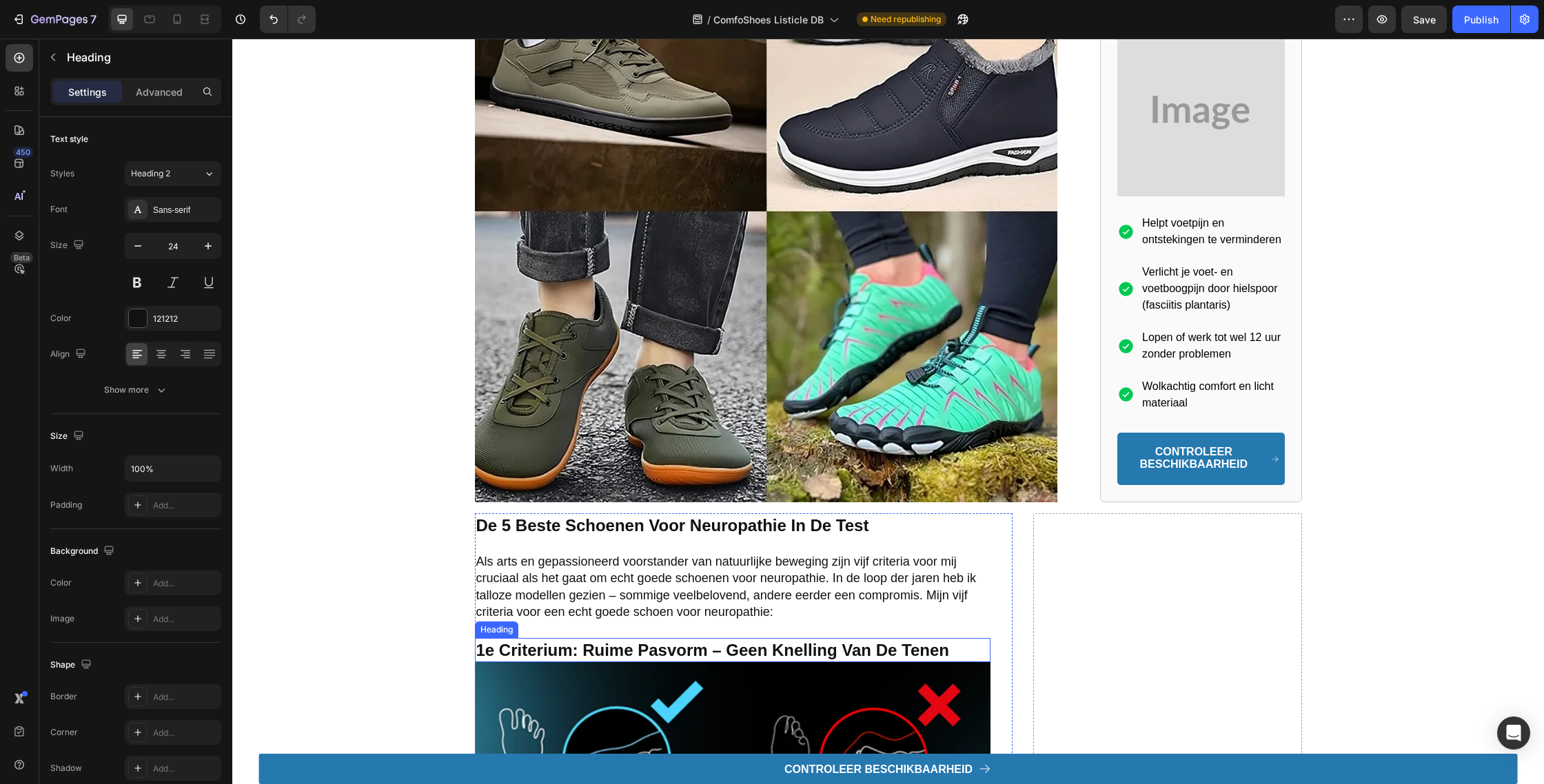
click at [676, 641] on strong "1e criterium: ruime pasvorm – geen knelling van de tenen" at bounding box center [713, 650] width 473 height 19
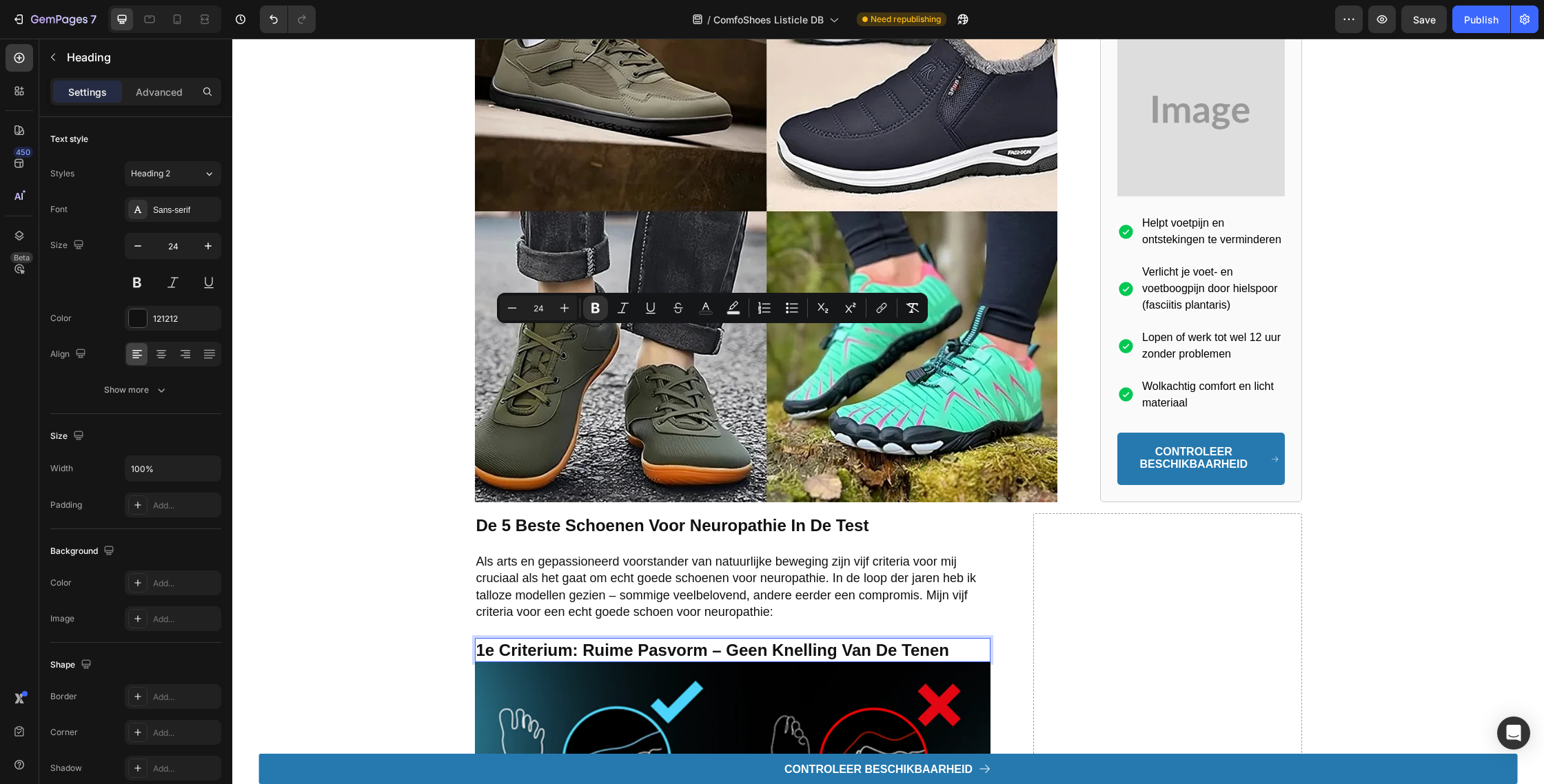
click at [545, 308] on input "24" at bounding box center [538, 308] width 28 height 16
type input "32"
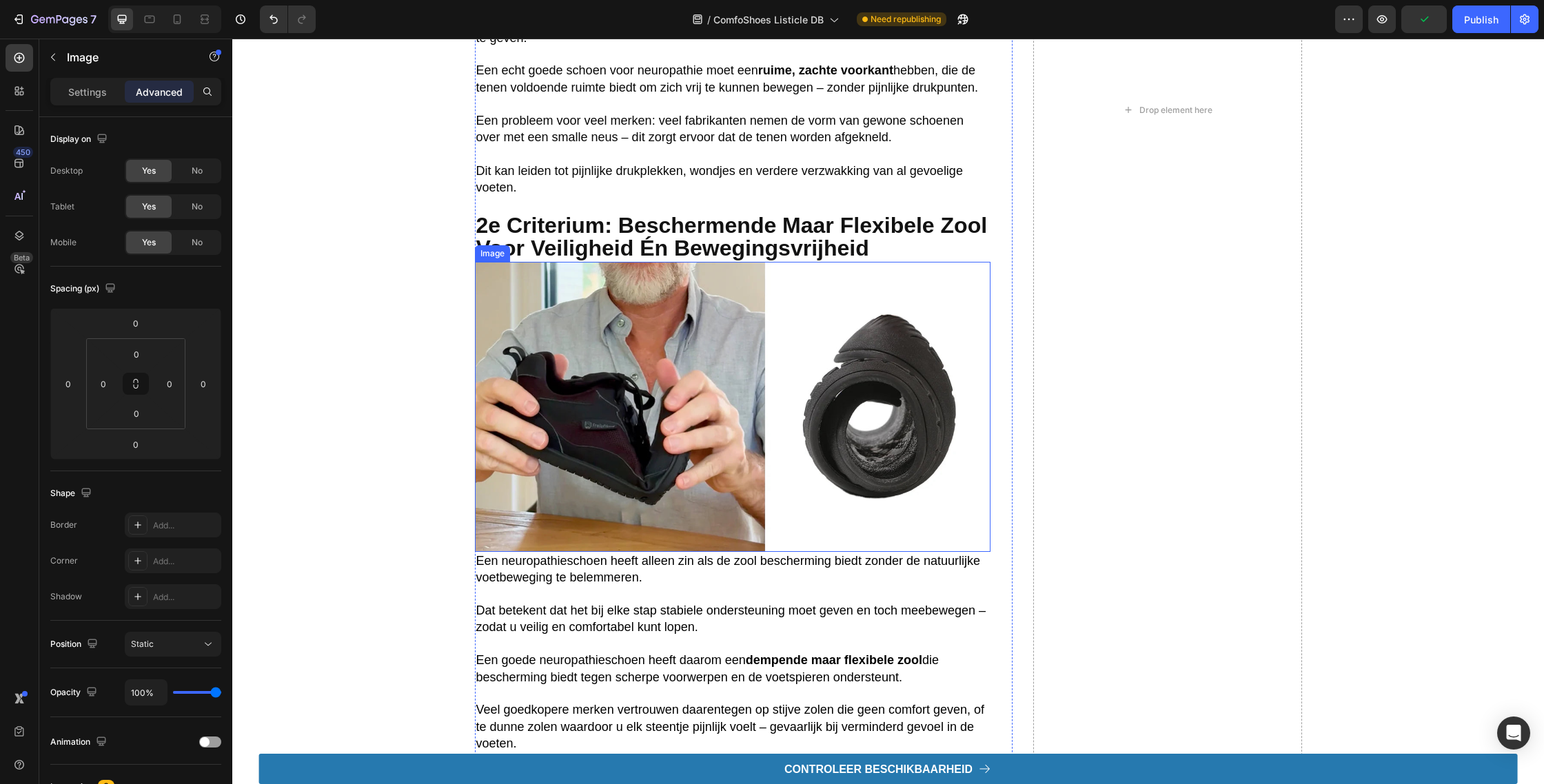
scroll to position [2381, 0]
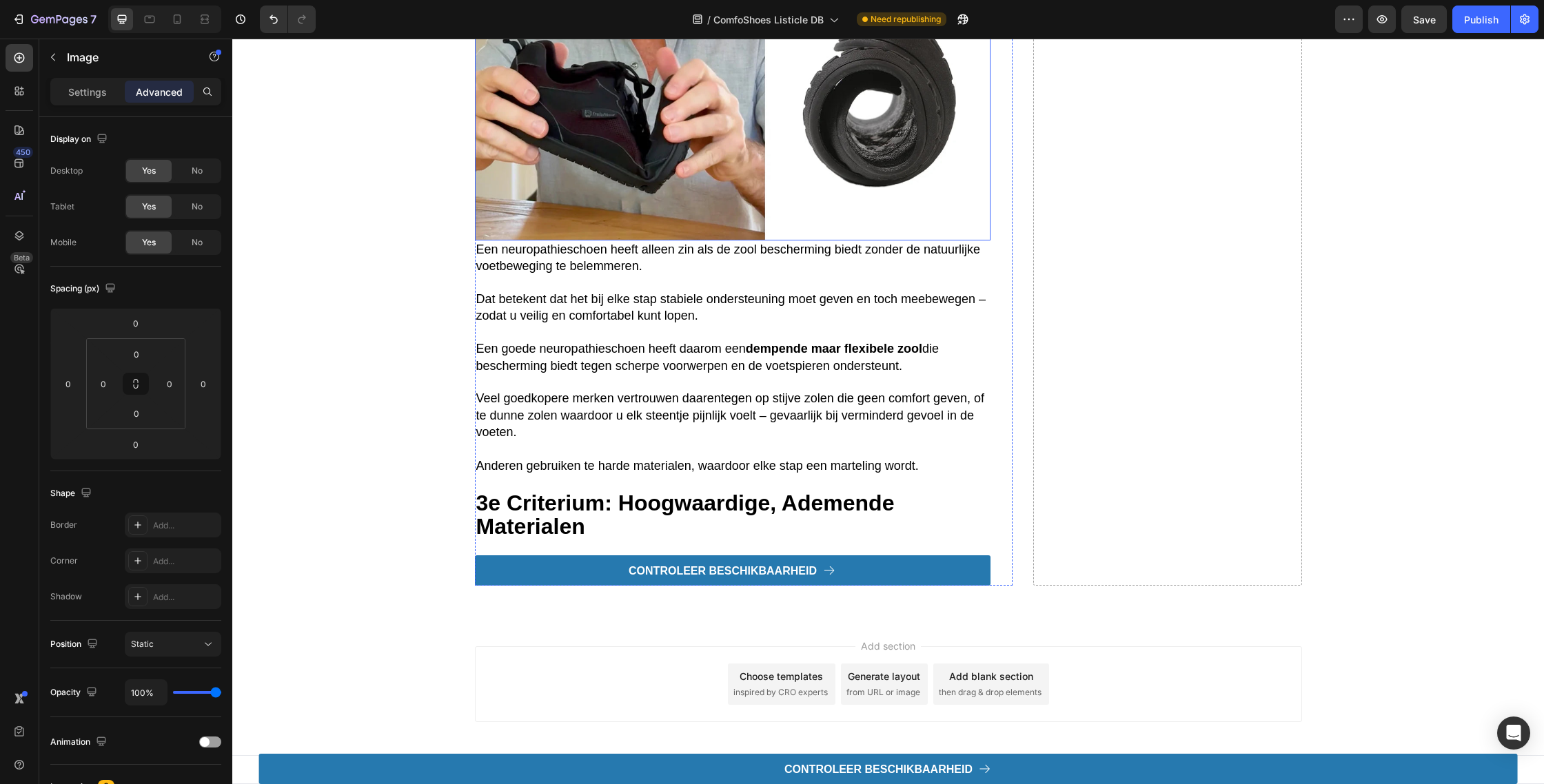
click at [693, 188] on img at bounding box center [732, 95] width 515 height 291
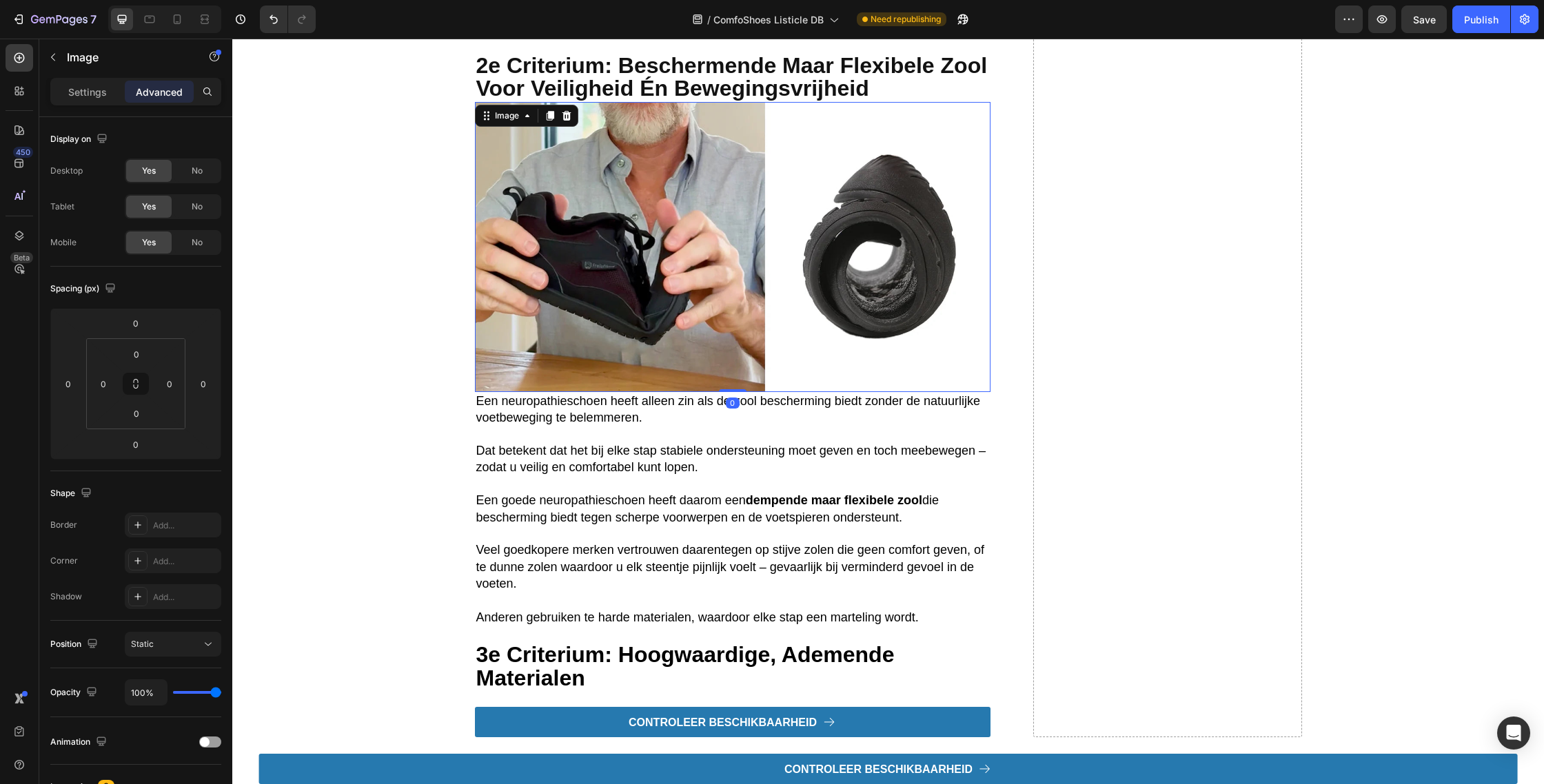
scroll to position [2213, 0]
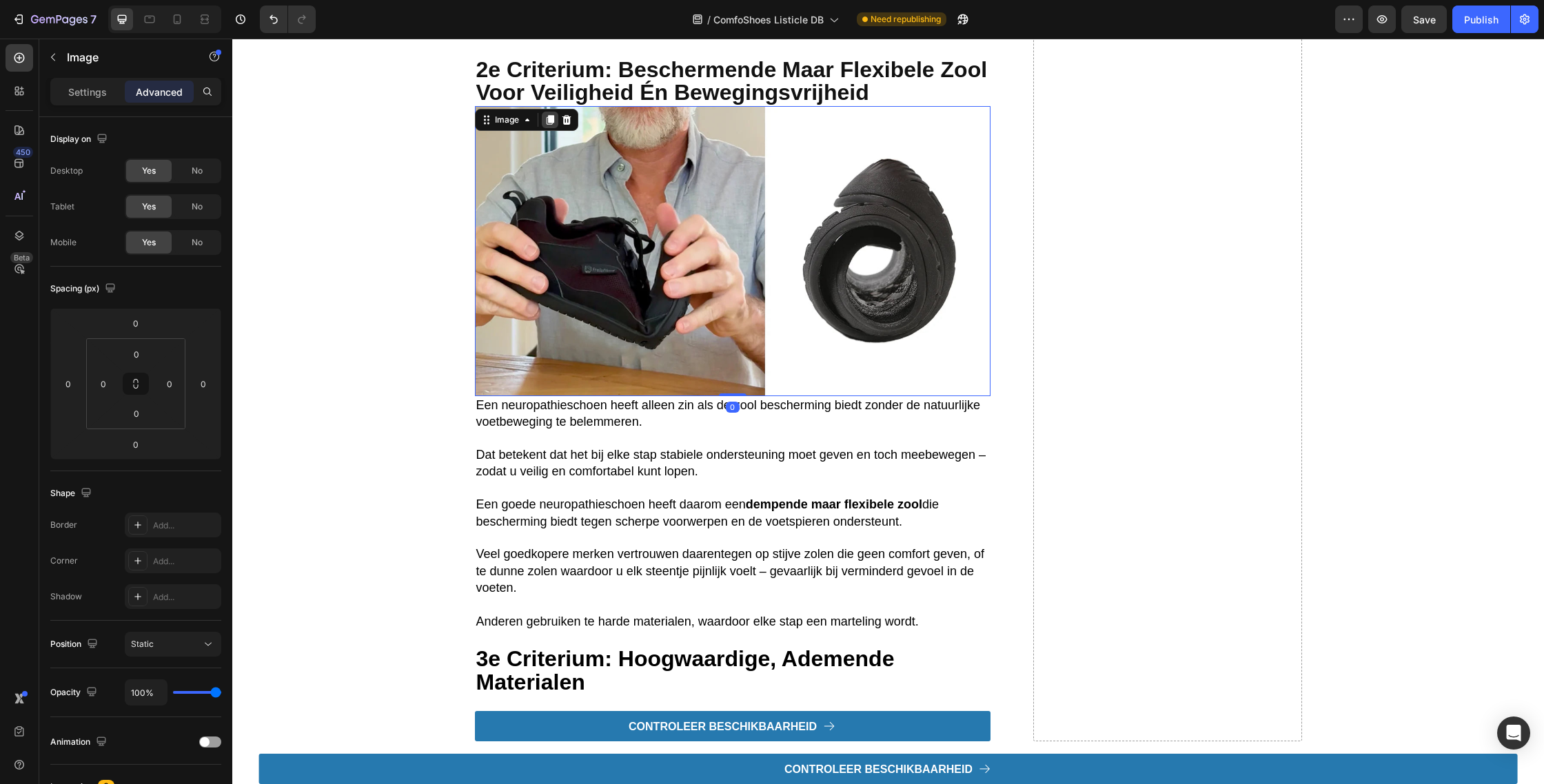
click at [546, 123] on icon at bounding box center [550, 120] width 11 height 11
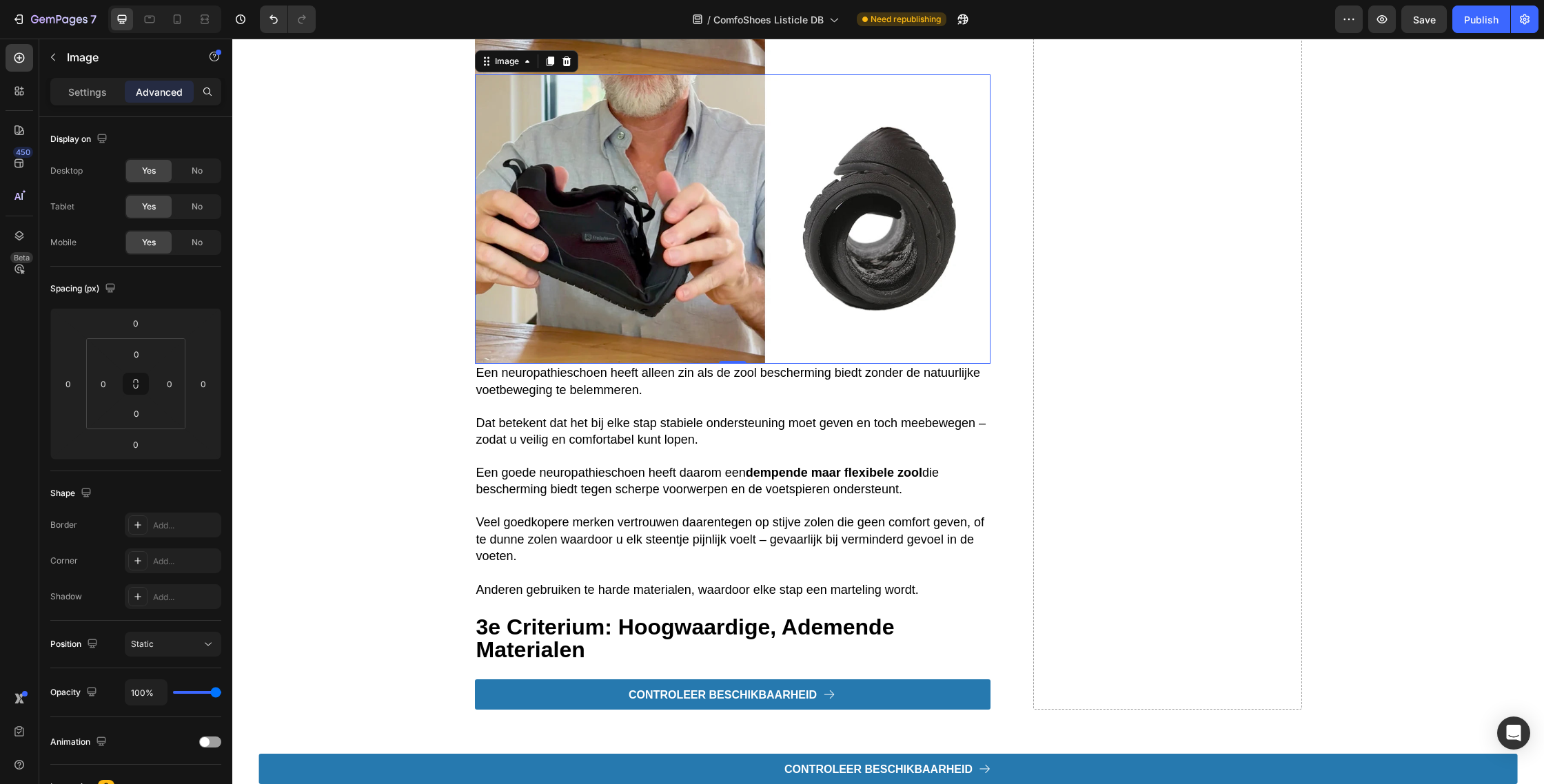
scroll to position [2536, 0]
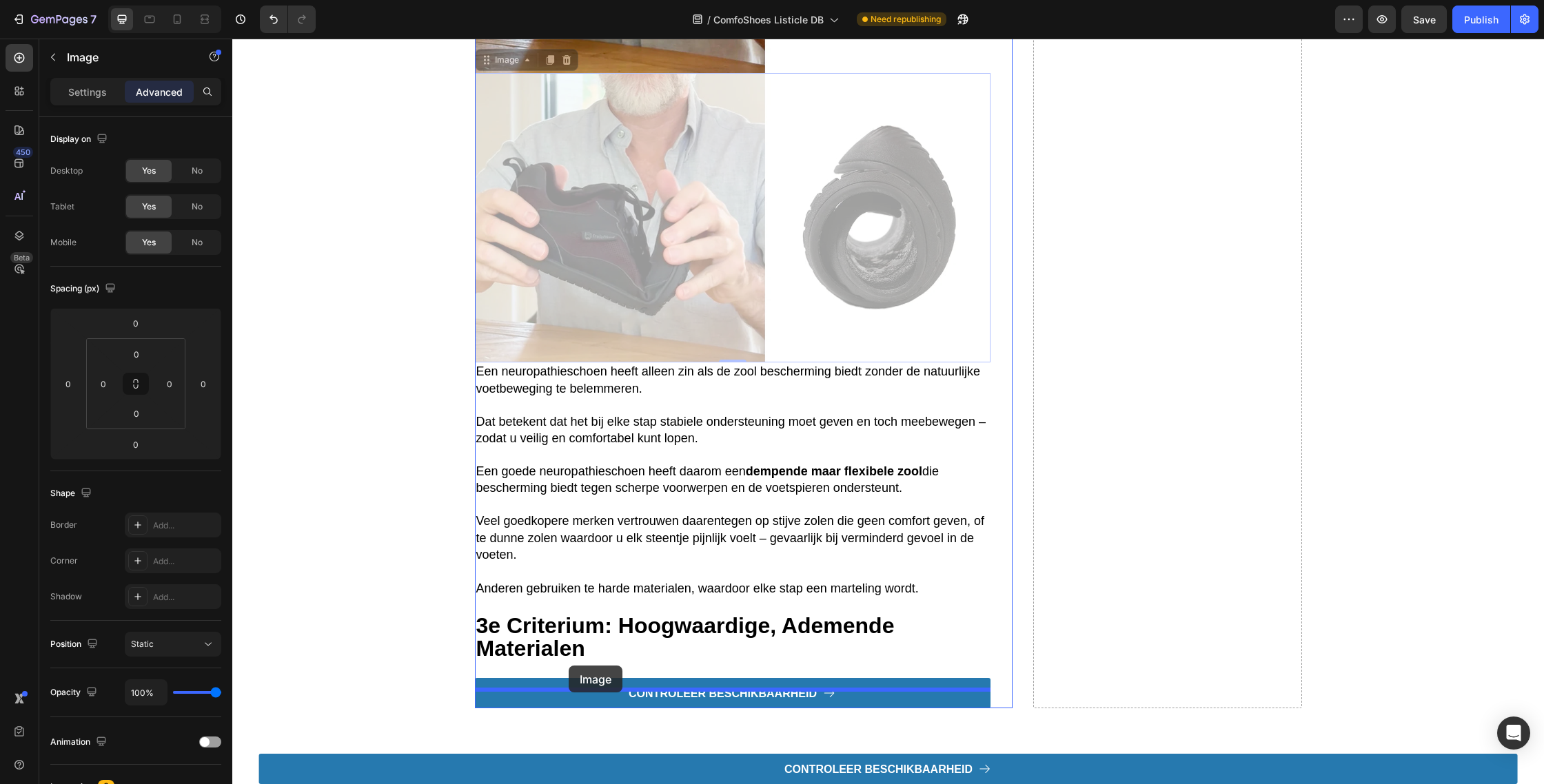
drag, startPoint x: 485, startPoint y: 66, endPoint x: 569, endPoint y: 665, distance: 604.9
type input "22"
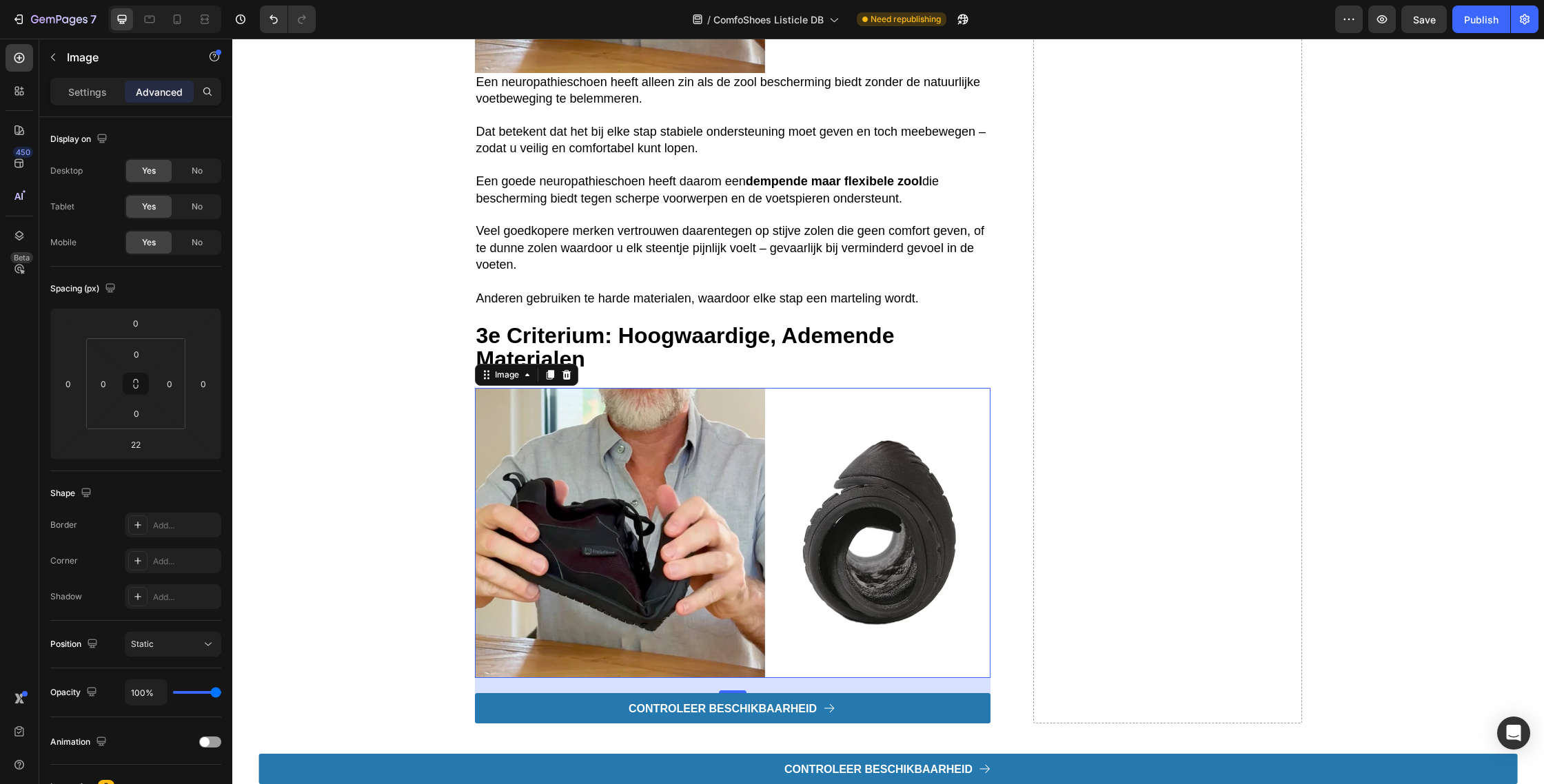
click at [561, 645] on img at bounding box center [732, 533] width 515 height 291
click at [51, 55] on icon "button" at bounding box center [53, 57] width 11 height 11
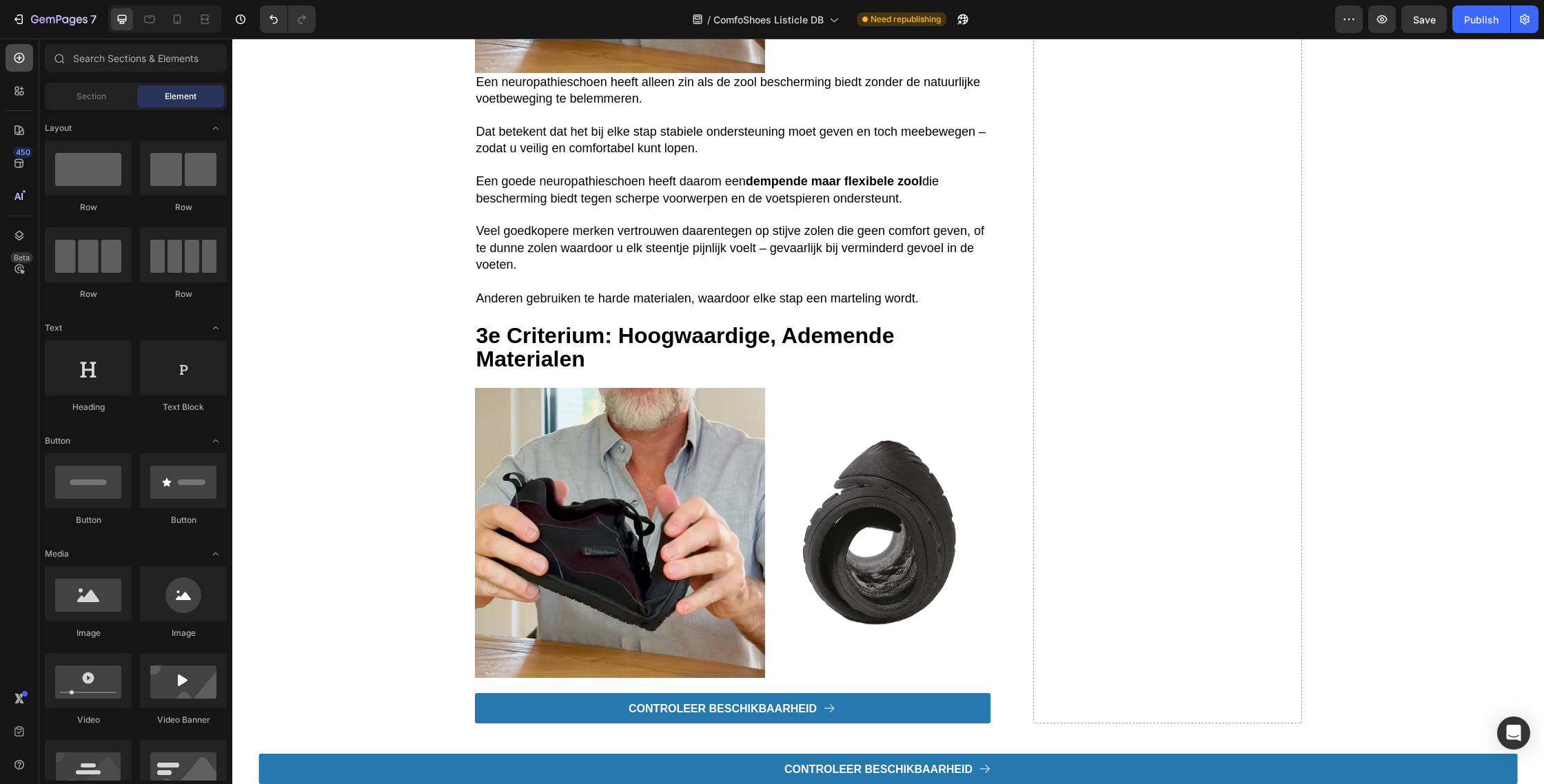
click at [32, 66] on div at bounding box center [19, 58] width 28 height 28
click at [13, 134] on icon at bounding box center [19, 130] width 14 height 14
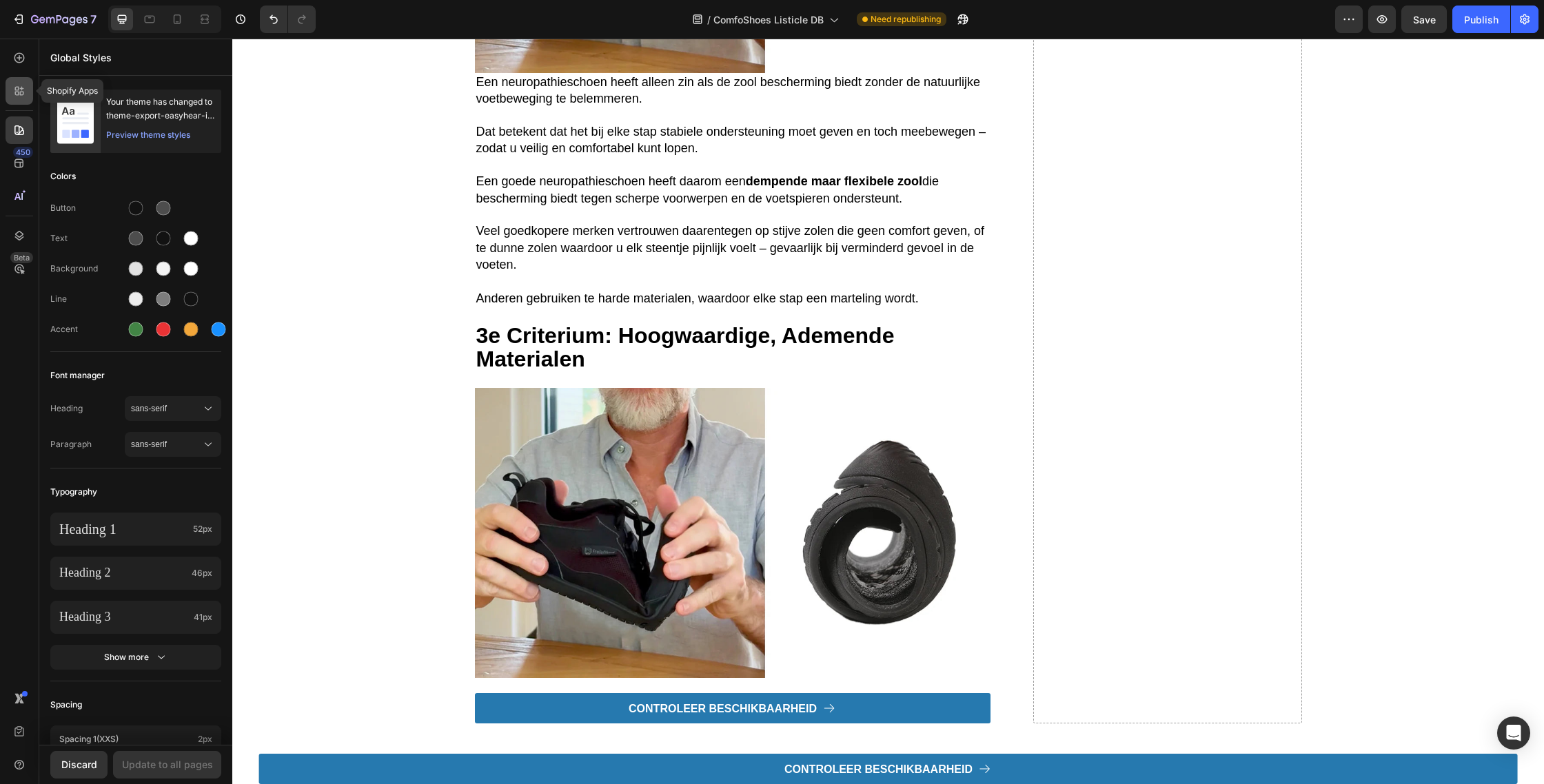
click at [22, 78] on div at bounding box center [19, 91] width 28 height 28
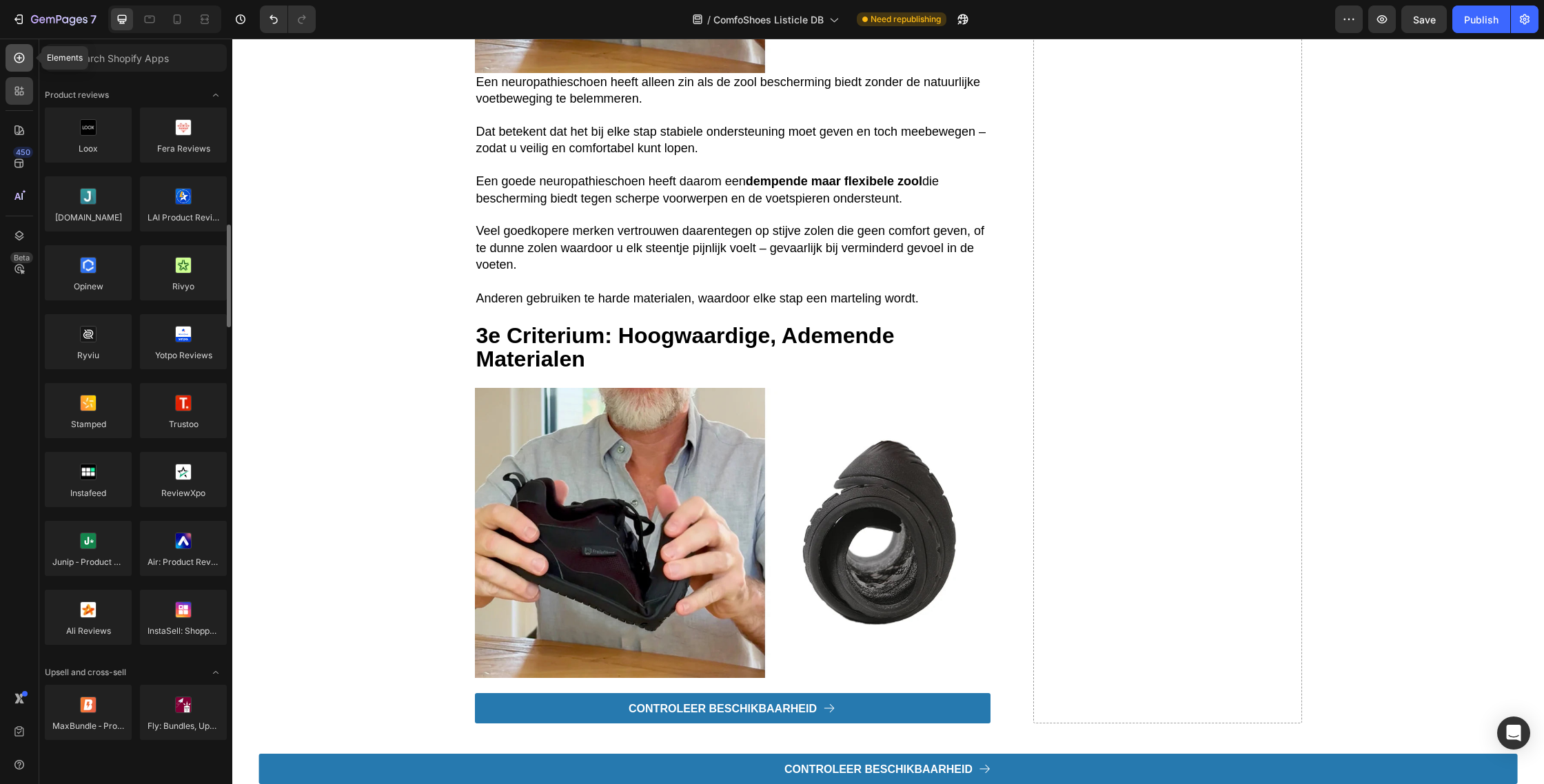
click at [14, 60] on icon at bounding box center [19, 58] width 14 height 14
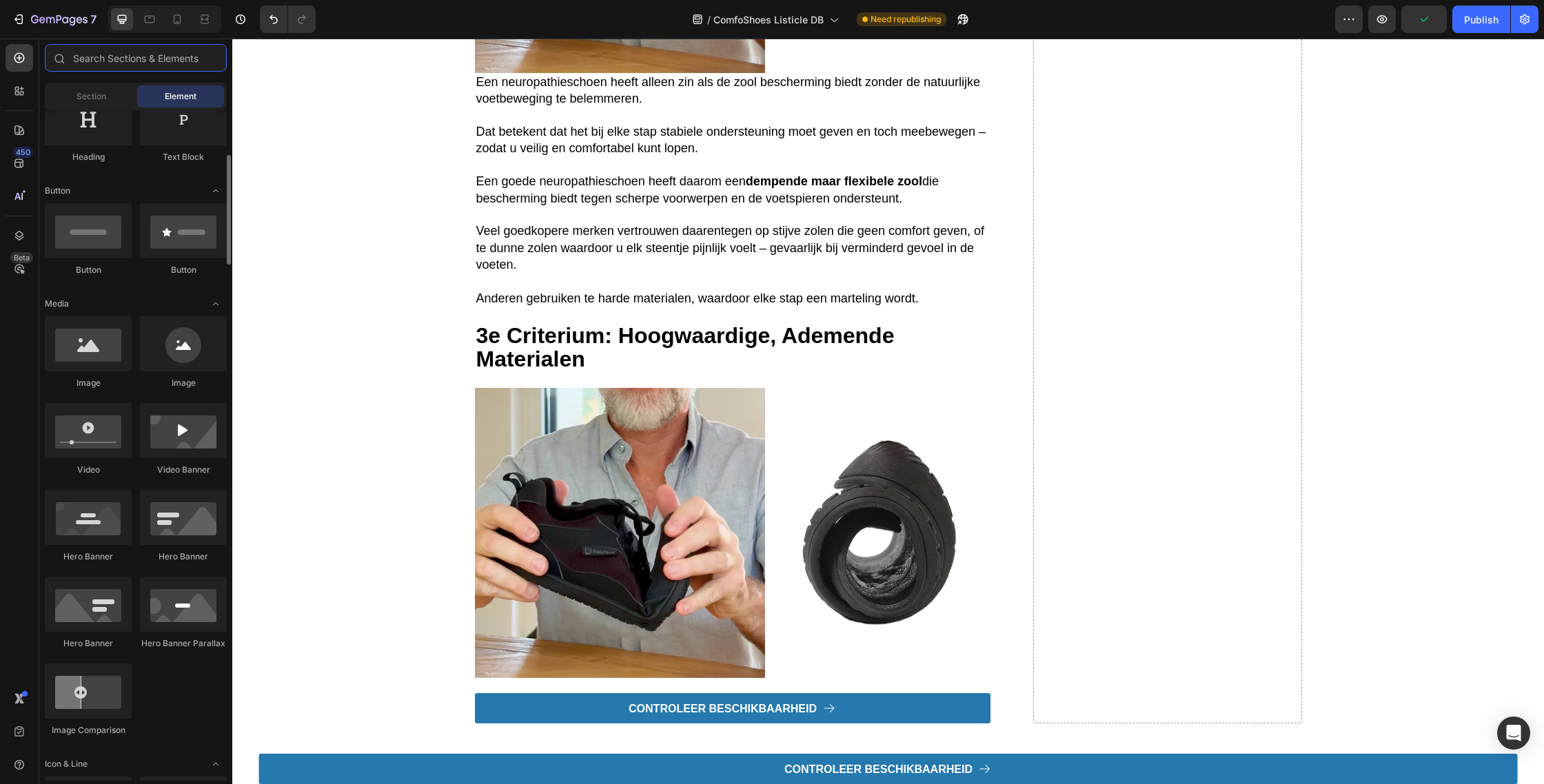
scroll to position [253, 0]
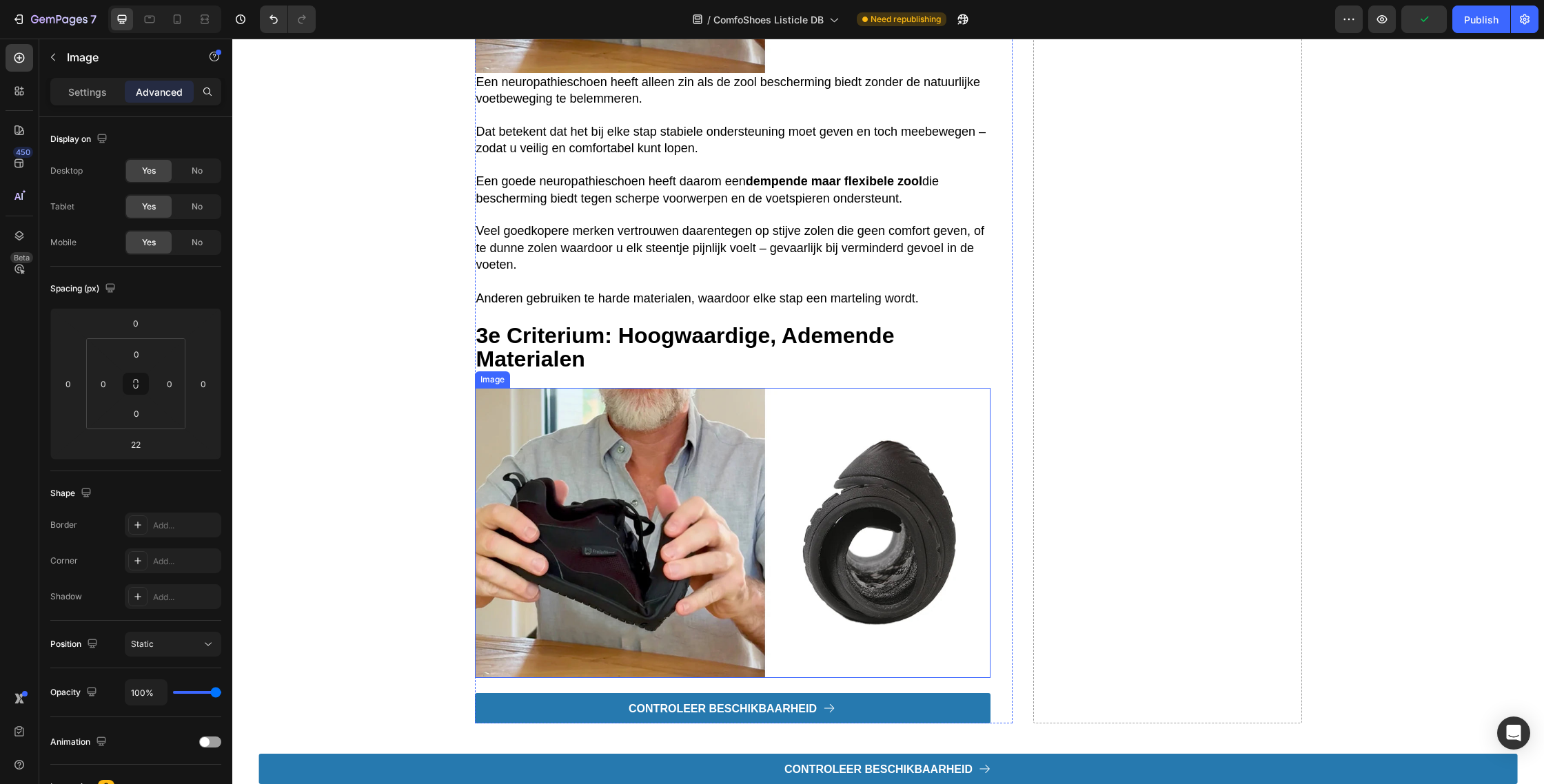
click at [580, 583] on img at bounding box center [732, 533] width 515 height 291
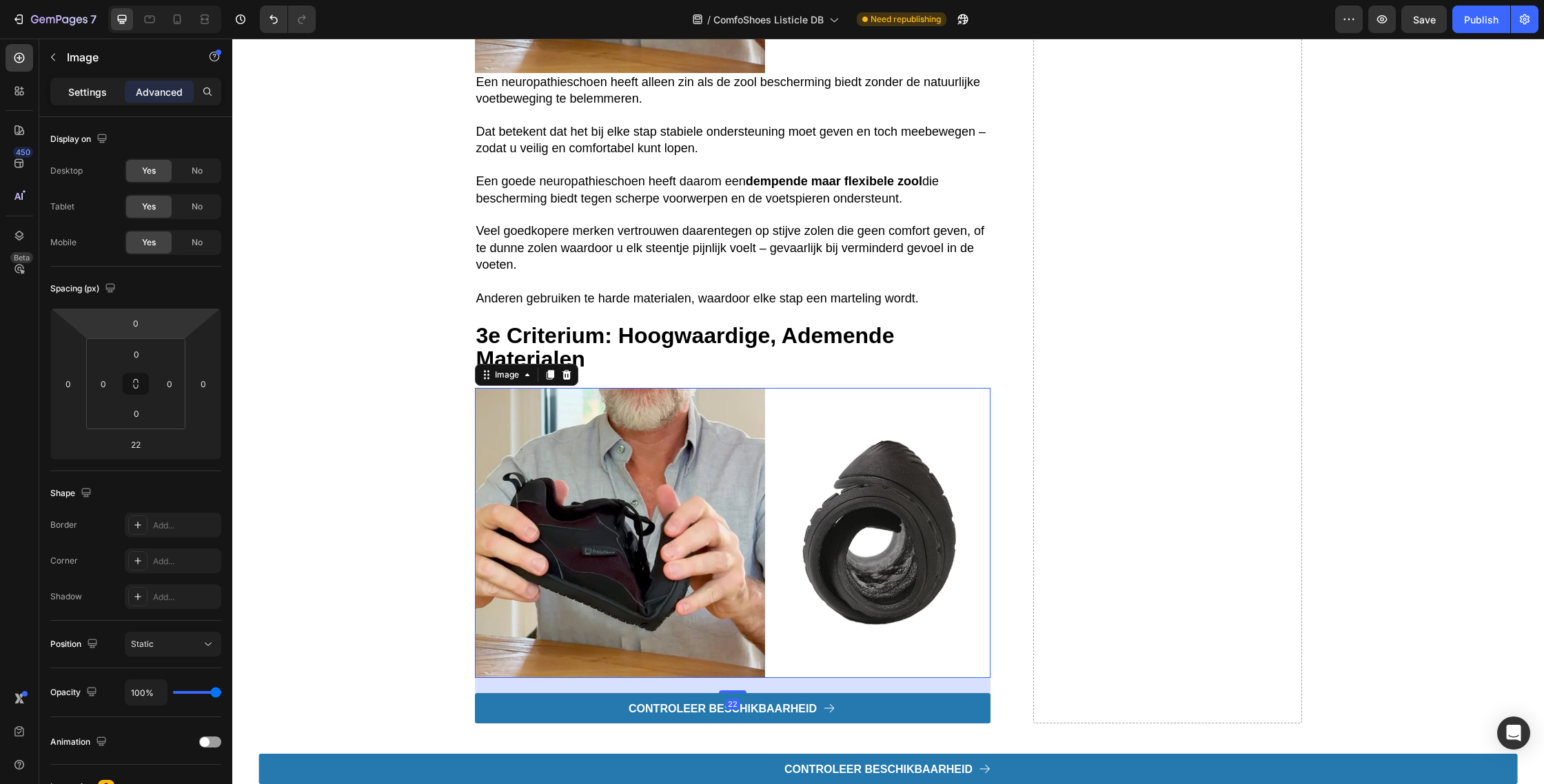
click at [83, 81] on div "Settings" at bounding box center [87, 91] width 69 height 22
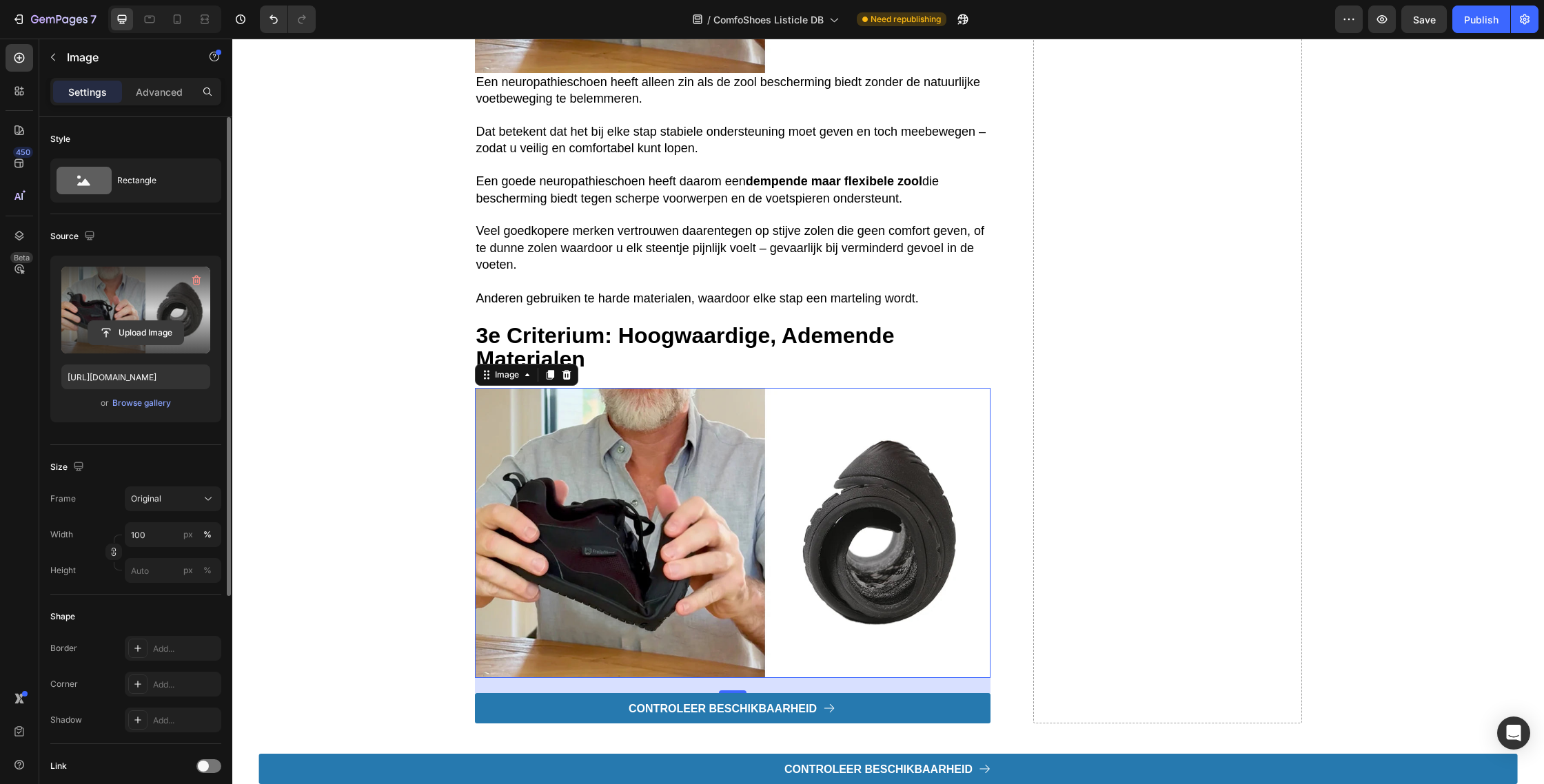
click at [126, 335] on input "file" at bounding box center [136, 333] width 95 height 23
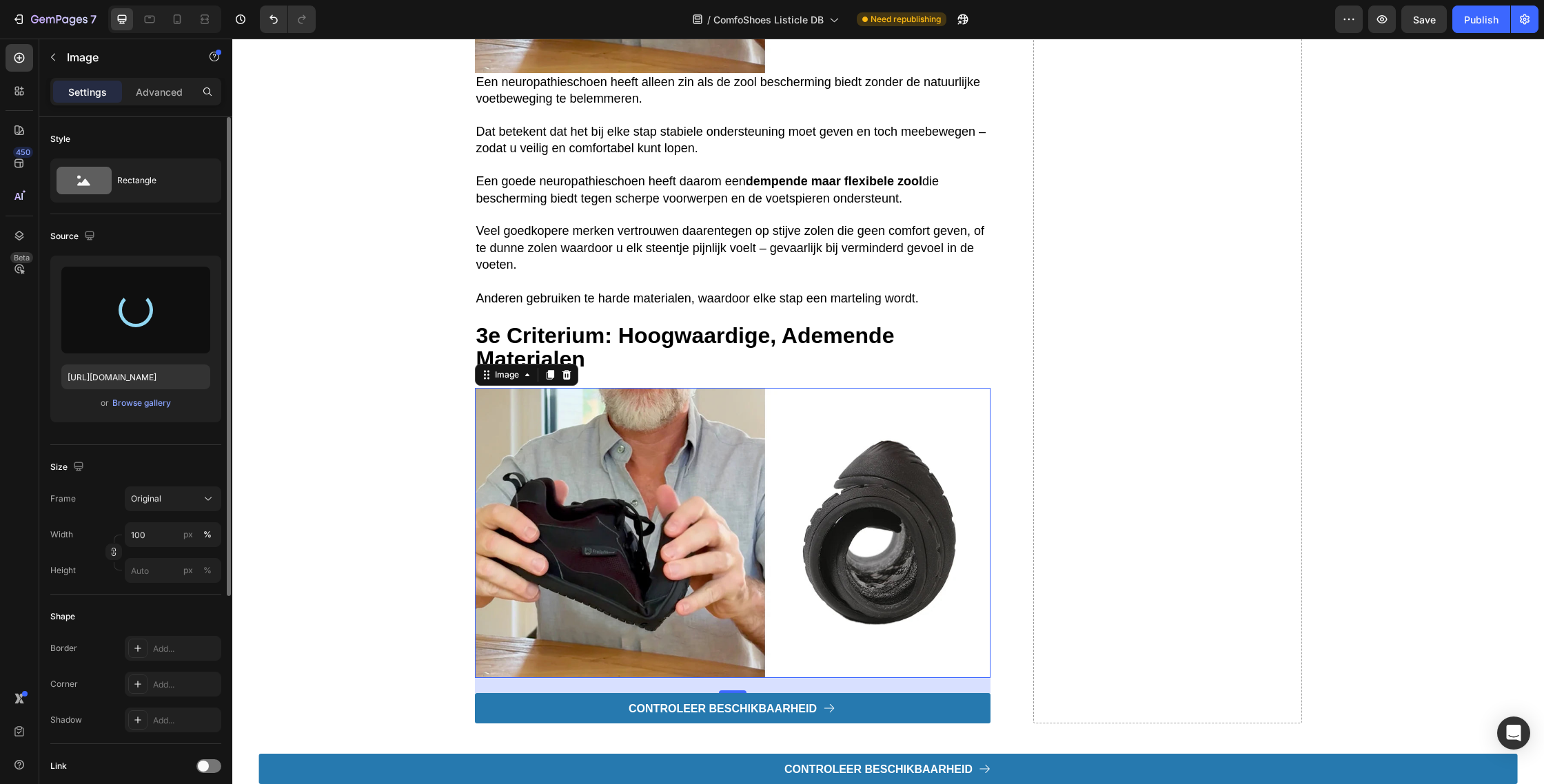
type input "https://cdn.shopify.com/s/files/1/0764/0688/2628/files/gempages_516971728346285…"
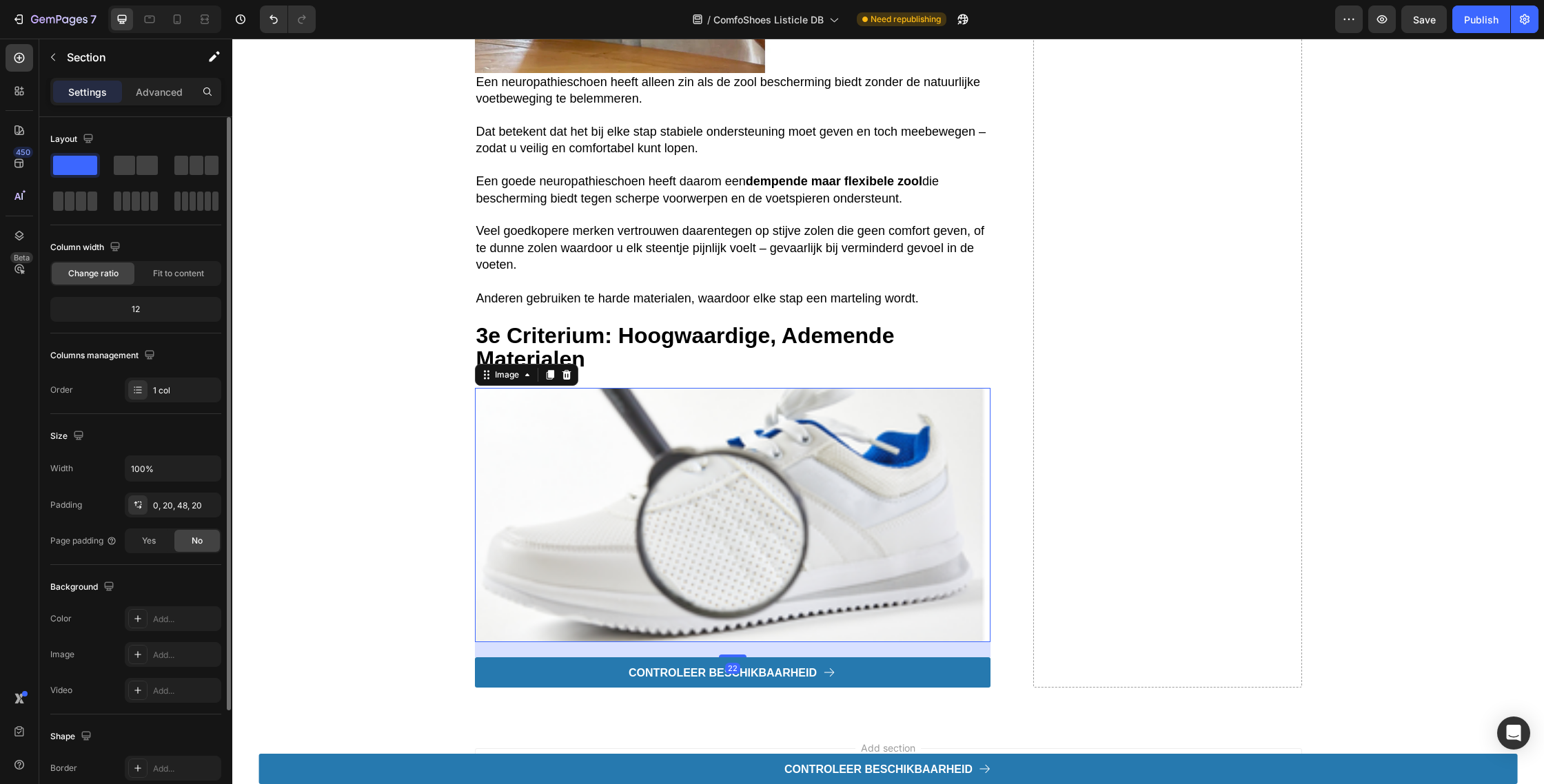
click at [686, 471] on img at bounding box center [732, 515] width 515 height 255
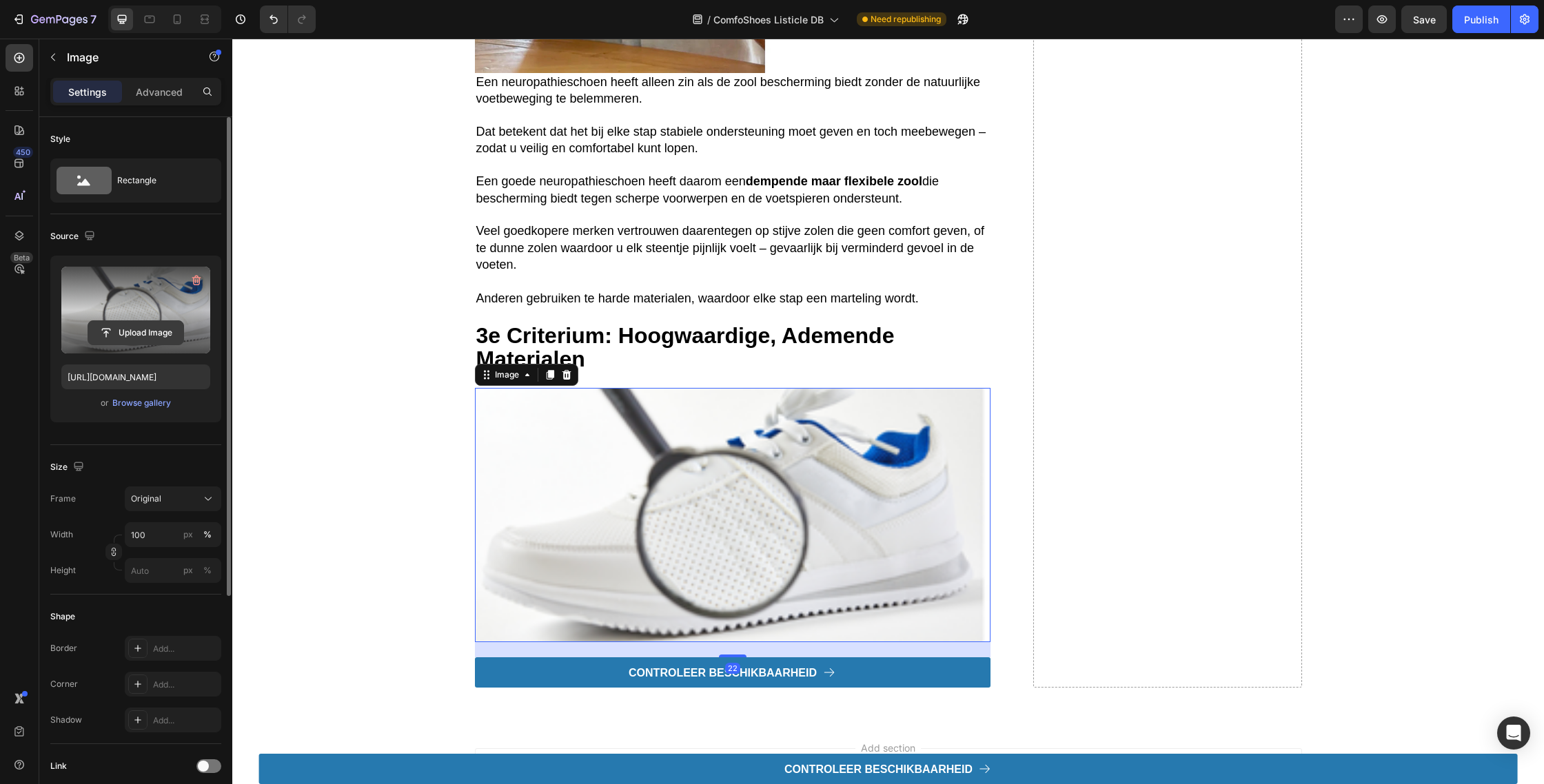
click at [113, 336] on input "file" at bounding box center [136, 333] width 95 height 23
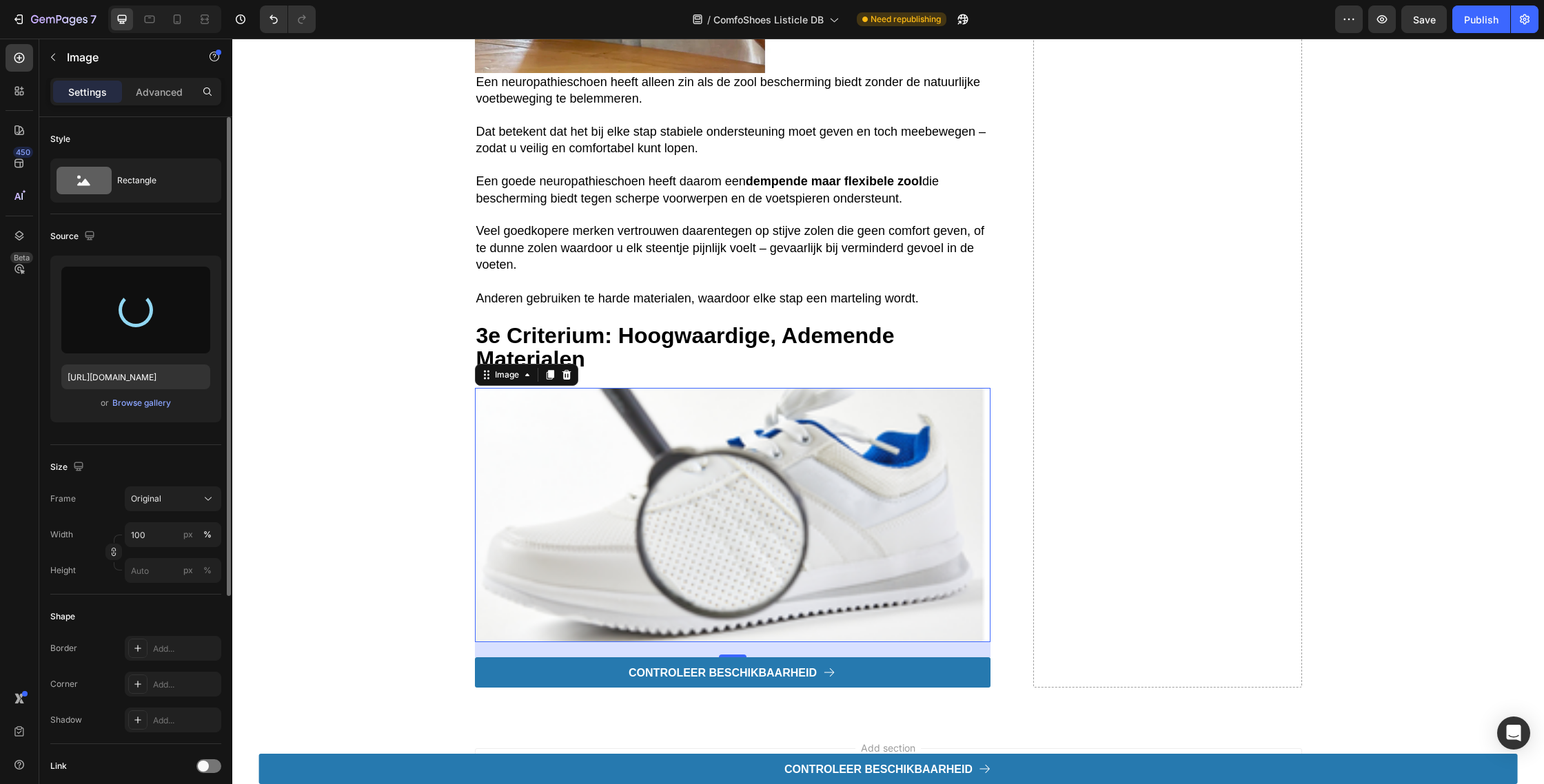
type input "https://cdn.shopify.com/s/files/1/0764/0688/2628/files/gempages_516971728346285…"
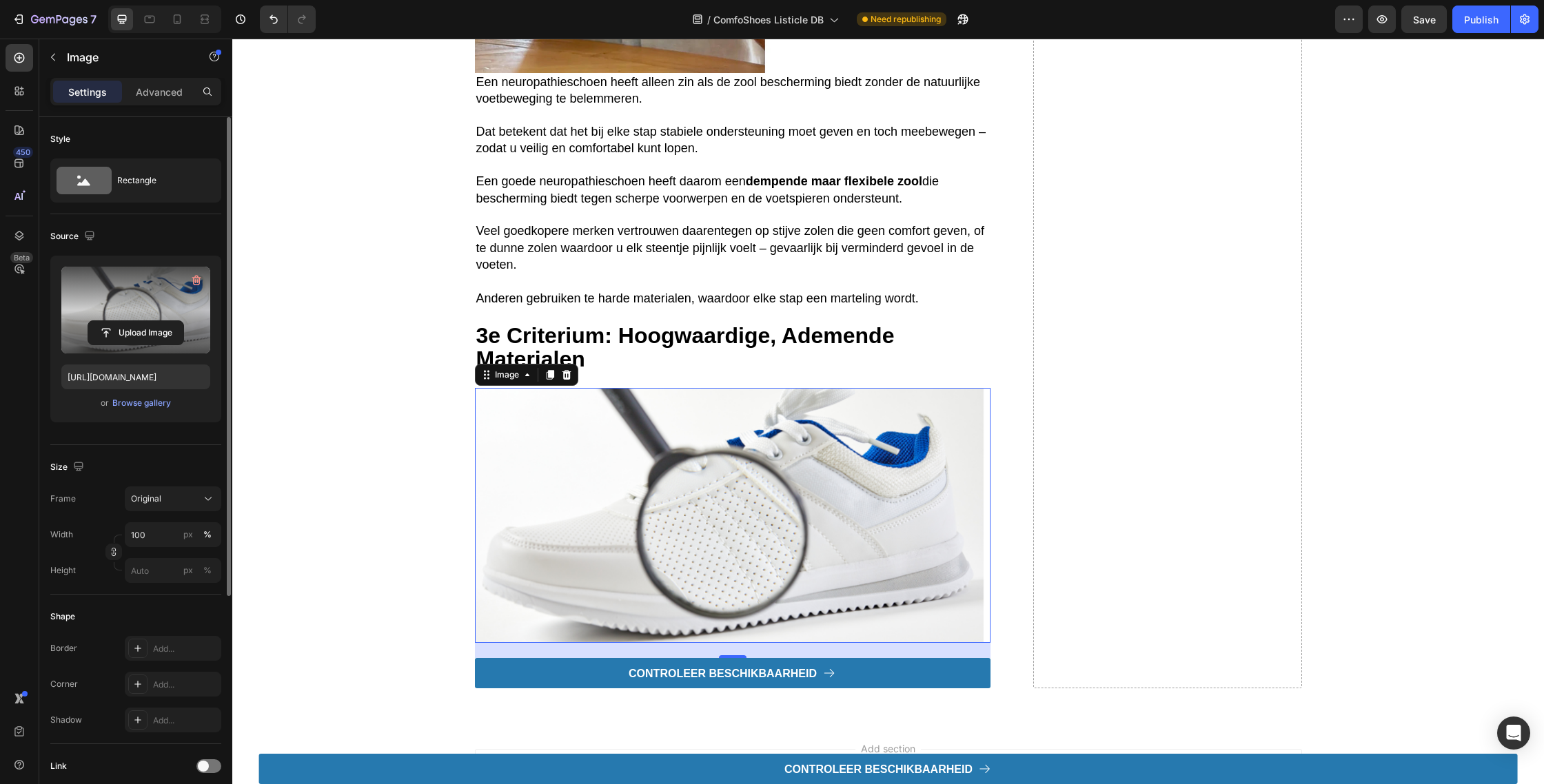
scroll to position [2650, 0]
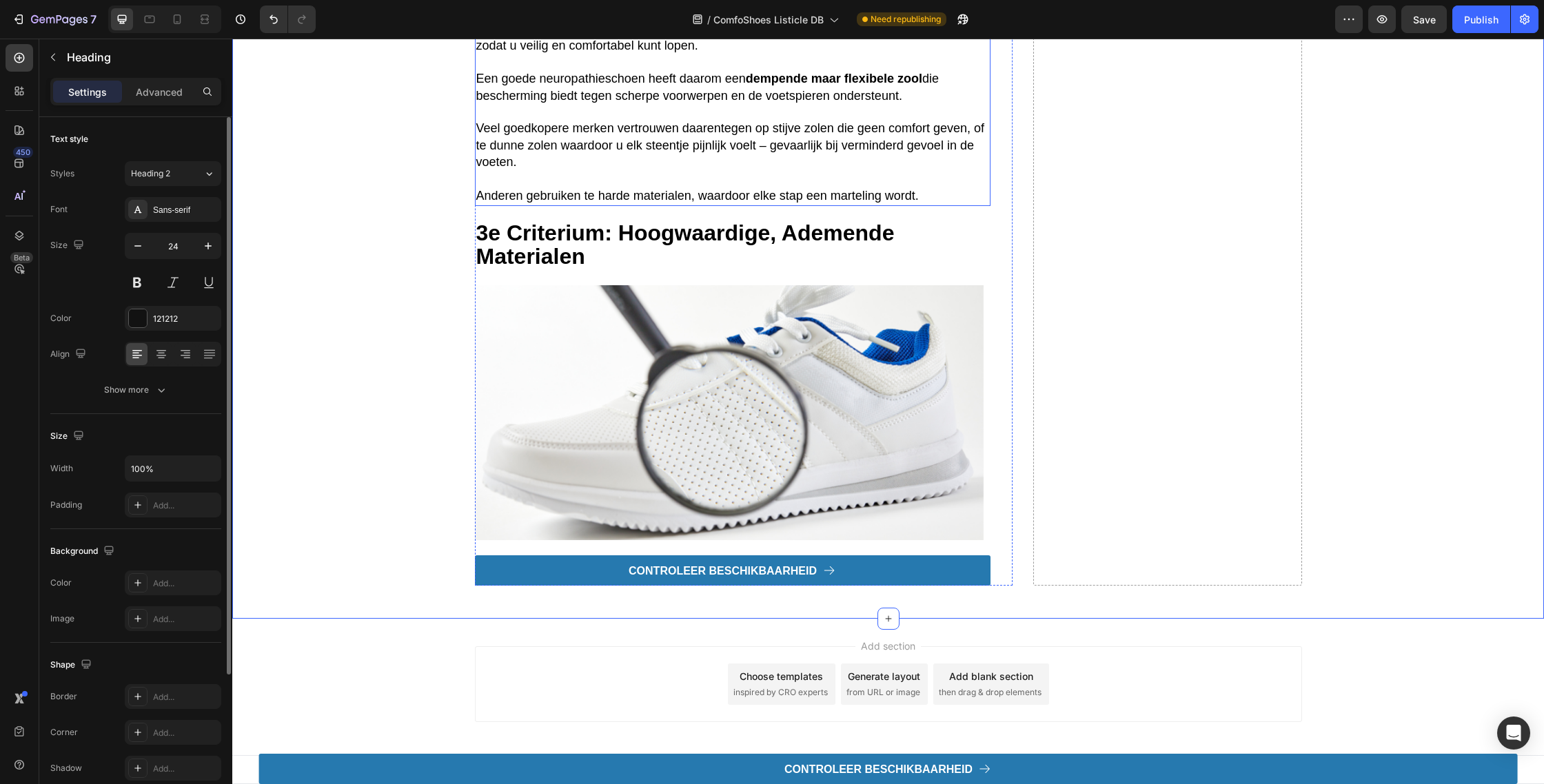
click at [631, 244] on strong "3e criterium: Hoogwaardige, ademende materialen" at bounding box center [686, 244] width 418 height 47
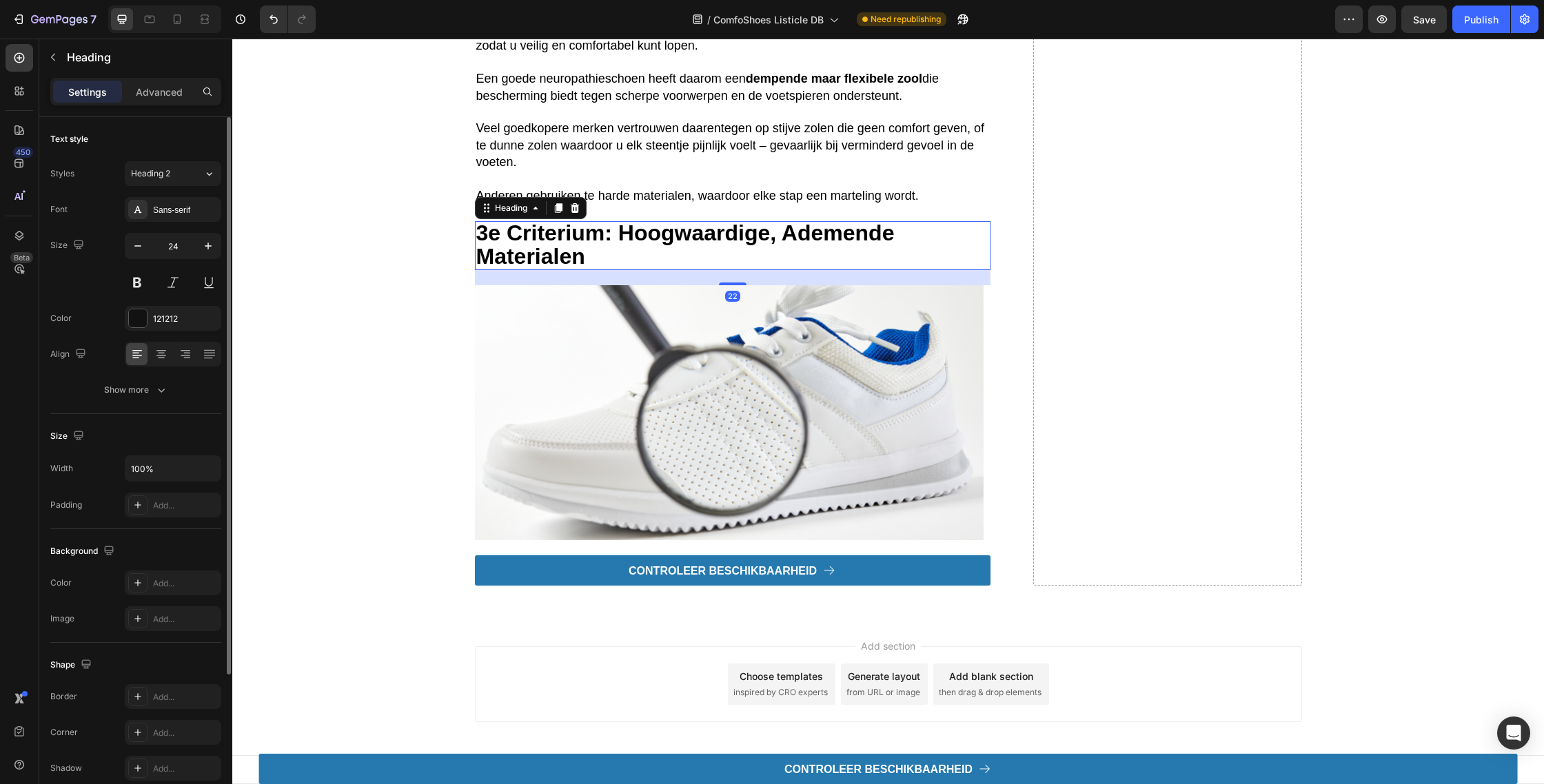
drag, startPoint x: 487, startPoint y: 207, endPoint x: 509, endPoint y: 298, distance: 93.6
click at [487, 208] on icon at bounding box center [488, 208] width 2 height 2
click at [552, 203] on div at bounding box center [558, 208] width 16 height 16
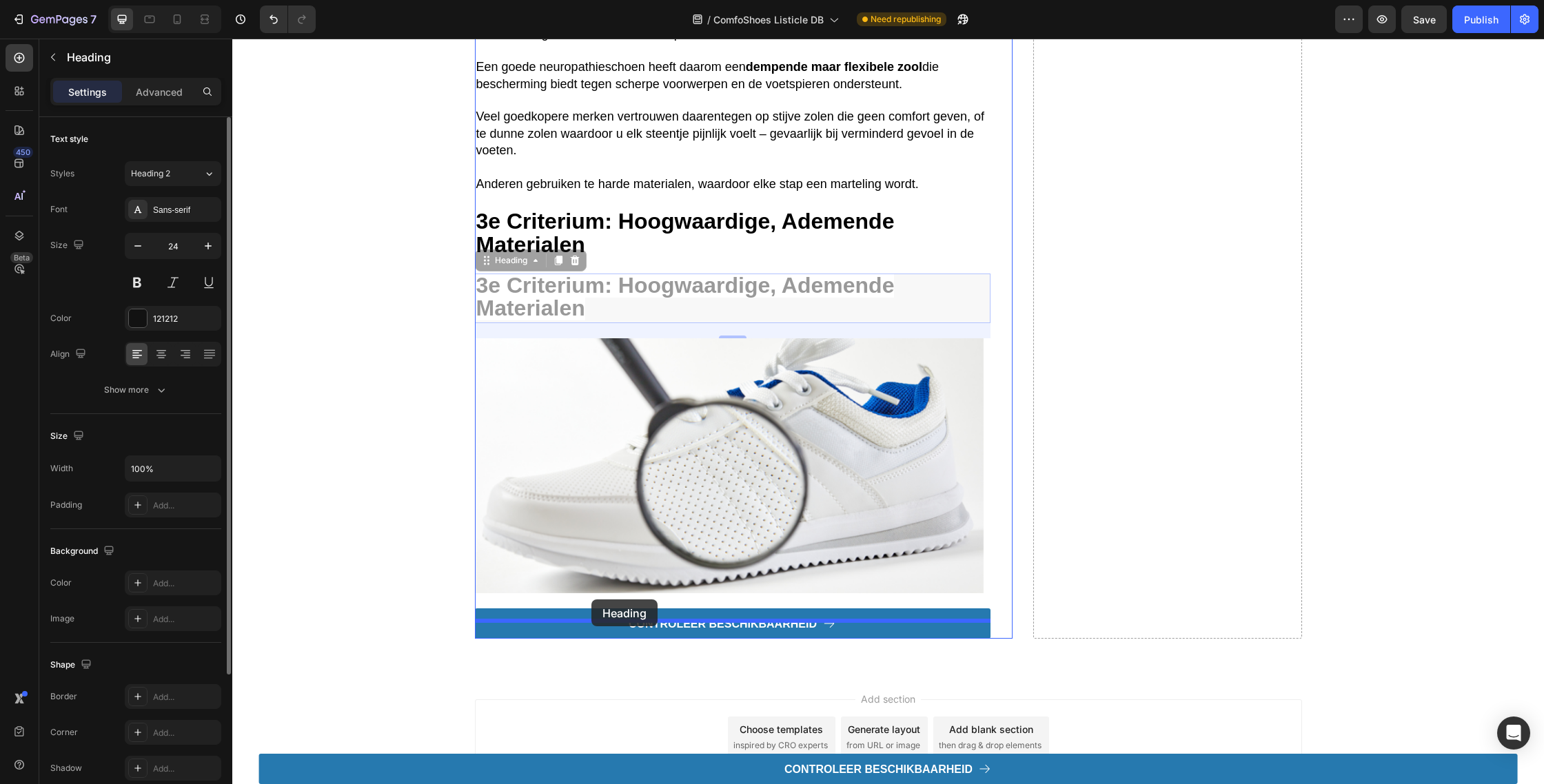
drag, startPoint x: 487, startPoint y: 280, endPoint x: 591, endPoint y: 600, distance: 336.5
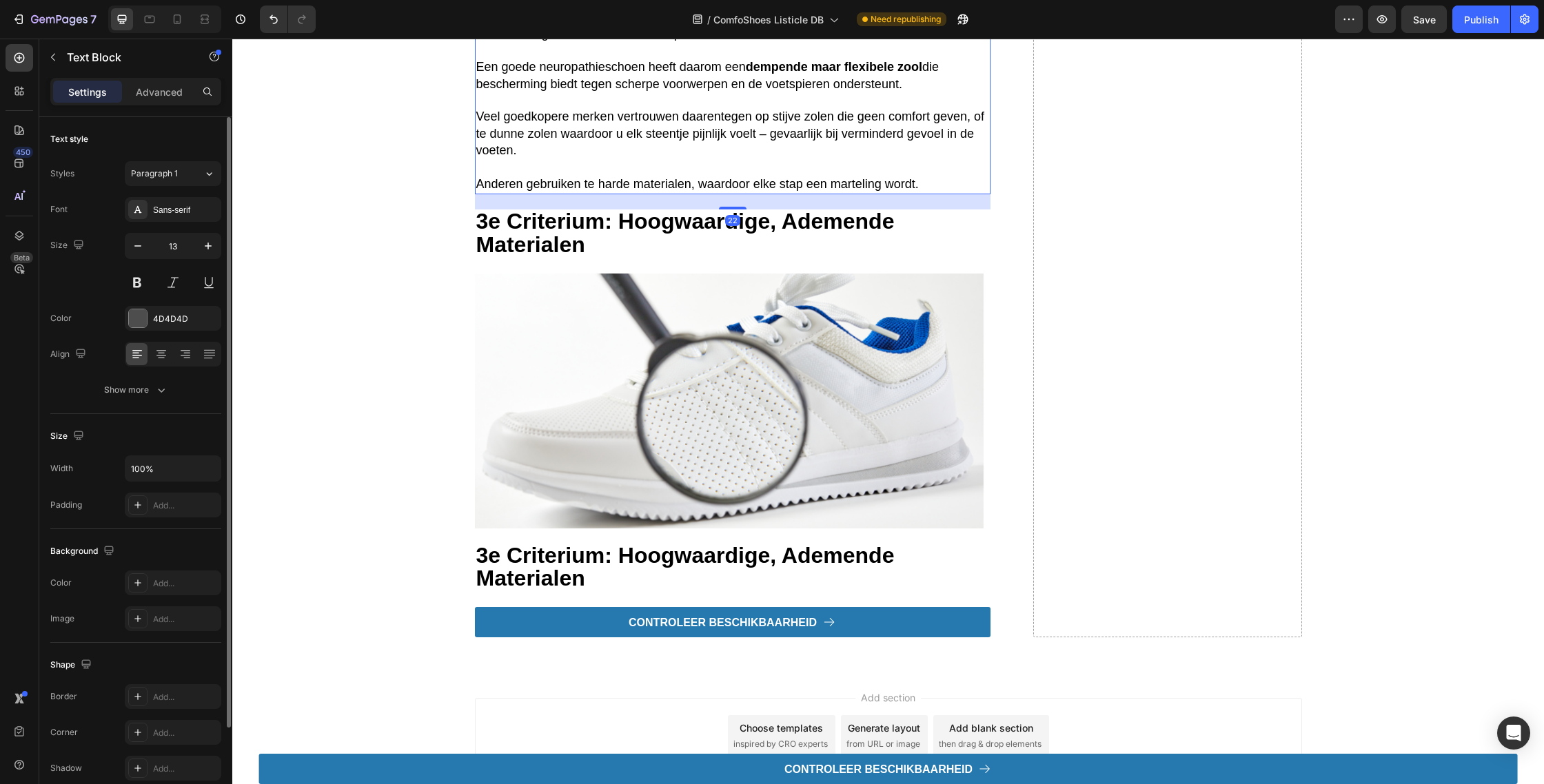
click at [602, 175] on p "Rich Text Editor. Editing area: main" at bounding box center [733, 167] width 513 height 16
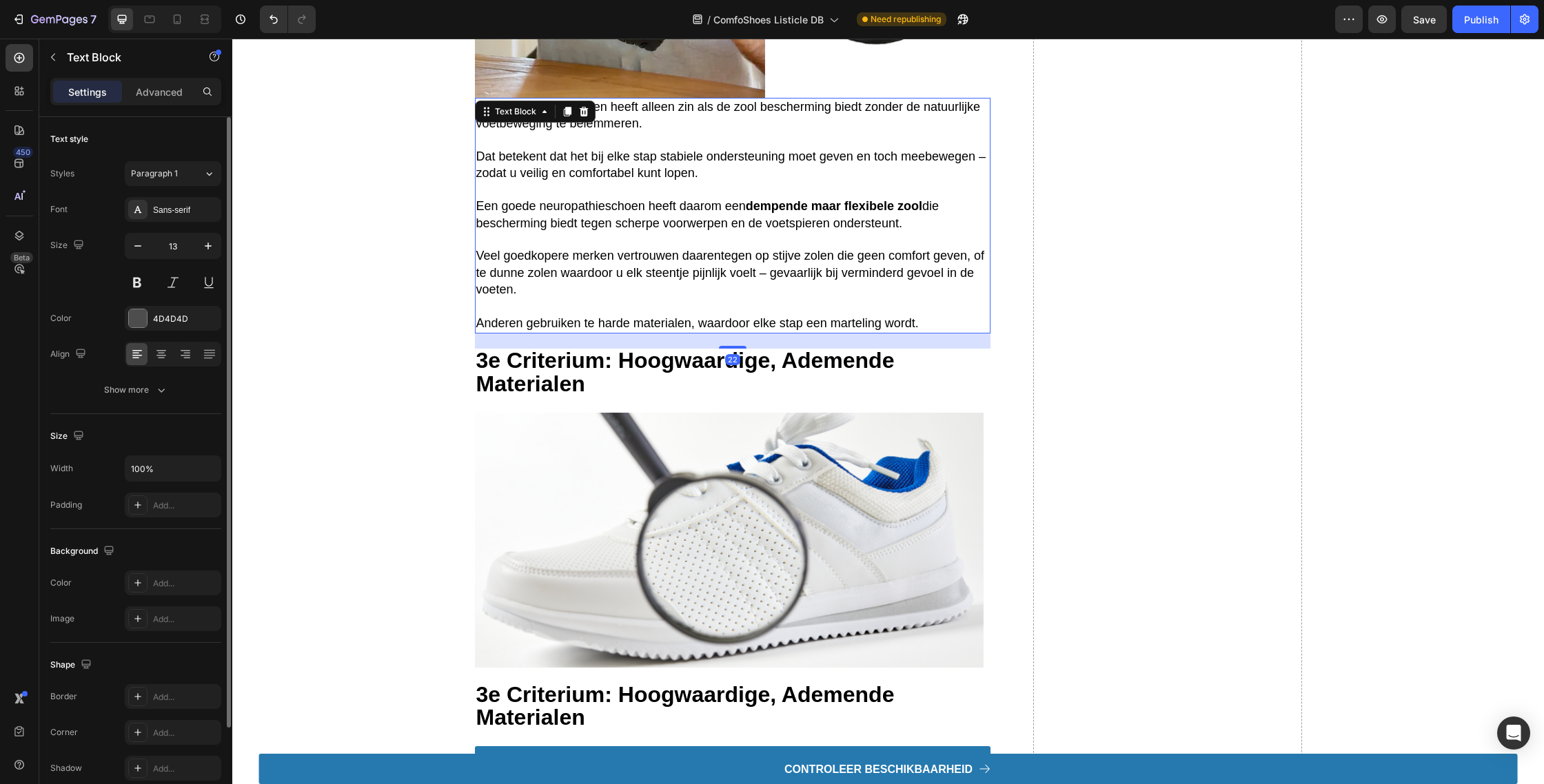
scroll to position [2527, 0]
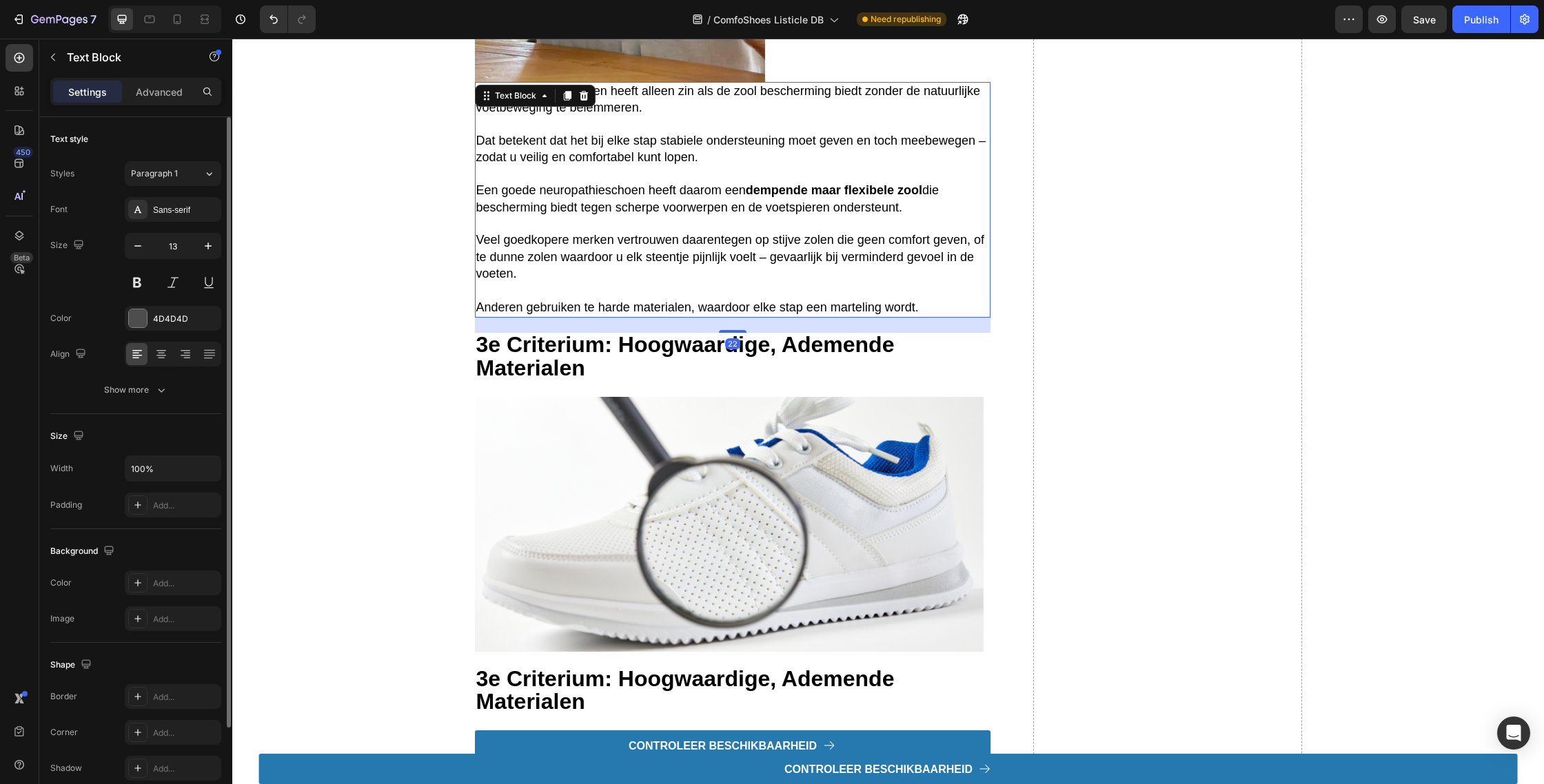
click at [558, 103] on div "Text Block" at bounding box center [535, 95] width 121 height 22
click at [569, 101] on icon at bounding box center [567, 95] width 8 height 9
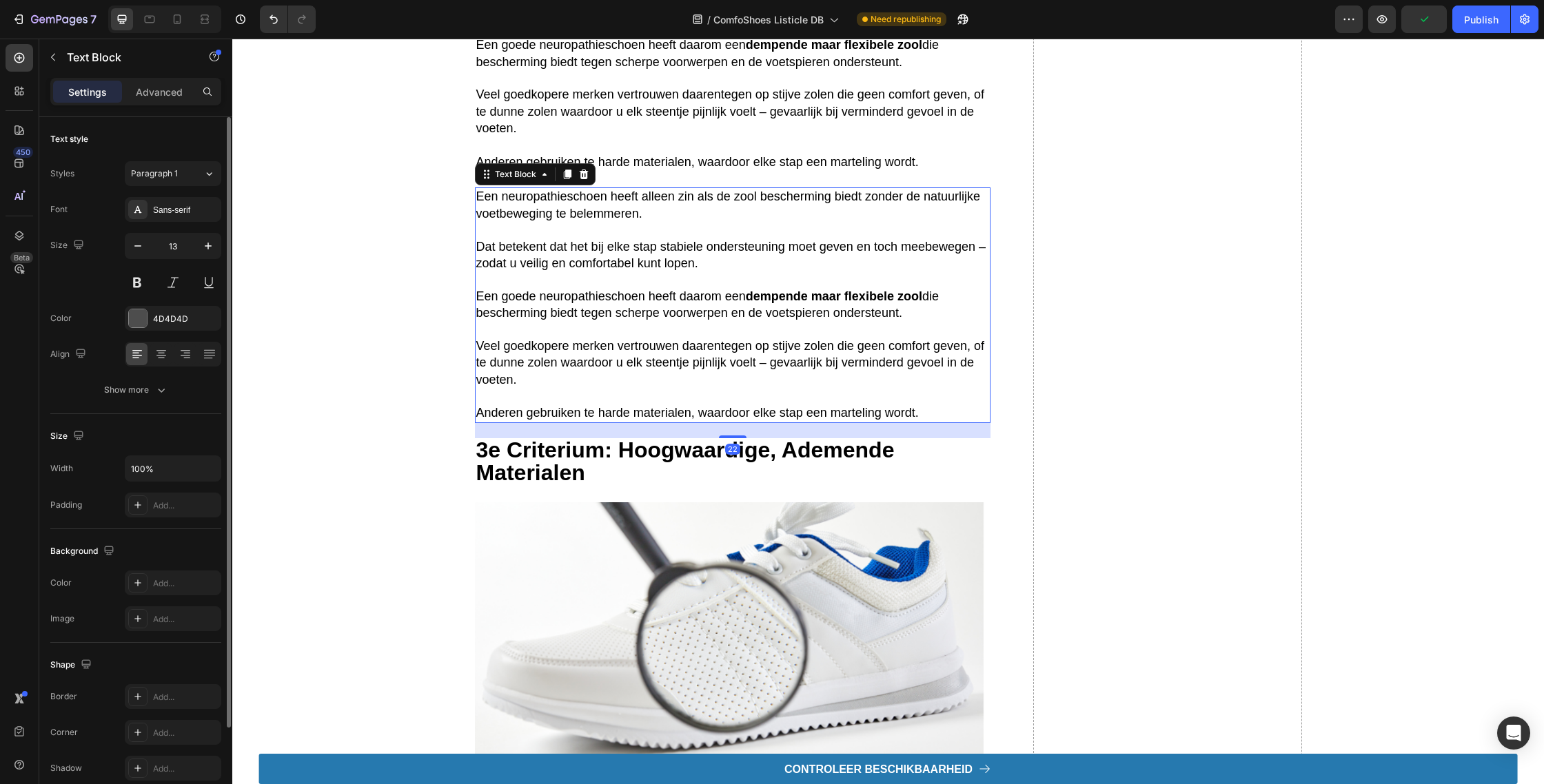
scroll to position [2716, 0]
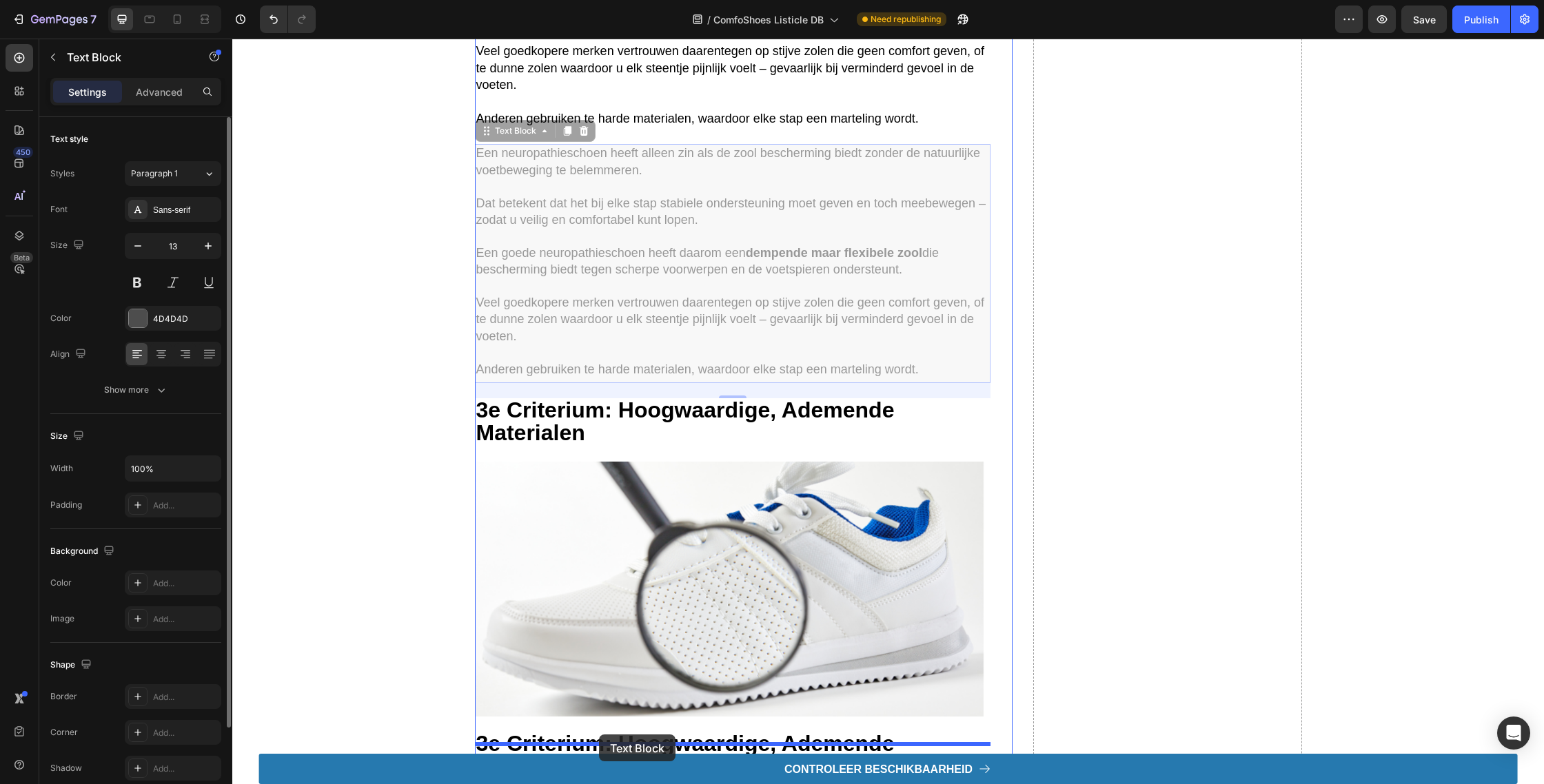
drag, startPoint x: 484, startPoint y: 143, endPoint x: 599, endPoint y: 734, distance: 602.1
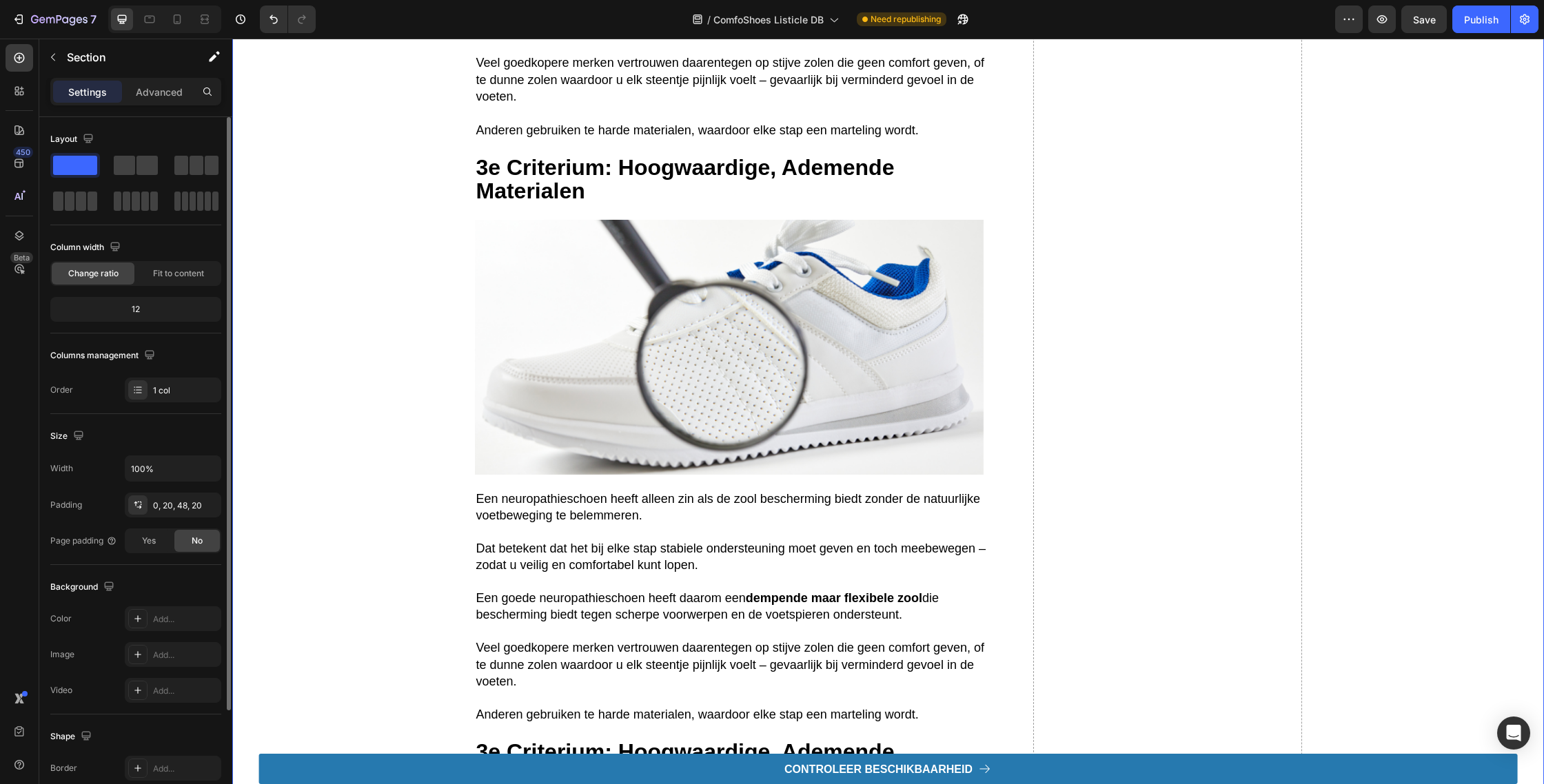
scroll to position [2780, 0]
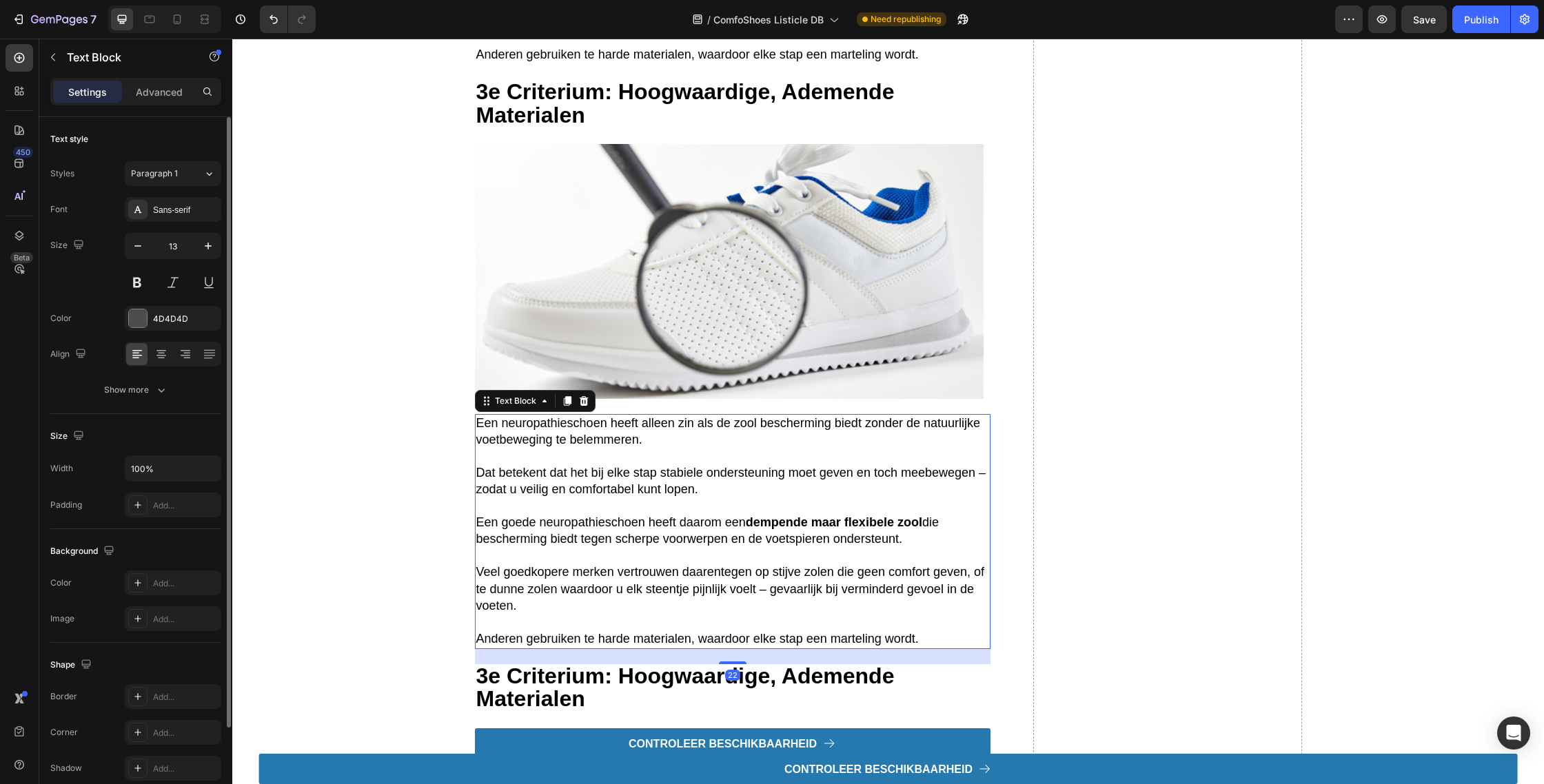
click at [715, 591] on span "Veel goedkopere merken vertrouwen daarentegen op stijve zolen die geen comfort …" at bounding box center [731, 588] width 508 height 47
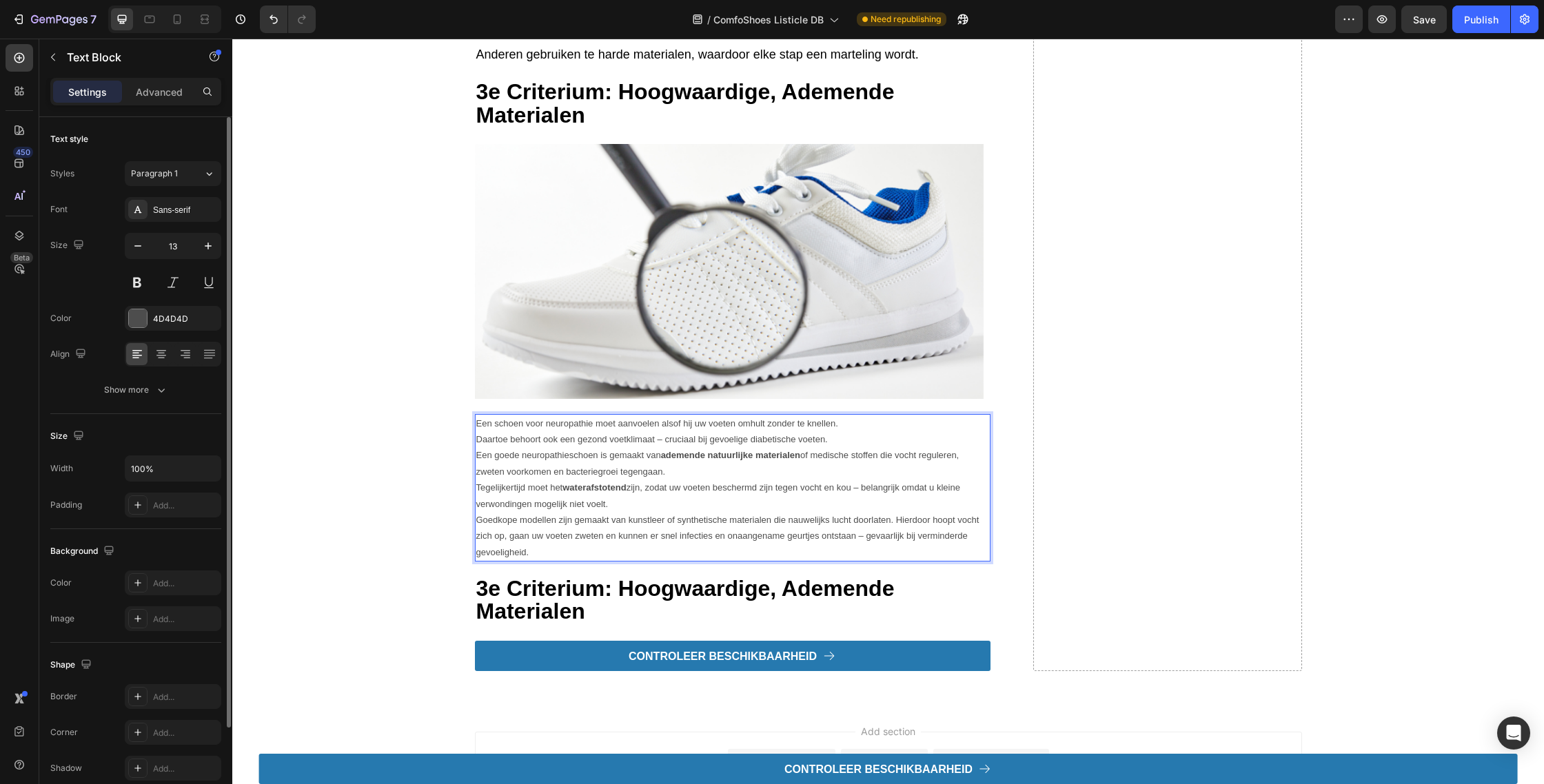
click at [657, 556] on p "Goedkope modellen zijn gemaakt van kunstleer of synthetische materialen die nau…" at bounding box center [733, 536] width 513 height 48
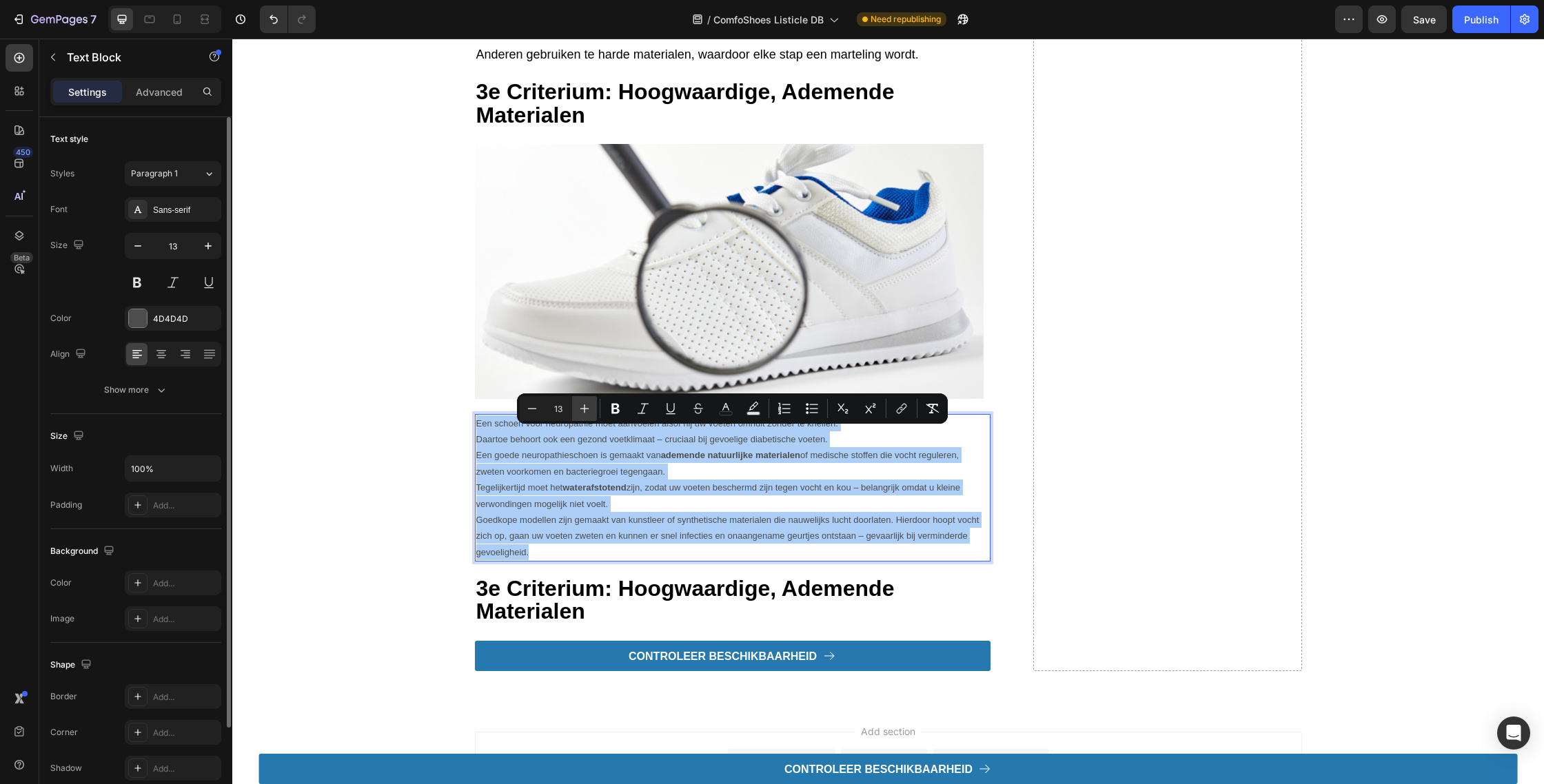
click at [583, 413] on icon "Editor contextual toolbar" at bounding box center [584, 409] width 14 height 14
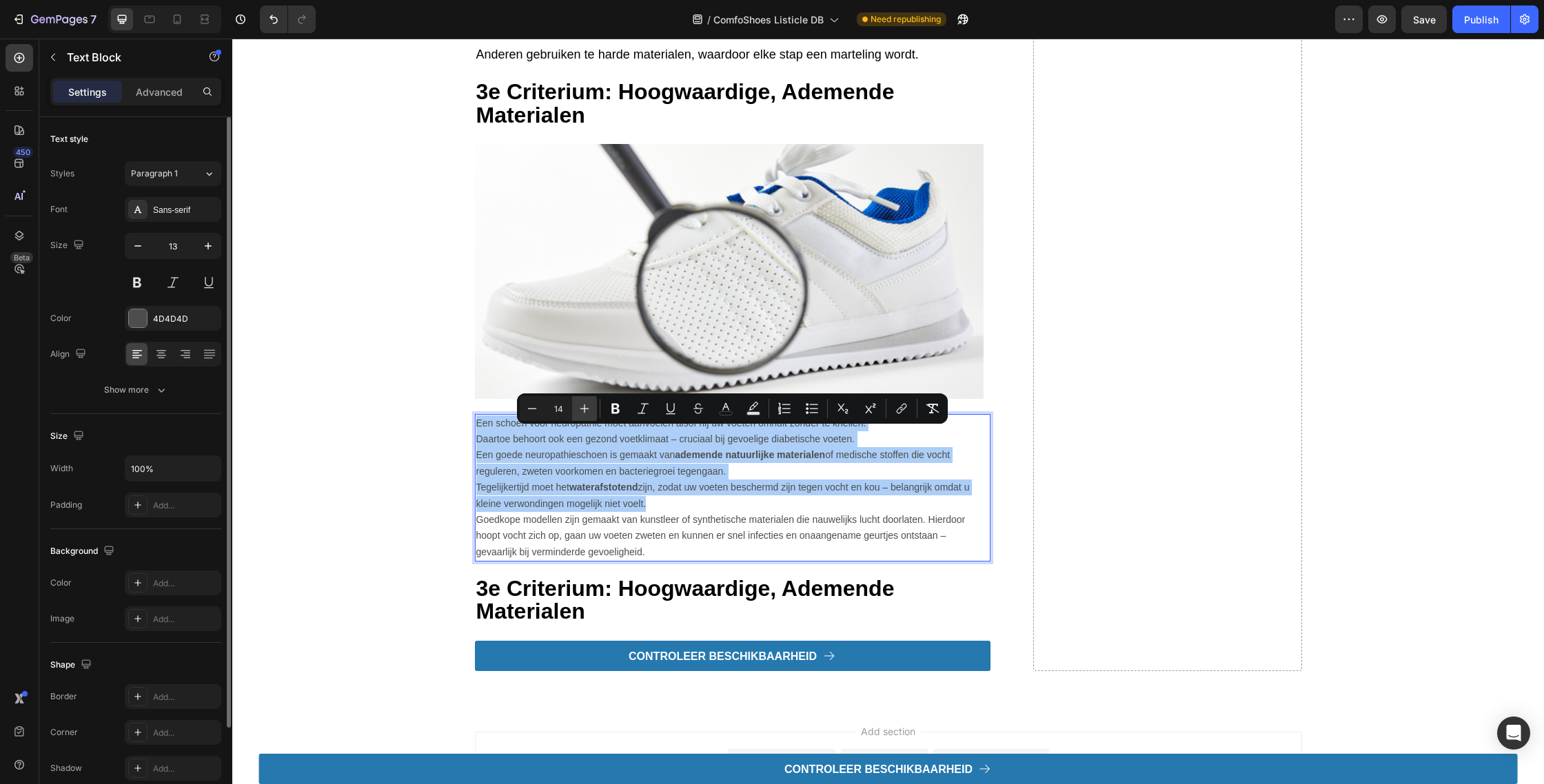
click at [583, 413] on icon "Editor contextual toolbar" at bounding box center [584, 409] width 14 height 14
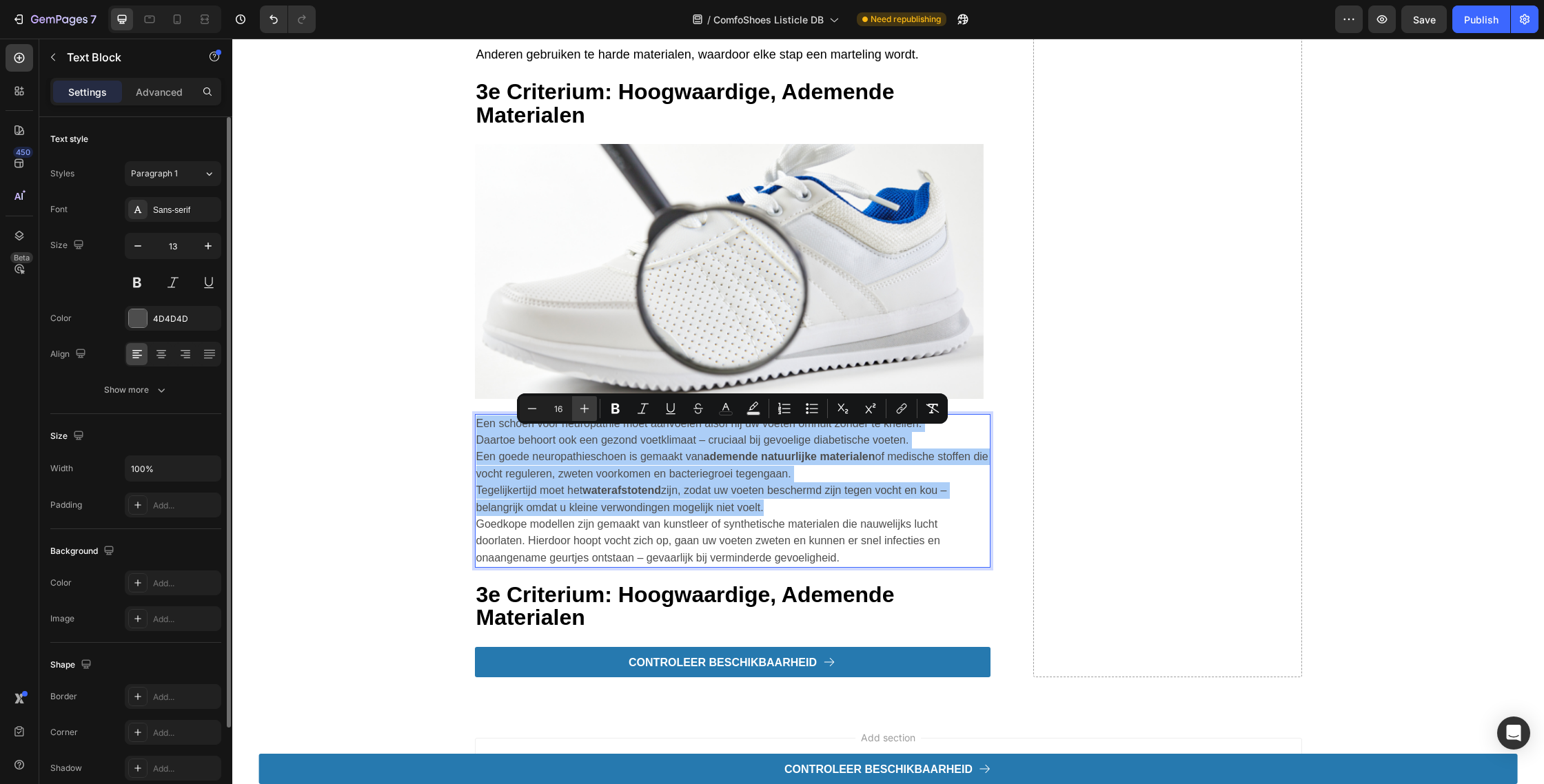
click at [583, 413] on icon "Editor contextual toolbar" at bounding box center [584, 409] width 14 height 14
click at [578, 412] on icon "Editor contextual toolbar" at bounding box center [584, 409] width 14 height 14
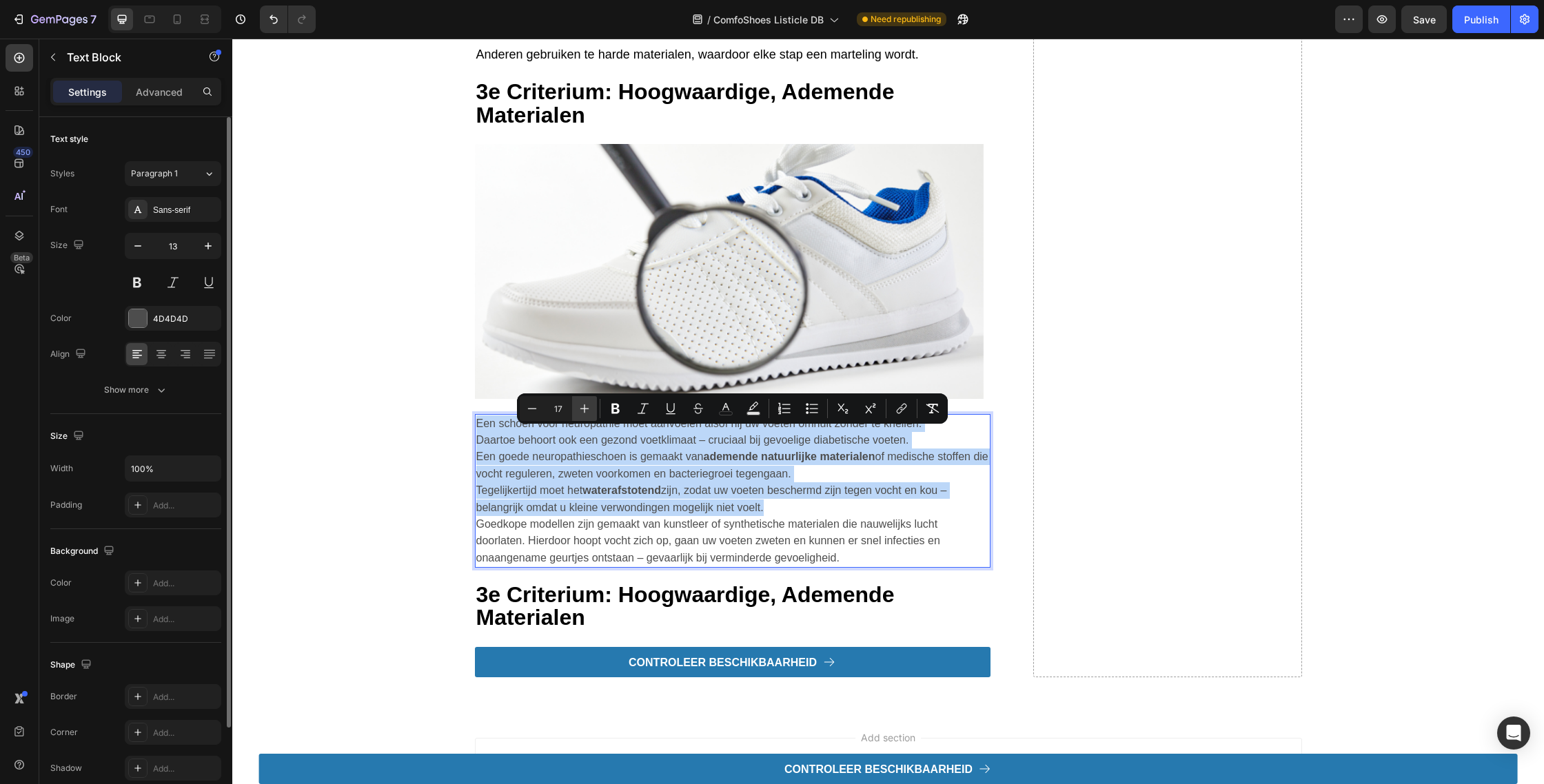
type input "18"
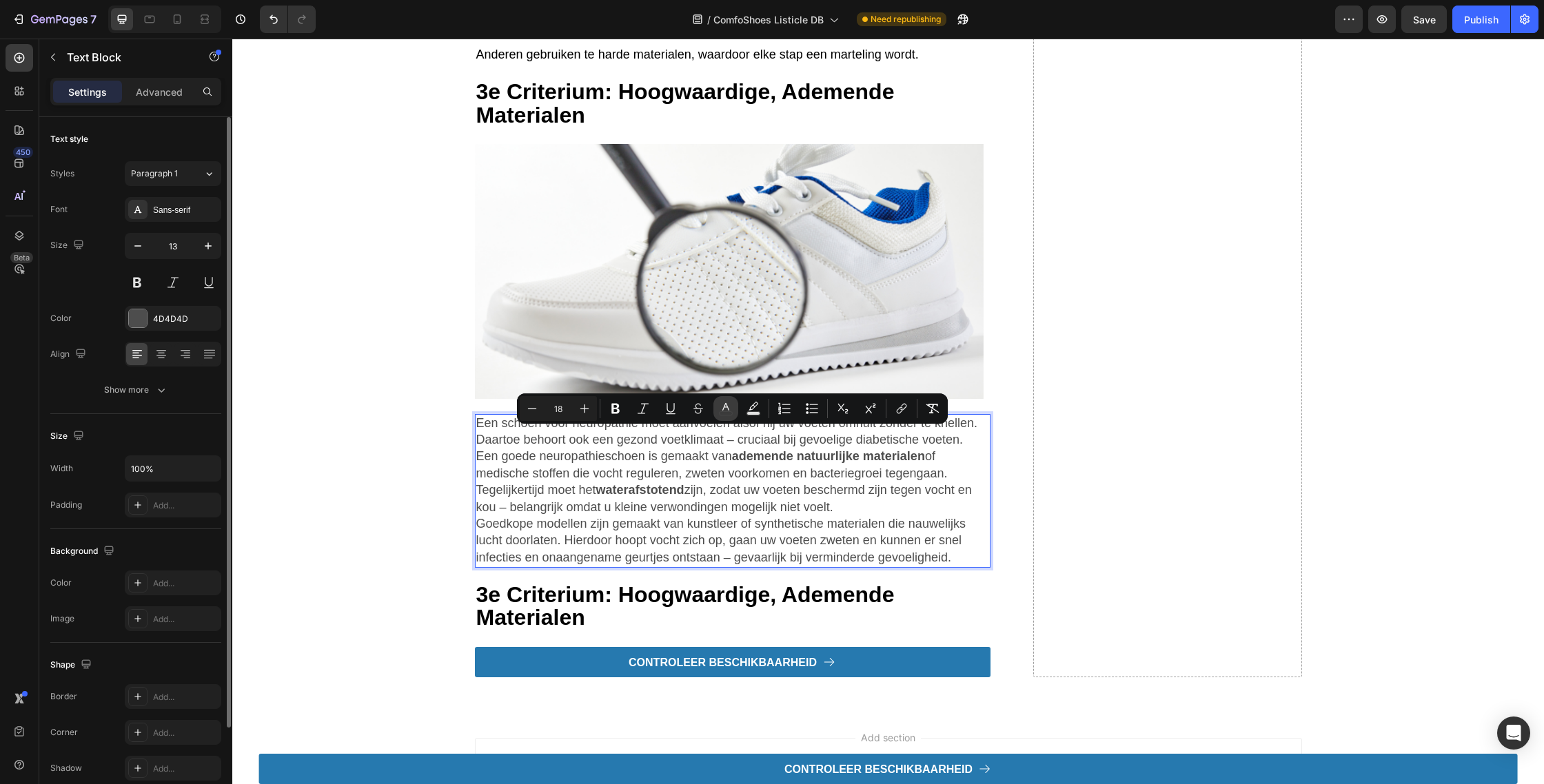
drag, startPoint x: 720, startPoint y: 404, endPoint x: 719, endPoint y: 420, distance: 16.0
click at [720, 404] on icon "Editor contextual toolbar" at bounding box center [726, 409] width 14 height 14
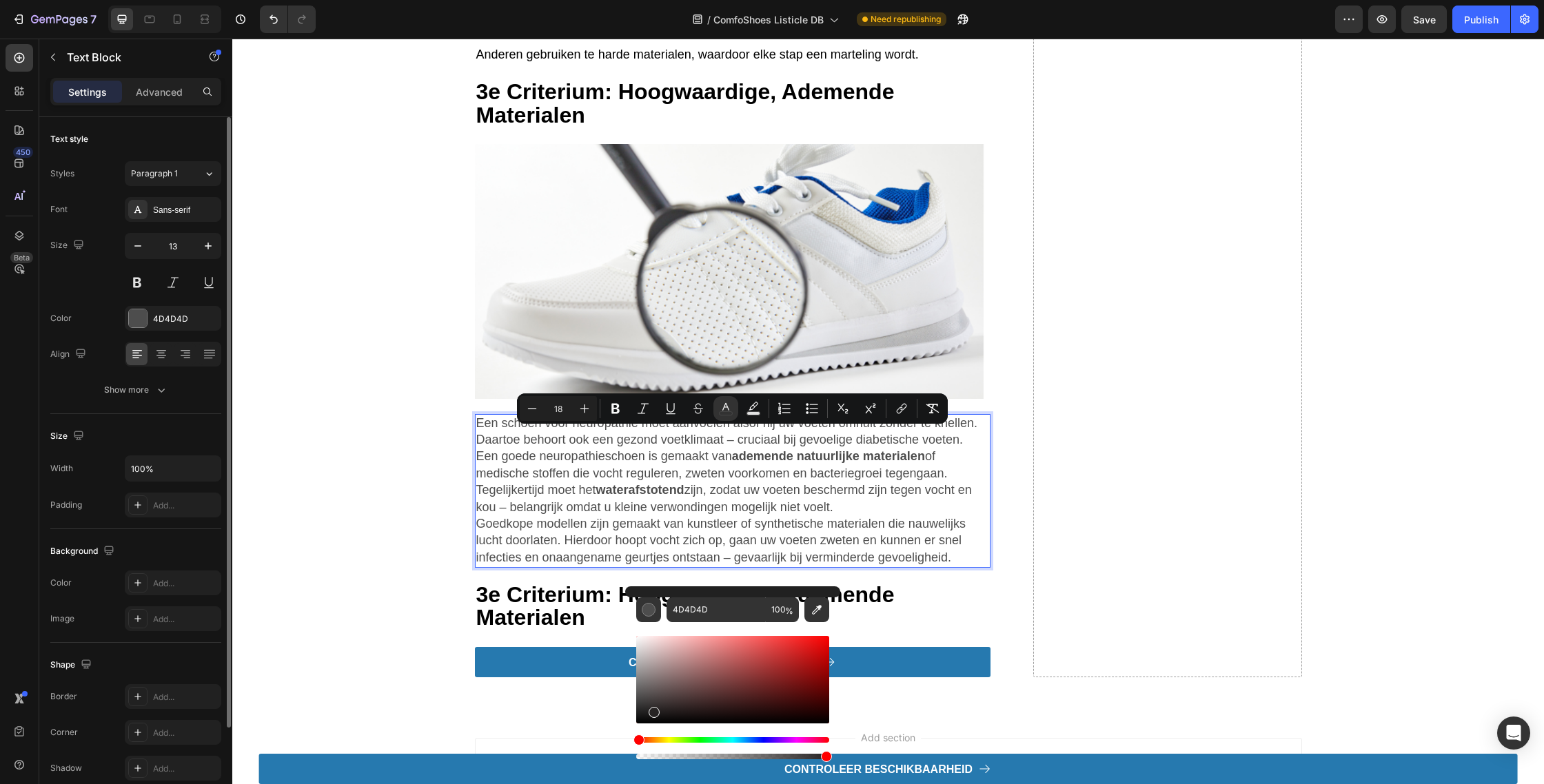
type input "000000"
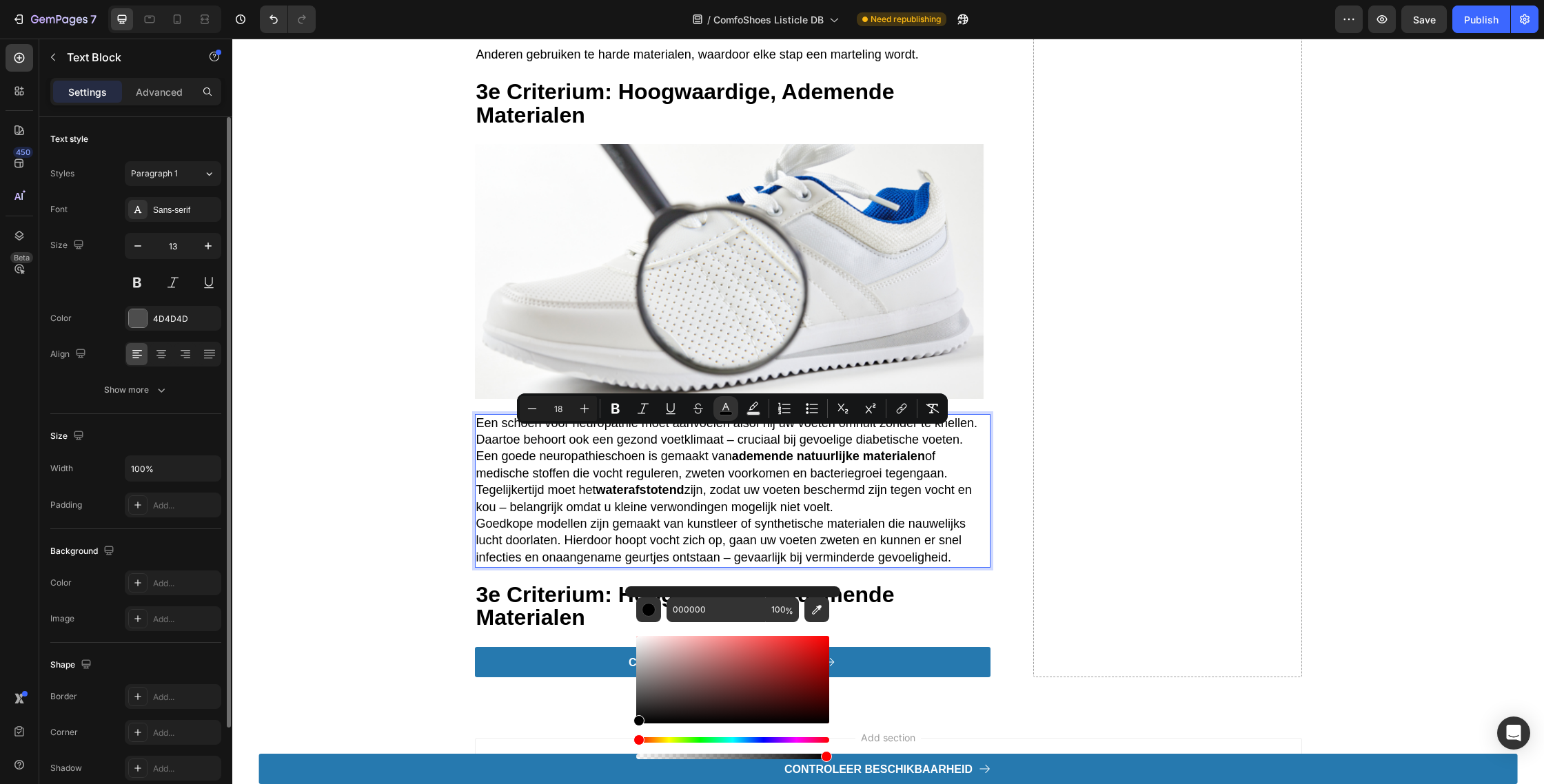
drag, startPoint x: 885, startPoint y: 748, endPoint x: 514, endPoint y: 673, distance: 378.5
click at [482, 630] on strong "3e criterium: hoogwaardige, ademende materialen" at bounding box center [686, 606] width 418 height 47
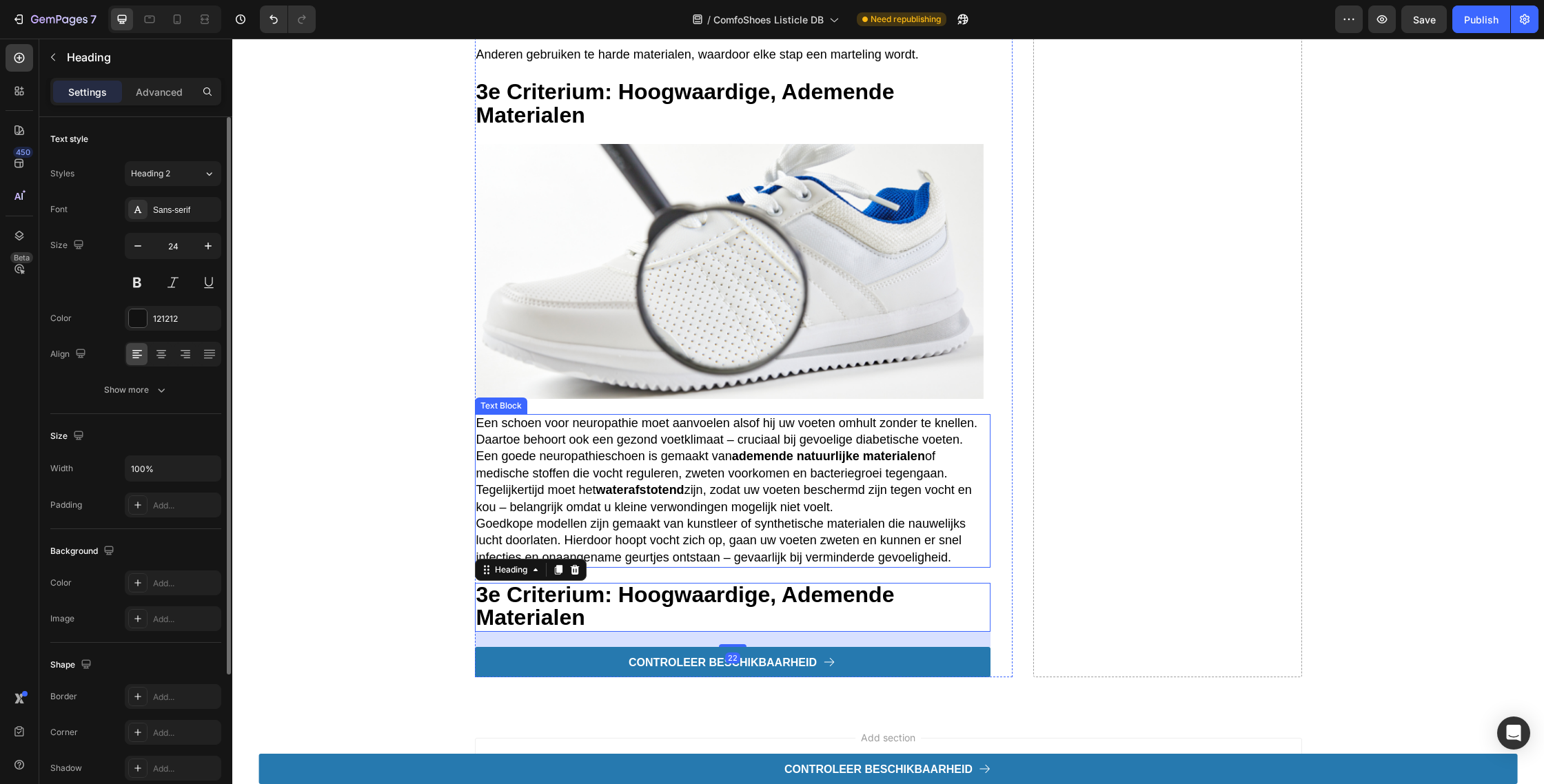
click at [879, 463] on strong "ademende natuurlijke materialen" at bounding box center [828, 456] width 193 height 14
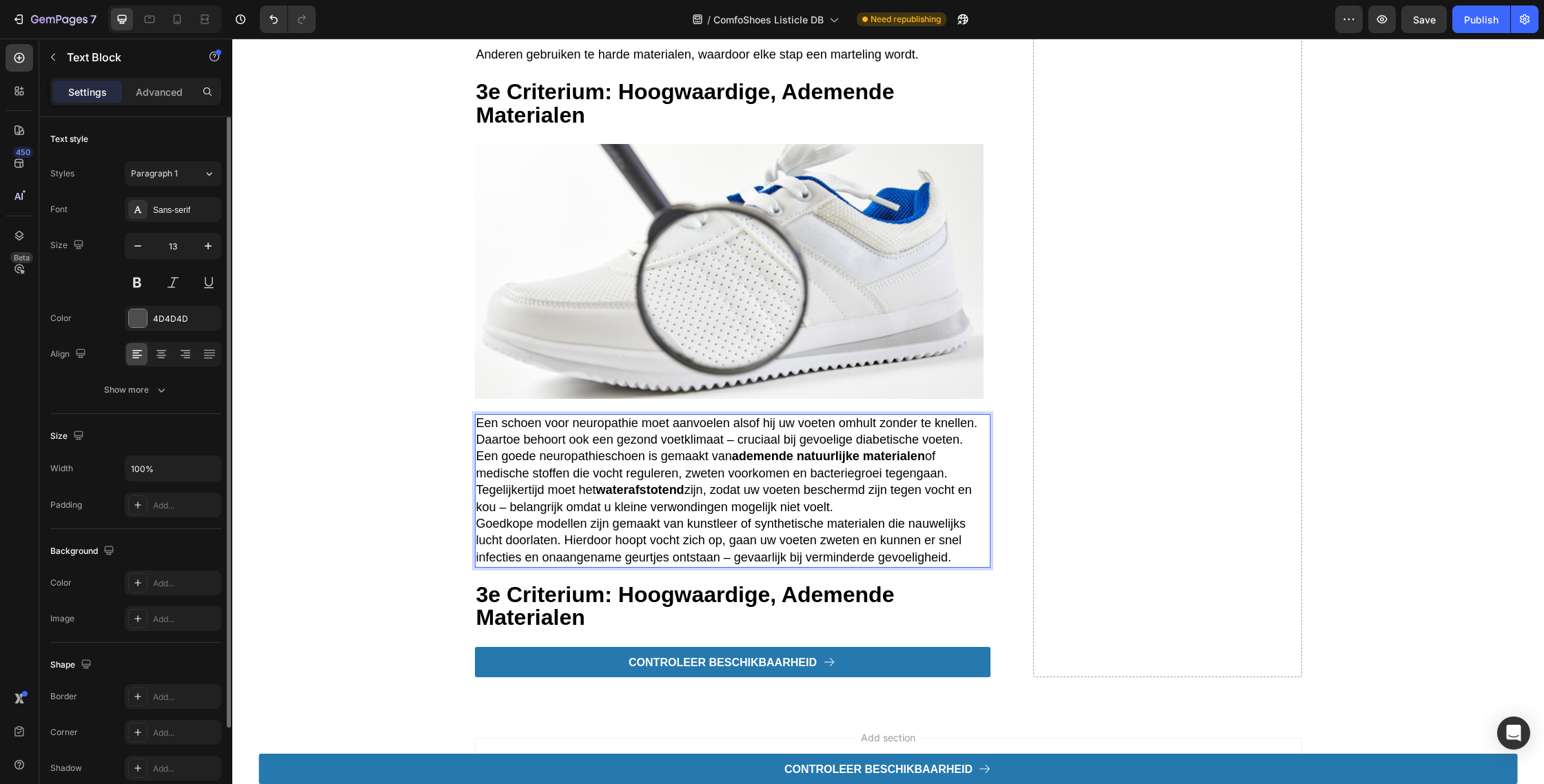
click at [889, 516] on p "Tegelijkertijd moet het waterafstotend zijn, zodat uw voeten beschermd zijn teg…" at bounding box center [733, 500] width 513 height 34
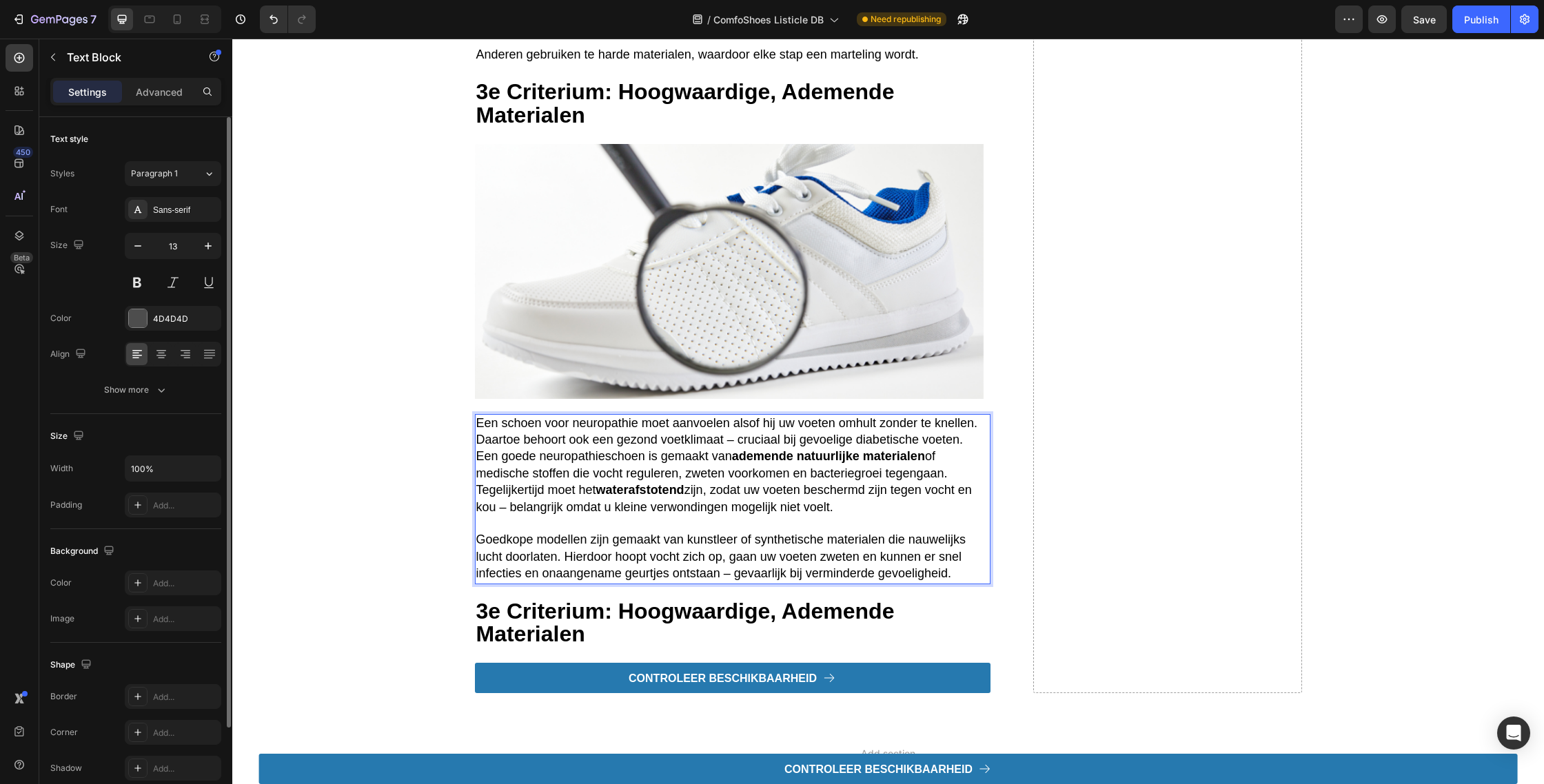
click at [977, 432] on p "Een schoen voor neuropathie moet aanvoelen alsof hij uw voeten omhult zonder te…" at bounding box center [733, 423] width 513 height 16
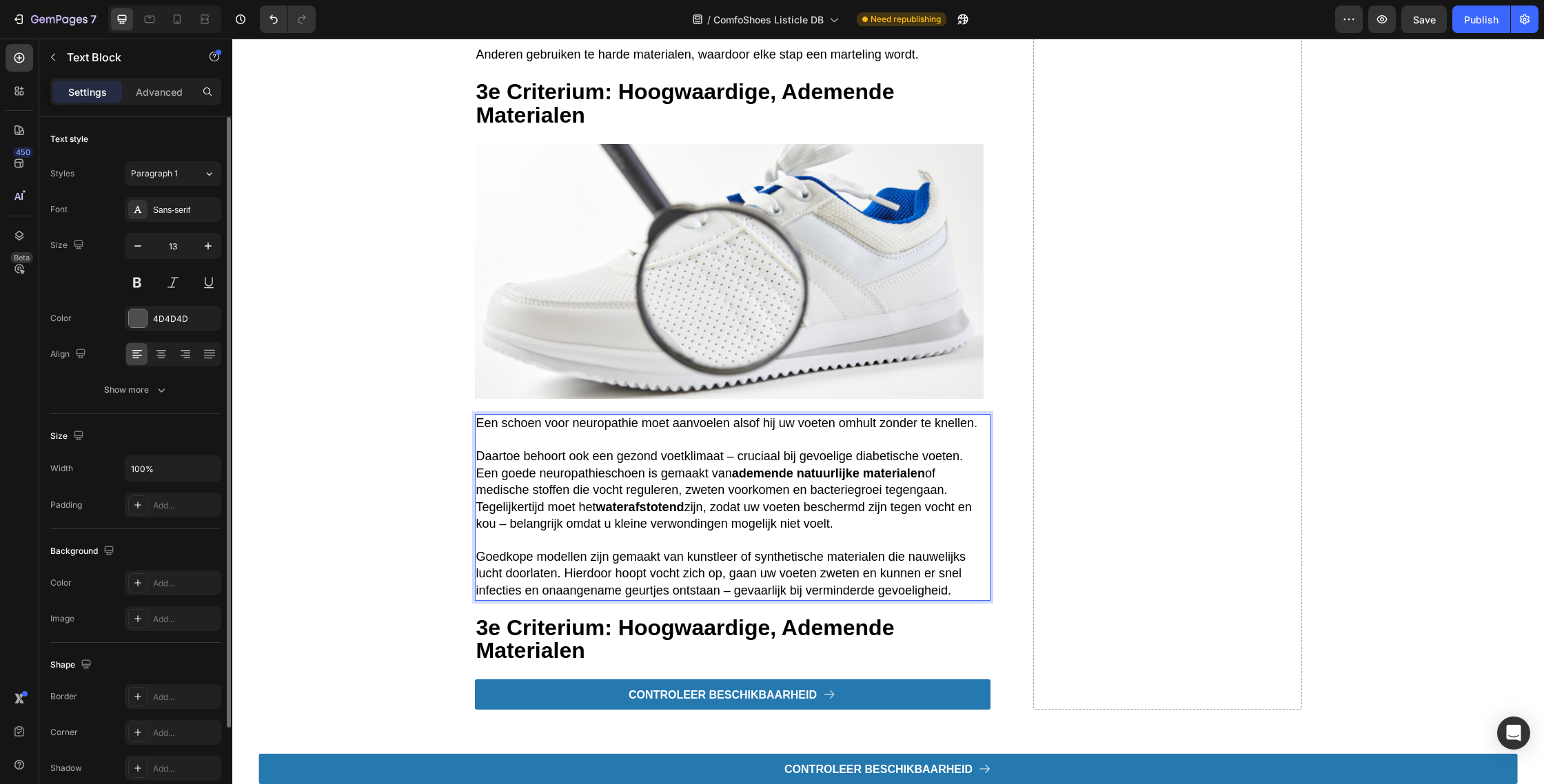
click at [975, 465] on p "Daartoe behoort ook een gezond voetklimaat – cruciaal bij gevoelige diabetische…" at bounding box center [733, 456] width 513 height 16
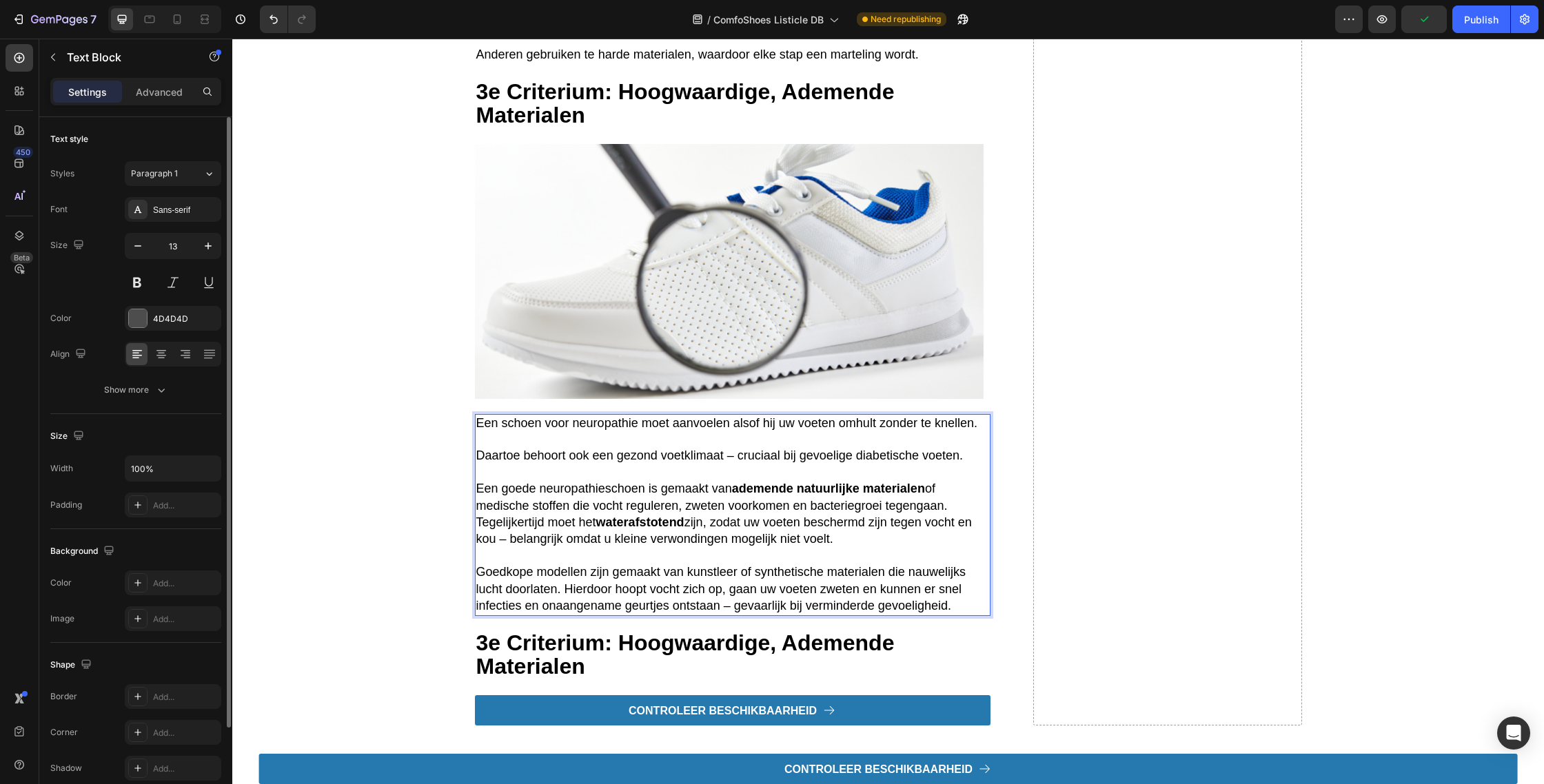
click at [868, 462] on span "Daartoe behoort ook een gezond voetklimaat – cruciaal bij gevoelige diabetische…" at bounding box center [720, 456] width 487 height 14
click at [946, 500] on p "Een goede neuropathieschoen is gemaakt van ademende natuurlijke materialen of m…" at bounding box center [733, 498] width 513 height 34
click at [952, 515] on p "Een goede neuropathieschoen is gemaakt van ademende natuurlijke materialen of m…" at bounding box center [733, 498] width 513 height 34
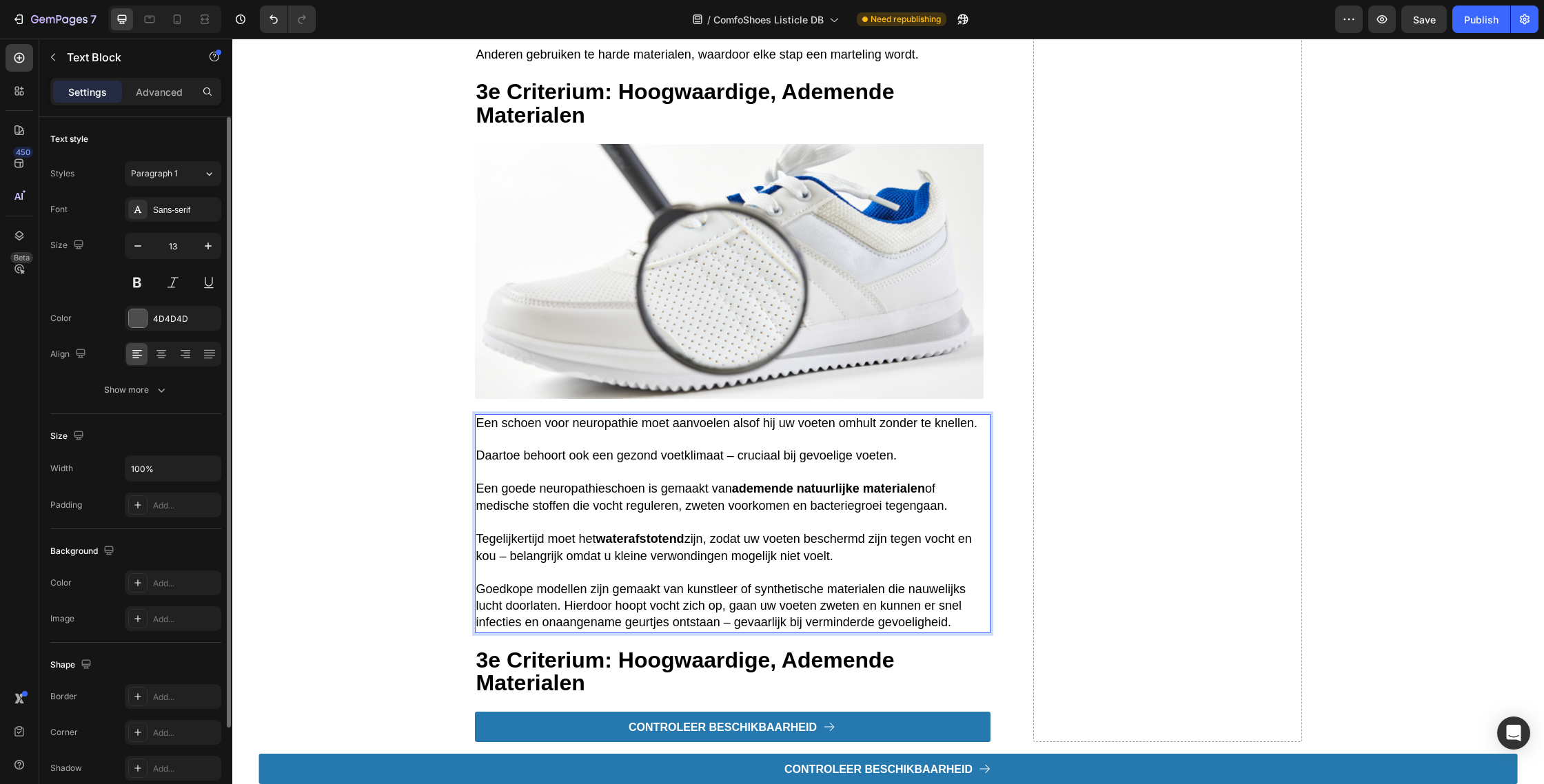
click at [541, 562] on span "Tegelijkertijd moet het waterafstotend zijn, zodat uw voeten beschermd zijn teg…" at bounding box center [724, 547] width 496 height 30
click at [540, 562] on span "Tegelijkertijd moet het waterafstotend zijn, zodat uw voeten beschermd zijn teg…" at bounding box center [724, 546] width 496 height 30
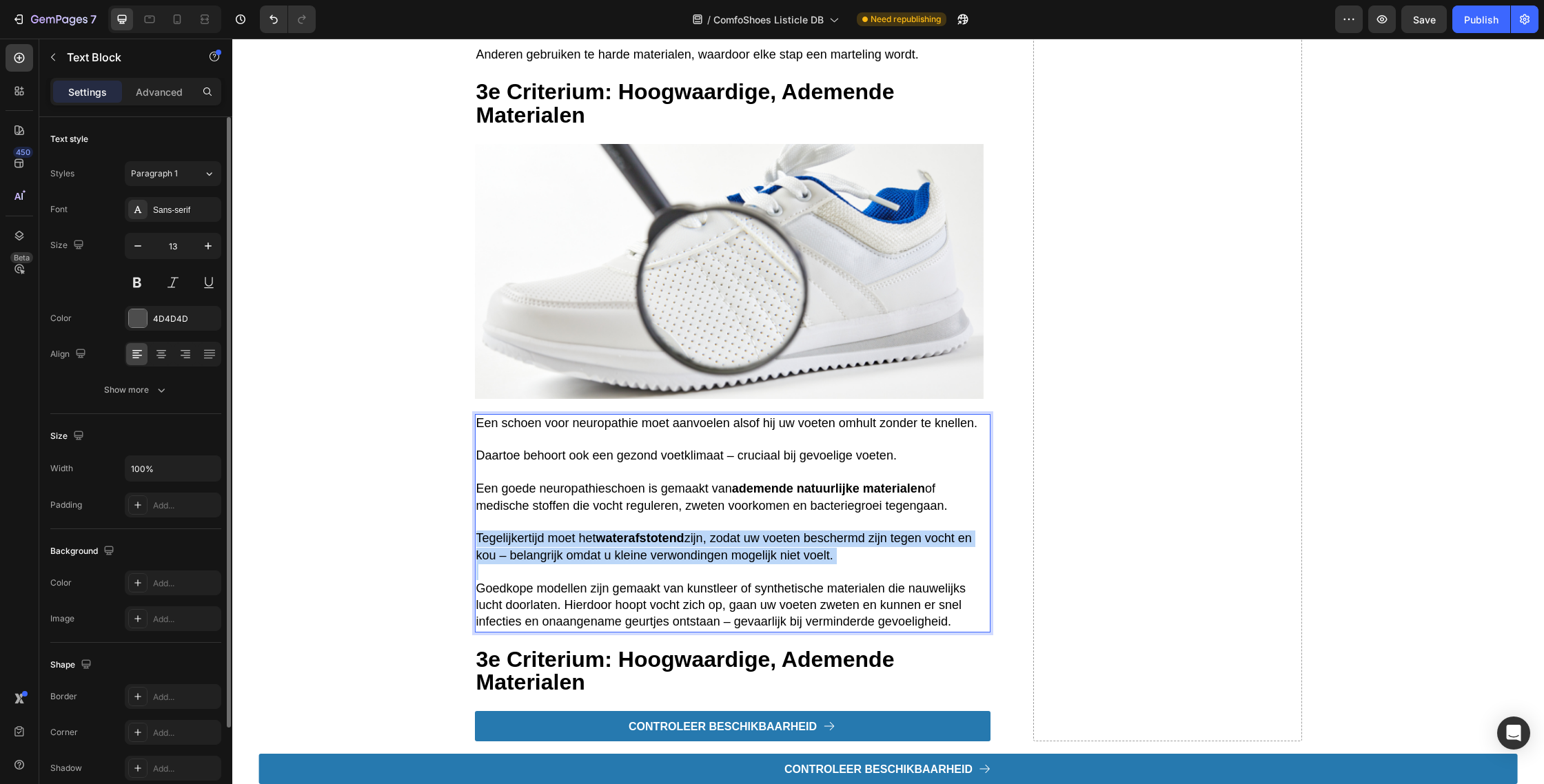
click at [540, 562] on span "Tegelijkertijd moet het waterafstotend zijn, zodat uw voeten beschermd zijn teg…" at bounding box center [724, 546] width 496 height 30
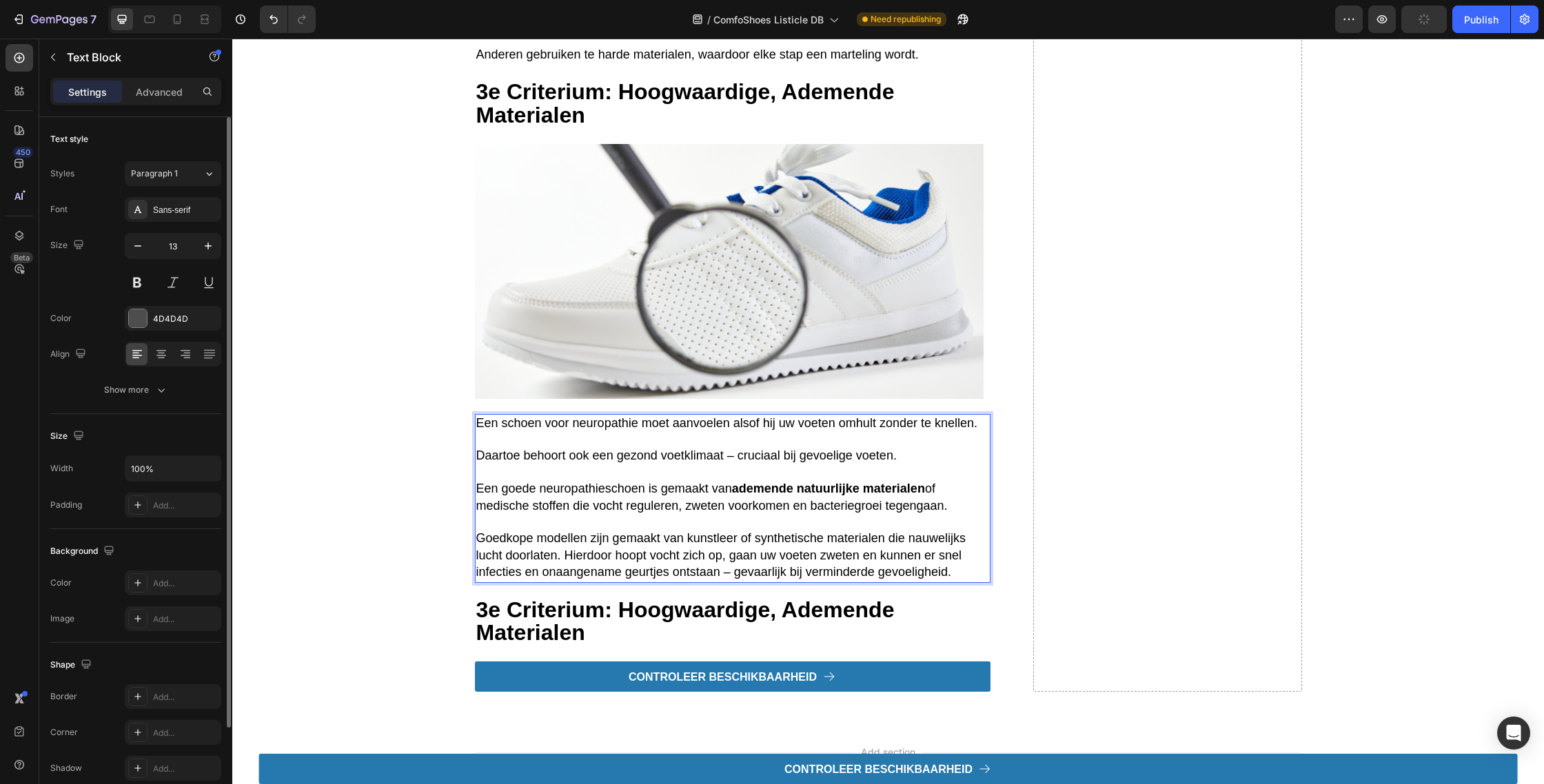
click at [510, 531] on p "Rich Text Editor. Editing area: main" at bounding box center [733, 523] width 513 height 15
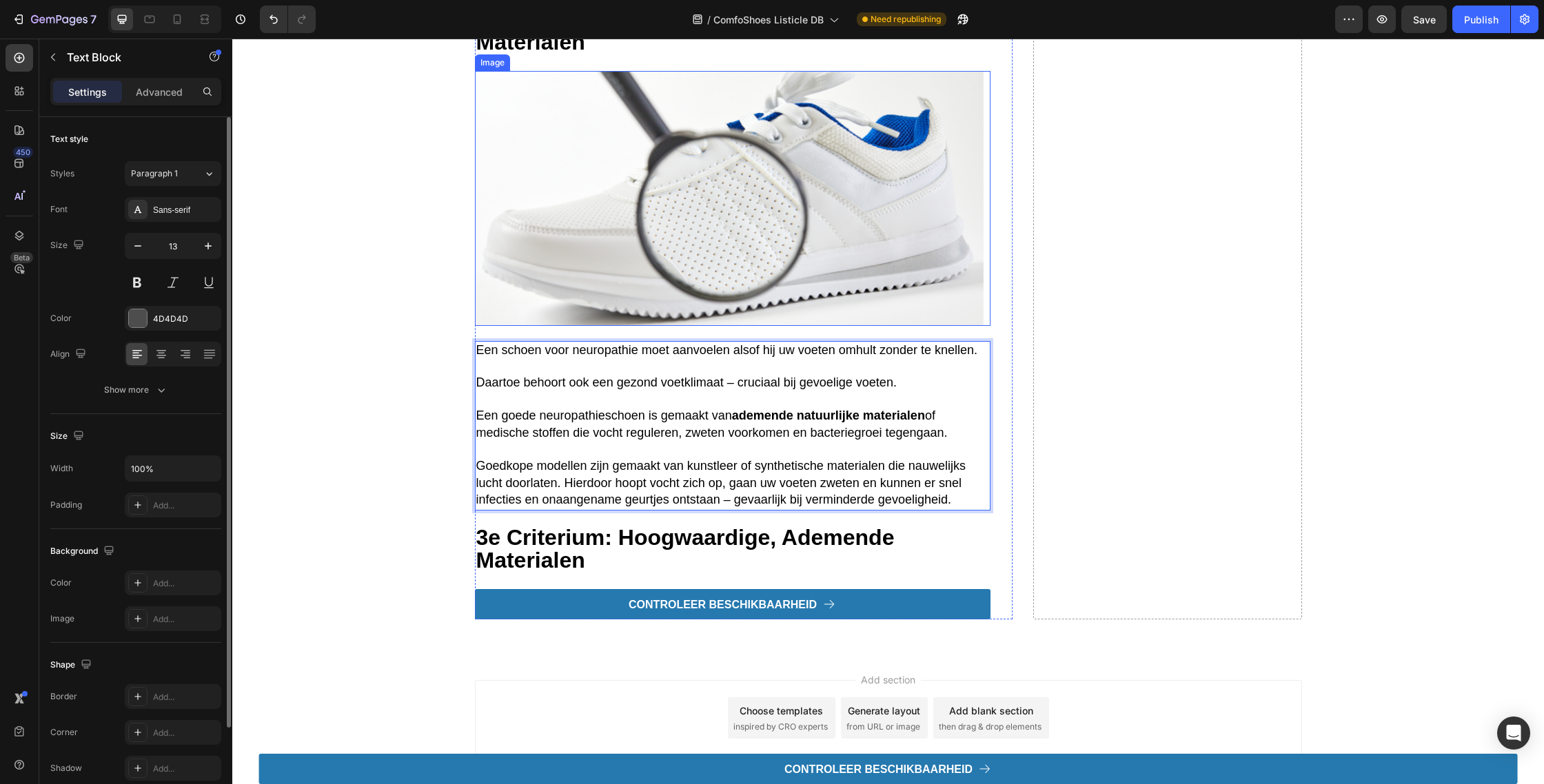
scroll to position [2904, 0]
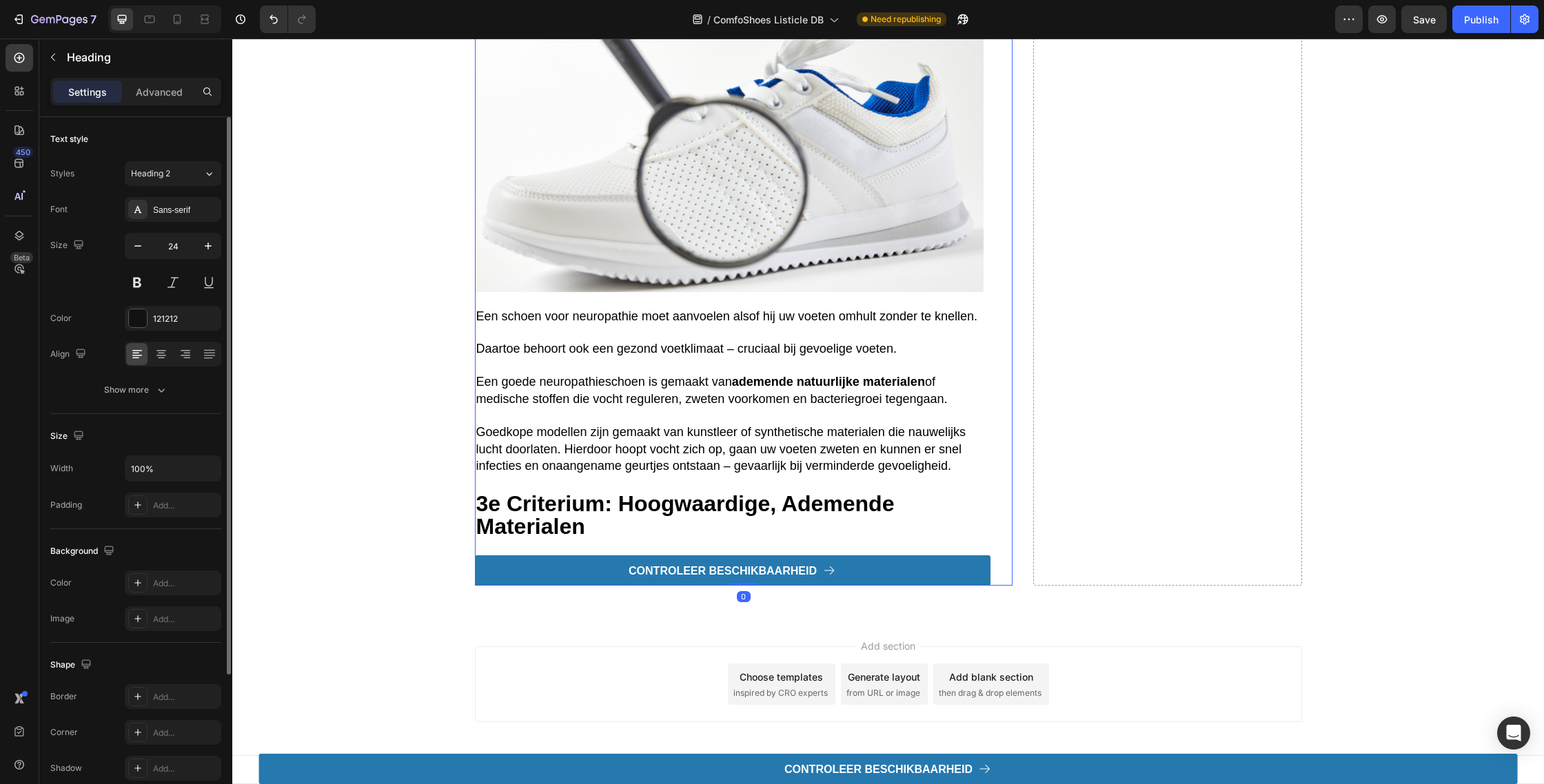
click at [590, 500] on strong "3e criterium: hoogwaardige, ademende materialen" at bounding box center [686, 514] width 418 height 47
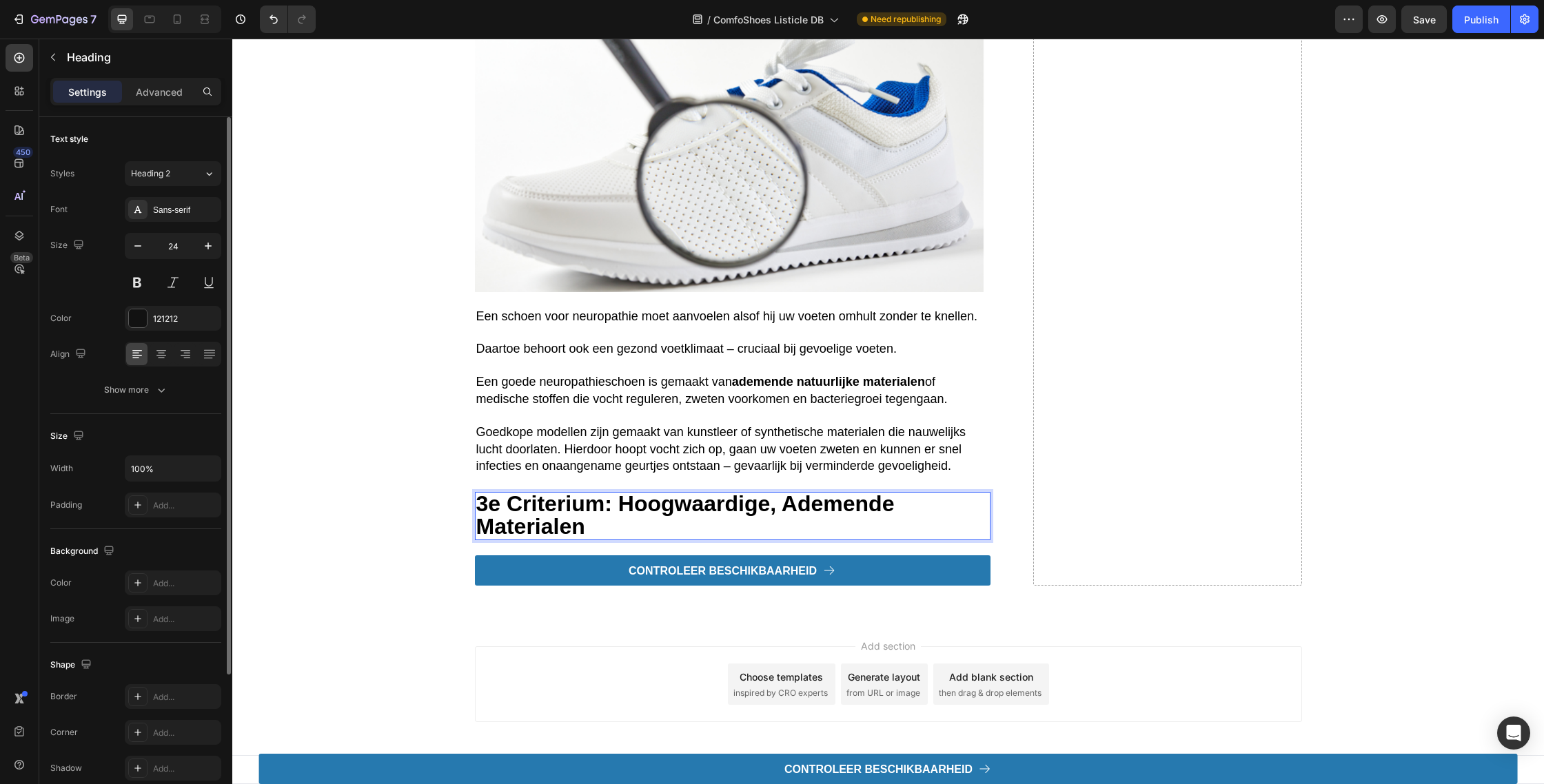
click at [590, 500] on strong "3e criterium: hoogwaardige, ademende materialen" at bounding box center [686, 514] width 418 height 47
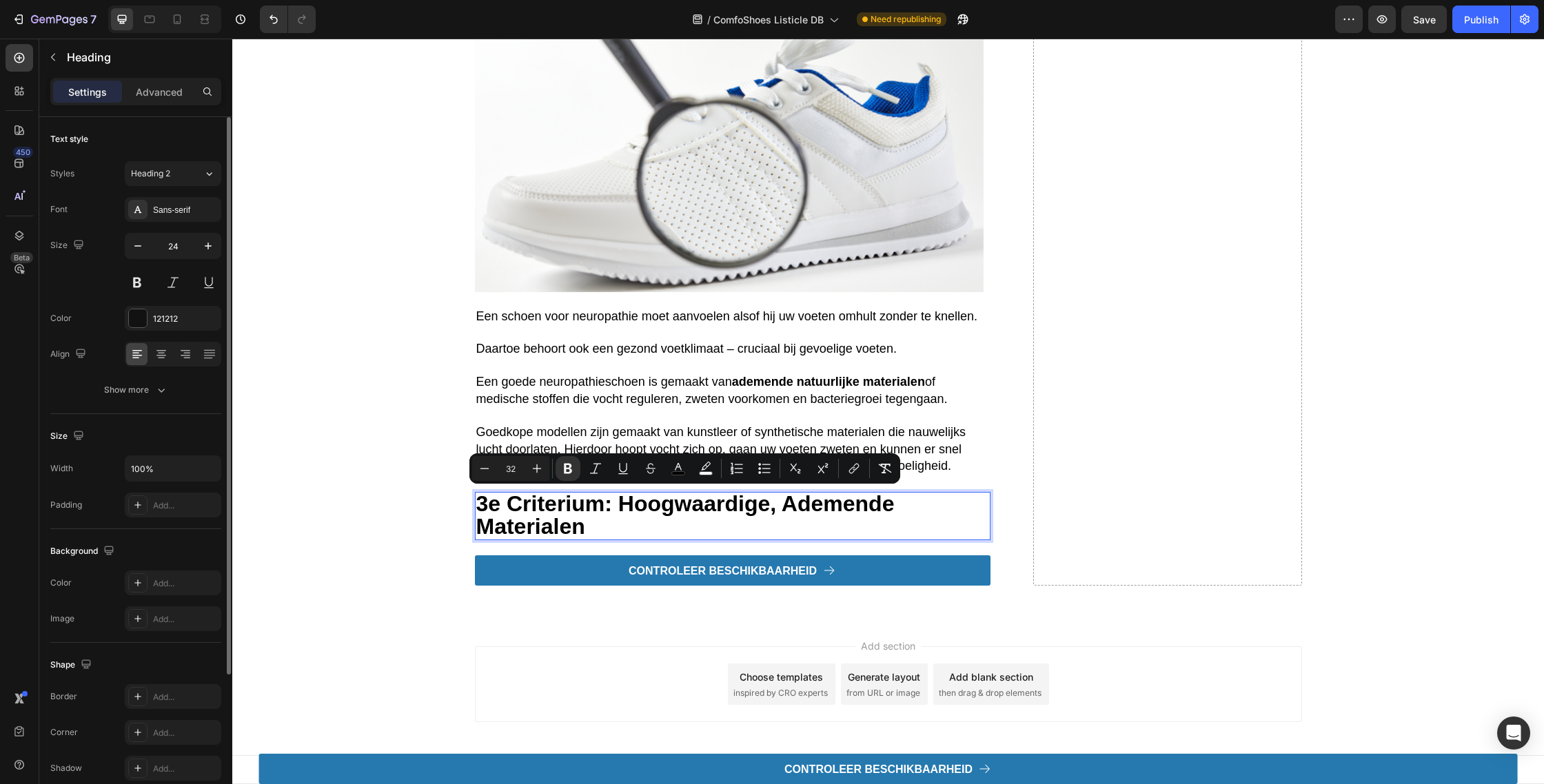
type input "24"
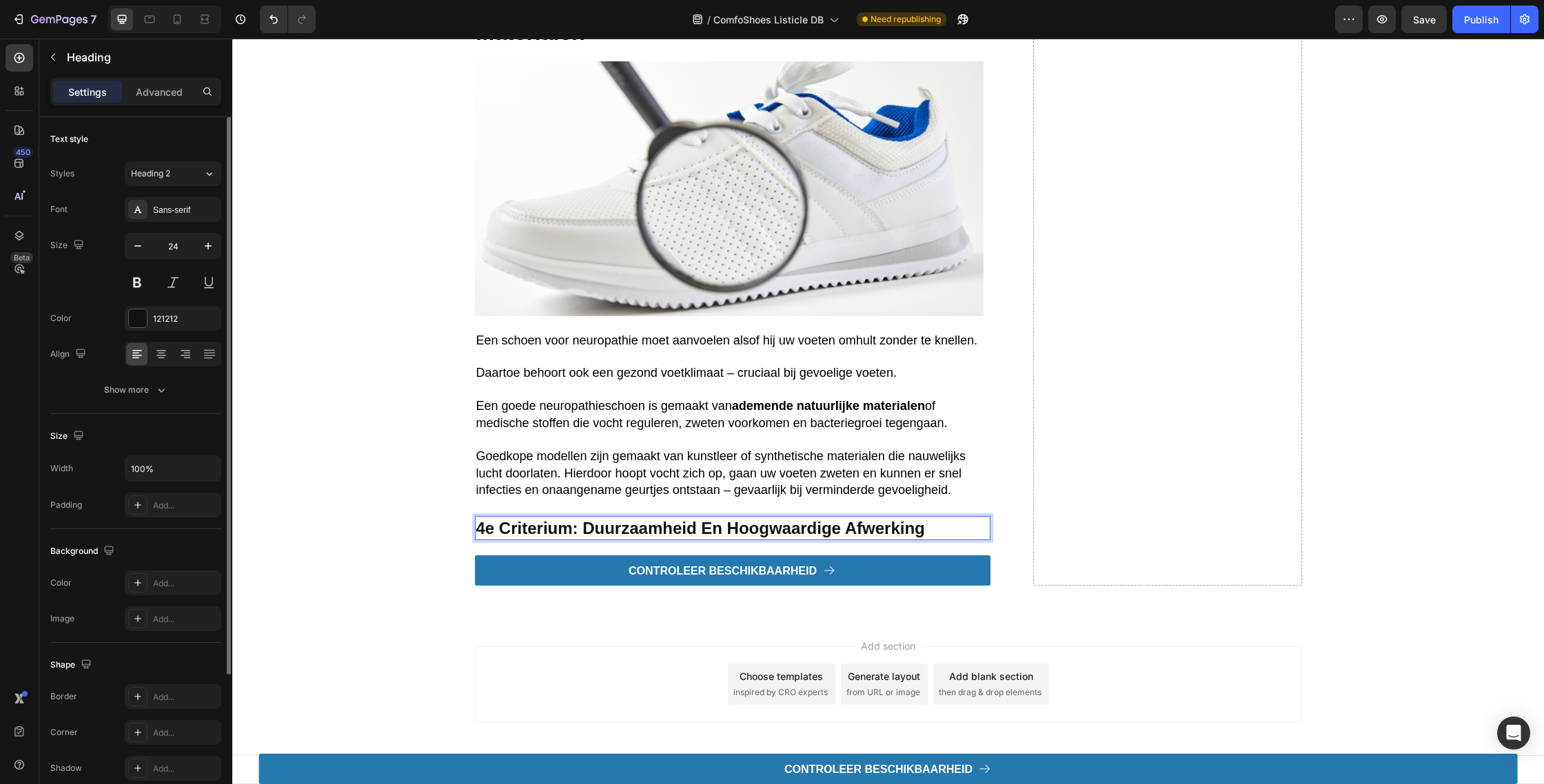
scroll to position [2877, 0]
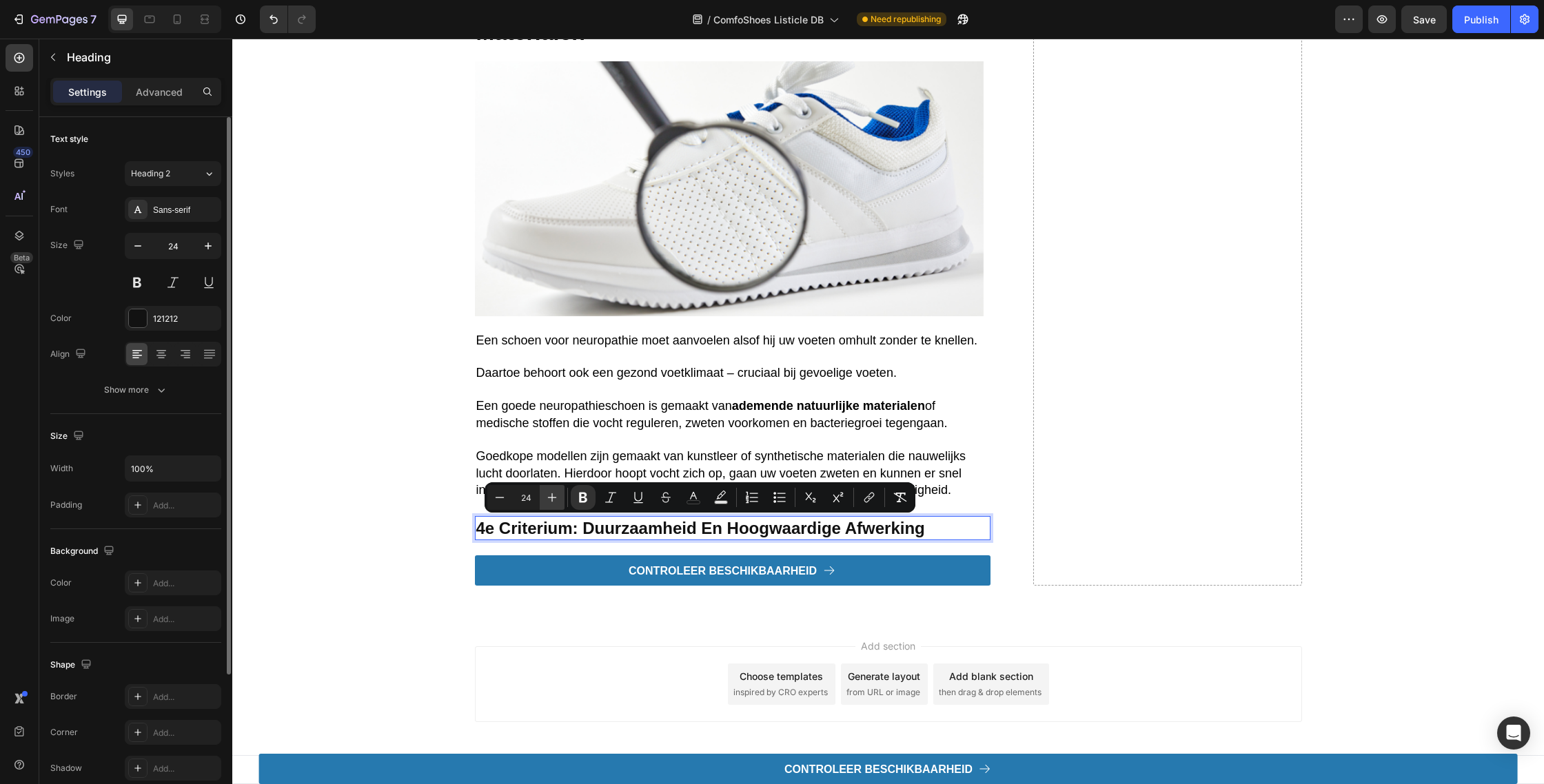
click at [555, 494] on icon "Editor contextual toolbar" at bounding box center [552, 497] width 14 height 14
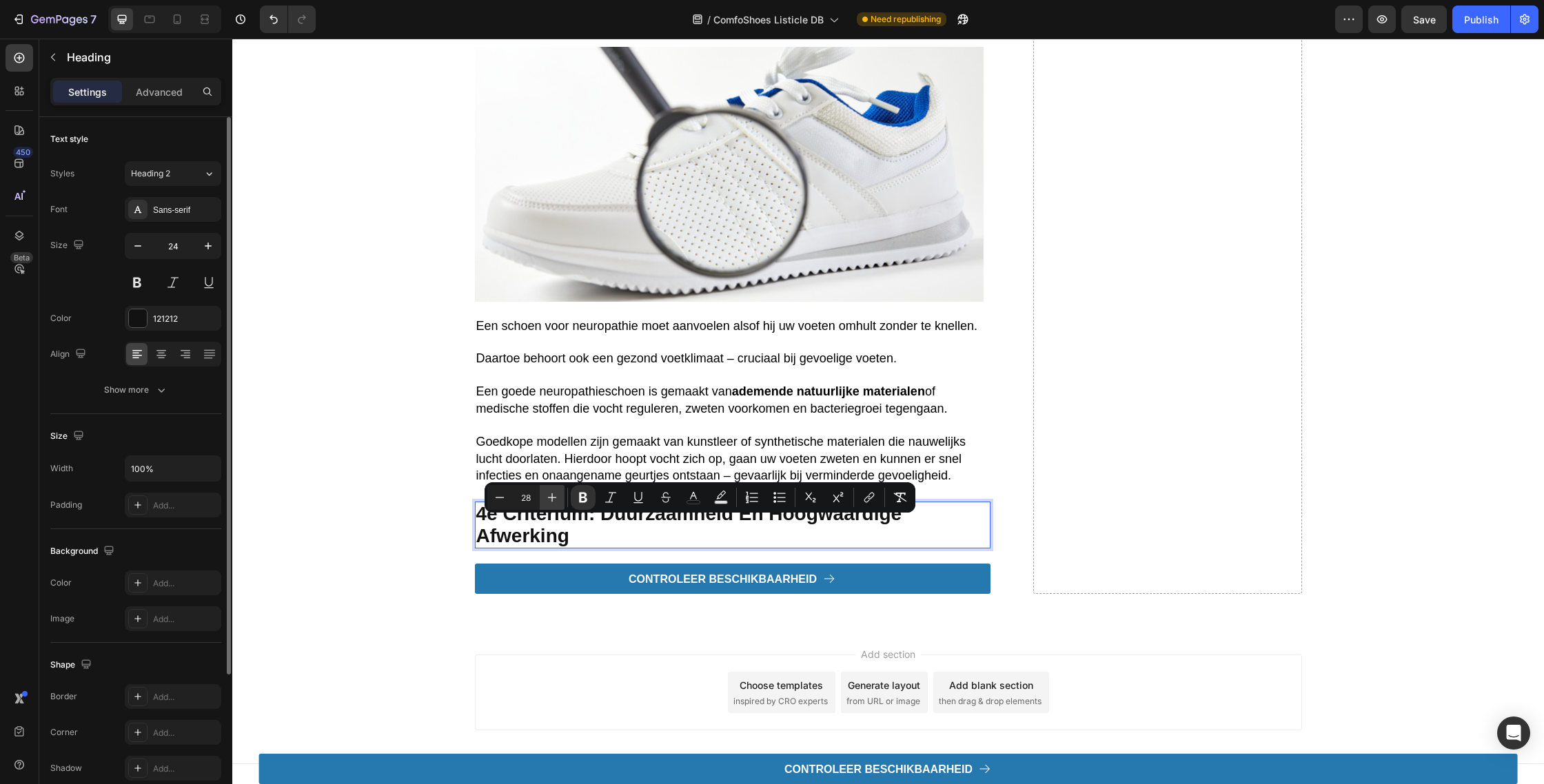
click at [555, 494] on icon "Editor contextual toolbar" at bounding box center [552, 497] width 14 height 14
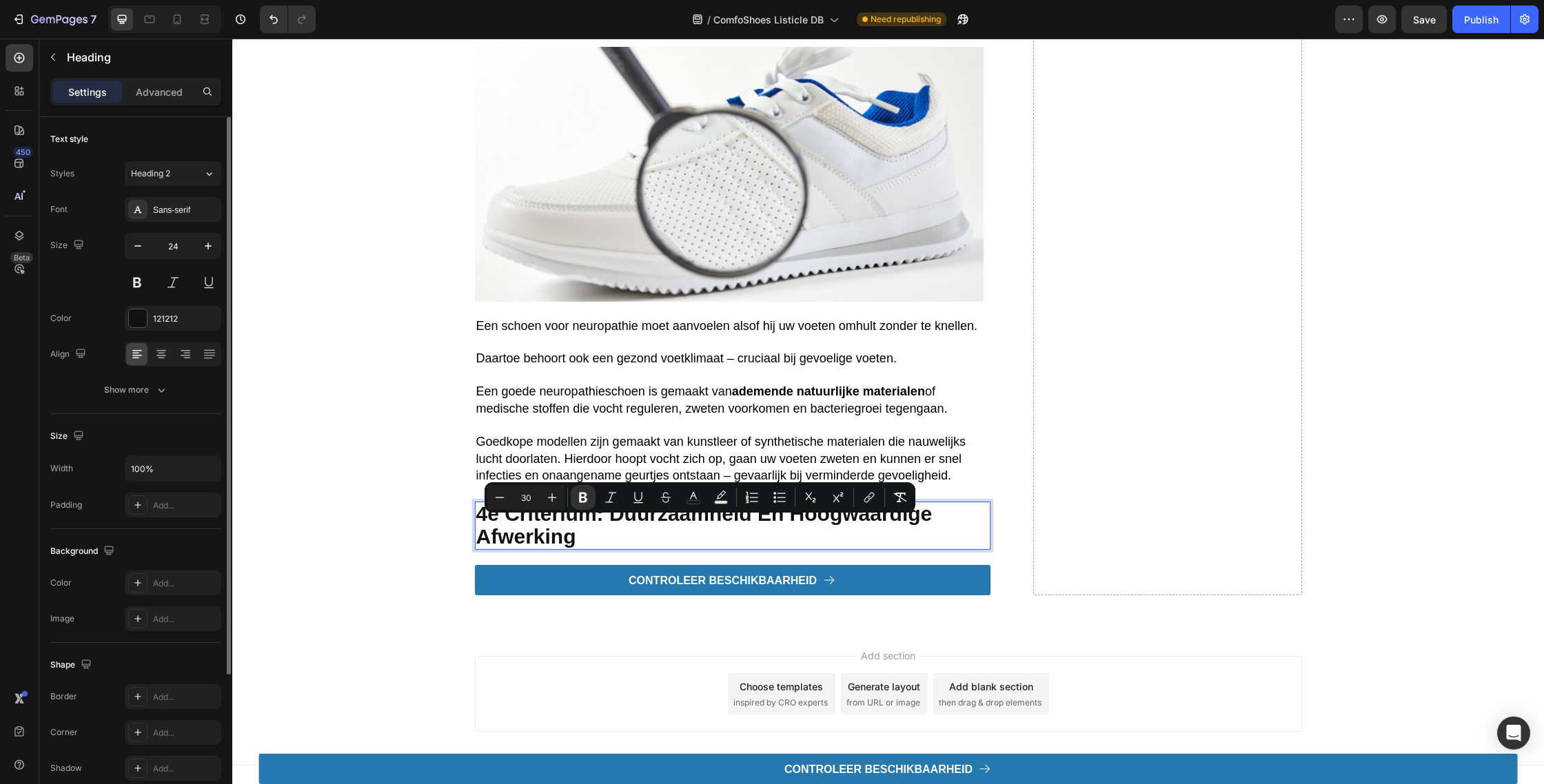
click at [545, 483] on div "Minus 30 Plus Bold Italic Underline Strikethrough color color Numbered List Bul…" at bounding box center [700, 497] width 431 height 30
click at [551, 493] on icon "Editor contextual toolbar" at bounding box center [552, 497] width 14 height 14
type input "32"
drag, startPoint x: 625, startPoint y: 346, endPoint x: 589, endPoint y: 334, distance: 37.9
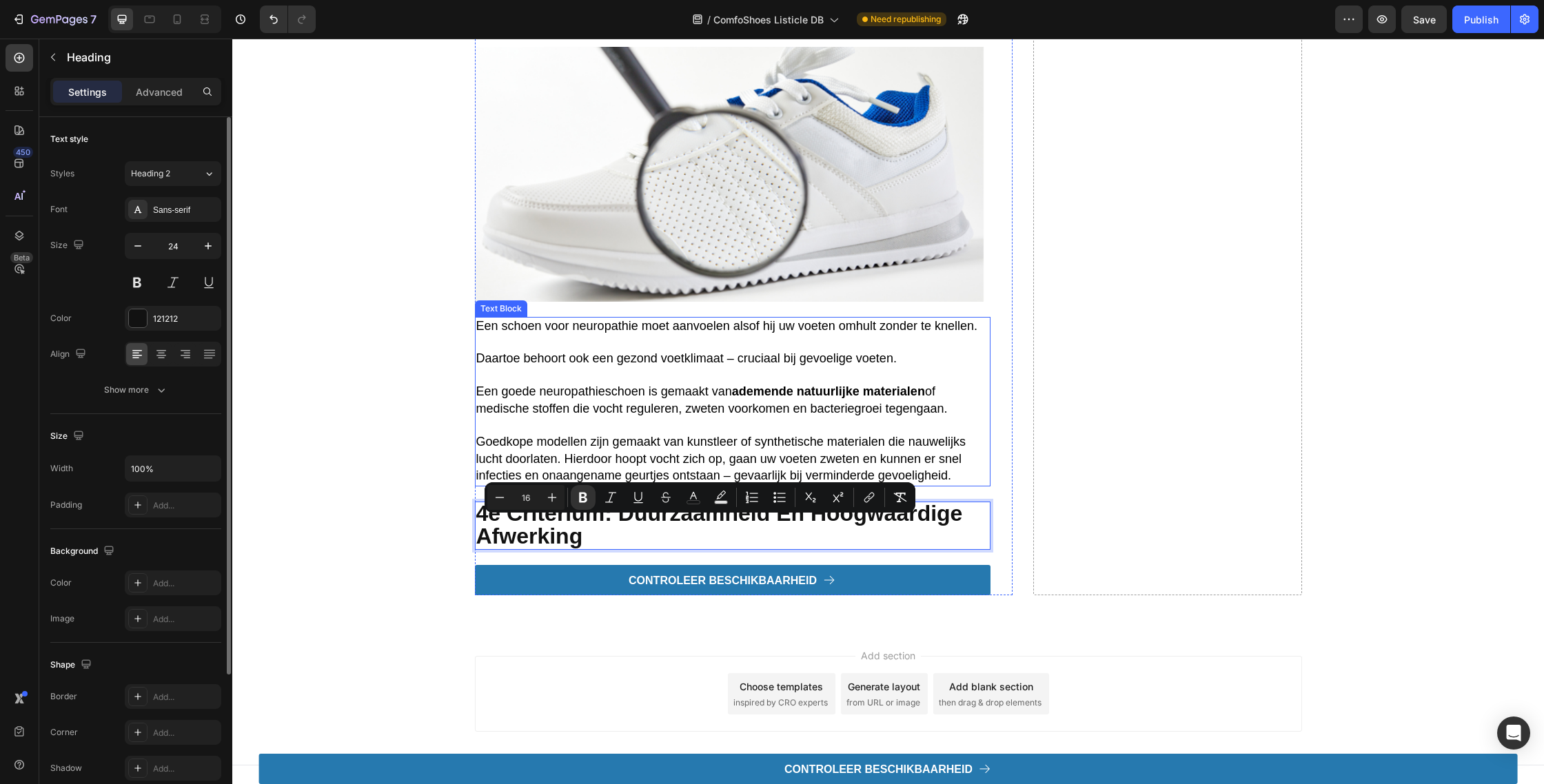
click at [625, 335] on p "Een schoen voor neuropathie moet aanvoelen alsof hij uw voeten omhult zonder te…" at bounding box center [733, 326] width 513 height 16
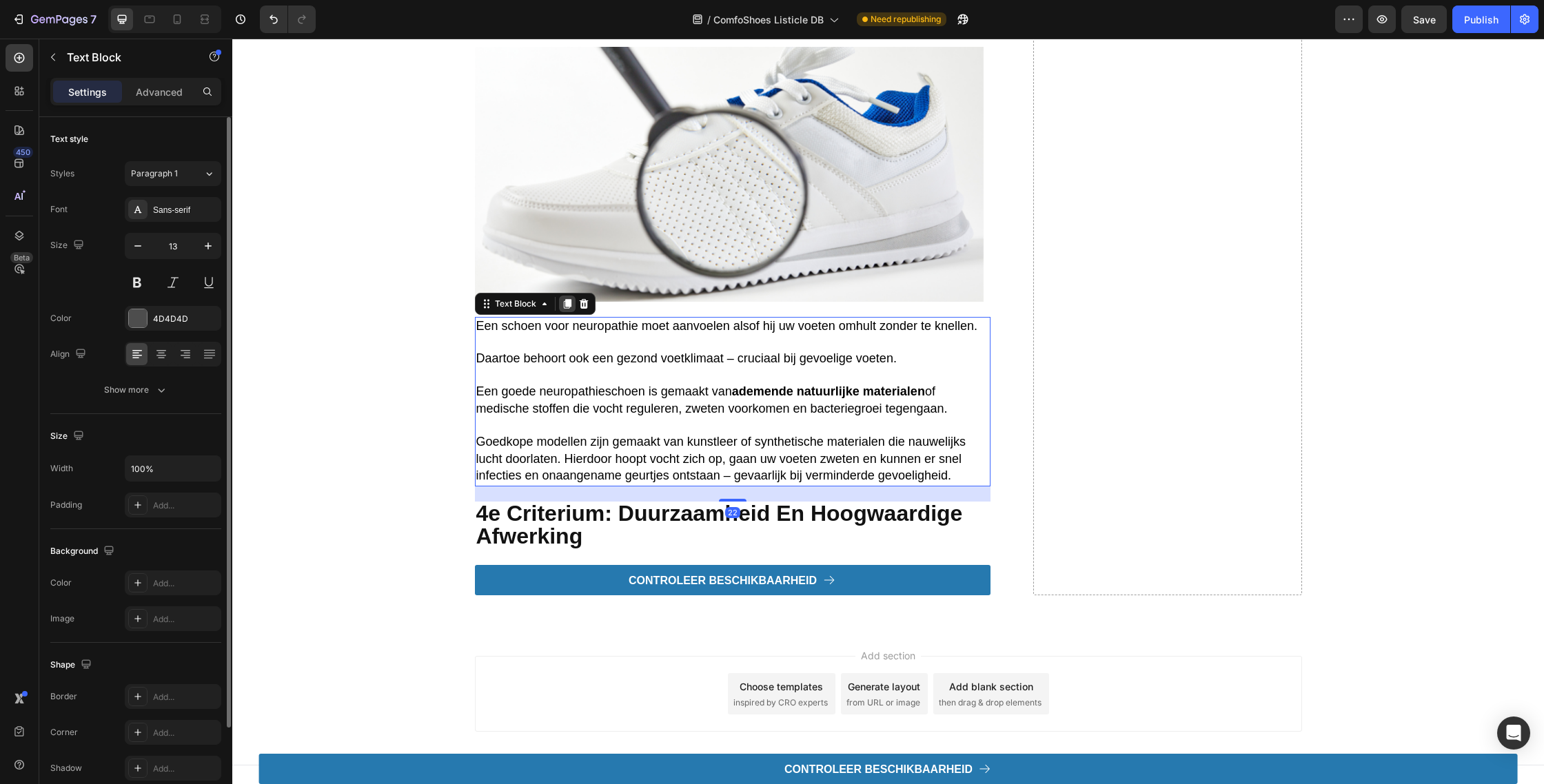
click at [560, 312] on div at bounding box center [566, 304] width 16 height 16
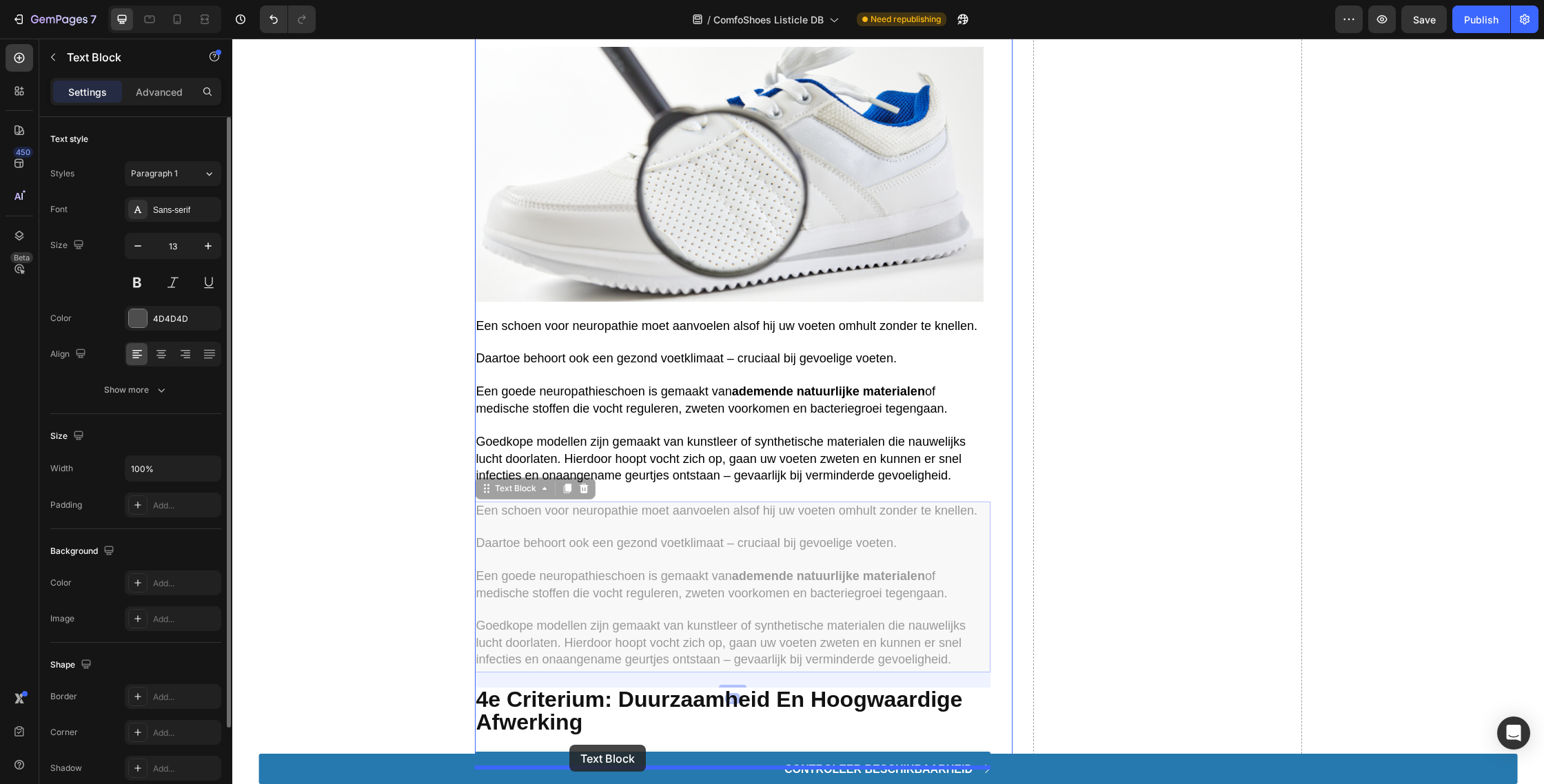
drag, startPoint x: 490, startPoint y: 506, endPoint x: 565, endPoint y: 740, distance: 245.7
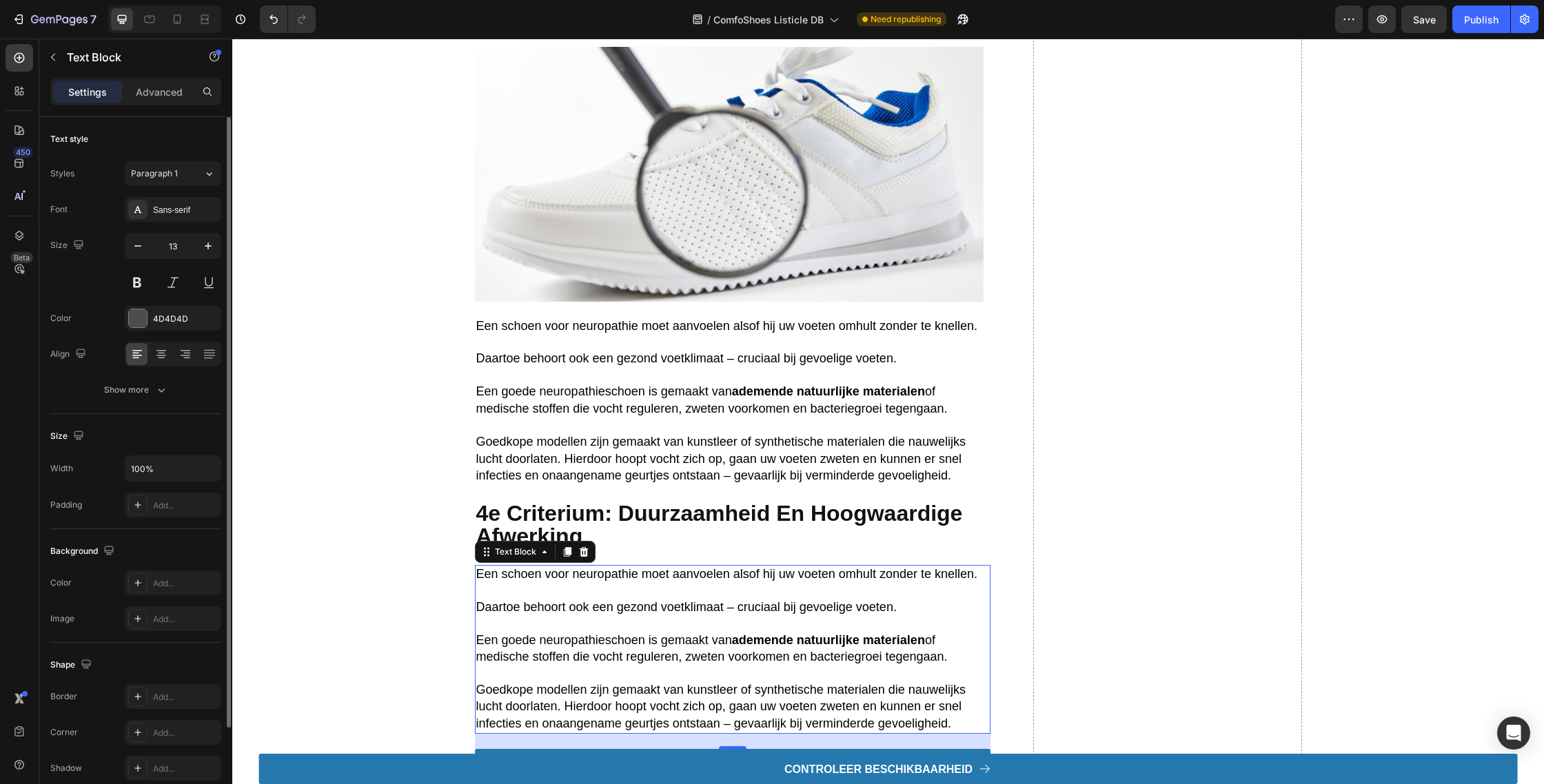
scroll to position [3090, 0]
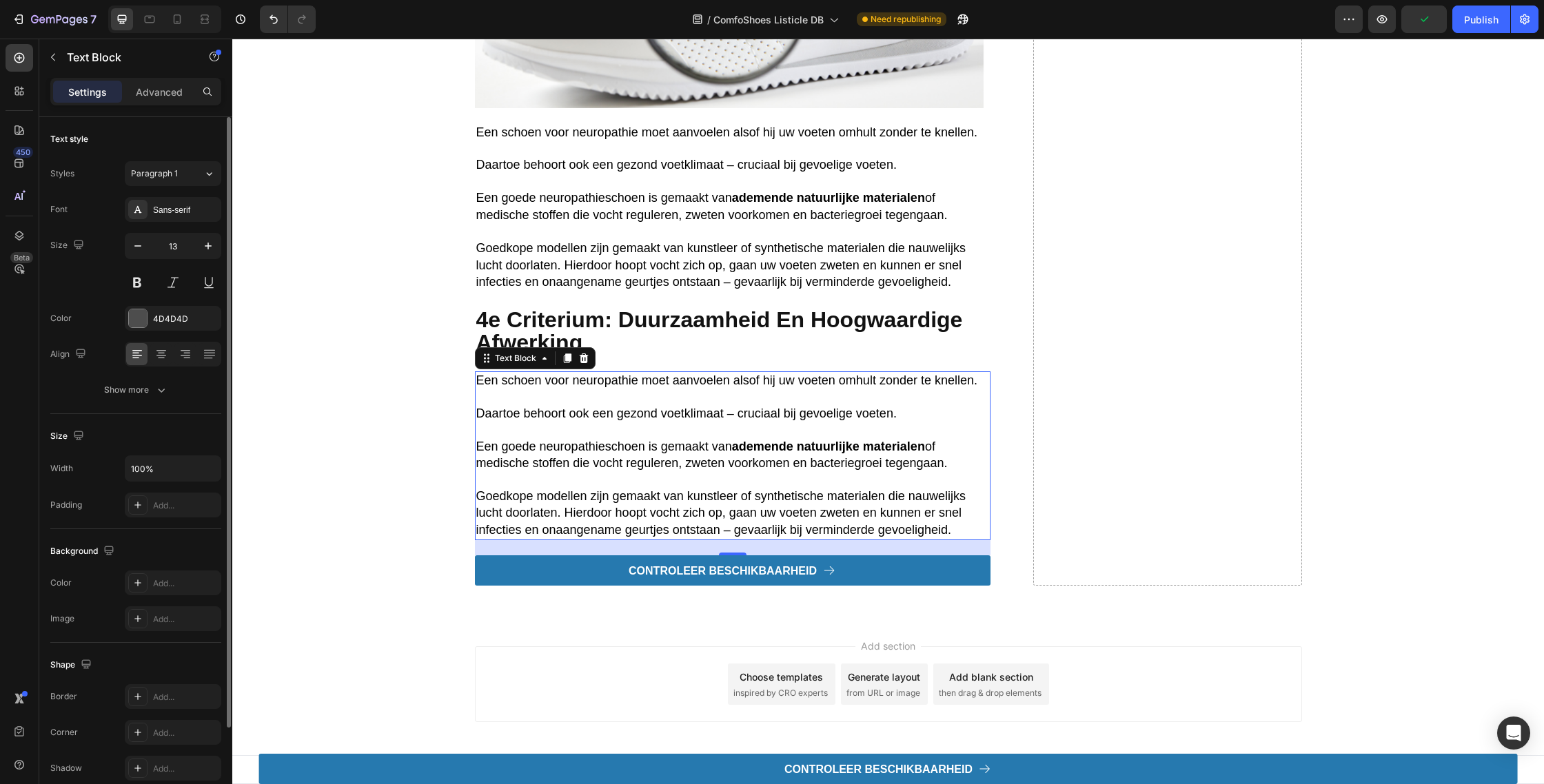
click at [33, 100] on div "450 Beta" at bounding box center [19, 411] width 40 height 746
click at [19, 167] on icon at bounding box center [19, 163] width 9 height 9
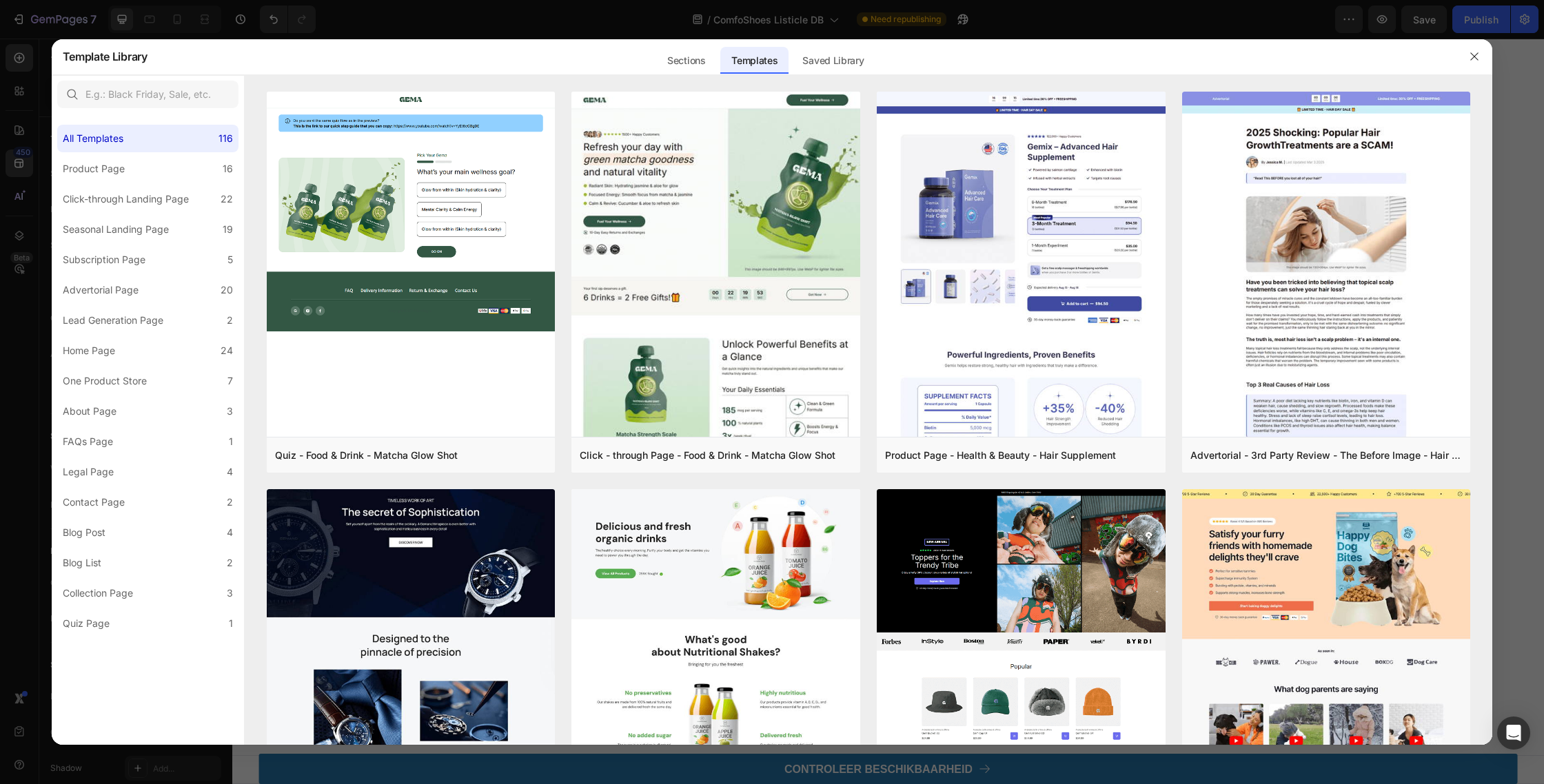
click at [22, 85] on div at bounding box center [772, 392] width 1544 height 784
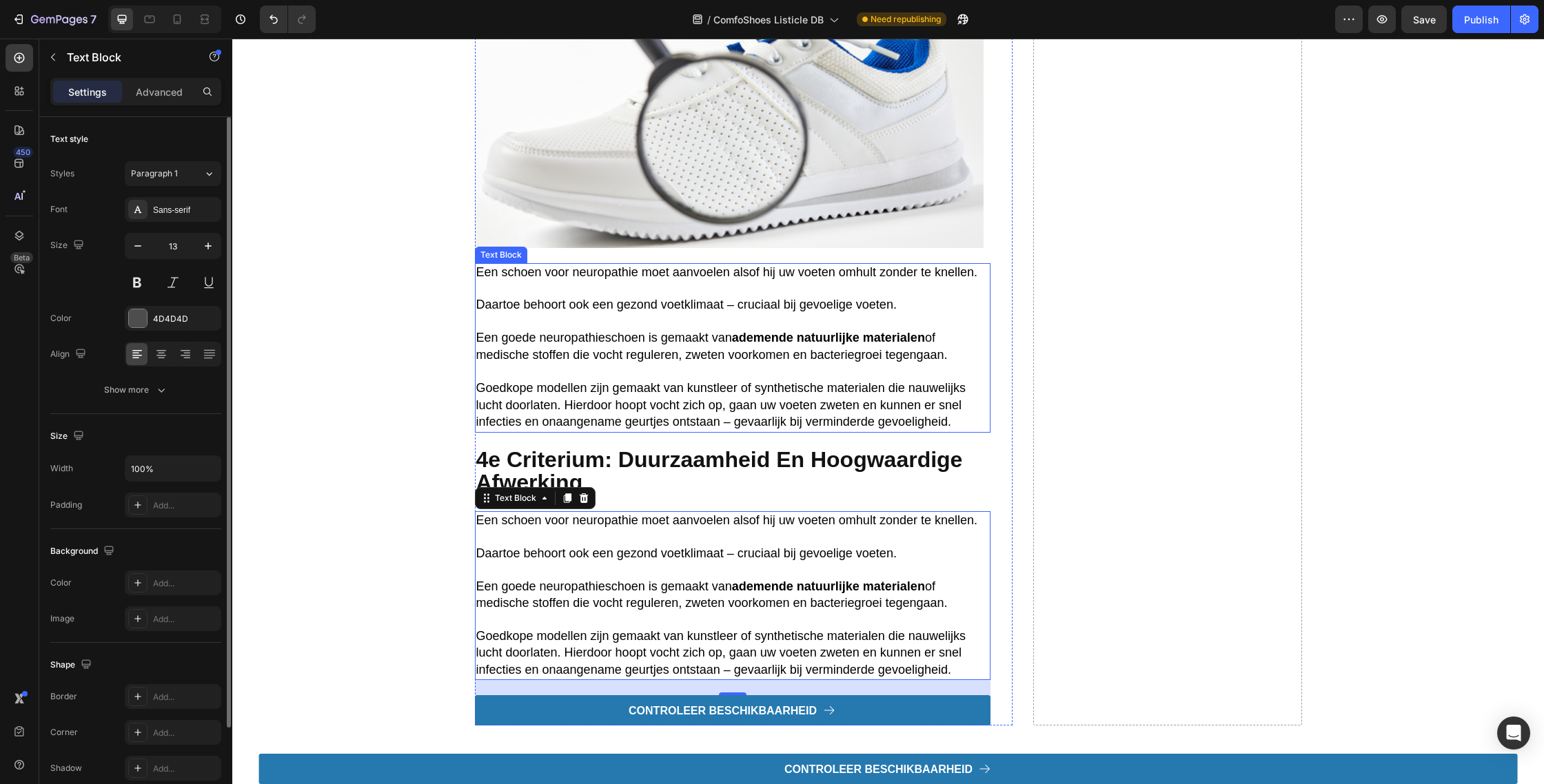
scroll to position [2760, 0]
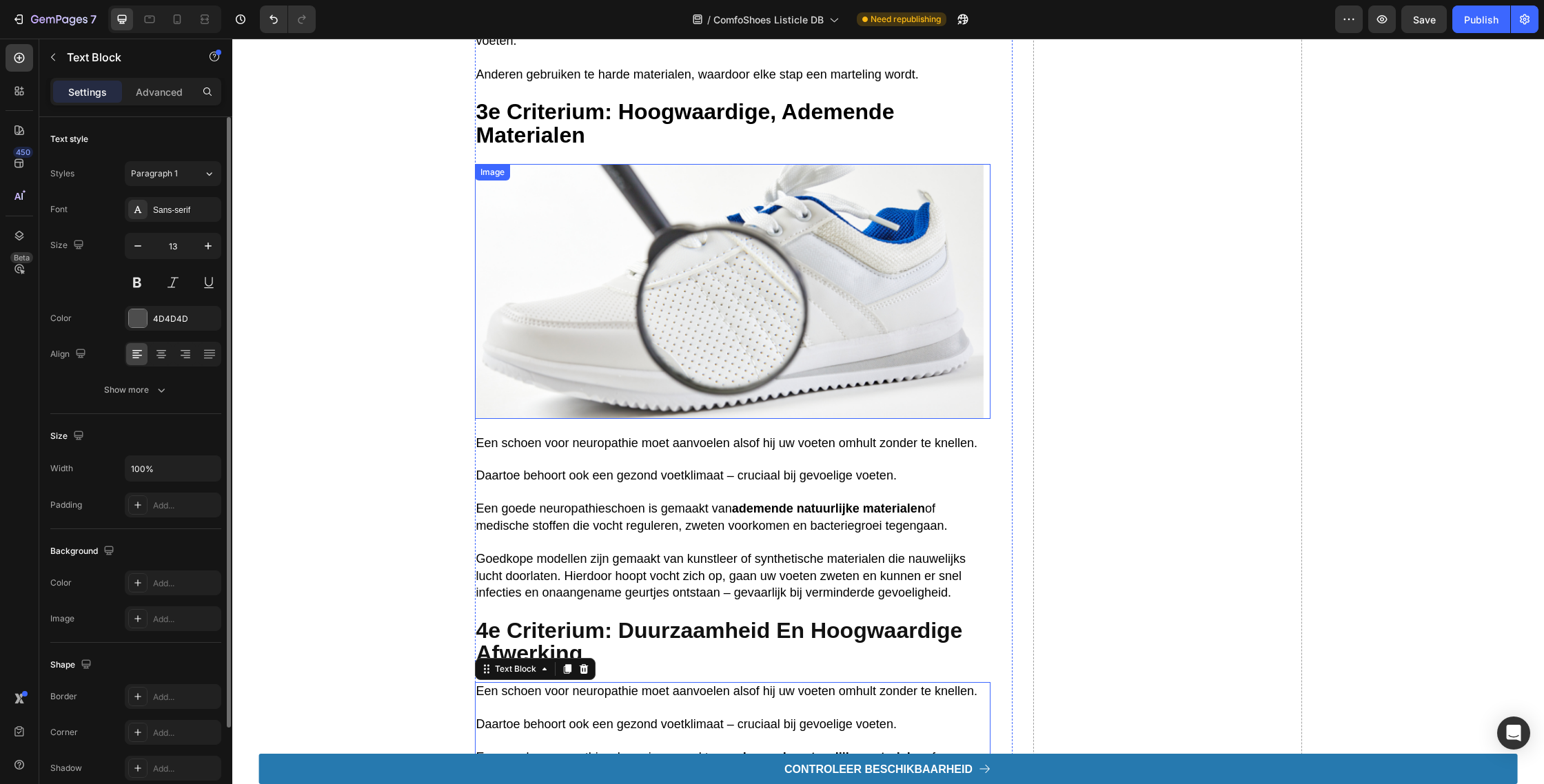
click at [610, 260] on img at bounding box center [732, 291] width 515 height 255
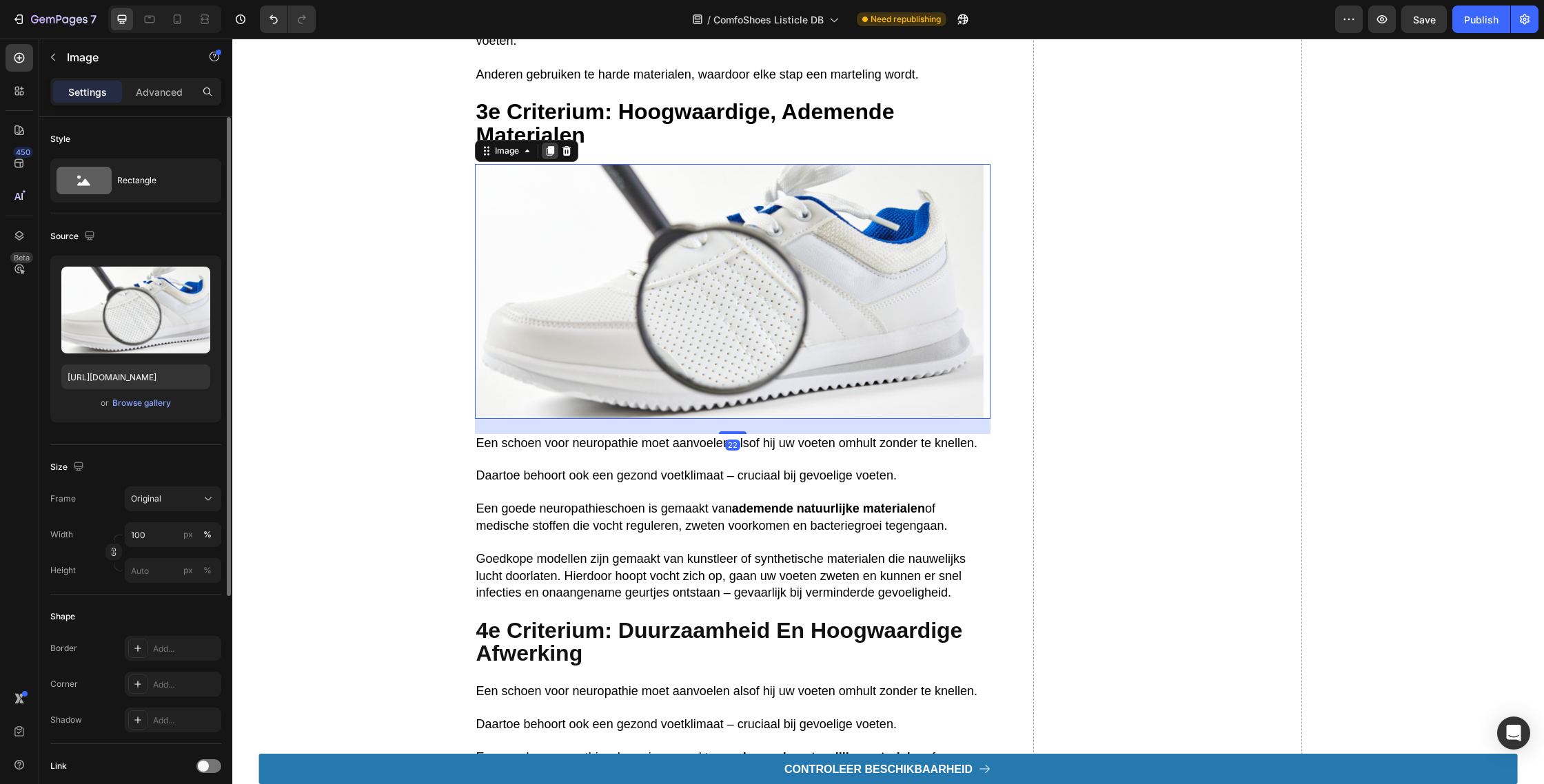
click at [547, 156] on icon at bounding box center [550, 151] width 8 height 9
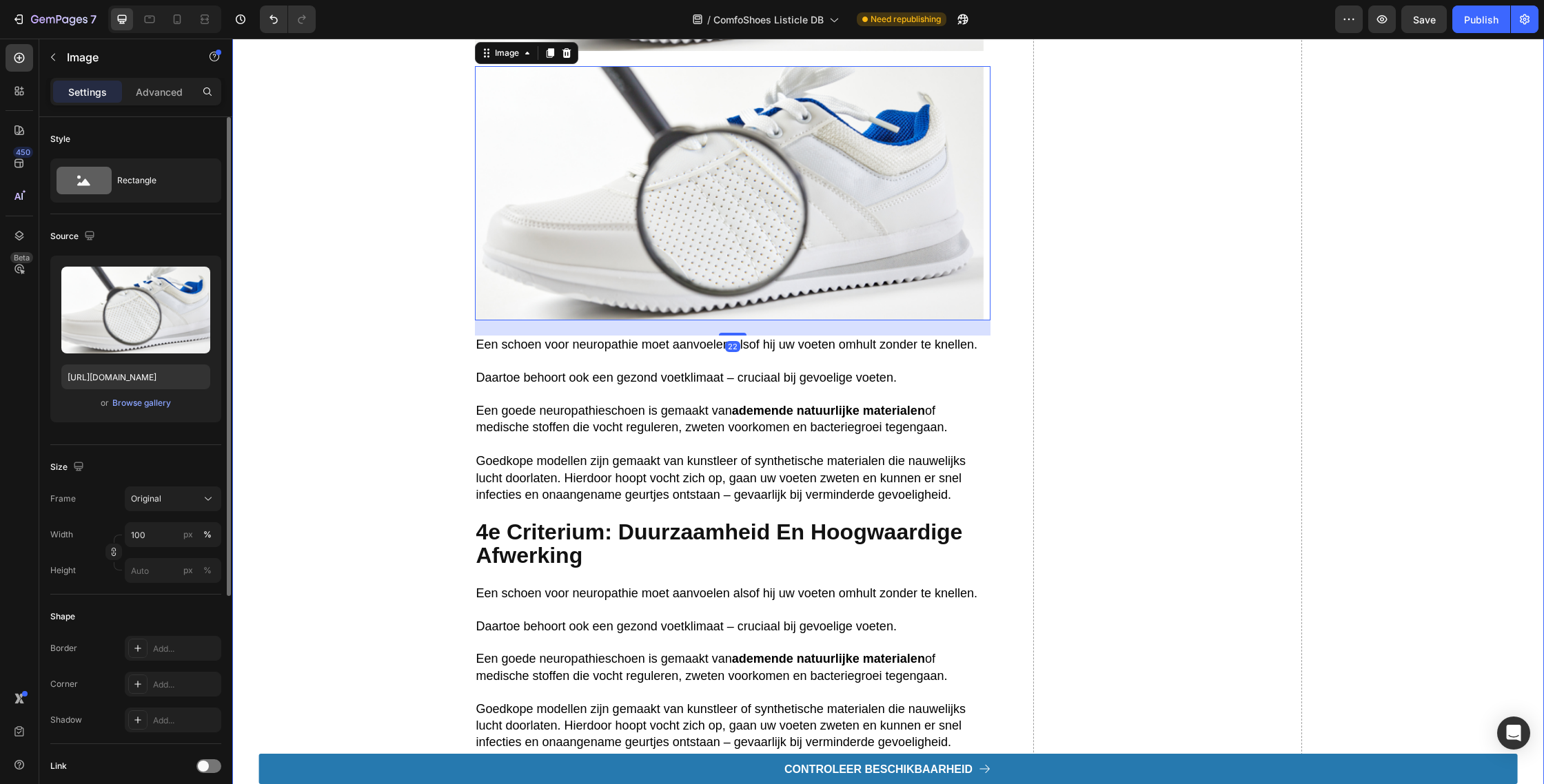
scroll to position [3090, 0]
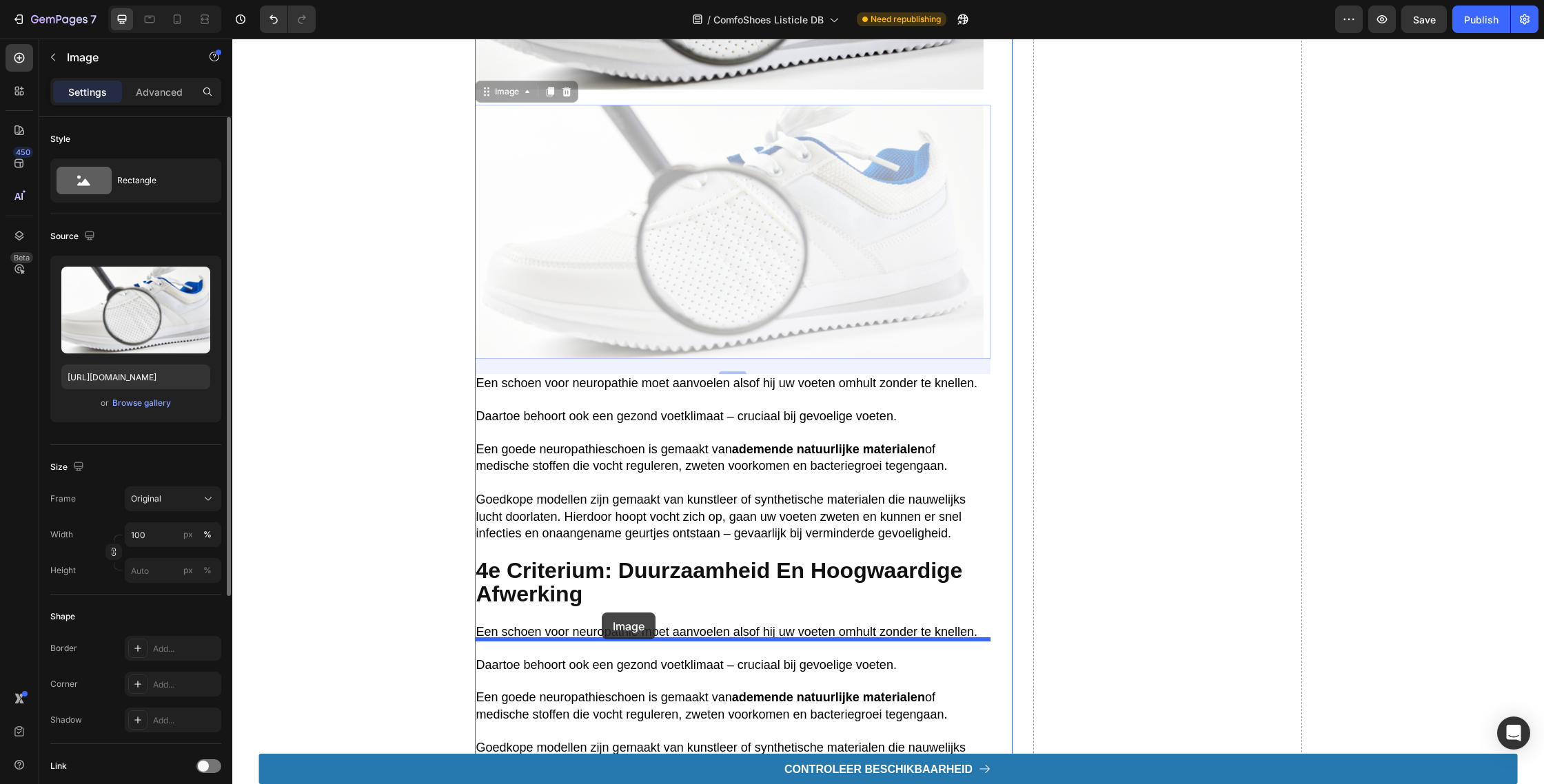
drag, startPoint x: 482, startPoint y: 109, endPoint x: 602, endPoint y: 613, distance: 518.1
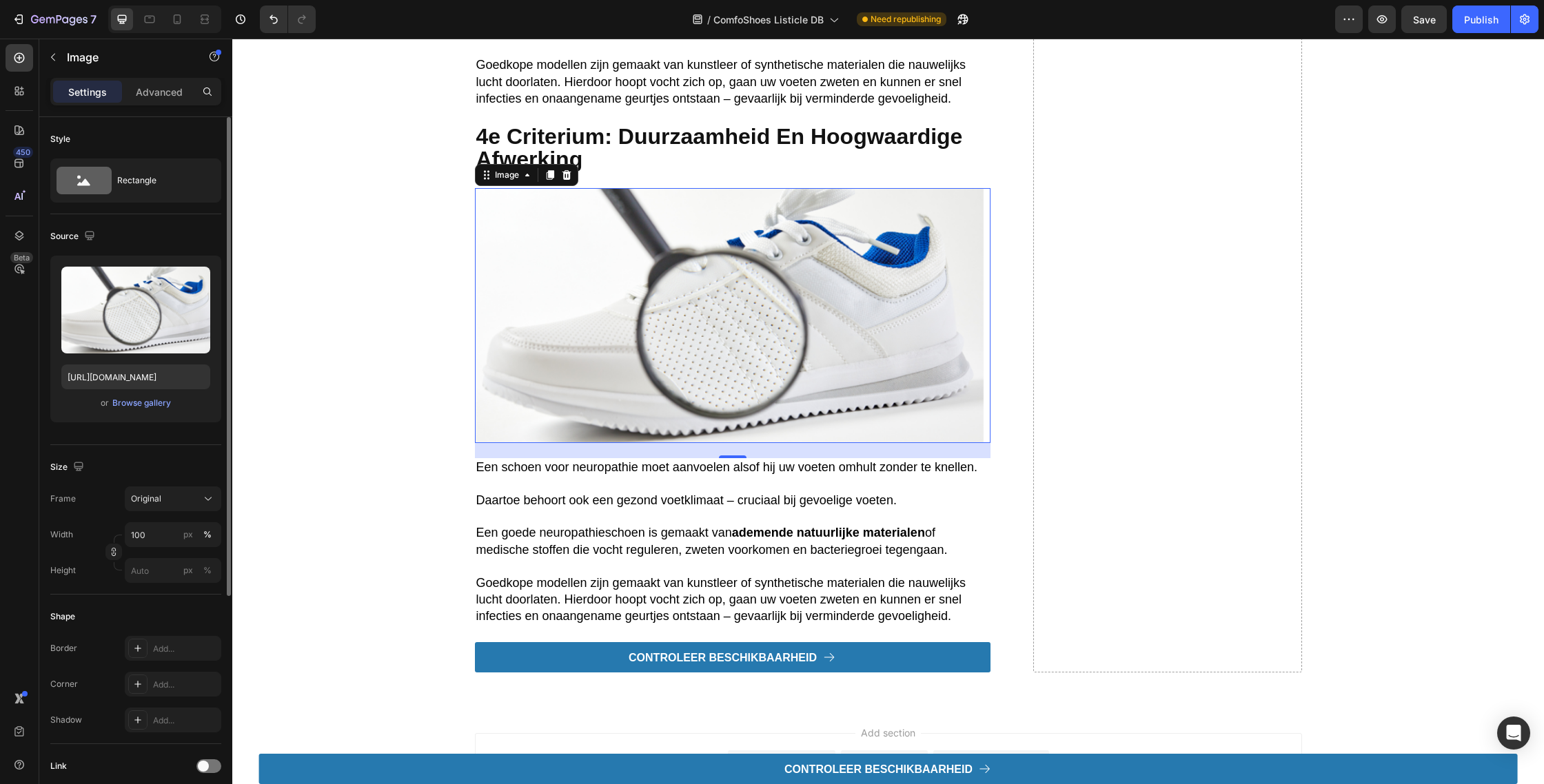
scroll to position [3319, 0]
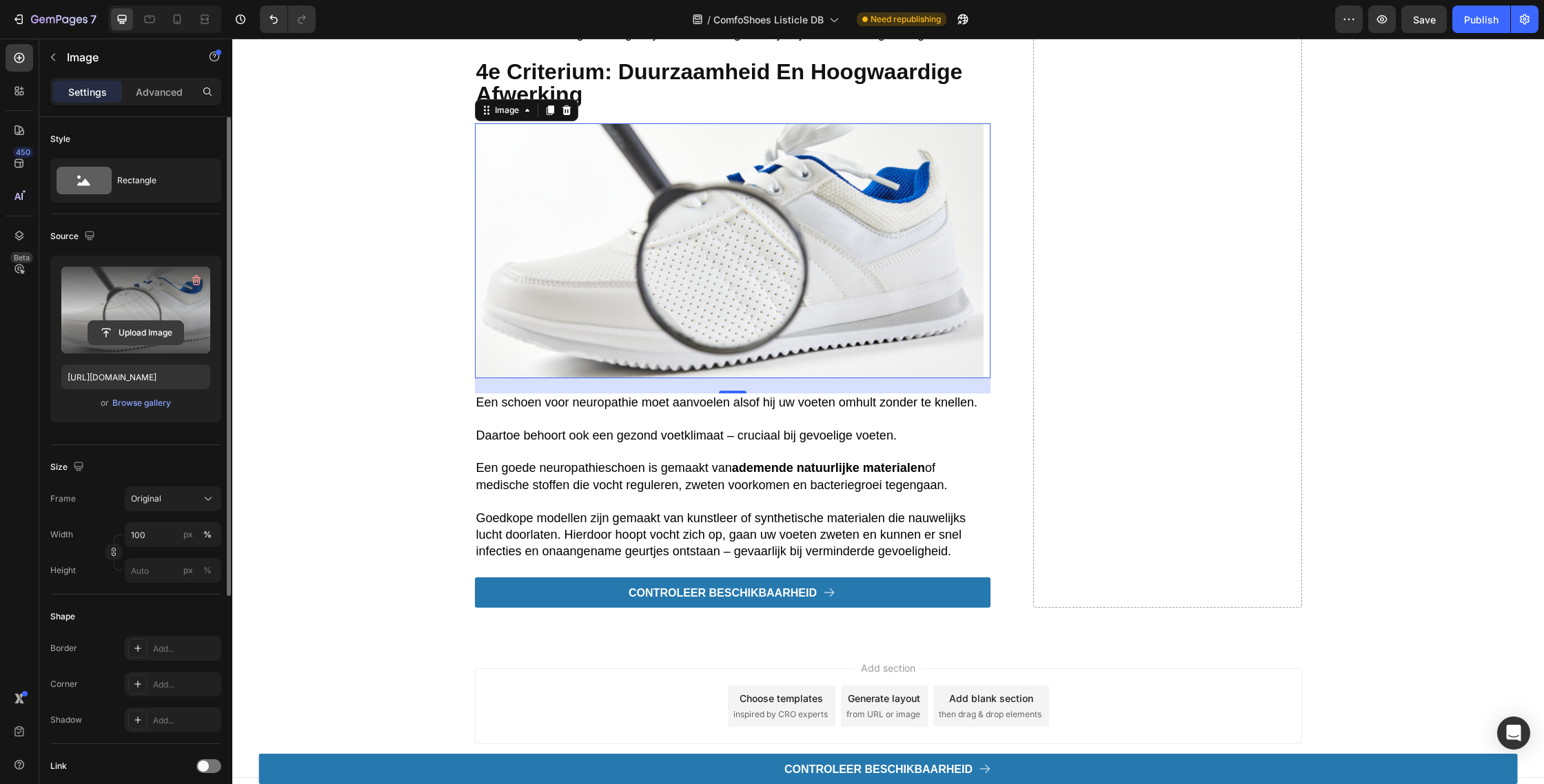
click at [134, 335] on input "file" at bounding box center [136, 333] width 95 height 23
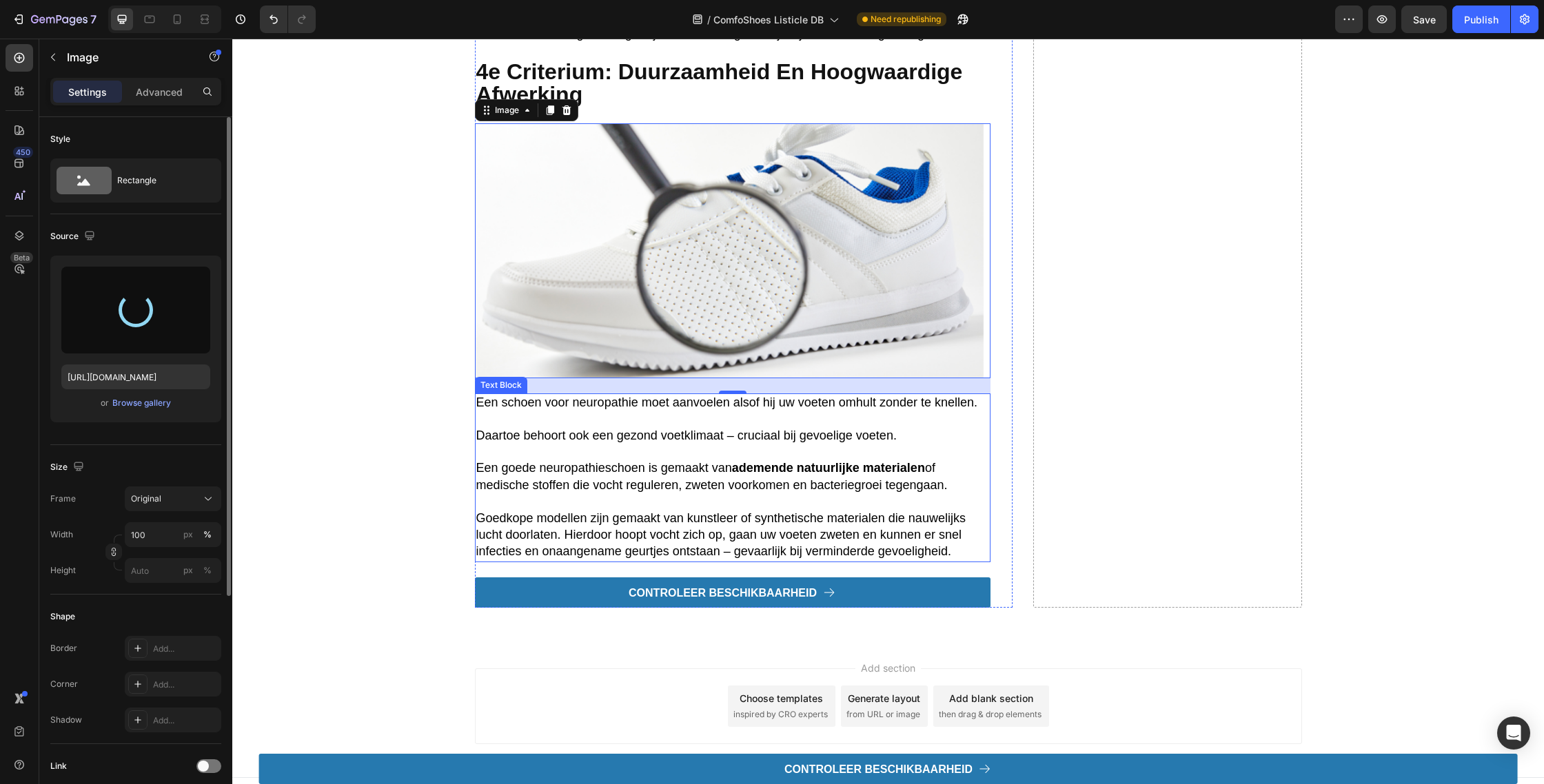
scroll to position [3360, 0]
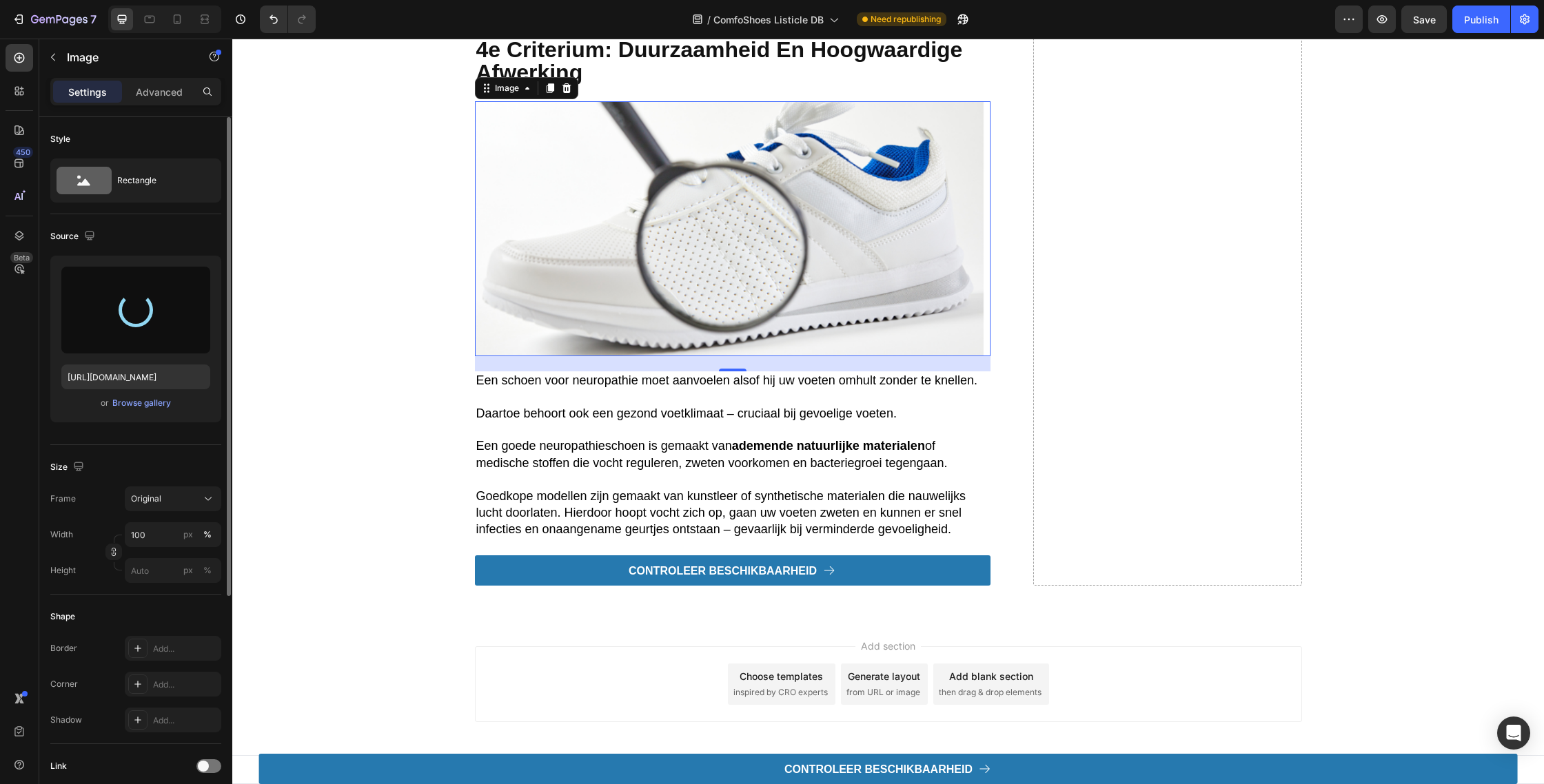
type input "https://cdn.shopify.com/s/files/1/0764/0688/2628/files/gempages_516971728346285…"
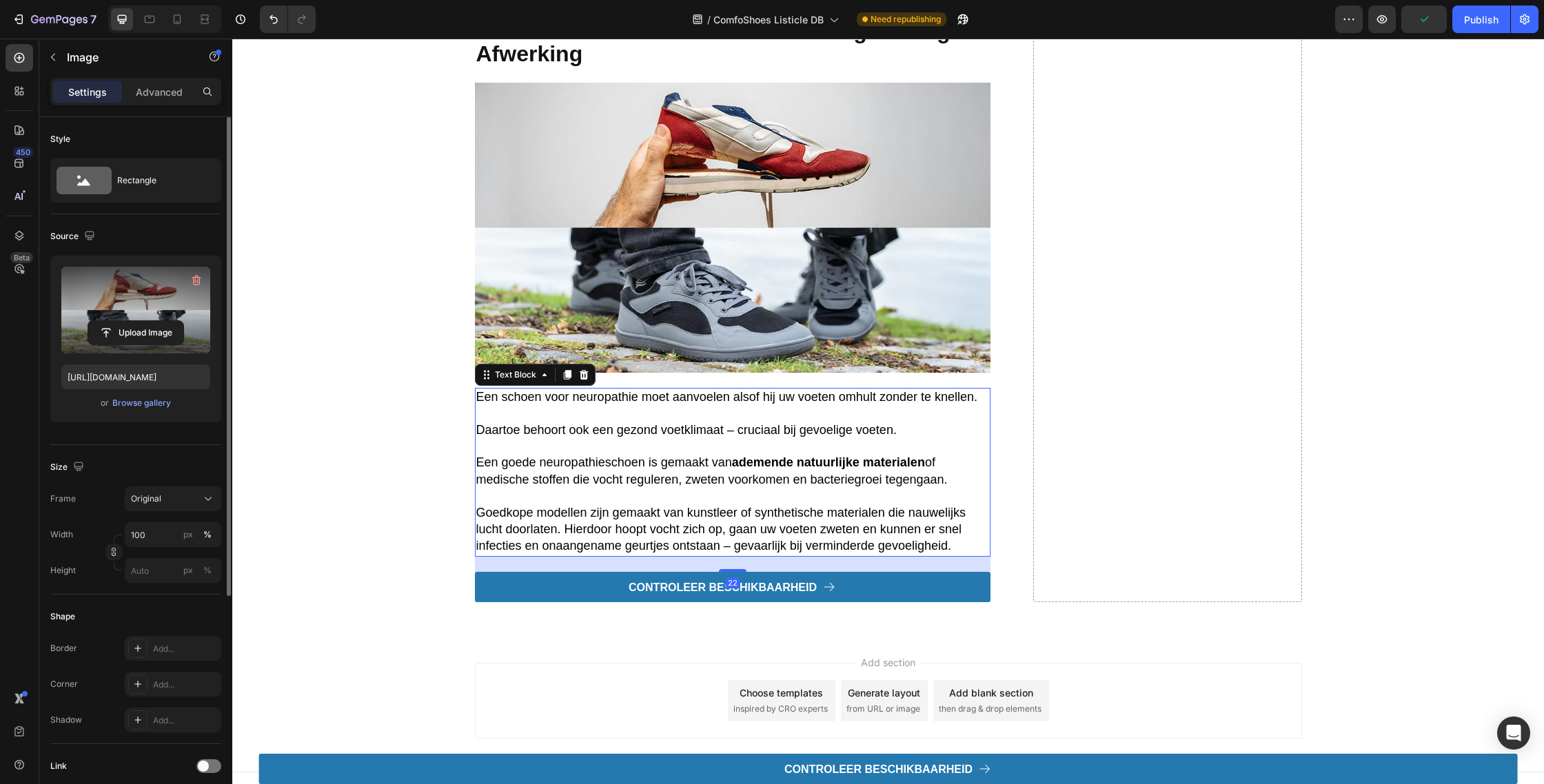
click at [702, 475] on span "Een goede neuropathieschoen is gemaakt van ademende natuurlijke materialen of m…" at bounding box center [712, 470] width 471 height 30
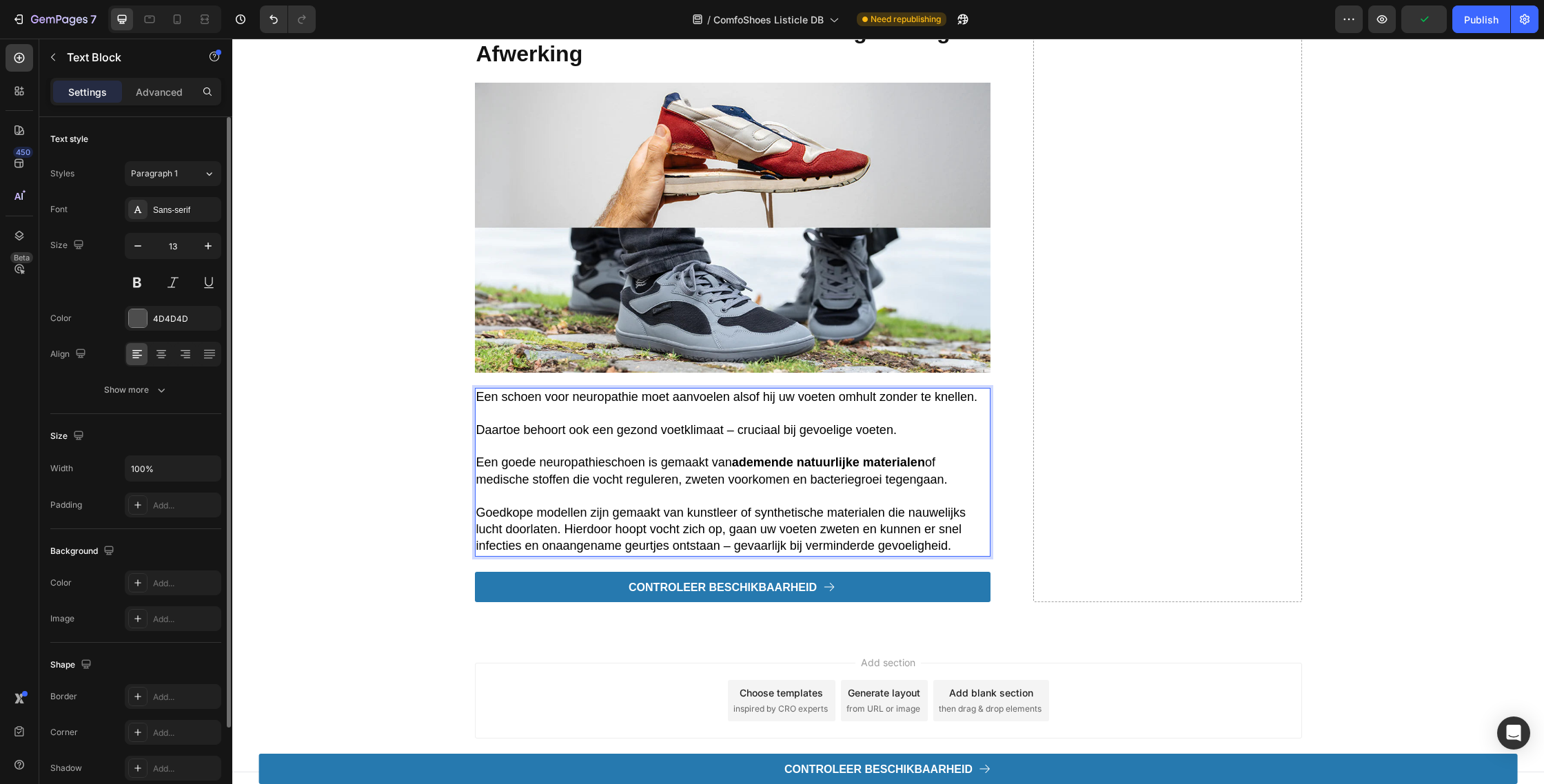
scroll to position [3306, 0]
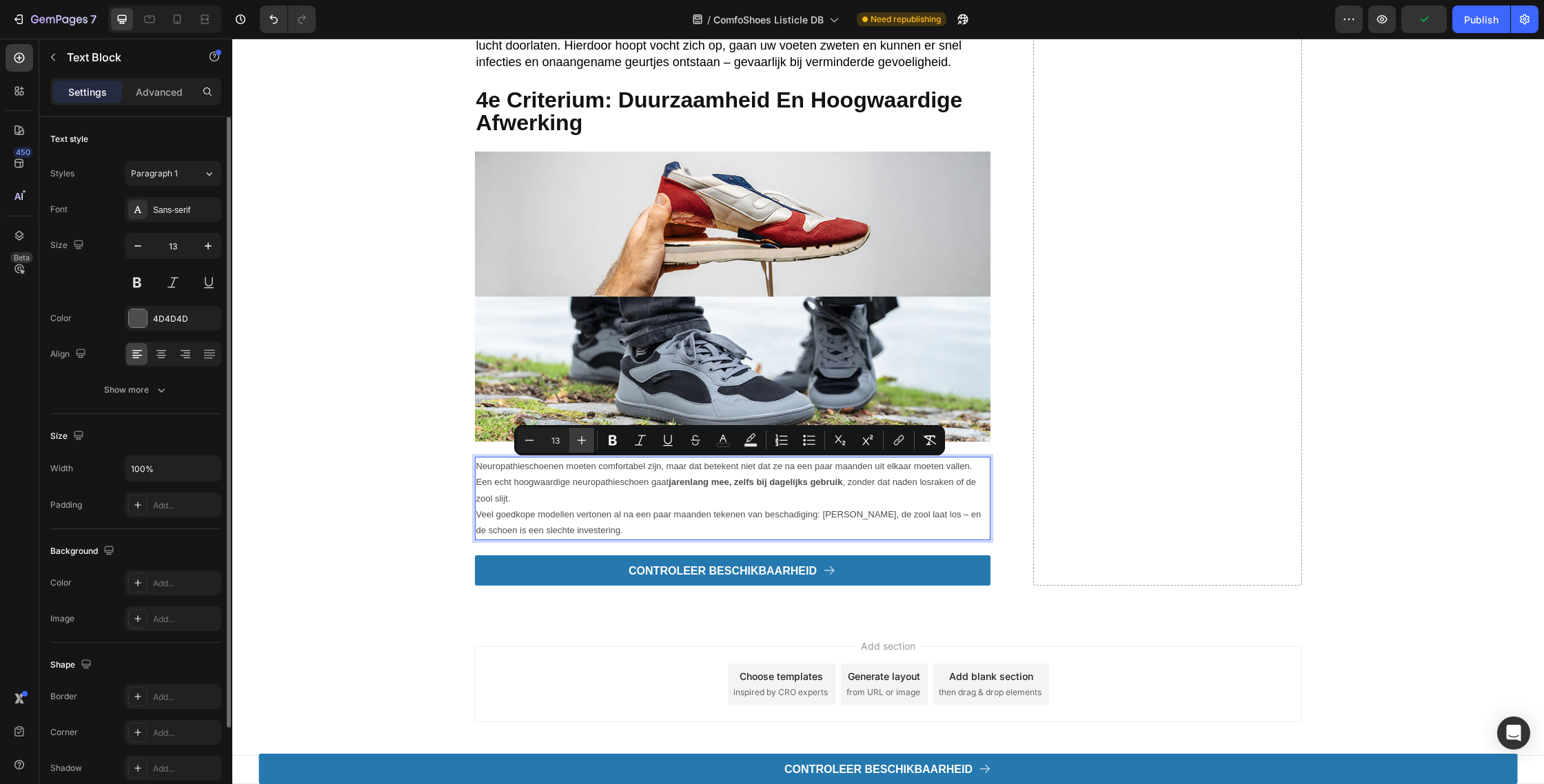
click at [584, 435] on icon "Editor contextual toolbar" at bounding box center [582, 441] width 14 height 14
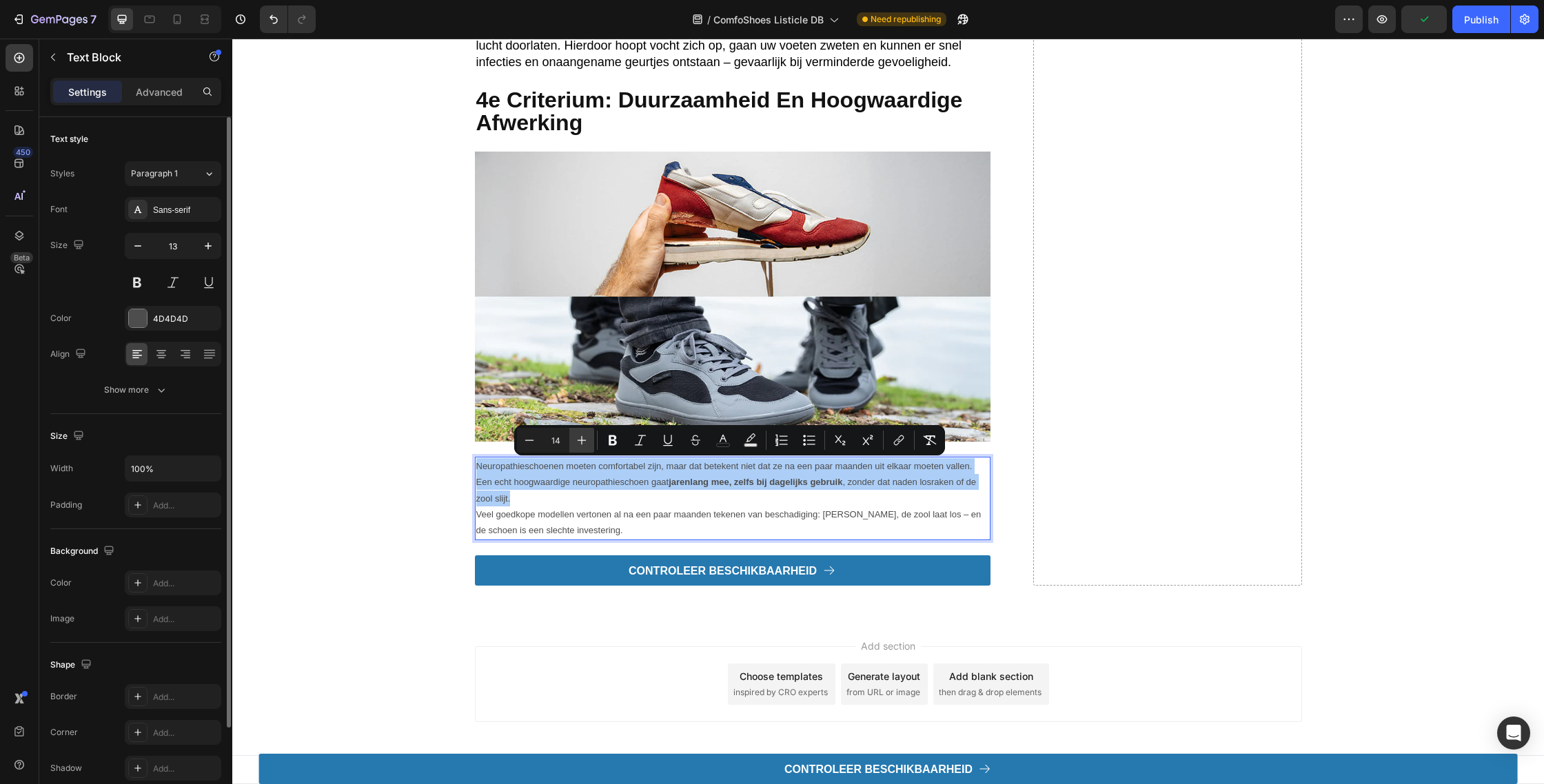
click at [584, 435] on icon "Editor contextual toolbar" at bounding box center [582, 441] width 14 height 14
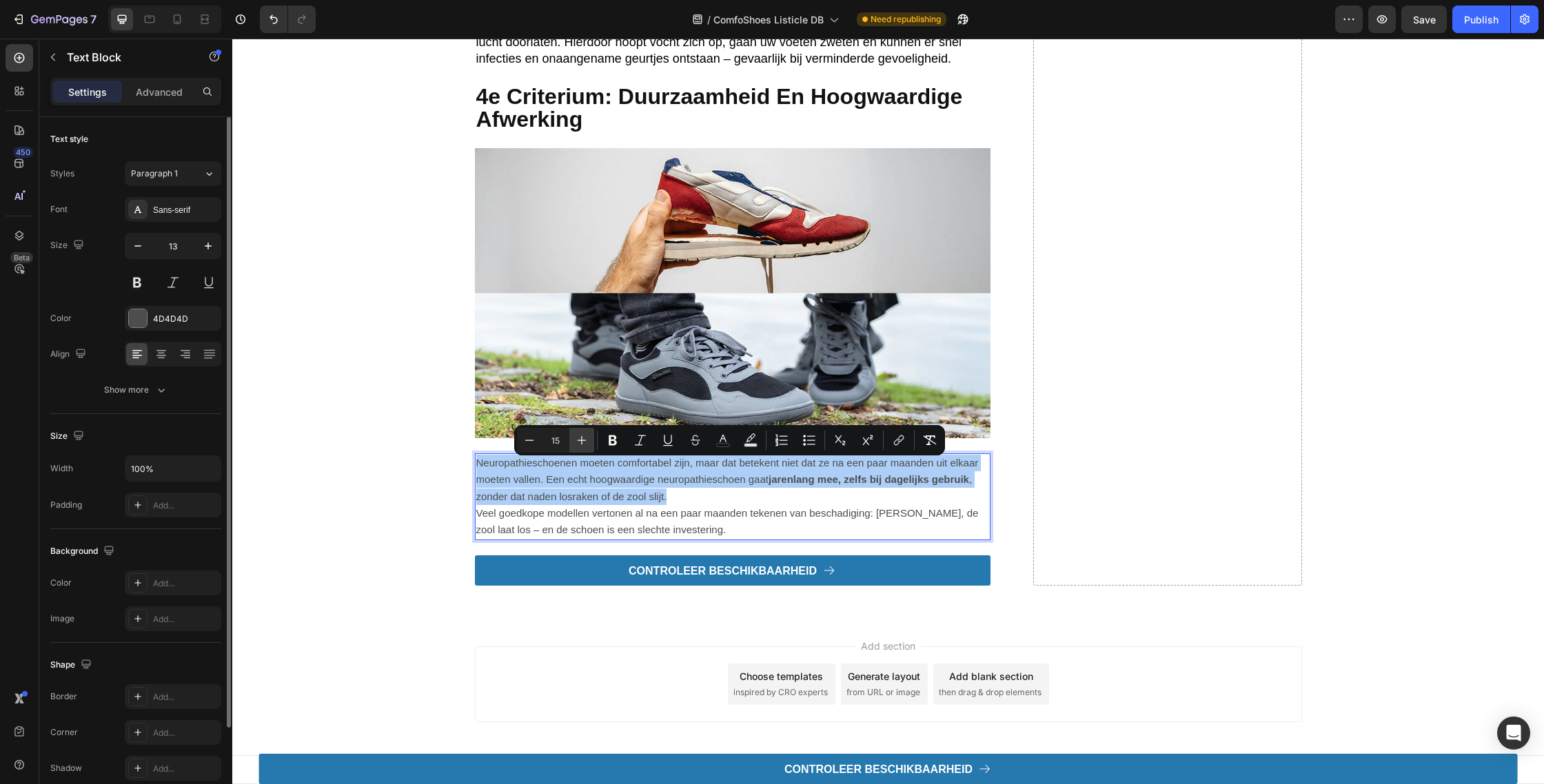
click at [584, 435] on icon "Editor contextual toolbar" at bounding box center [582, 441] width 14 height 14
click at [583, 435] on icon "Editor contextual toolbar" at bounding box center [582, 441] width 14 height 14
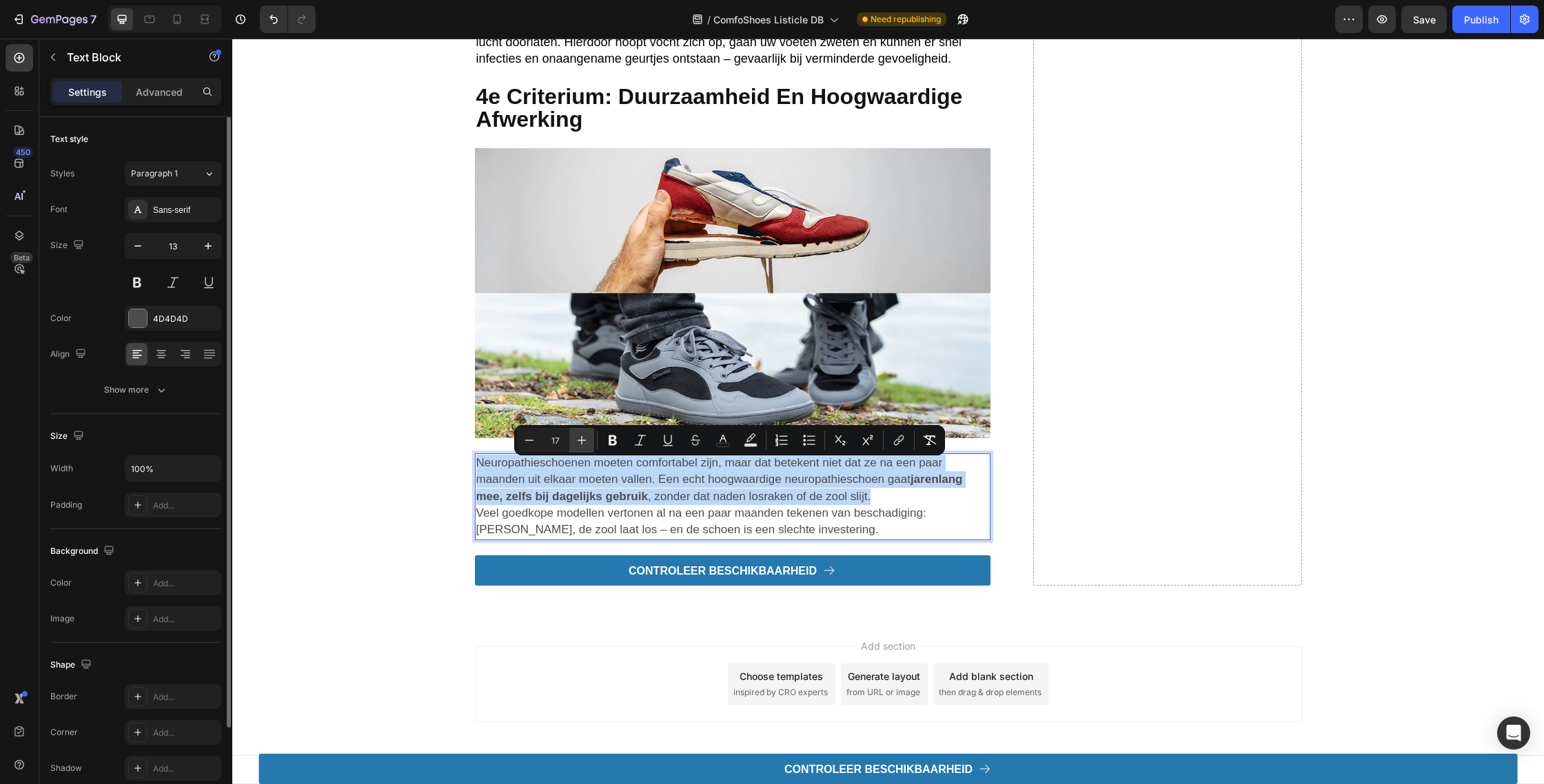
type input "18"
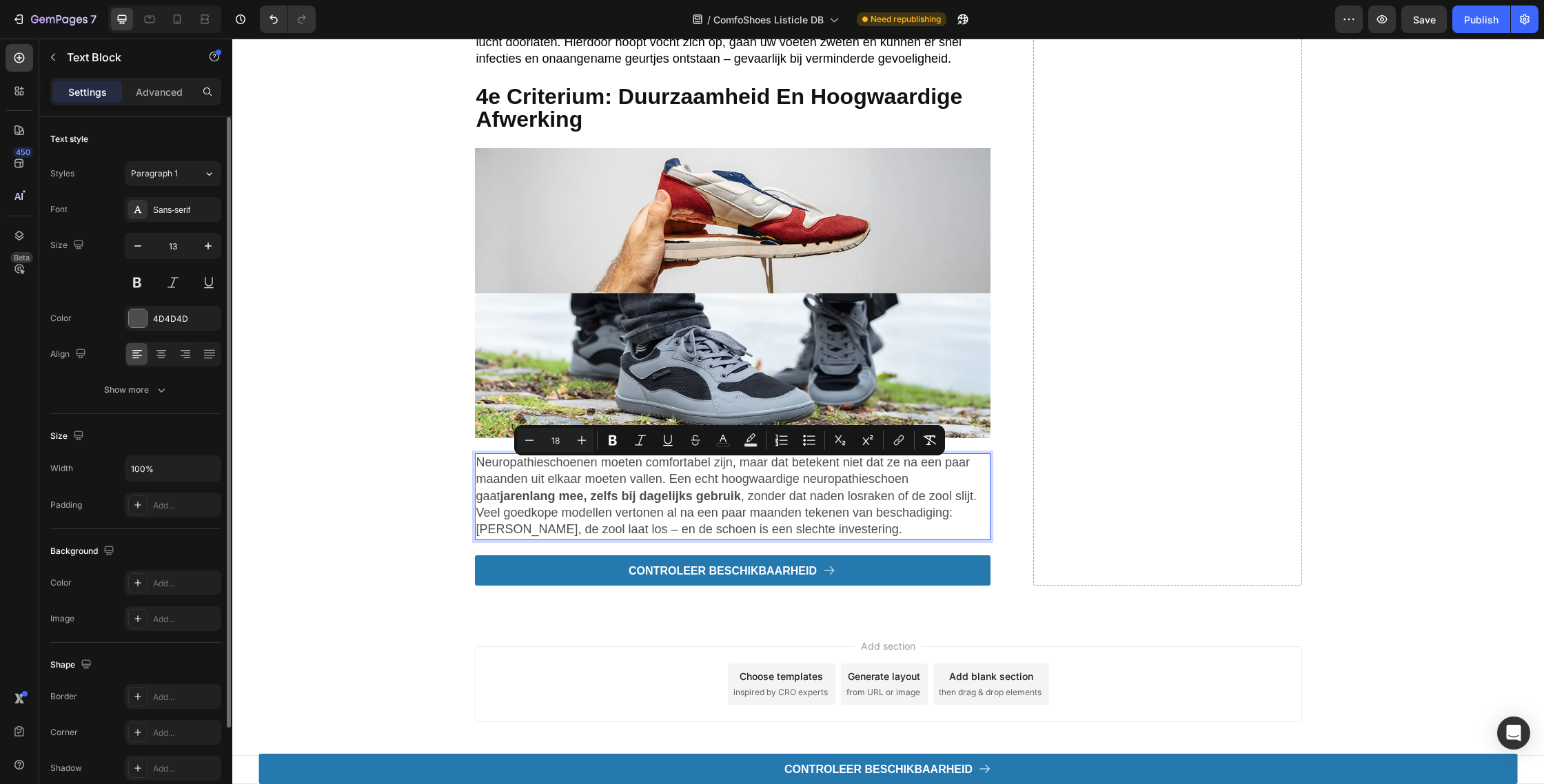
drag, startPoint x: 877, startPoint y: 507, endPoint x: 890, endPoint y: 504, distance: 13.3
click at [877, 503] on span "Neuropathieschoenen moeten comfortabel zijn, maar dat betekent niet dat ze na e…" at bounding box center [727, 479] width 500 height 47
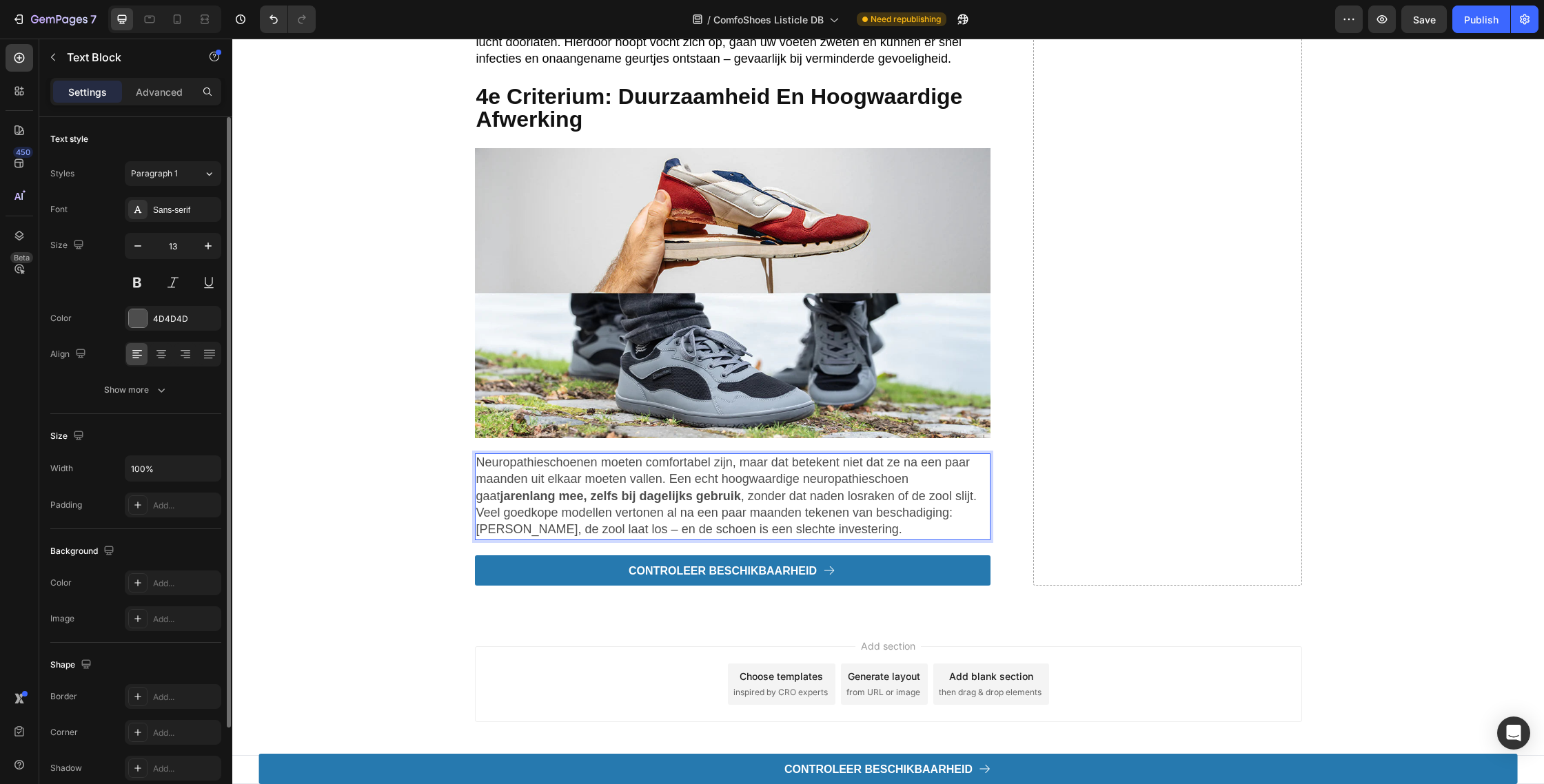
click at [974, 476] on p "Neuropathieschoenen moeten comfortabel zijn, maar dat betekent niet dat ze na e…" at bounding box center [733, 480] width 513 height 50
click at [964, 494] on p "Neuropathieschoenen moeten comfortabel zijn, maar dat betekent niet dat ze na e…" at bounding box center [733, 480] width 513 height 50
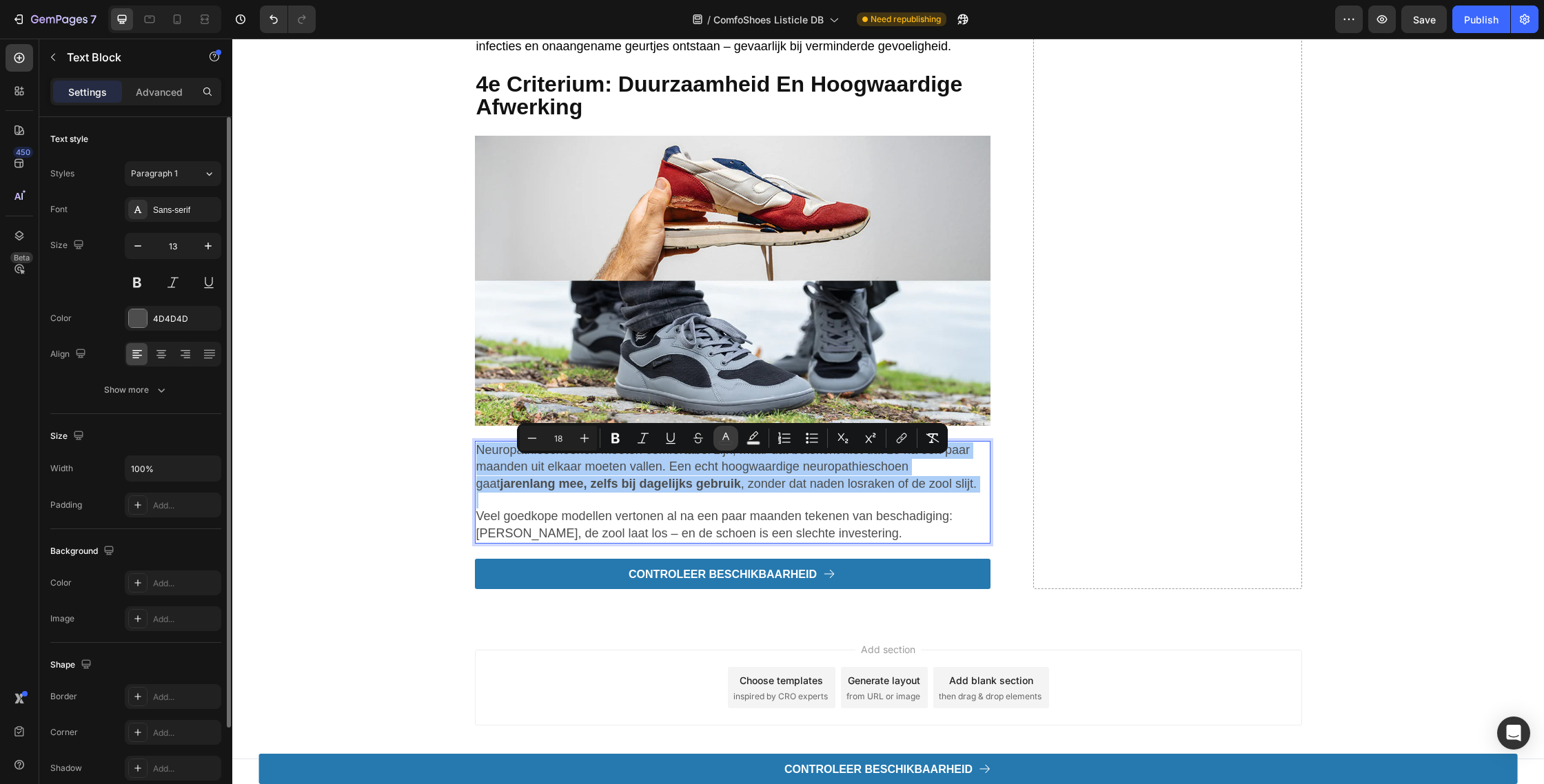
click at [735, 439] on button "color" at bounding box center [726, 438] width 25 height 25
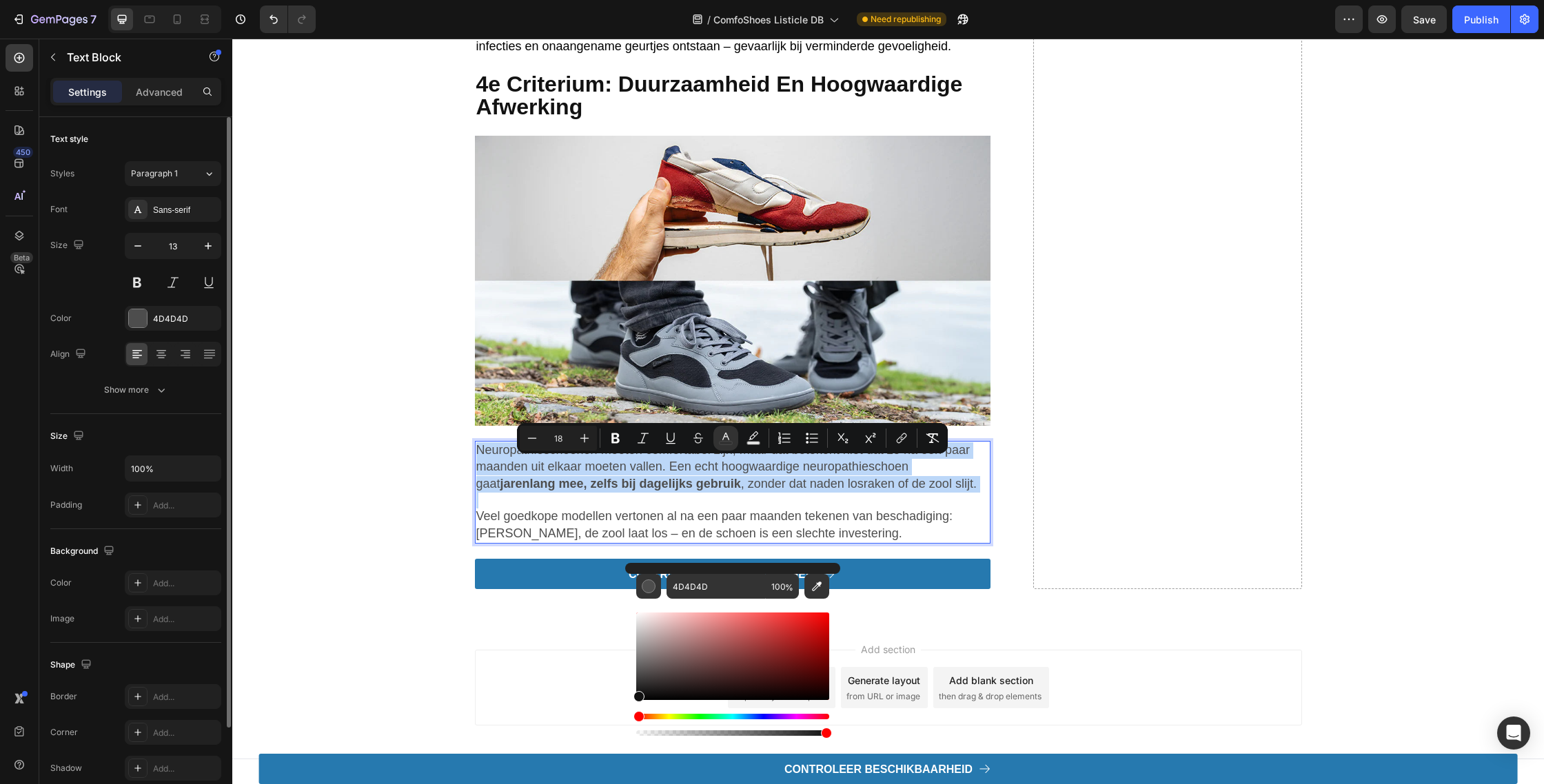
type input "111111"
drag, startPoint x: 896, startPoint y: 711, endPoint x: 580, endPoint y: 721, distance: 316.2
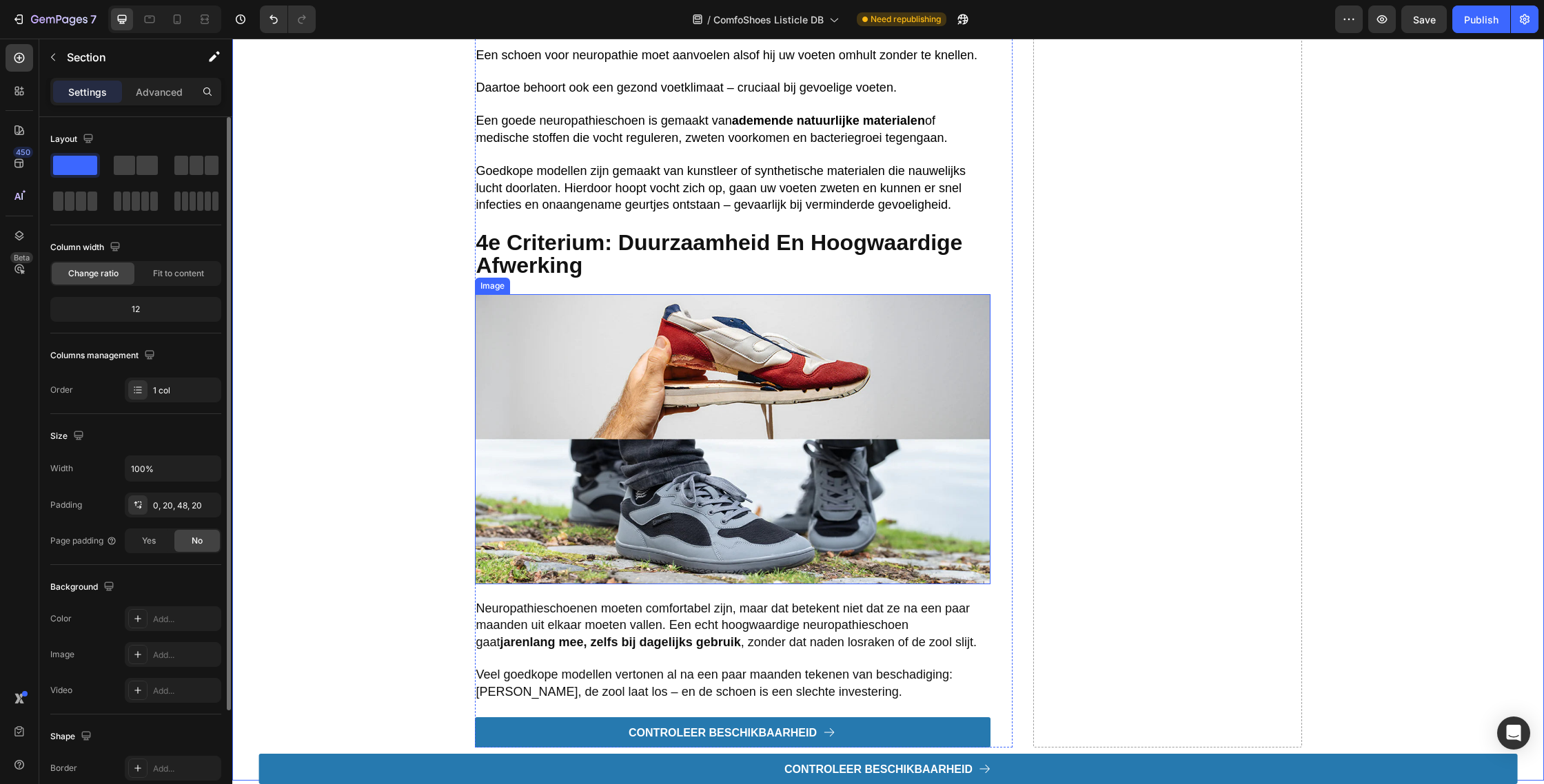
scroll to position [3156, 0]
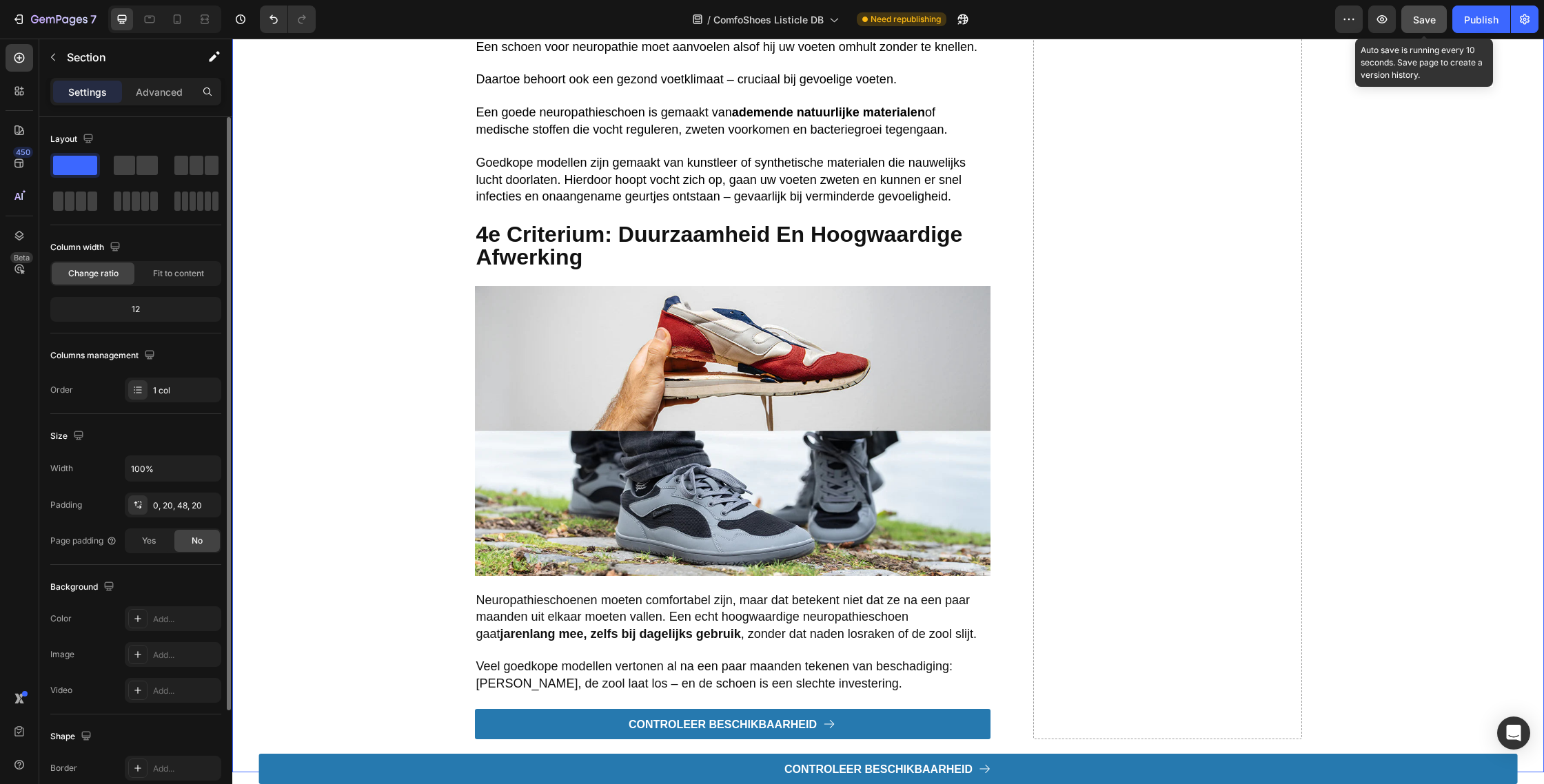
click at [1425, 15] on span "Save" at bounding box center [1424, 19] width 22 height 12
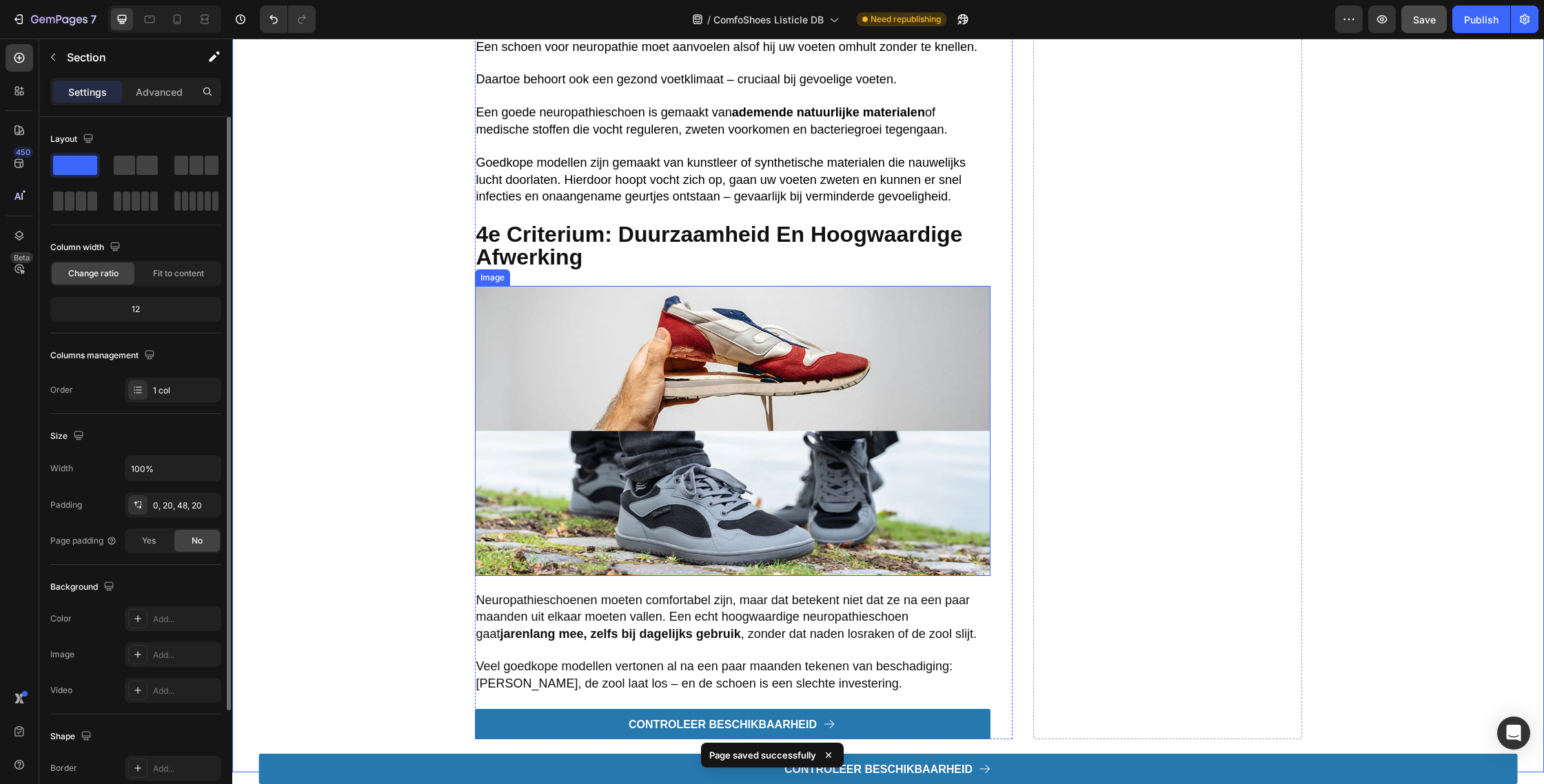
scroll to position [3328, 0]
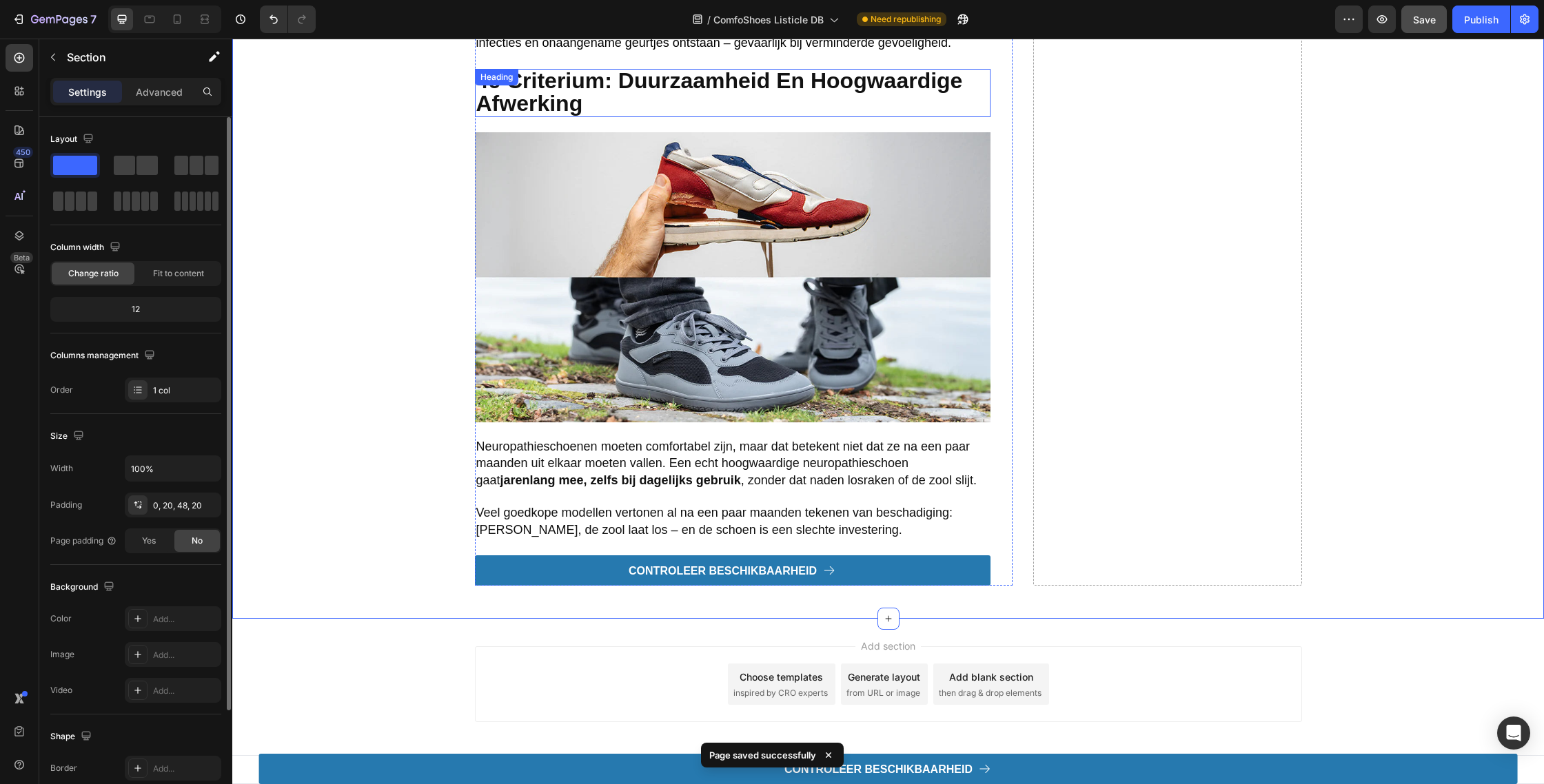
click at [559, 95] on strong "4e criterium: Duurzaamheid en hoogwaardige afwerking" at bounding box center [720, 91] width 487 height 47
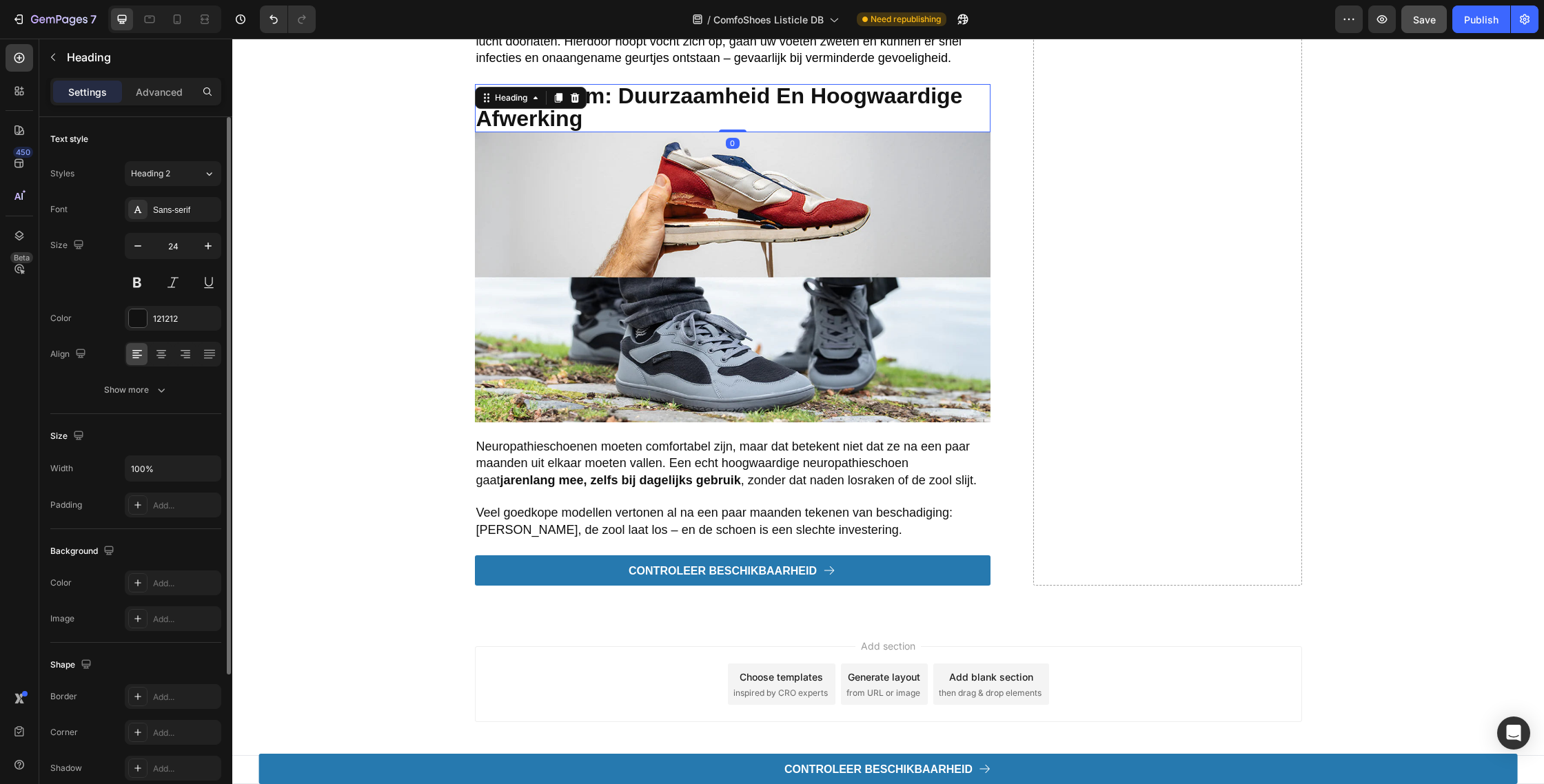
drag, startPoint x: 734, startPoint y: 128, endPoint x: 717, endPoint y: 90, distance: 41.6
click at [721, 88] on div "⁠⁠⁠⁠⁠⁠⁠ 4e criterium: Duurzaamheid en hoogwaardige afwerking Heading 0" at bounding box center [732, 108] width 515 height 48
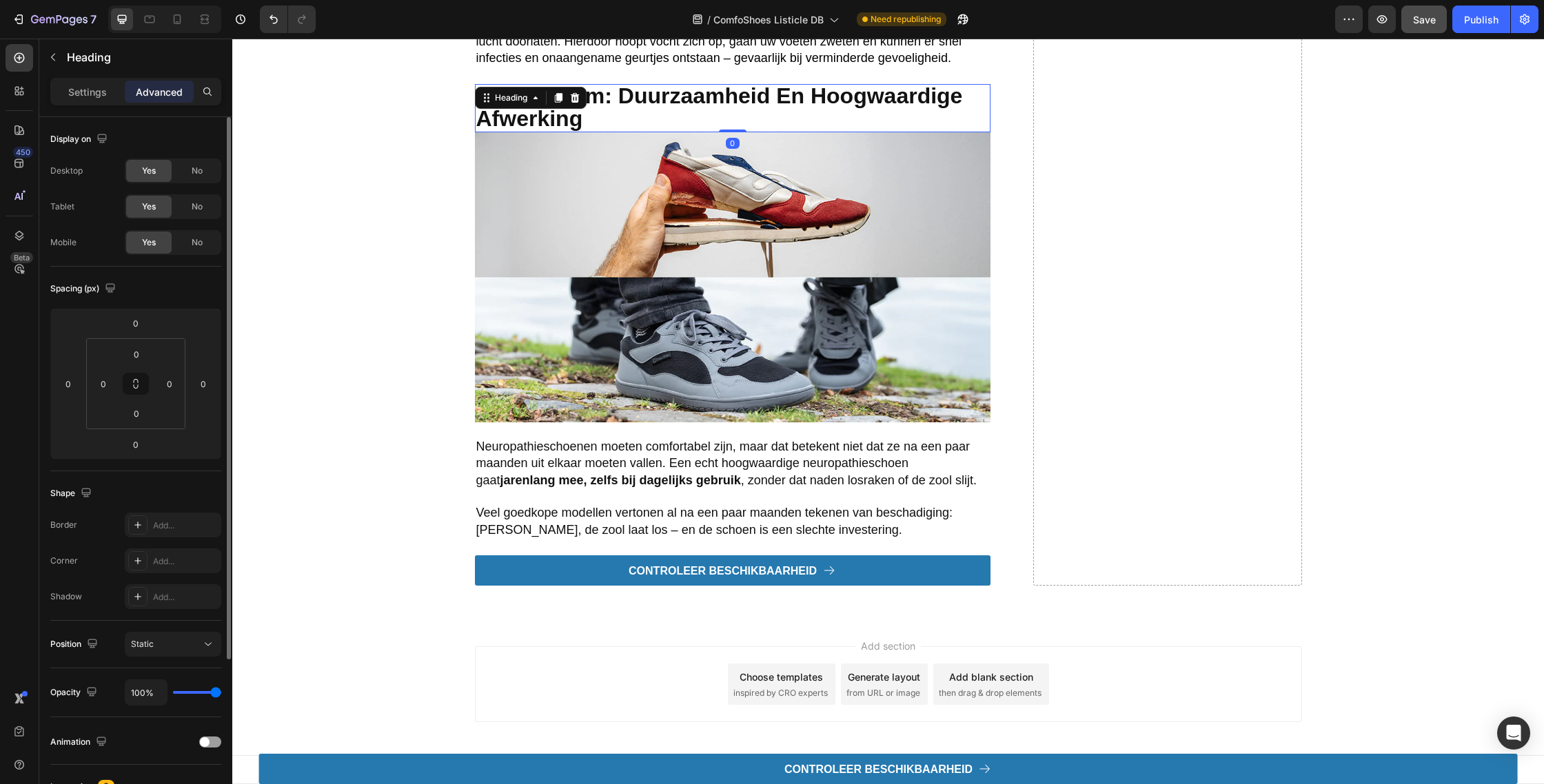
click at [555, 93] on icon at bounding box center [558, 98] width 8 height 9
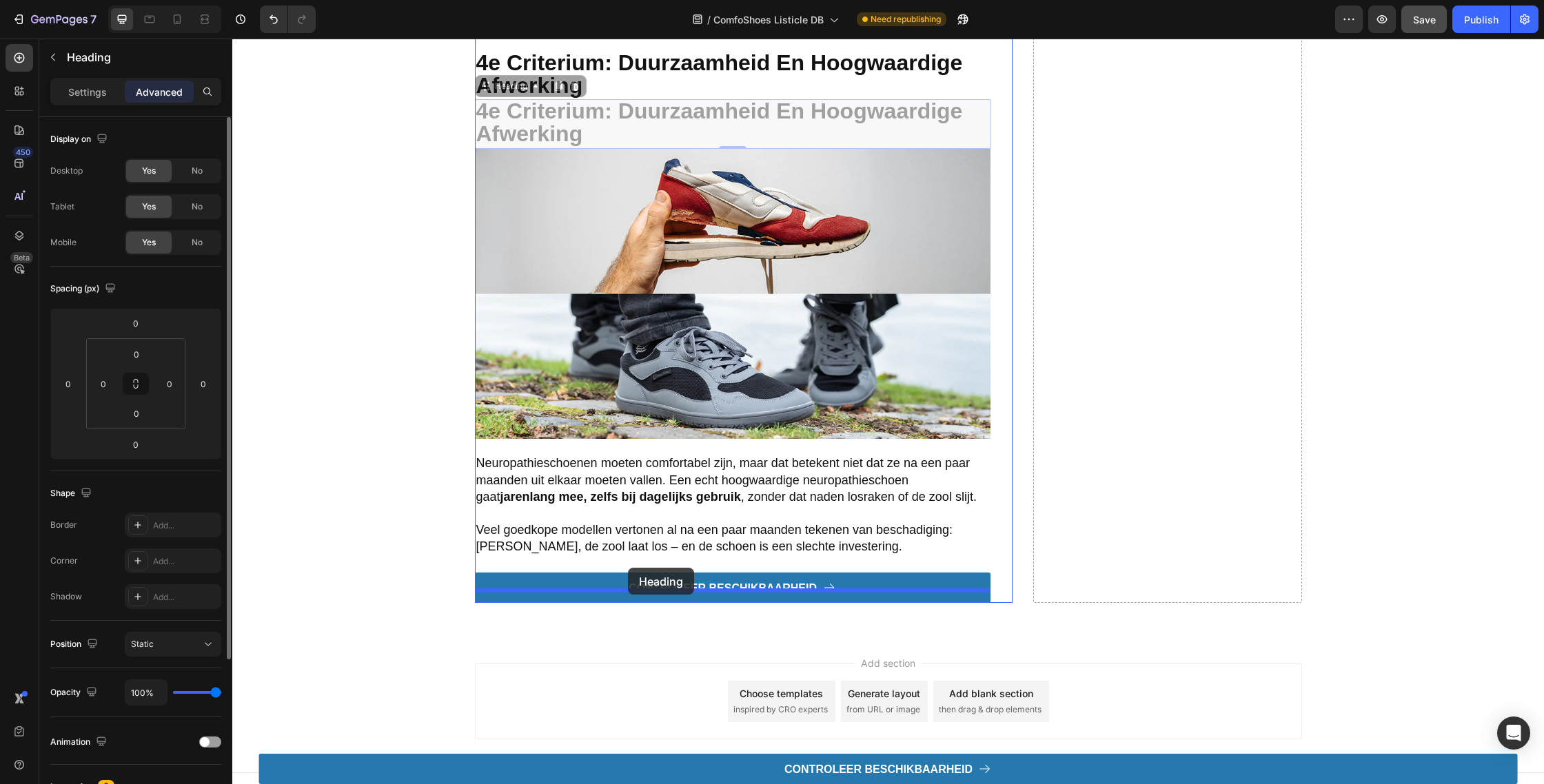
drag, startPoint x: 486, startPoint y: 107, endPoint x: 628, endPoint y: 568, distance: 482.4
type input "22"
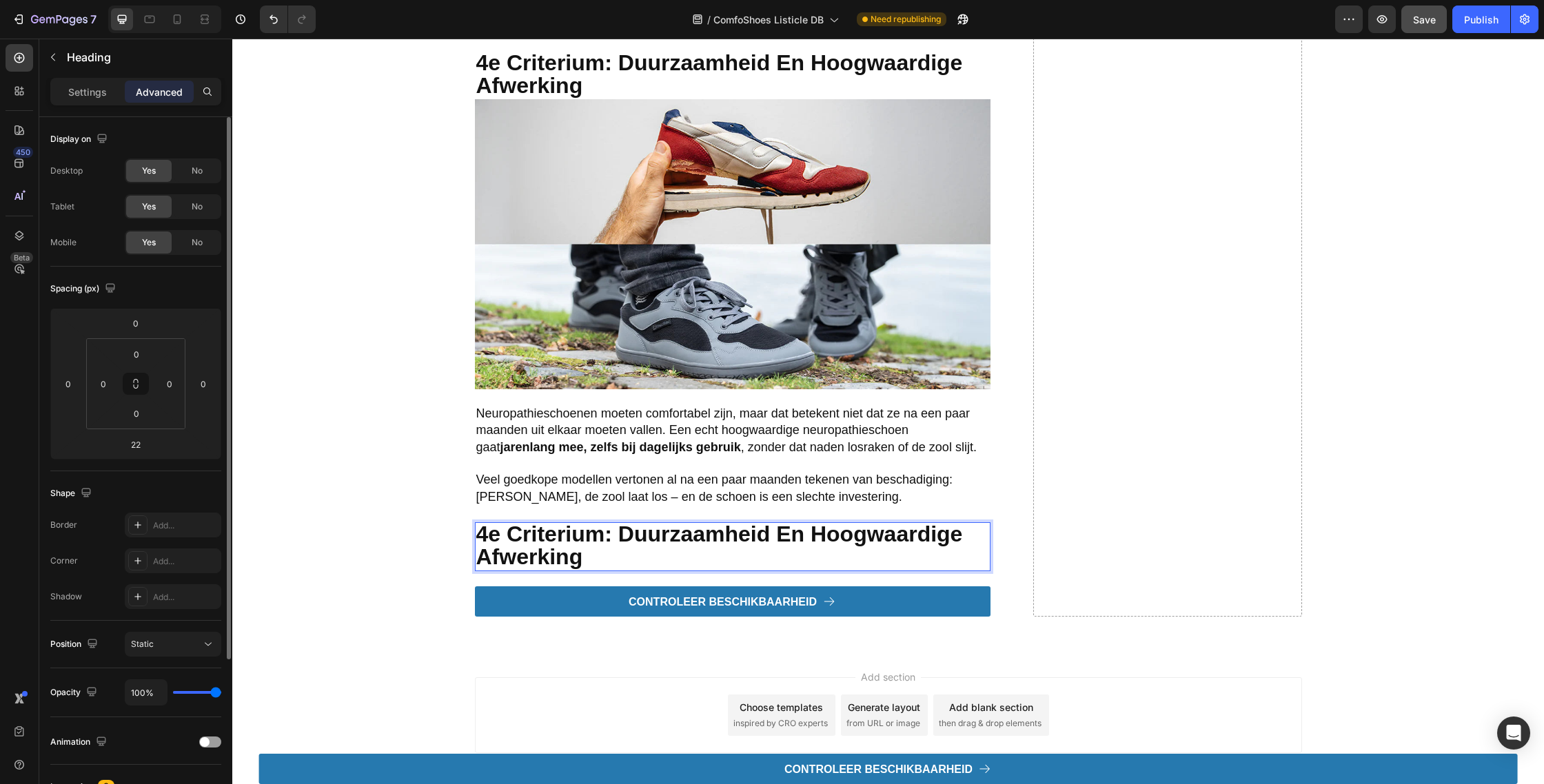
click at [638, 553] on strong "4e criterium: duurzaamheid en hoogwaardige afwerking" at bounding box center [720, 545] width 487 height 47
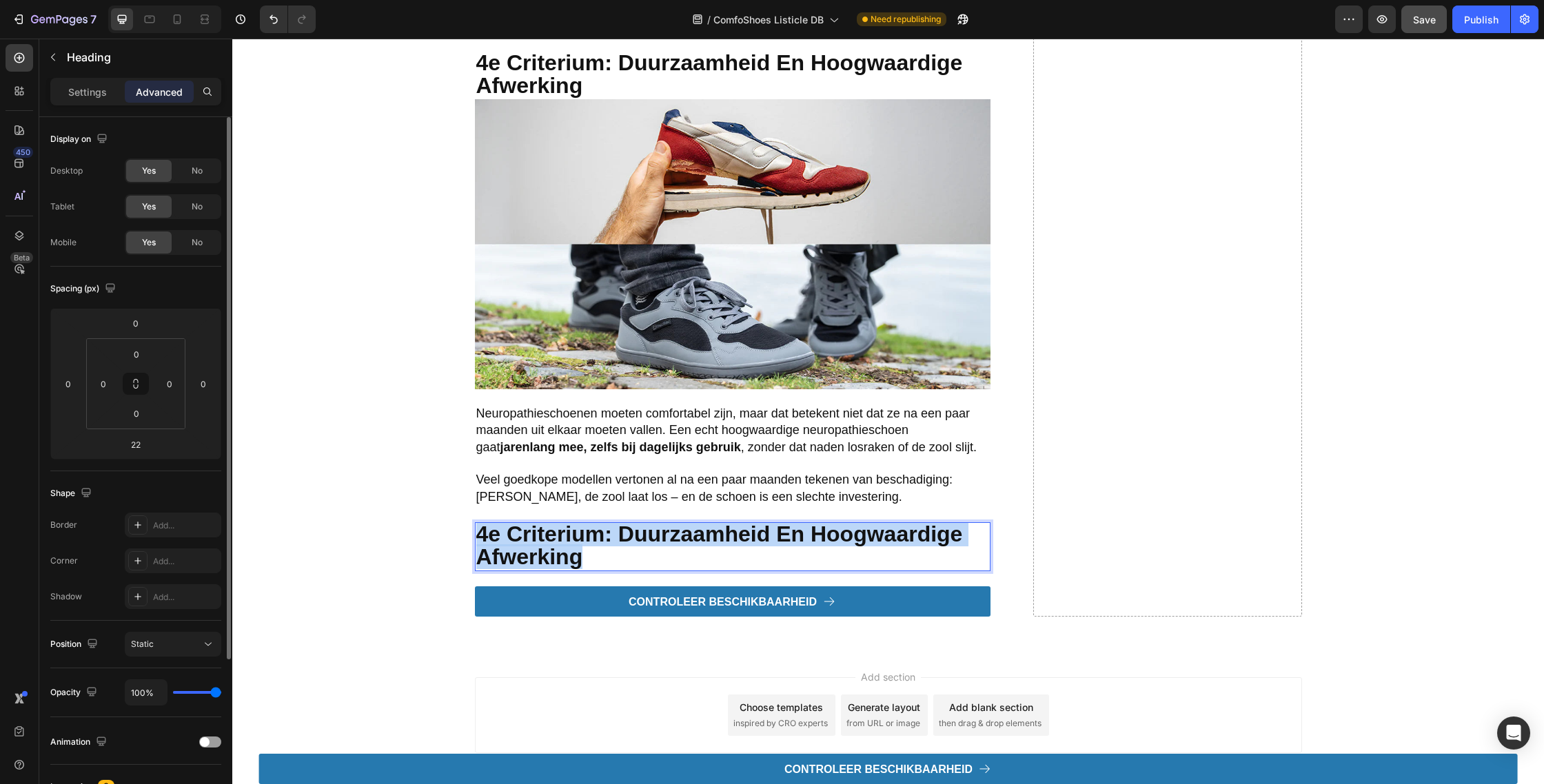
click at [638, 553] on strong "4e criterium: duurzaamheid en hoogwaardige afwerking" at bounding box center [720, 545] width 487 height 47
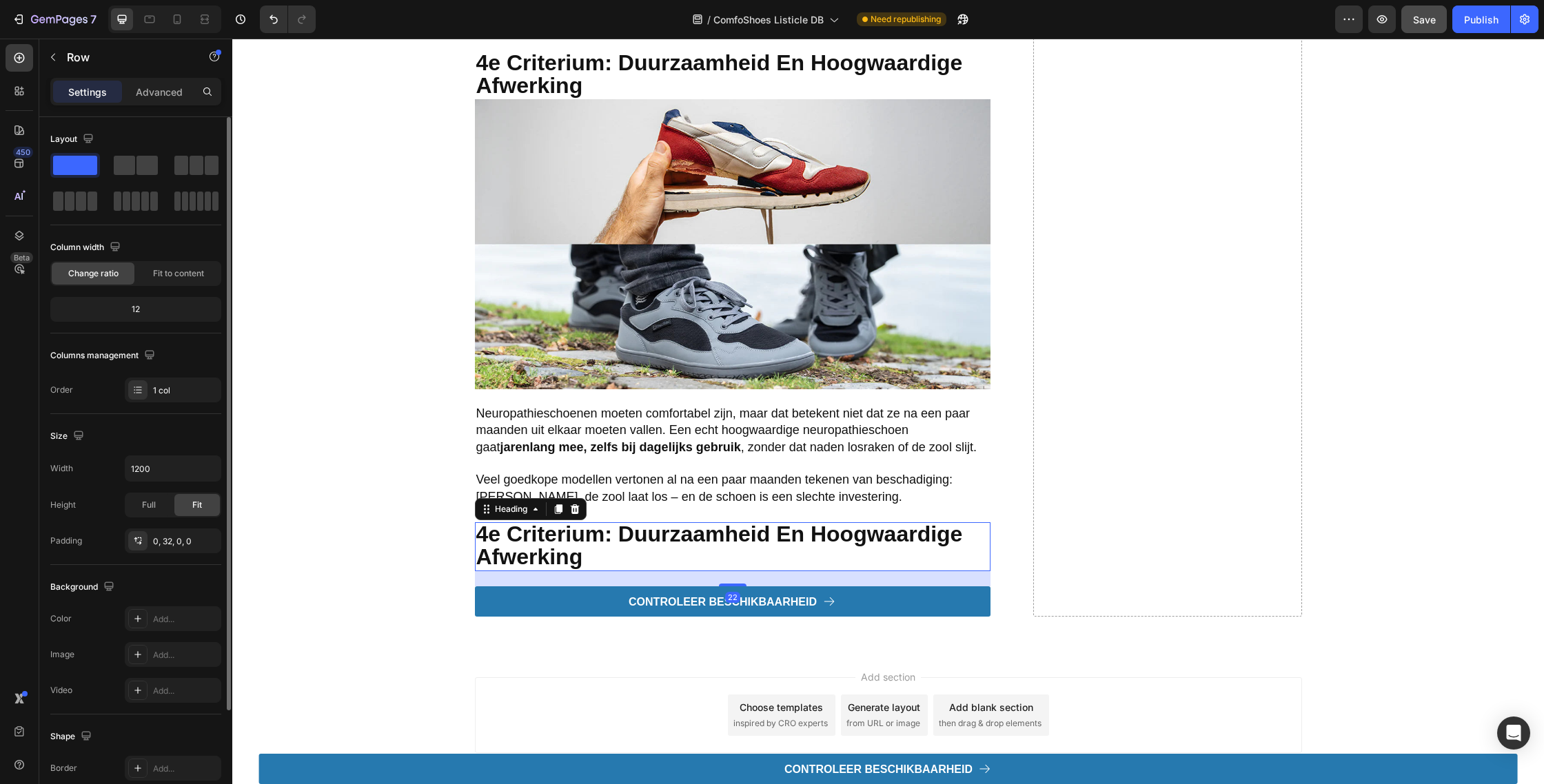
click at [759, 565] on p "⁠⁠⁠⁠⁠⁠⁠ 4e criterium: duurzaamheid en hoogwaardige afwerking" at bounding box center [733, 546] width 513 height 46
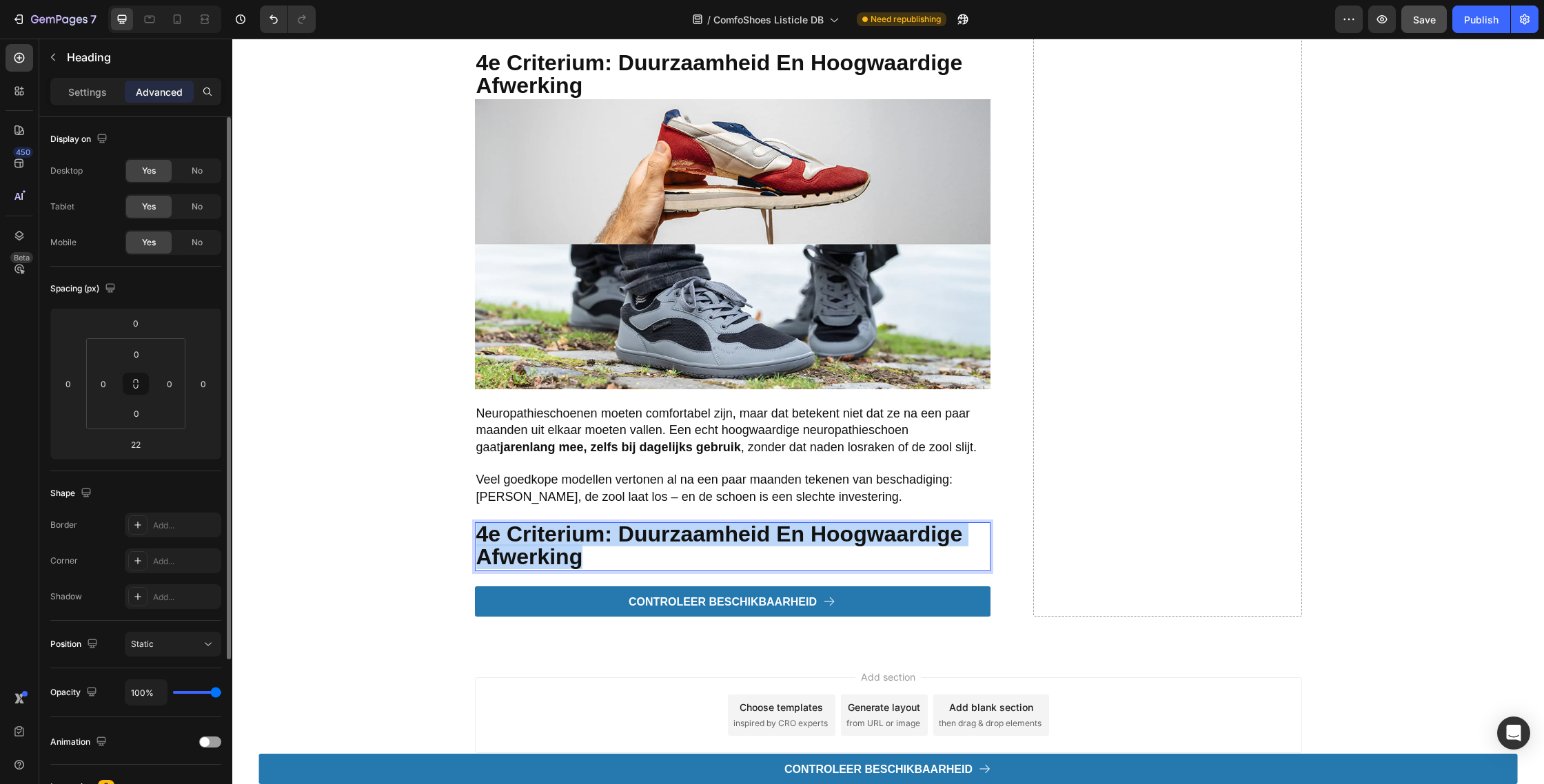
click at [759, 565] on p "4e criterium: duurzaamheid en hoogwaardige afwerking" at bounding box center [733, 546] width 513 height 46
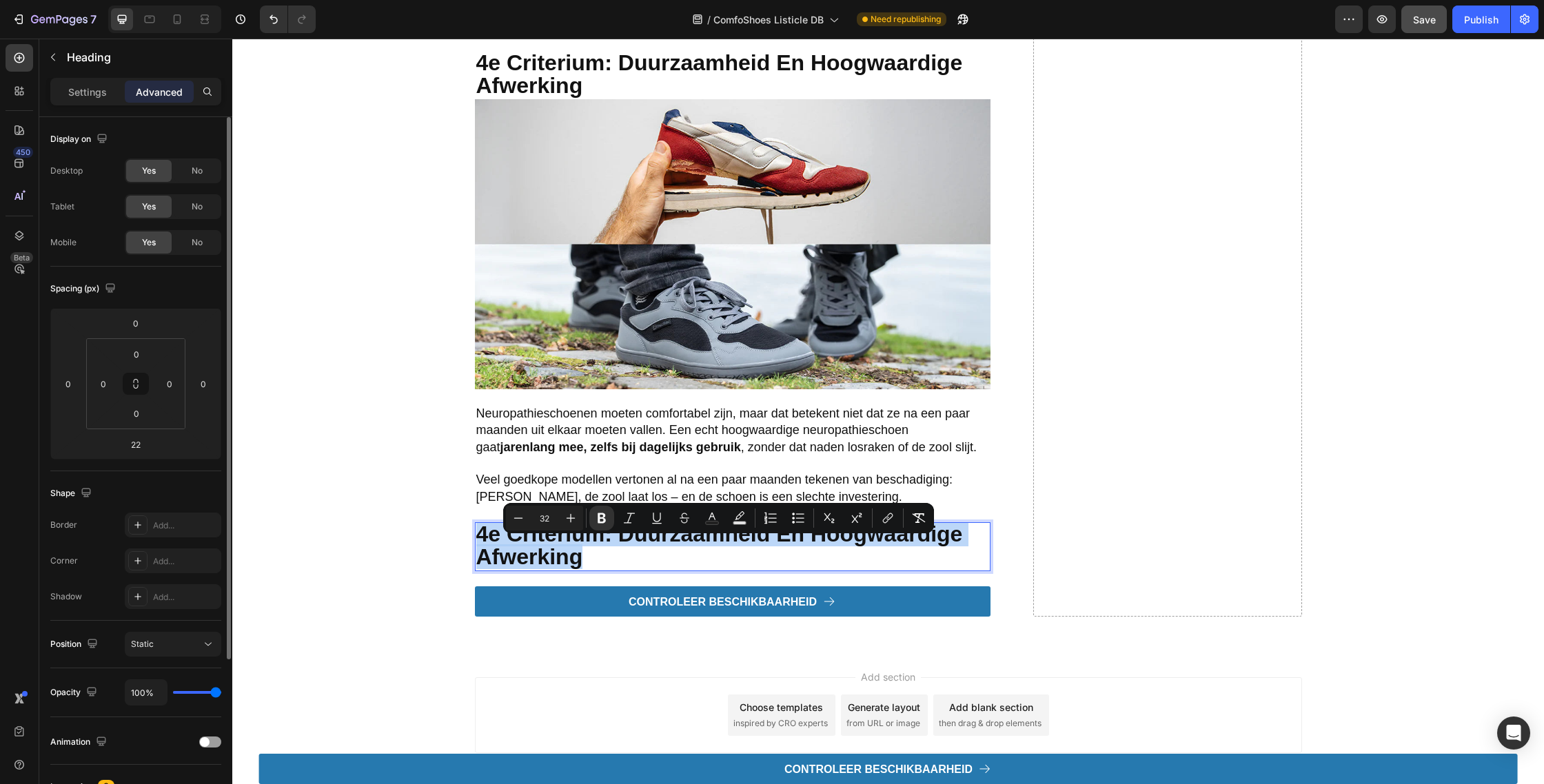
type input "24"
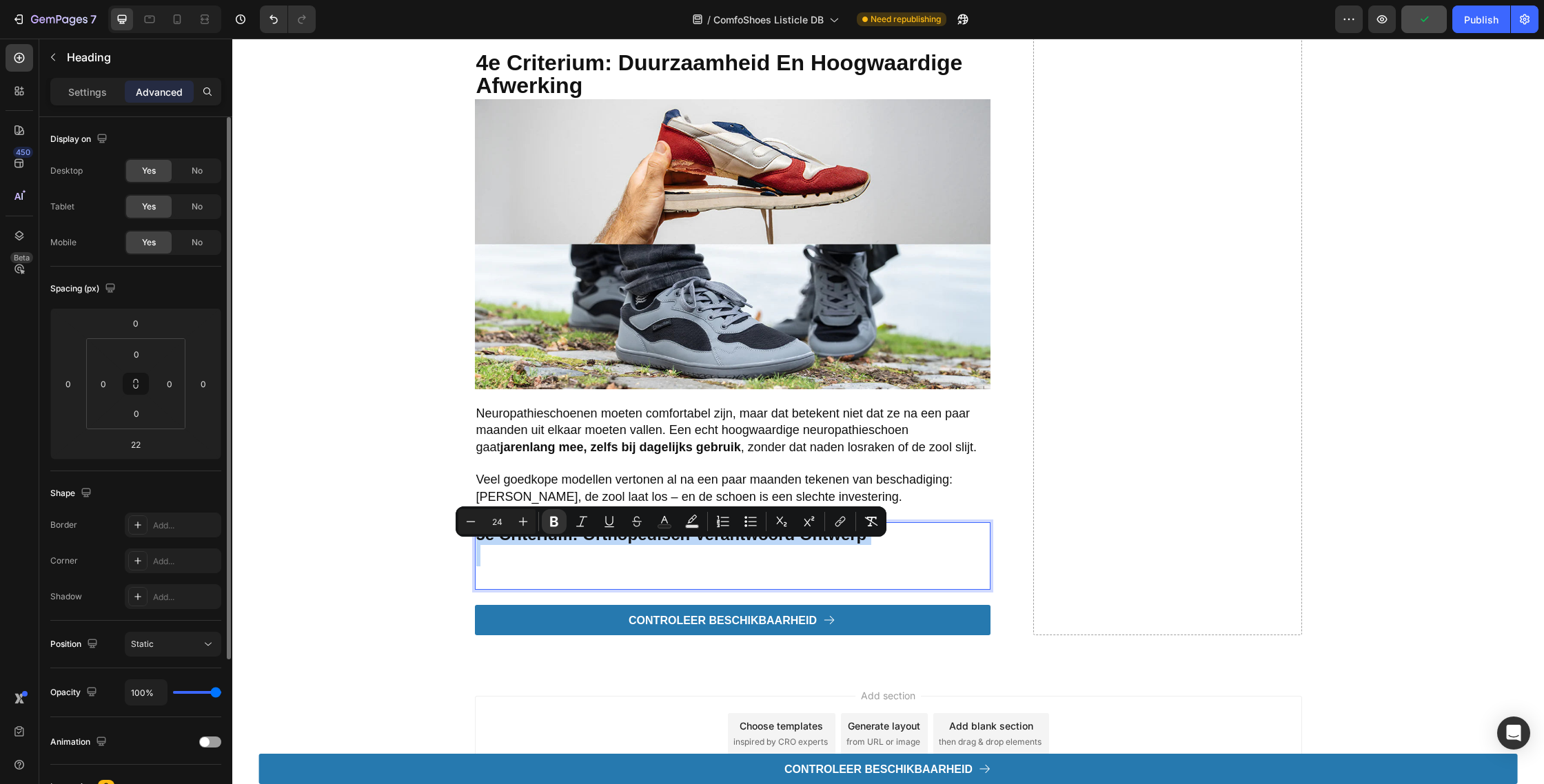
click at [532, 573] on p "Rich Text Editor. Editing area: main" at bounding box center [733, 566] width 513 height 43
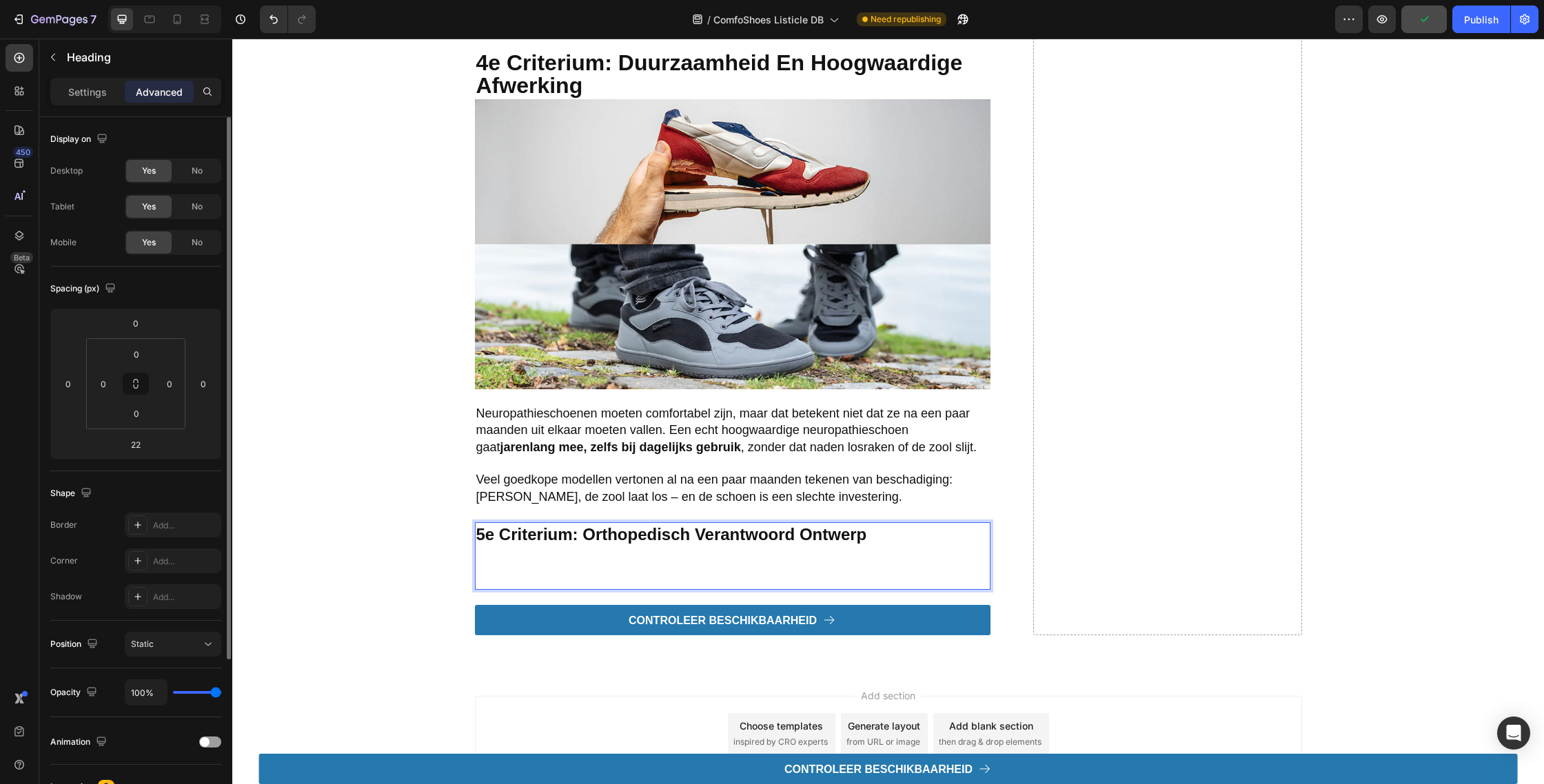
click at [559, 588] on p "⁠⁠⁠⁠⁠⁠⁠" at bounding box center [733, 566] width 513 height 43
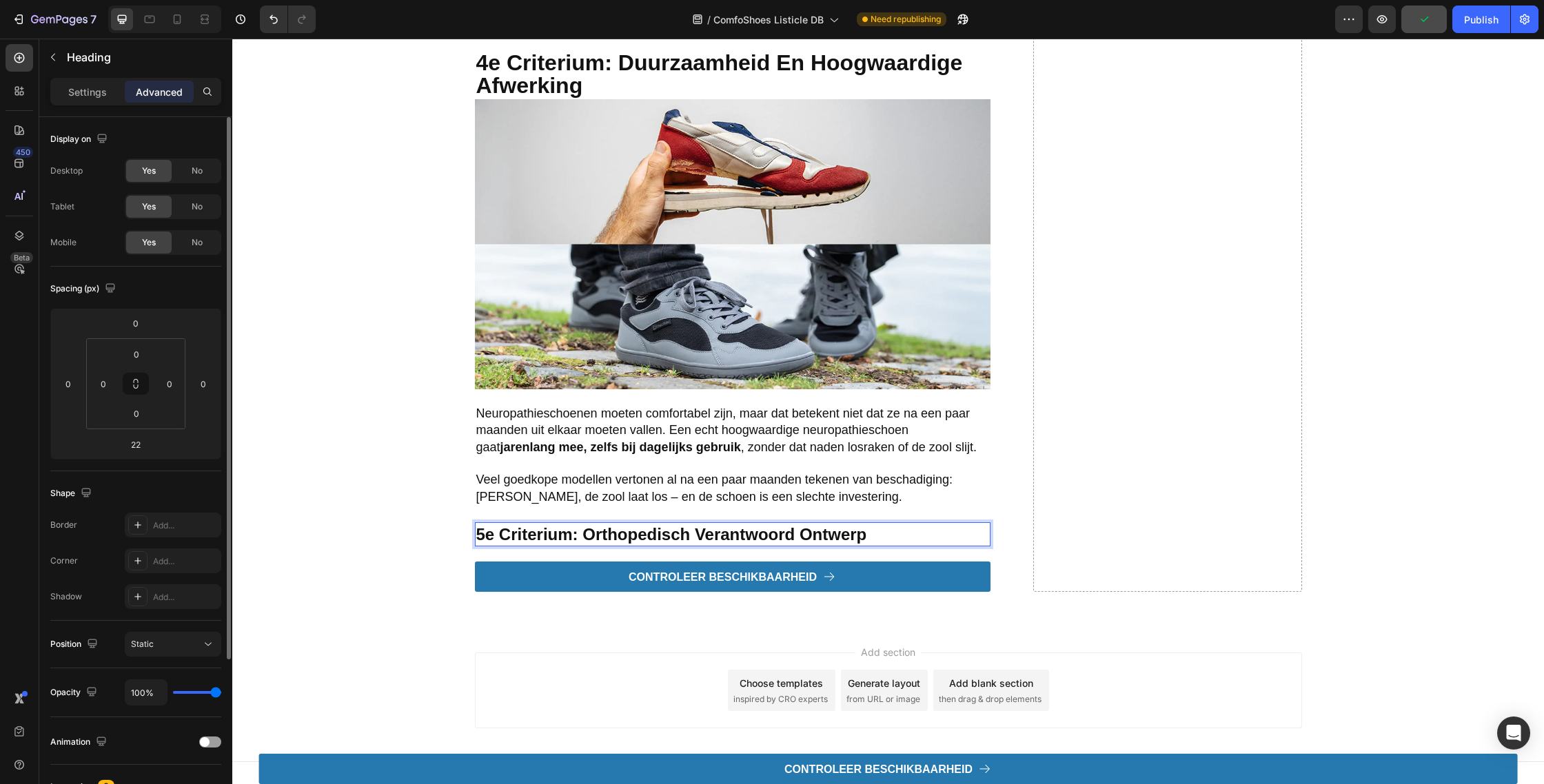
click at [539, 544] on strong "5e criterium: Orthopedisch verantwoord ontwerp" at bounding box center [672, 535] width 390 height 19
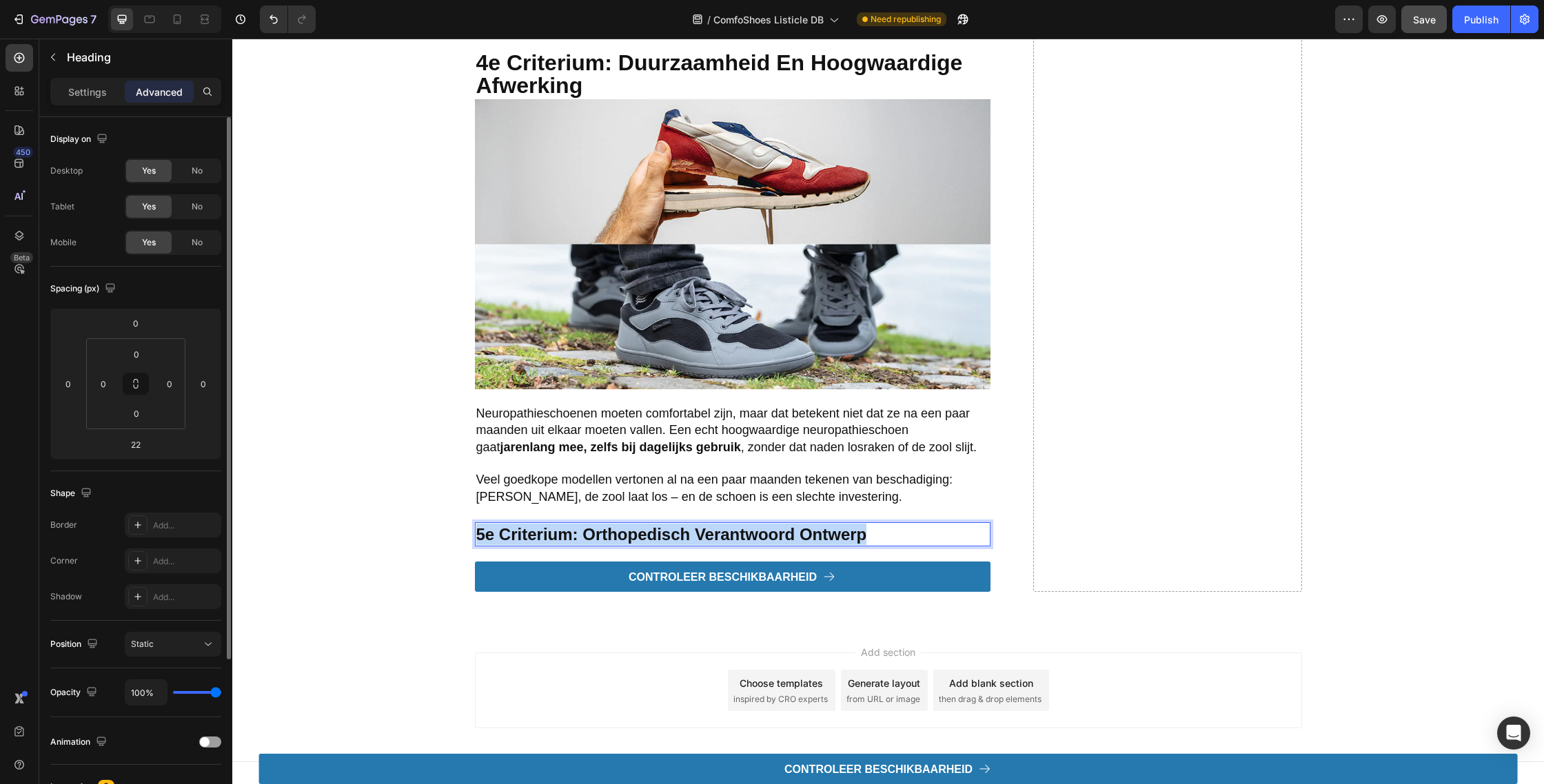
click at [539, 544] on strong "5e criterium: Orthopedisch verantwoord ontwerp" at bounding box center [672, 535] width 390 height 19
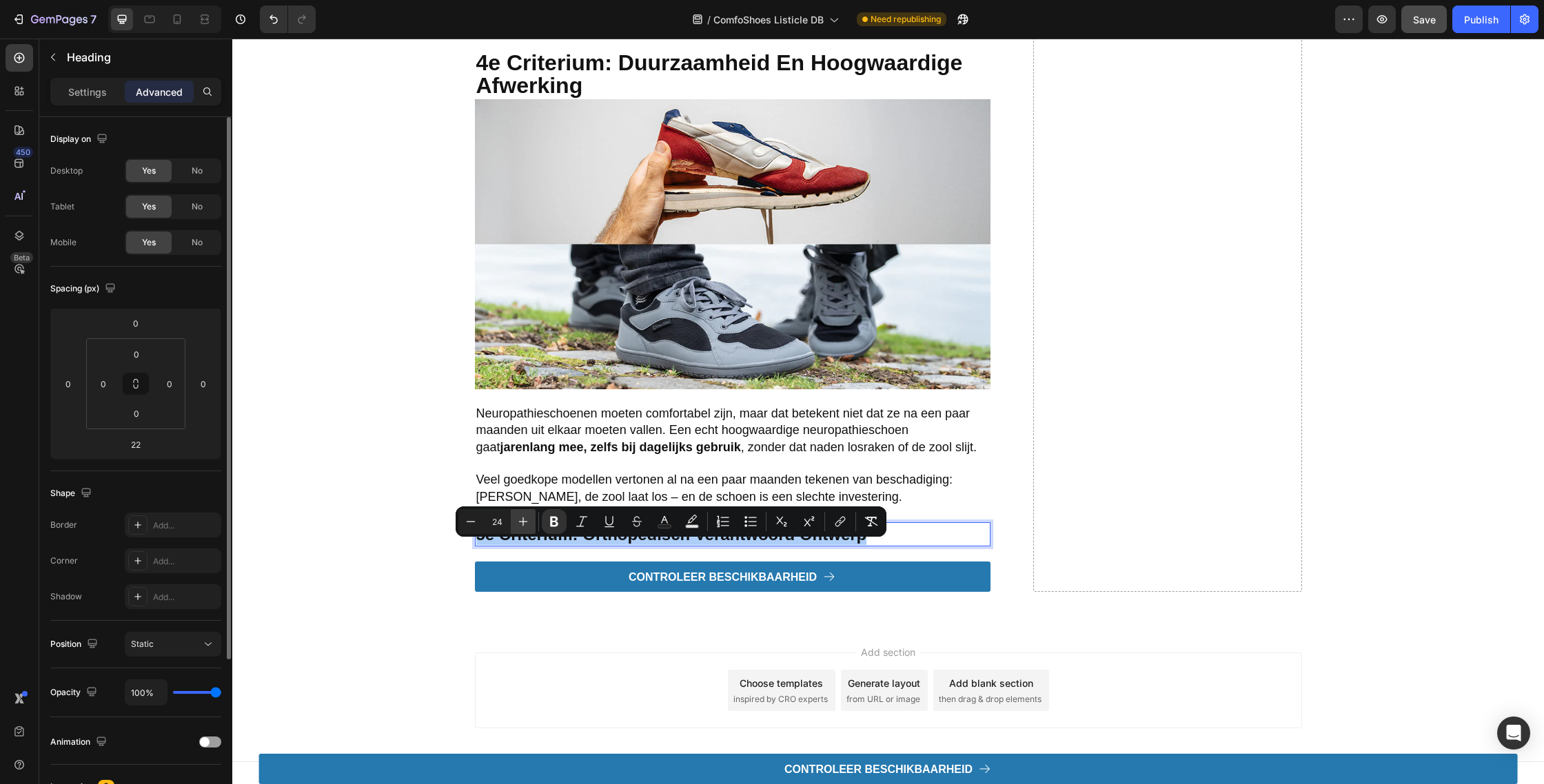
click at [529, 528] on icon "Editor contextual toolbar" at bounding box center [523, 522] width 14 height 14
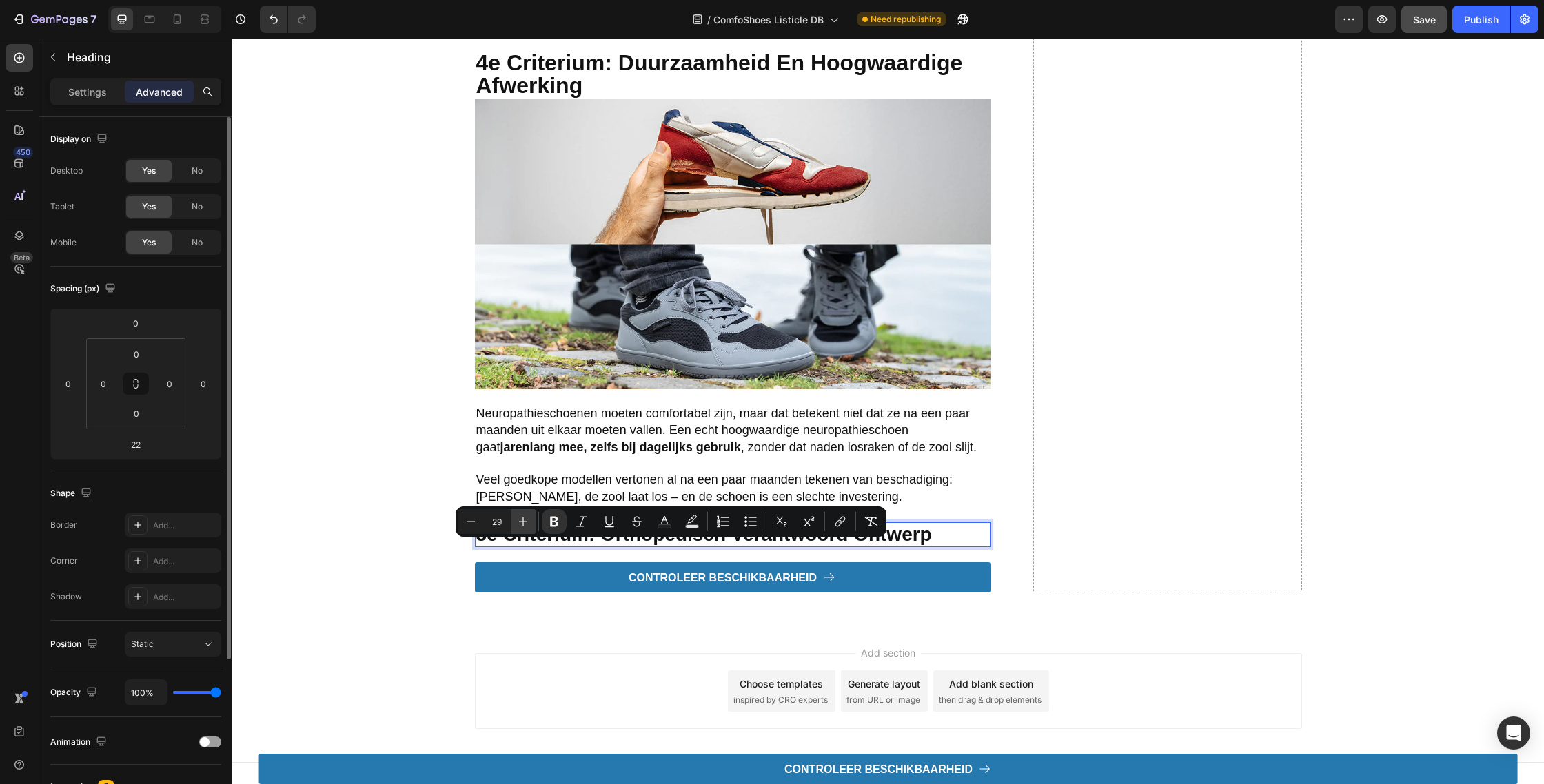
click at [529, 528] on icon "Editor contextual toolbar" at bounding box center [523, 522] width 14 height 14
type input "32"
